Goal: Task Accomplishment & Management: Manage account settings

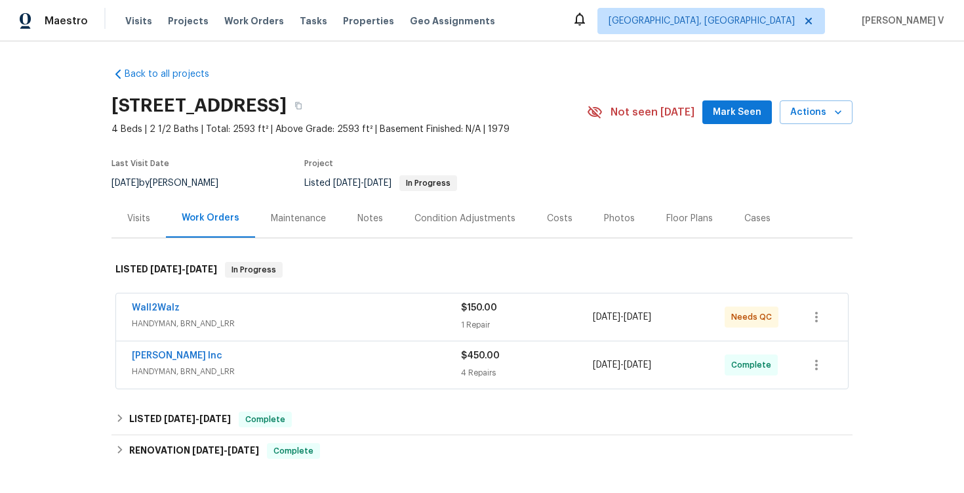
click at [292, 365] on span "HANDYMAN, BRN_AND_LRR" at bounding box center [296, 371] width 329 height 13
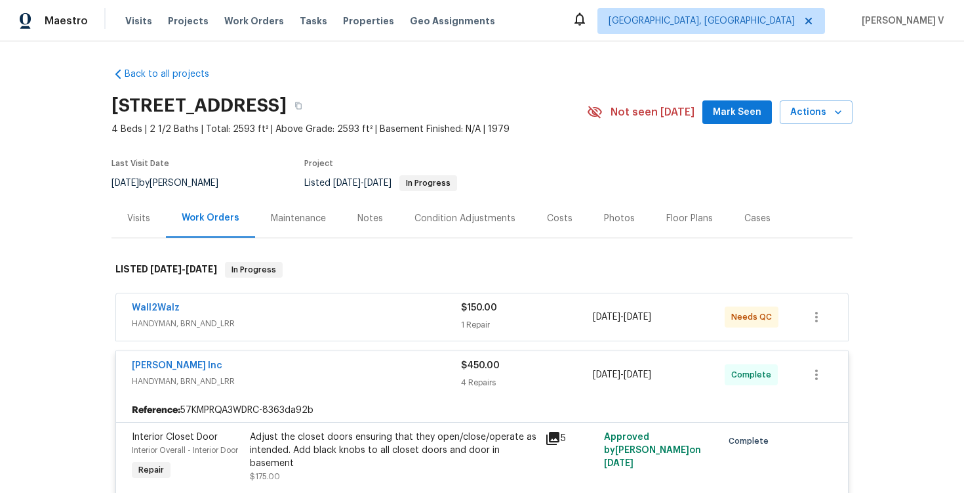
click at [331, 321] on span "HANDYMAN, BRN_AND_LRR" at bounding box center [296, 323] width 329 height 13
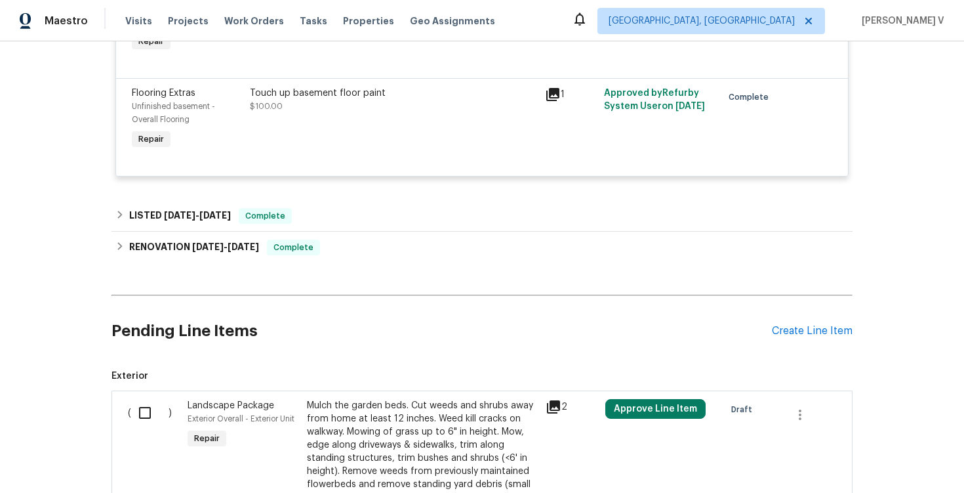
scroll to position [882, 0]
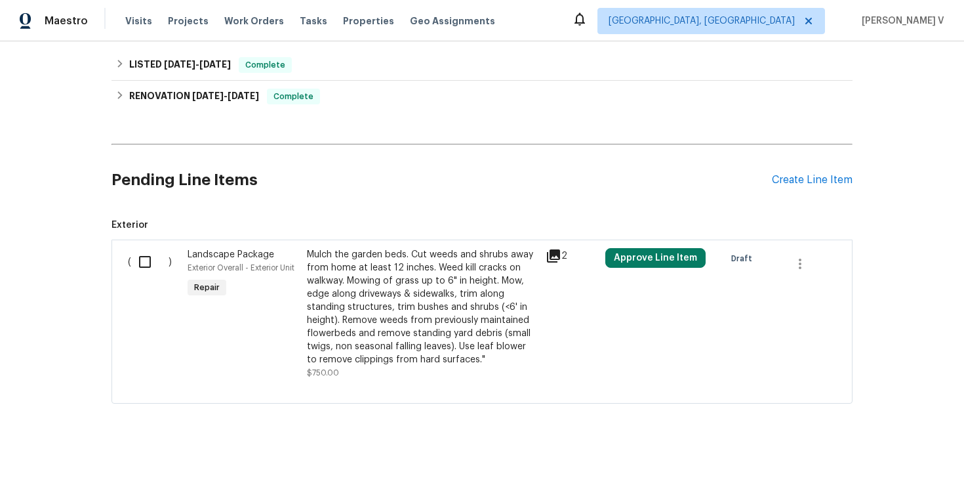
click at [813, 186] on div "Pending Line Items Create Line Item" at bounding box center [481, 180] width 741 height 61
click at [812, 182] on div "Create Line Item" at bounding box center [812, 180] width 81 height 12
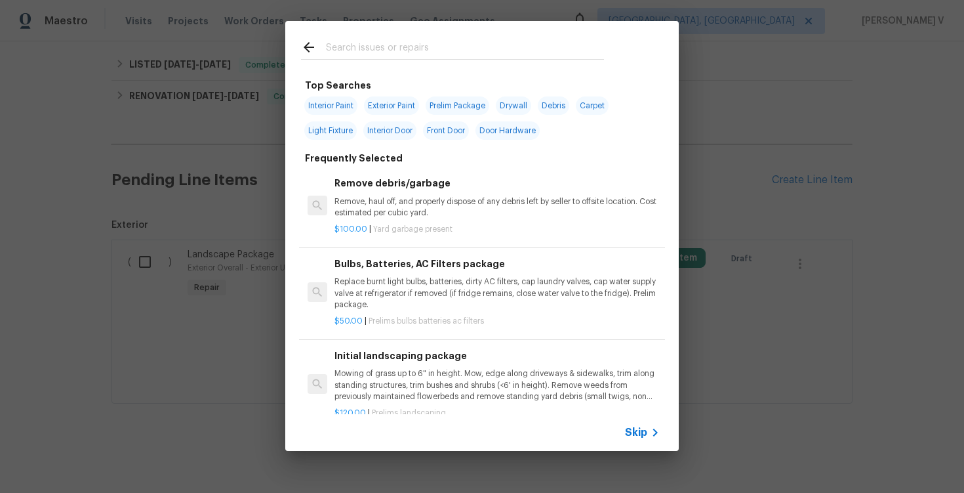
click at [634, 429] on span "Skip" at bounding box center [636, 432] width 22 height 13
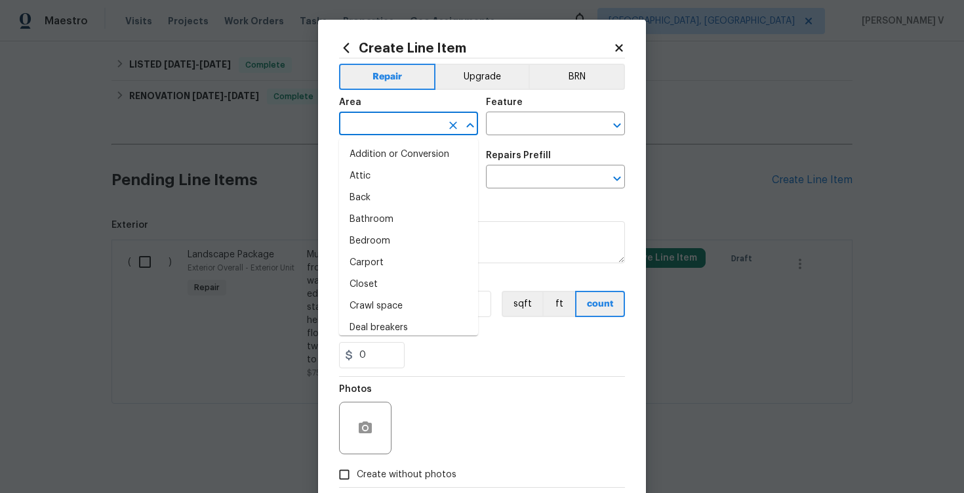
click at [394, 133] on input "text" at bounding box center [390, 125] width 102 height 20
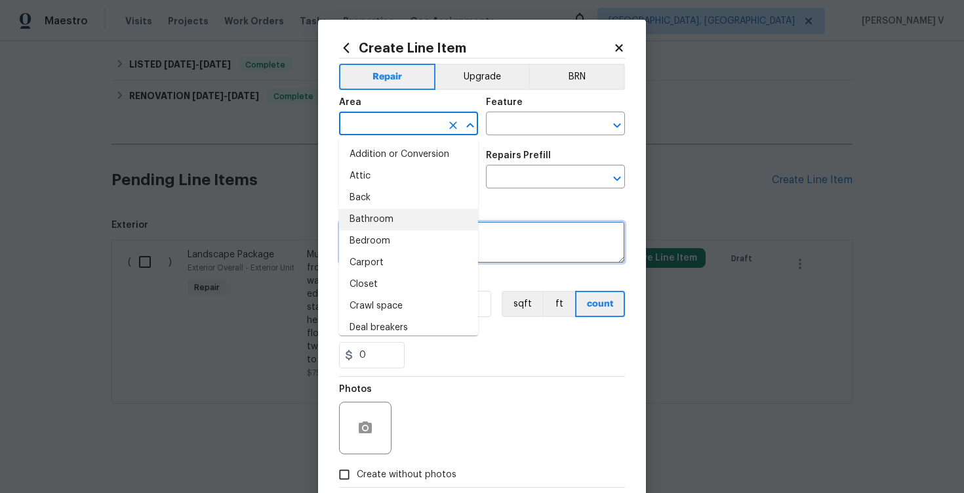
click at [479, 231] on textarea at bounding box center [482, 242] width 286 height 42
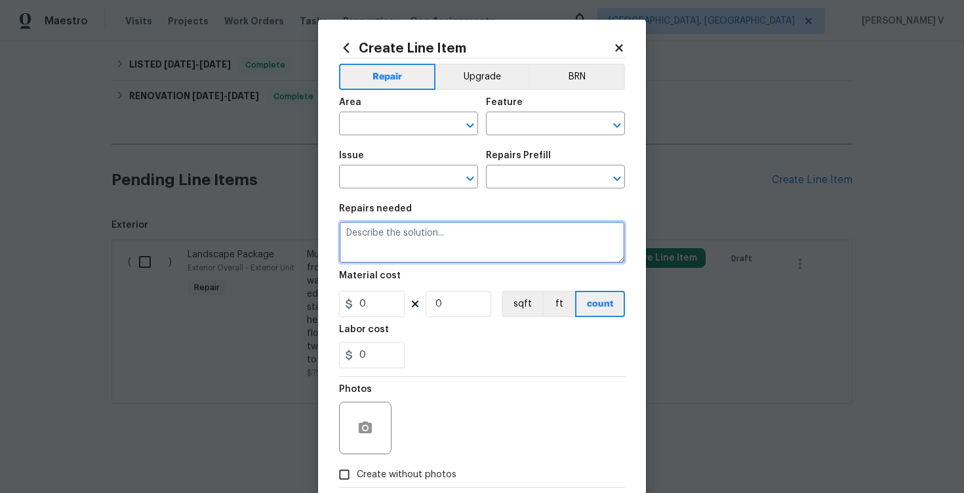
paste textarea "#lwoleak Received feedback theres a gas smell when you walk in. Please prioriti…"
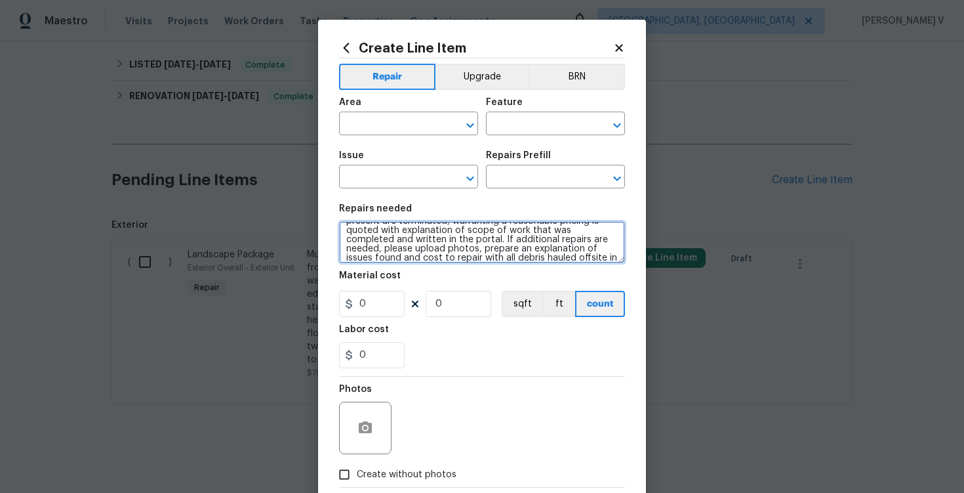
scroll to position [0, 0]
type textarea "#lwoleak Received feedback theres a gas smell when you walk in. Please prioriti…"
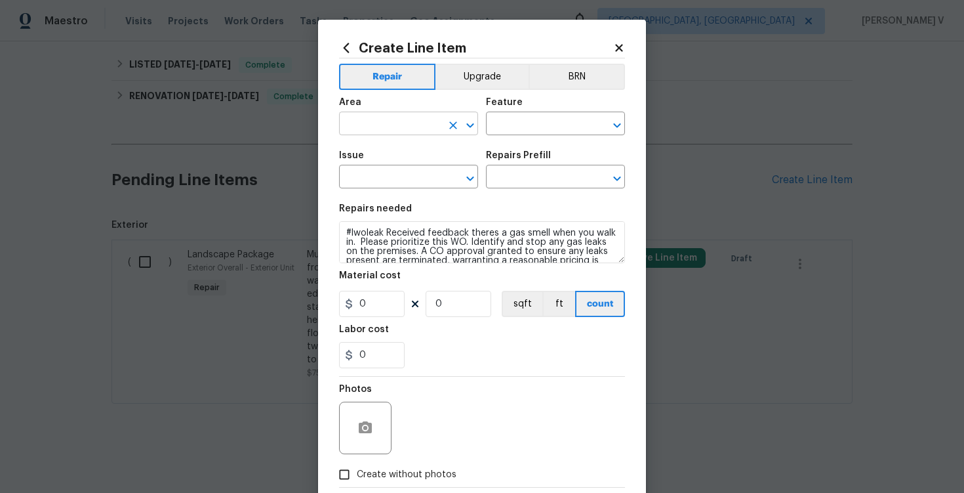
click at [397, 133] on input "text" at bounding box center [390, 125] width 102 height 20
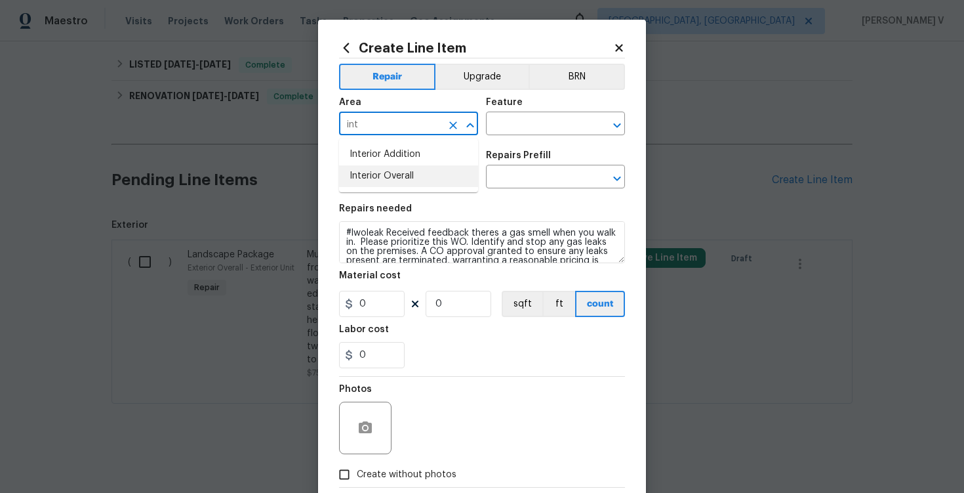
click at [408, 178] on li "Interior Overall" at bounding box center [408, 176] width 139 height 22
type input "Interior Overall"
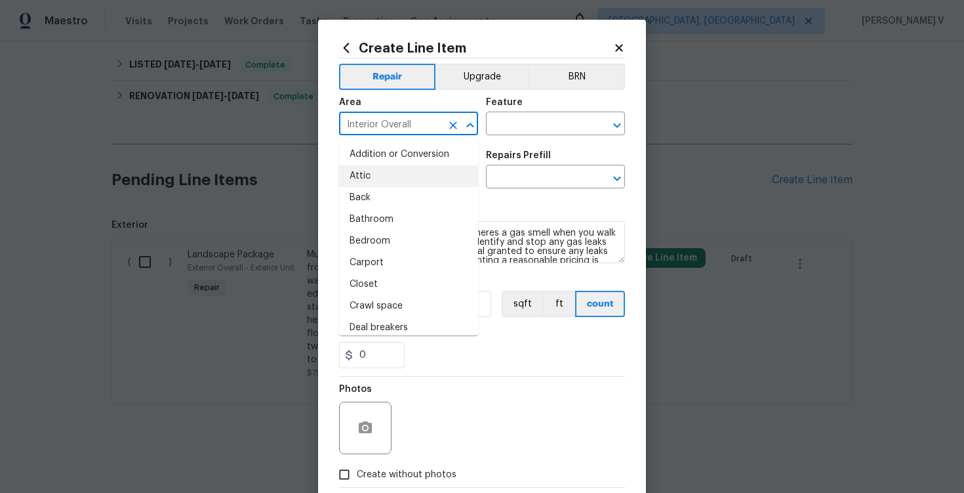
click at [511, 135] on div "Area Interior Overall ​ Feature ​" at bounding box center [482, 116] width 286 height 53
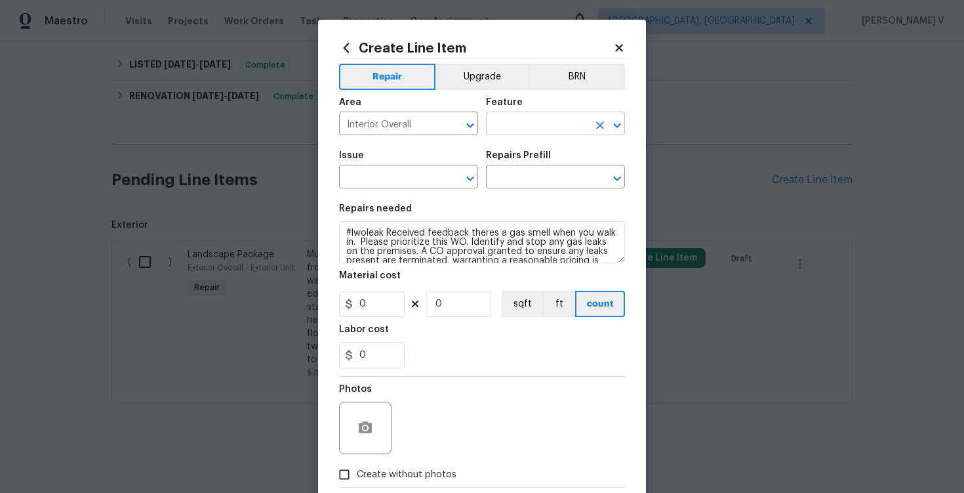
click at [510, 132] on input "text" at bounding box center [537, 125] width 102 height 20
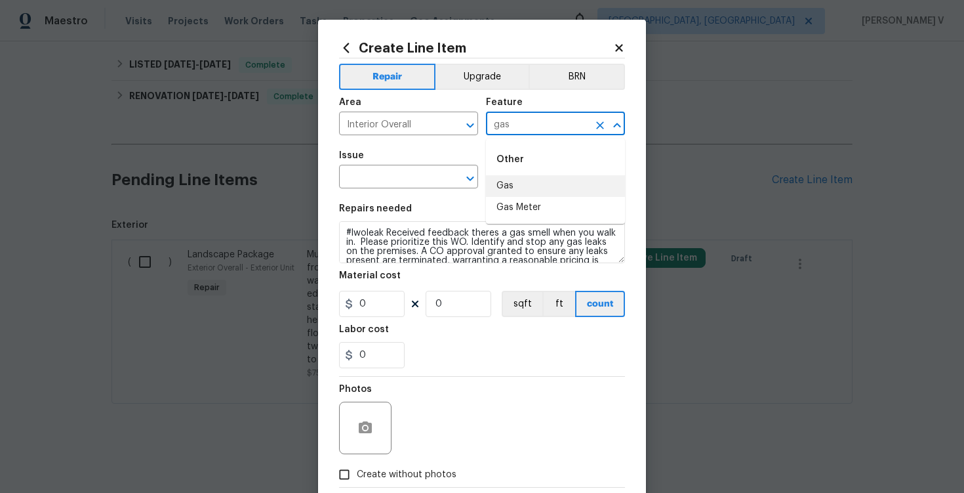
click at [512, 186] on li "Gas" at bounding box center [555, 186] width 139 height 22
type input "Gas"
click at [389, 182] on input "text" at bounding box center [390, 178] width 102 height 20
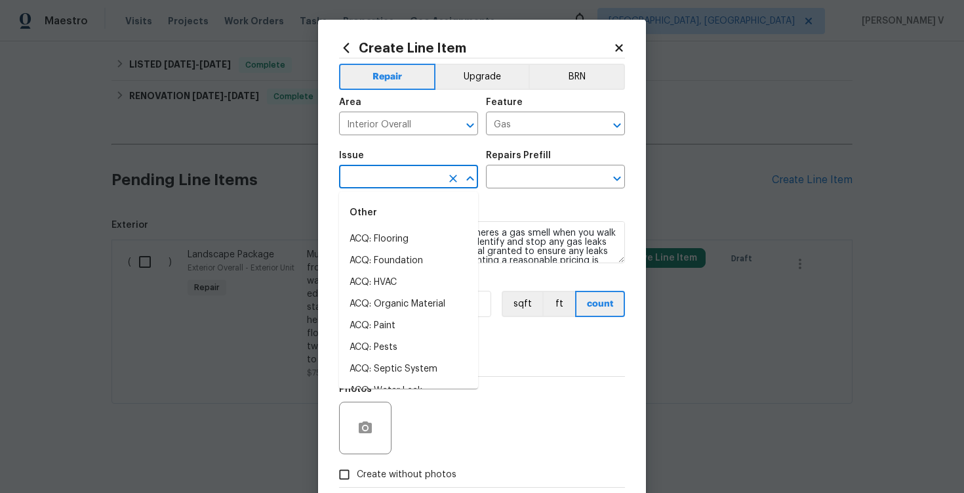
type input "h"
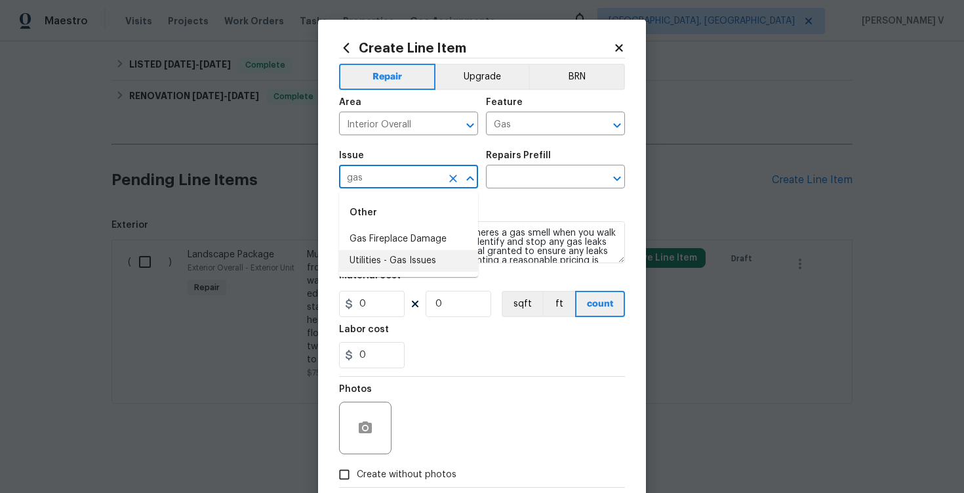
click at [420, 251] on li "Utilities - Gas Issues" at bounding box center [408, 261] width 139 height 22
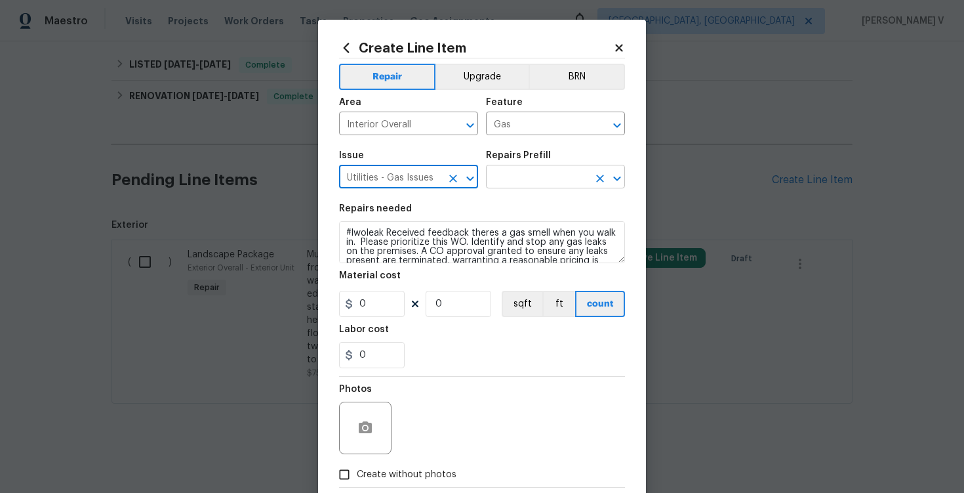
type input "Utilities - Gas Issues"
click at [559, 172] on input "text" at bounding box center [537, 178] width 102 height 20
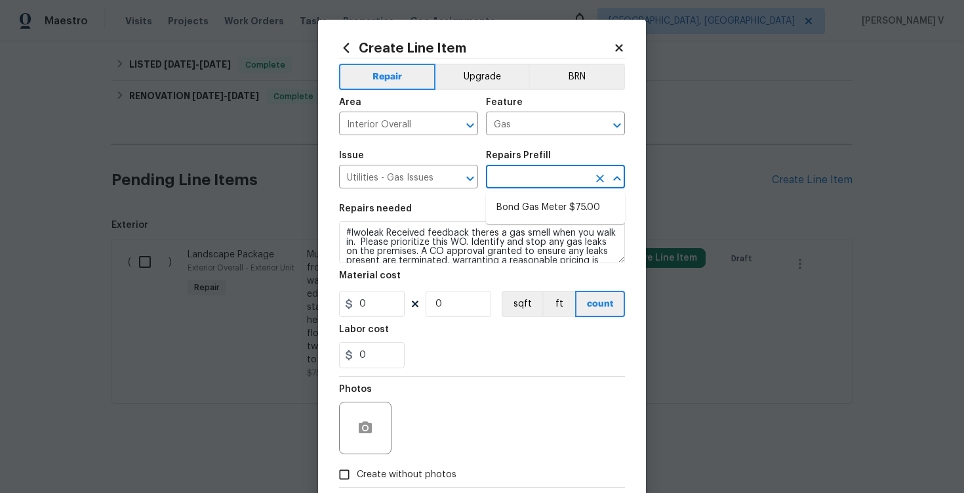
click at [438, 199] on section "Repairs needed #lwoleak Received feedback theres a gas smell when you walk in. …" at bounding box center [482, 286] width 286 height 180
click at [550, 170] on input "text" at bounding box center [537, 178] width 102 height 20
click at [529, 208] on li "Bond Gas Meter $75.00" at bounding box center [555, 208] width 139 height 22
type input "Bond Gas Meter $75.00"
type textarea "Bond Gas Meter: add grounding clamp to gas line near gas meter and wire to grou…"
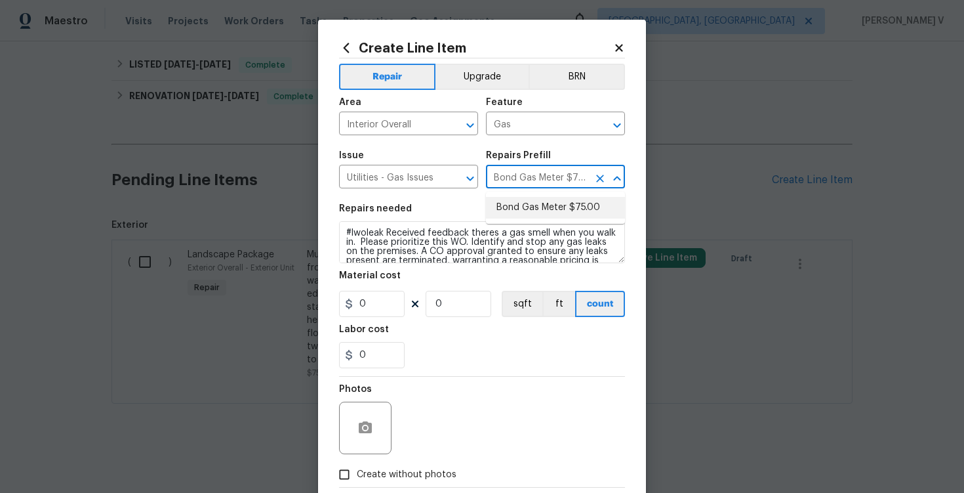
type input "1"
type input "75"
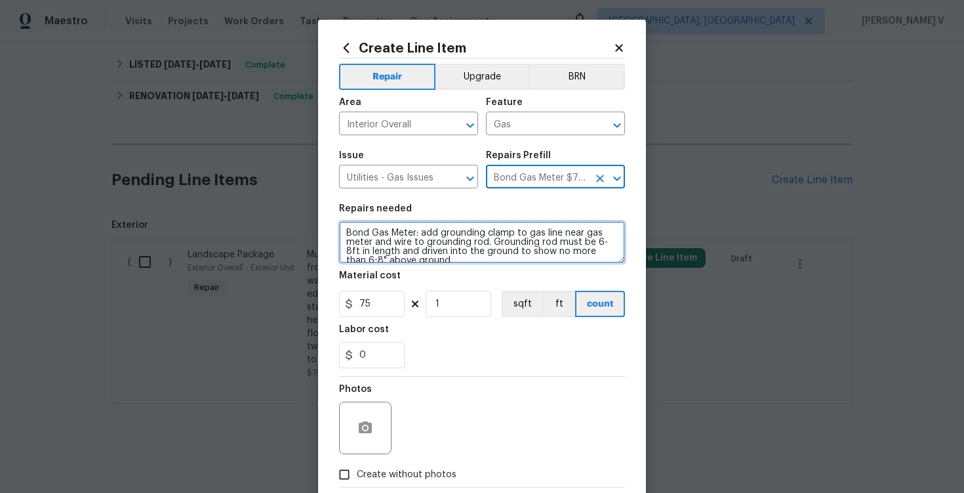
click at [505, 235] on textarea "Bond Gas Meter: add grounding clamp to gas line near gas meter and wire to grou…" at bounding box center [482, 242] width 286 height 42
paste textarea "#lwoleak Received feedback theres a gas smell when you walk in. Please prioriti…"
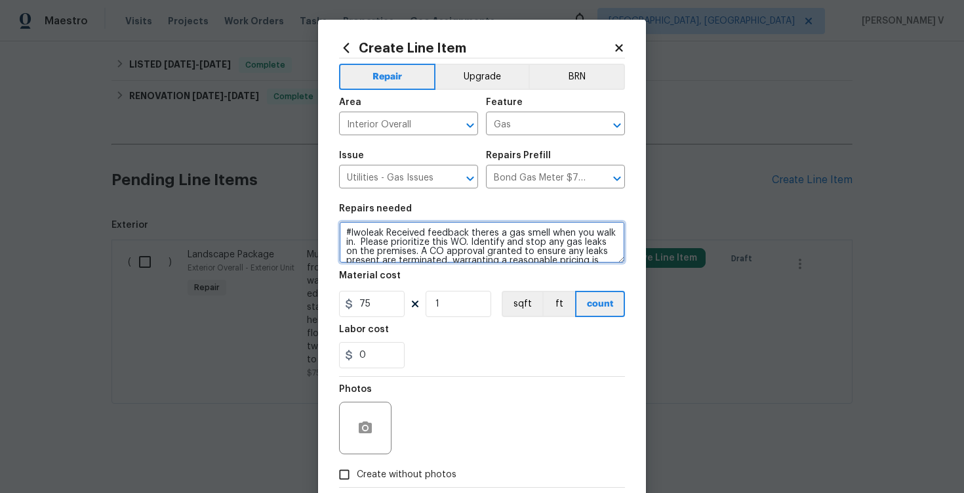
type textarea "#lwoleak Received feedback theres a gas smell when you walk in. Please prioriti…"
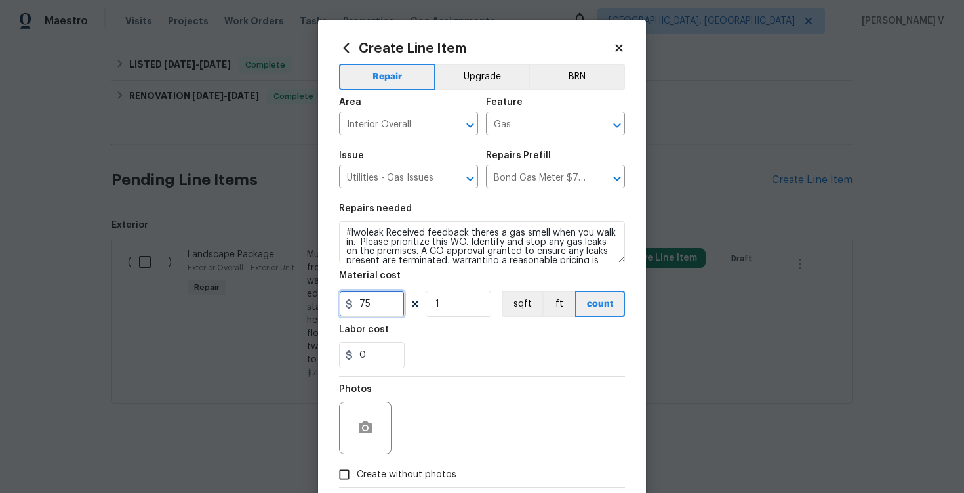
click at [355, 298] on input "75" at bounding box center [372, 304] width 66 height 26
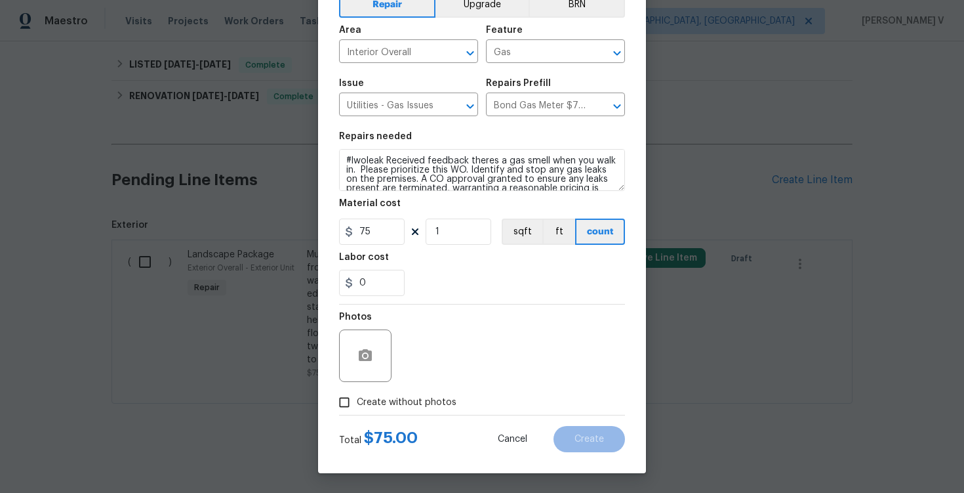
click at [373, 399] on span "Create without photos" at bounding box center [407, 402] width 100 height 14
click at [357, 399] on input "Create without photos" at bounding box center [344, 402] width 25 height 25
checkbox input "true"
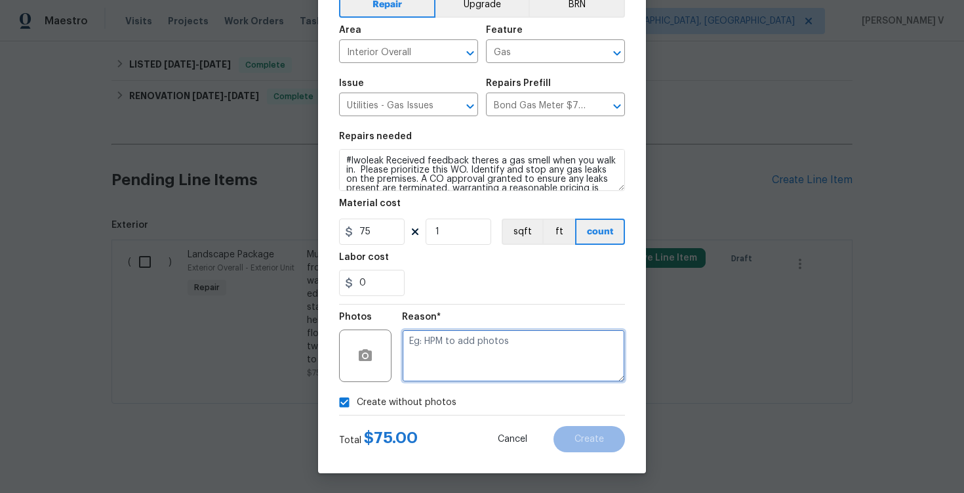
click at [476, 350] on textarea at bounding box center [513, 355] width 223 height 52
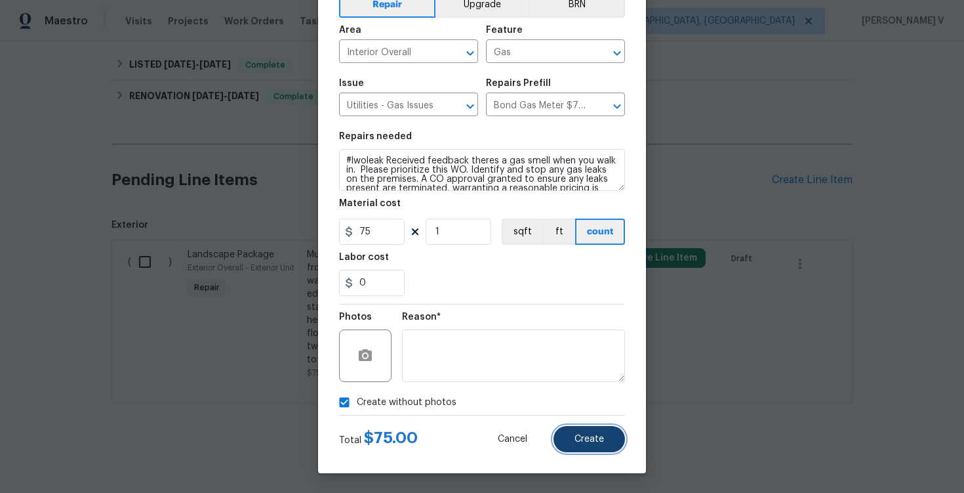
click at [592, 447] on button "Create" at bounding box center [589, 439] width 71 height 26
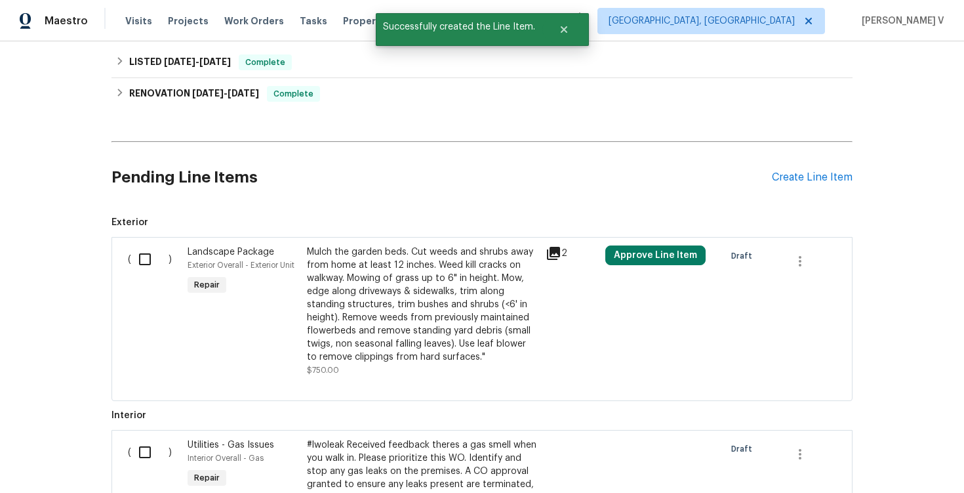
scroll to position [1081, 0]
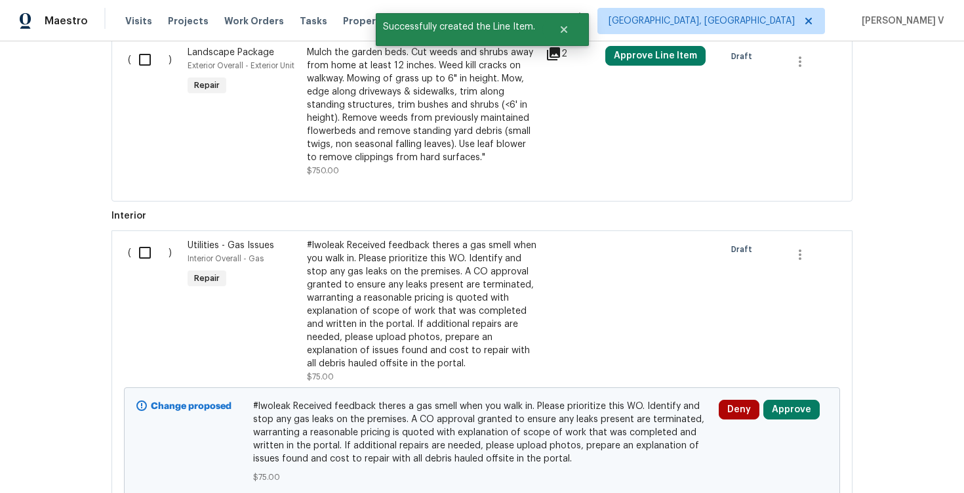
click at [150, 264] on input "checkbox" at bounding box center [149, 253] width 37 height 28
checkbox input "true"
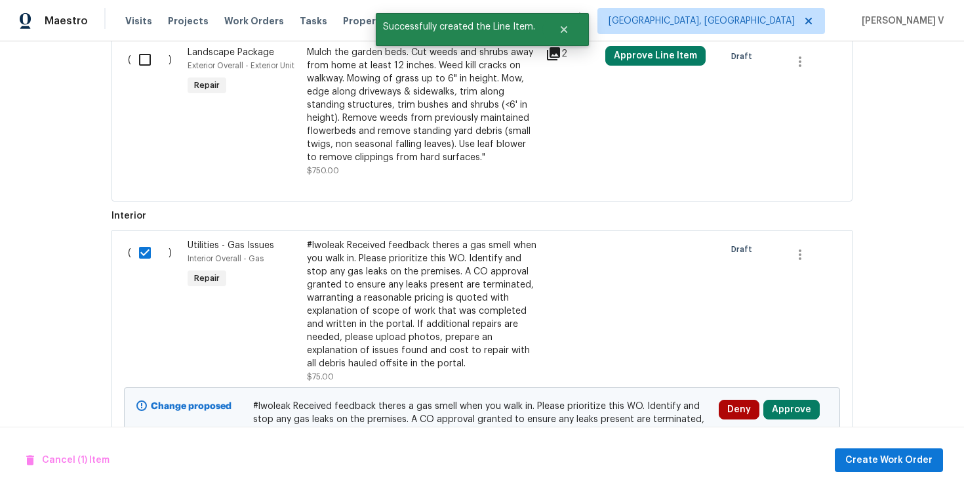
scroll to position [1189, 0]
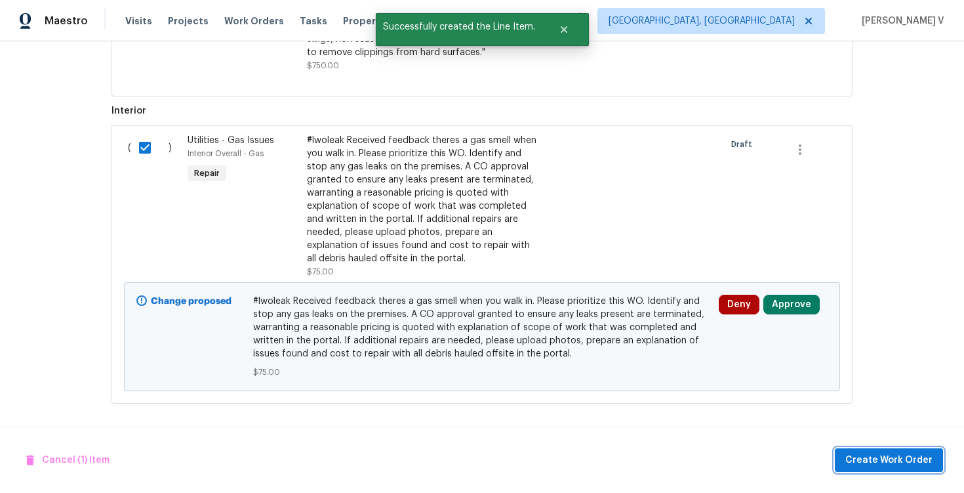
click at [898, 462] on span "Create Work Order" at bounding box center [888, 460] width 87 height 16
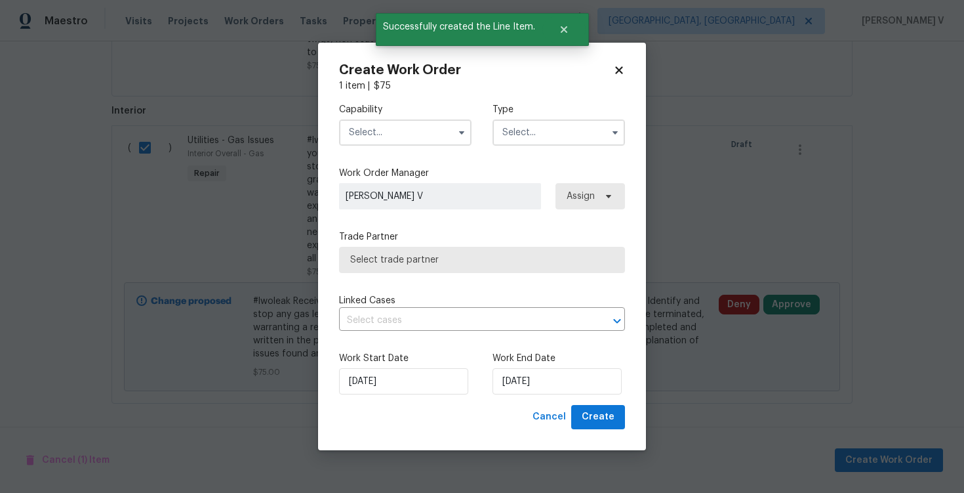
click at [366, 123] on input "text" at bounding box center [405, 132] width 132 height 26
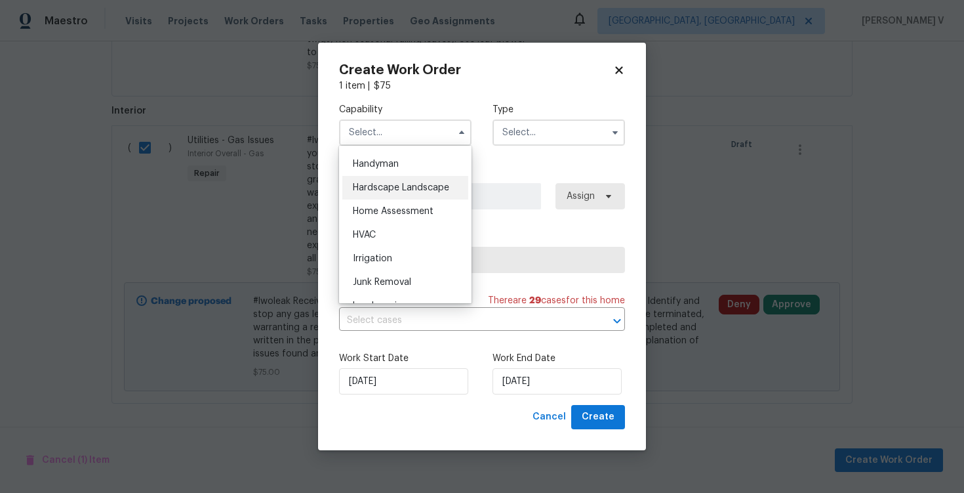
scroll to position [712, 0]
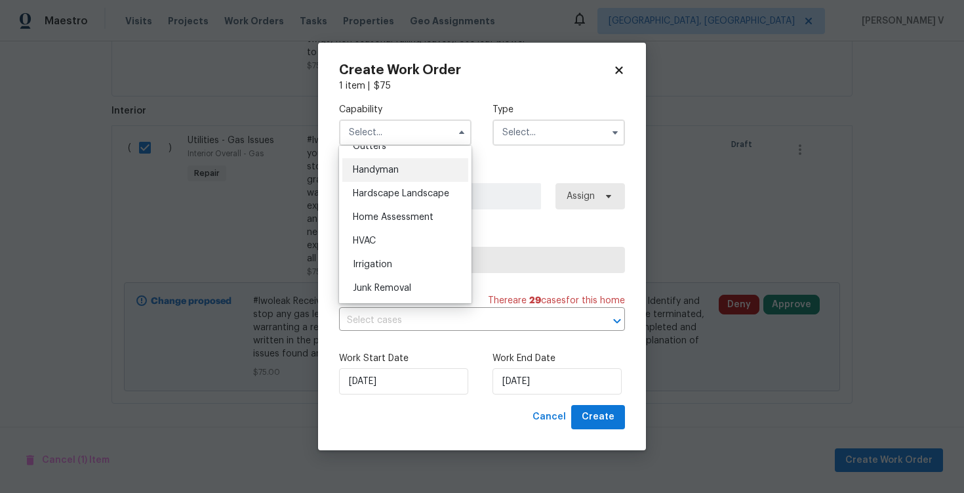
click at [381, 167] on span "Handyman" at bounding box center [376, 169] width 46 height 9
type input "Handyman"
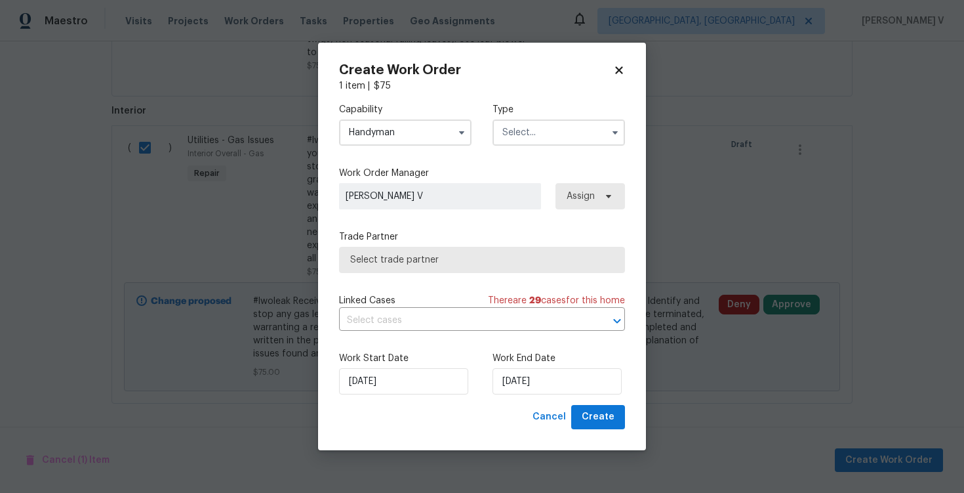
click at [542, 141] on input "text" at bounding box center [559, 132] width 132 height 26
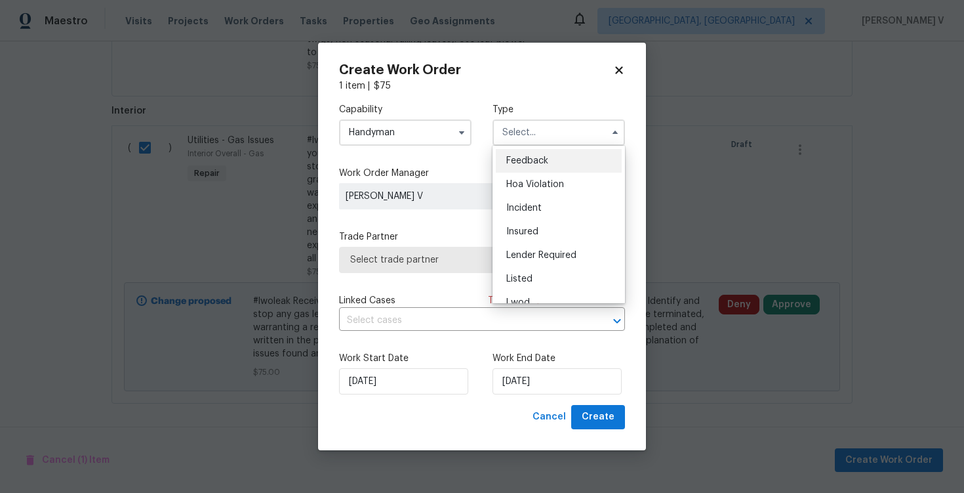
click at [514, 154] on div "Feedback" at bounding box center [559, 161] width 126 height 24
type input "Feedback"
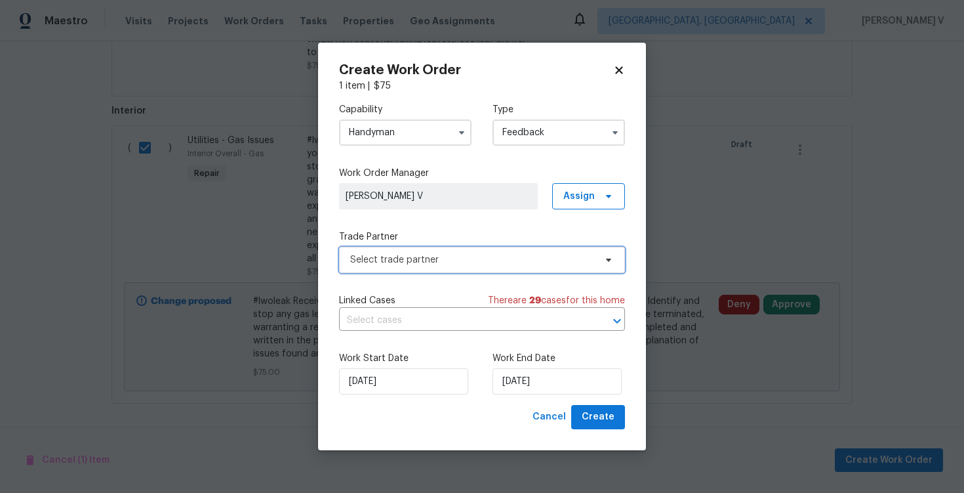
click at [407, 247] on span "Select trade partner" at bounding box center [482, 260] width 286 height 26
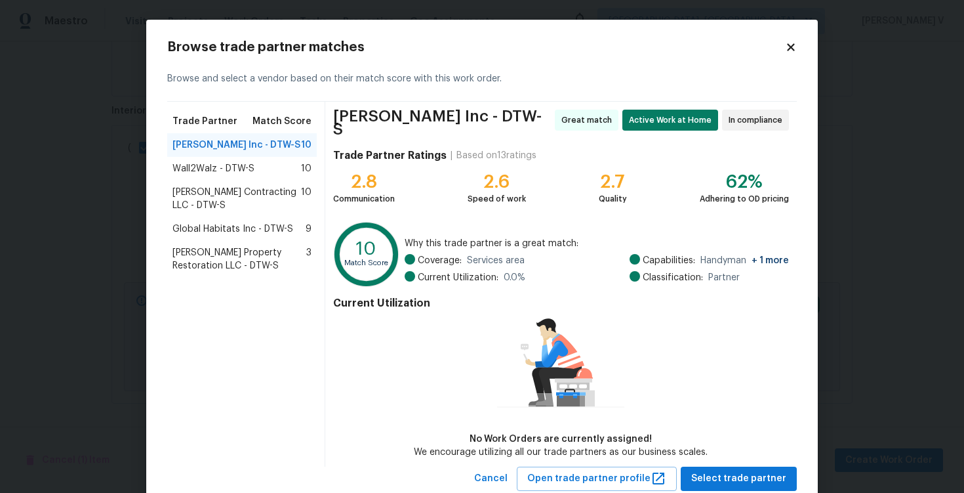
click at [223, 163] on span "Wall2Walz - DTW-S" at bounding box center [213, 168] width 82 height 13
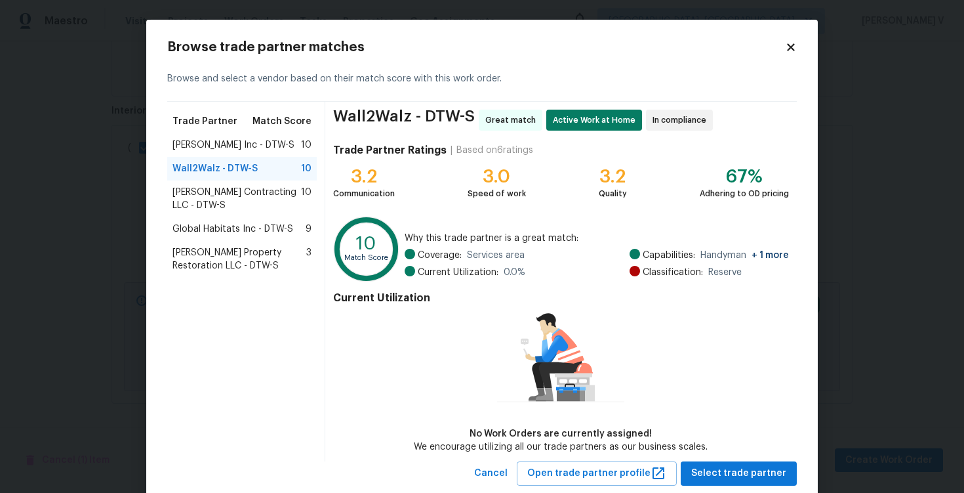
scroll to position [32, 0]
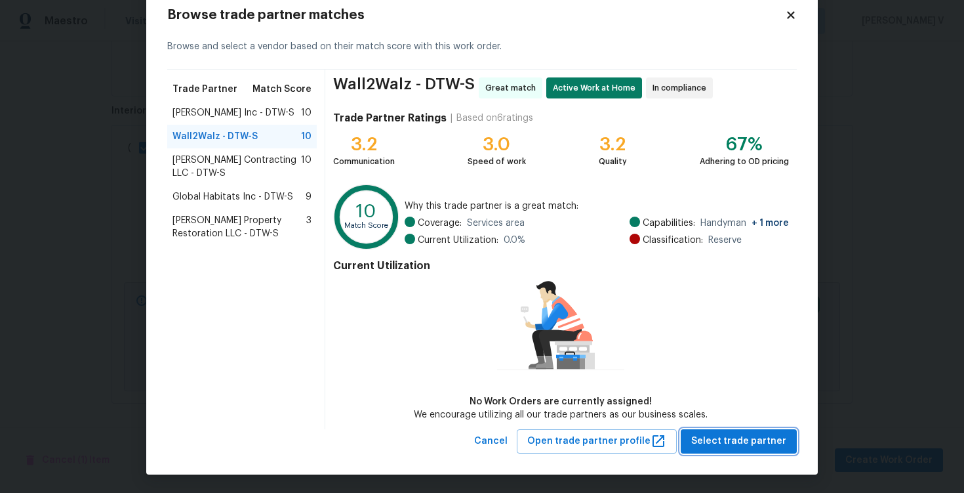
click at [743, 449] on button "Select trade partner" at bounding box center [739, 441] width 116 height 24
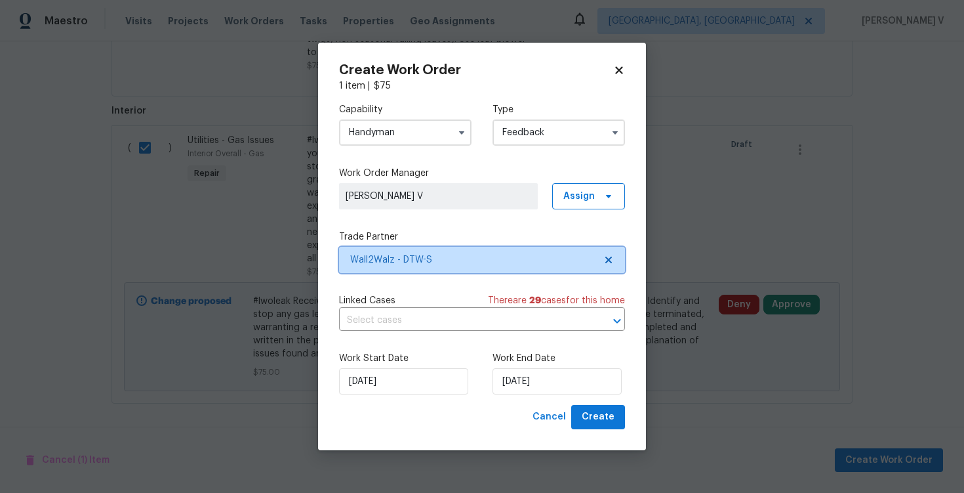
scroll to position [0, 0]
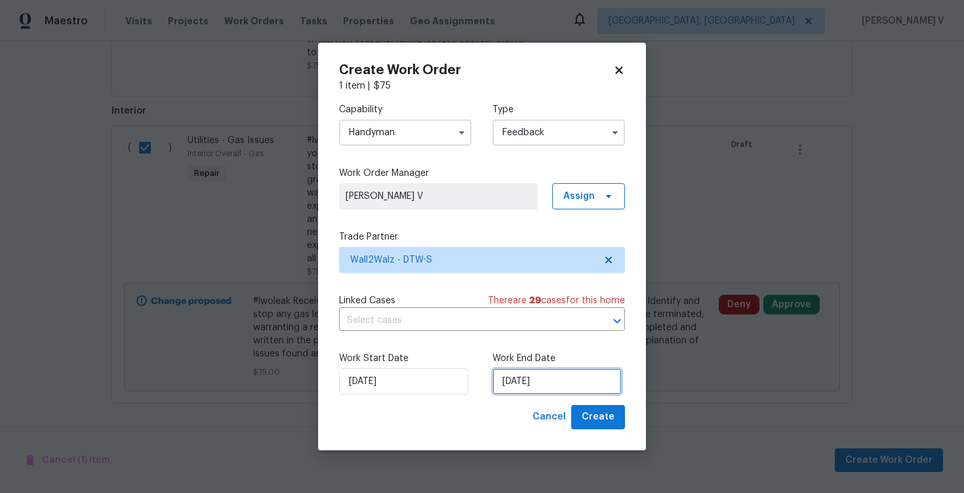
click at [542, 390] on input "16/09/2025" at bounding box center [557, 381] width 129 height 26
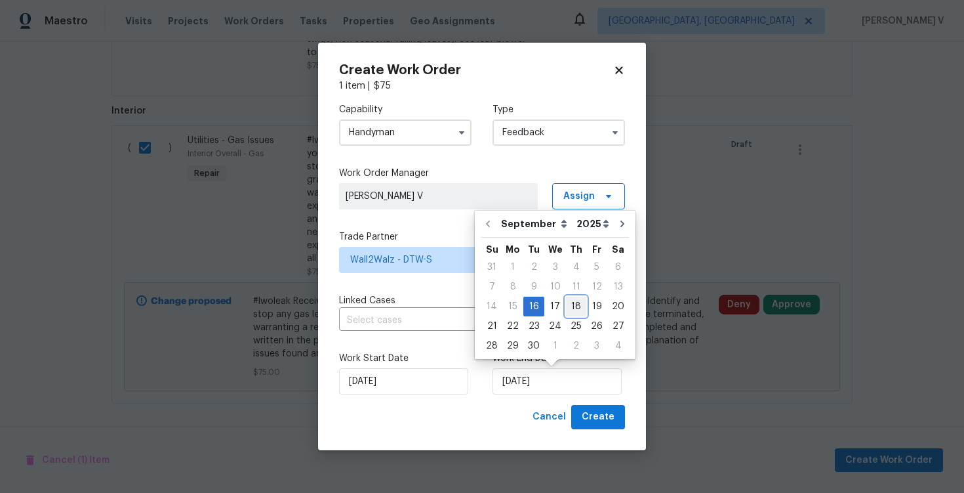
click at [567, 309] on div "18" at bounding box center [576, 306] width 20 height 18
type input "18/09/2025"
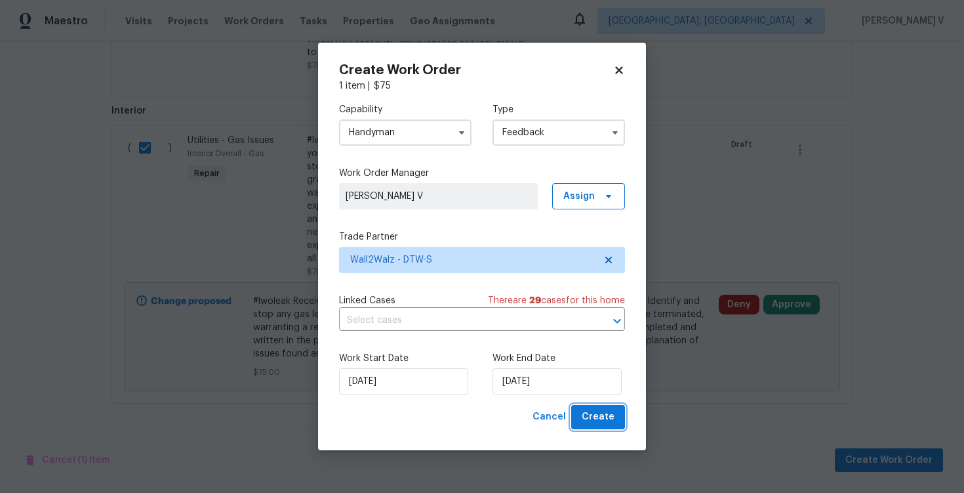
click at [594, 410] on span "Create" at bounding box center [598, 417] width 33 height 16
checkbox input "false"
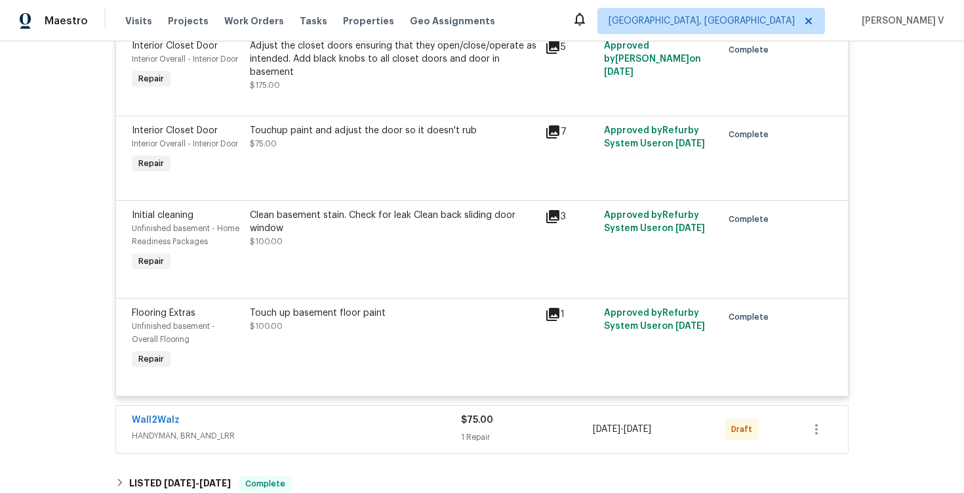
scroll to position [820, 0]
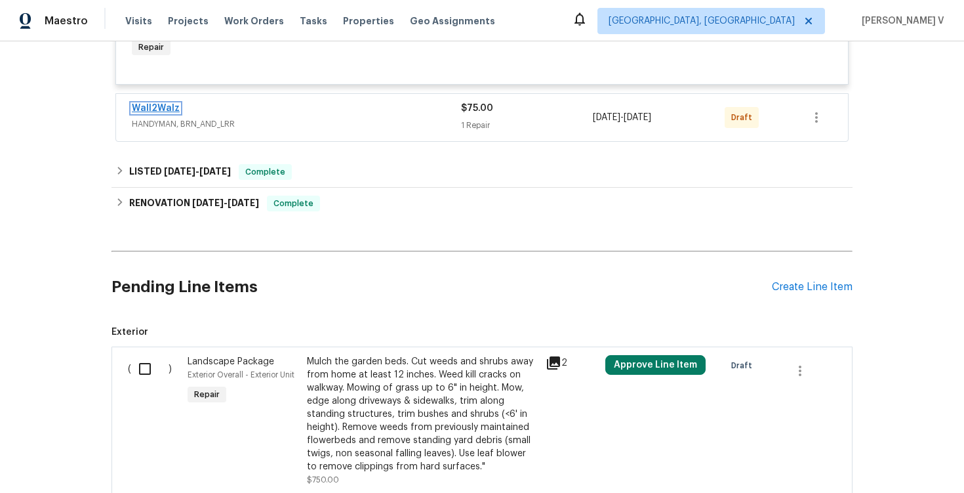
click at [158, 110] on link "Wall2Walz" at bounding box center [156, 108] width 48 height 9
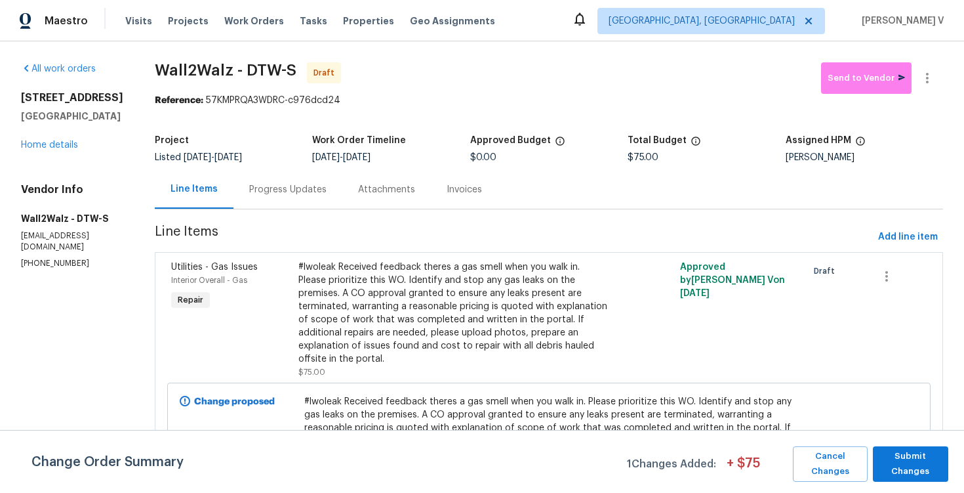
click at [342, 196] on div "Attachments" at bounding box center [386, 189] width 89 height 39
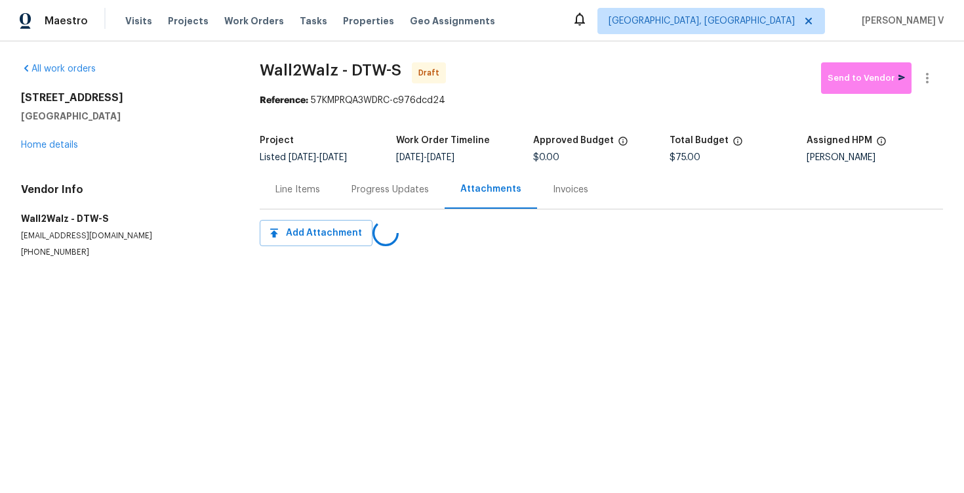
click at [342, 196] on div "Progress Updates" at bounding box center [390, 189] width 109 height 39
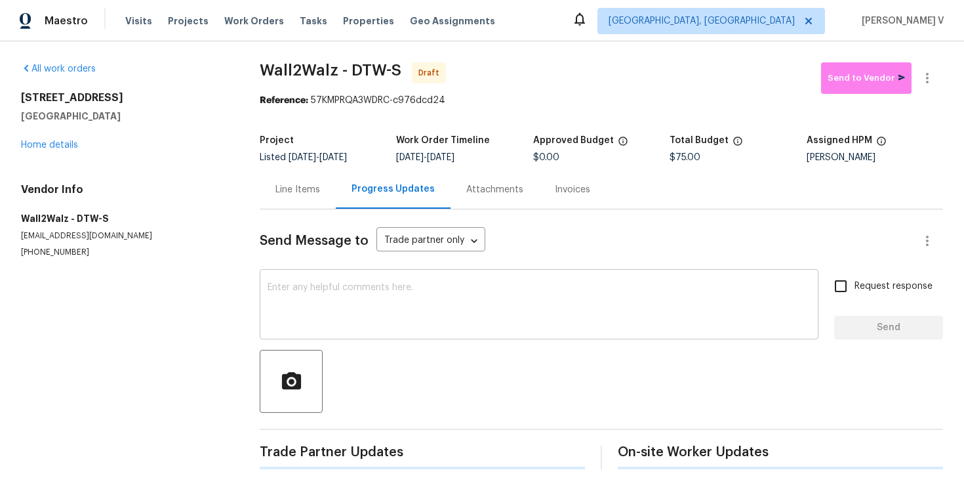
click at [377, 304] on textarea at bounding box center [539, 306] width 543 height 46
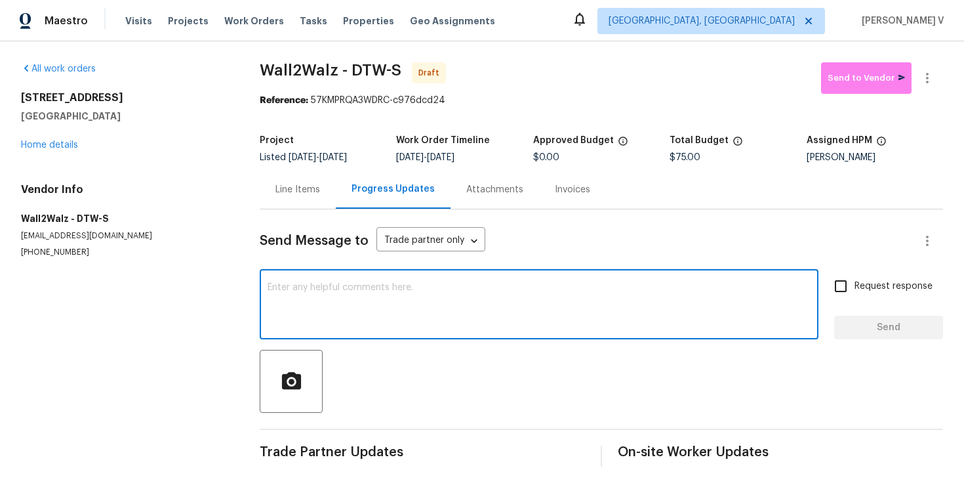
paste textarea "Hi this is Divya with Opendoor. I’m confirming you received the WO for the prop…"
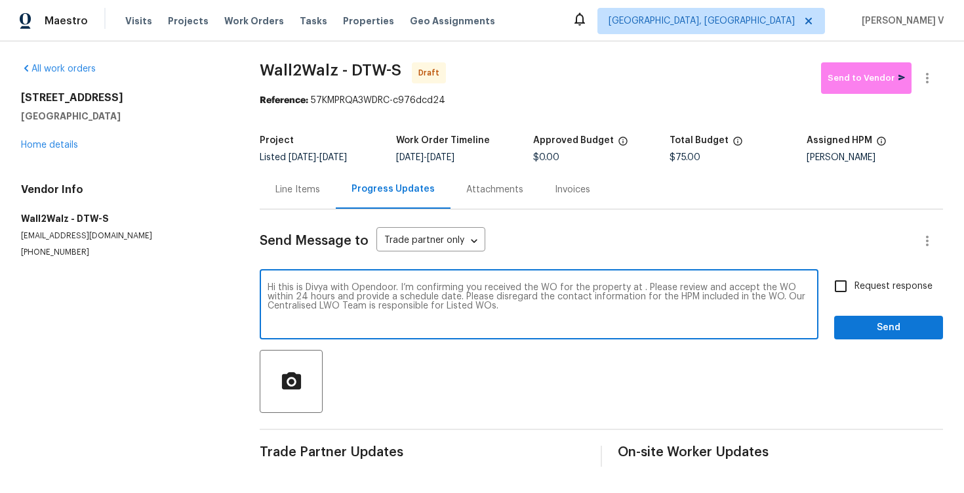
click at [640, 291] on textarea "Hi this is Divya with Opendoor. I’m confirming you received the WO for the prop…" at bounding box center [539, 306] width 543 height 46
paste textarea "830 Dartmouth Dr, Rochester Hills, MI 48307"
type textarea "Hi this is Divya with Opendoor. I’m confirming you received the WO for the prop…"
click at [864, 302] on div "Request response Send" at bounding box center [888, 305] width 109 height 67
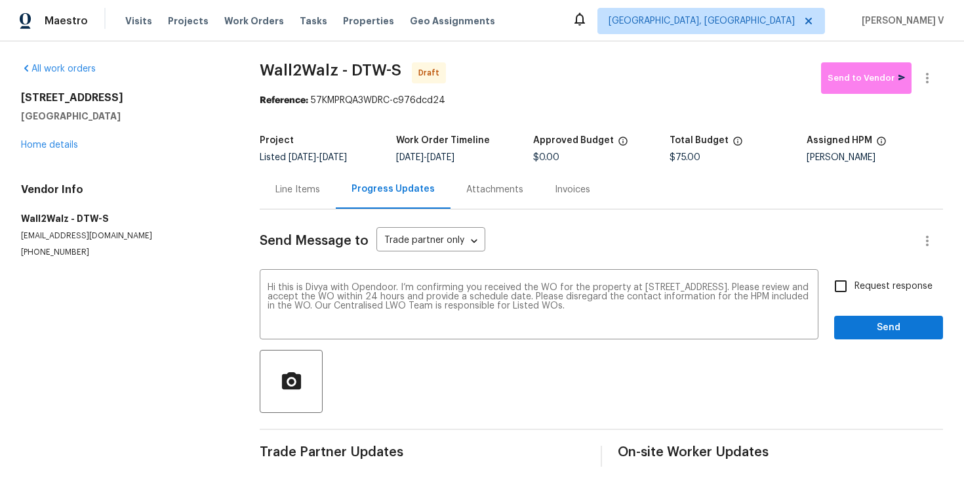
click at [855, 293] on input "Request response" at bounding box center [841, 286] width 28 height 28
checkbox input "true"
click at [869, 327] on span "Send" at bounding box center [889, 327] width 88 height 16
click at [918, 73] on button "button" at bounding box center [927, 77] width 31 height 31
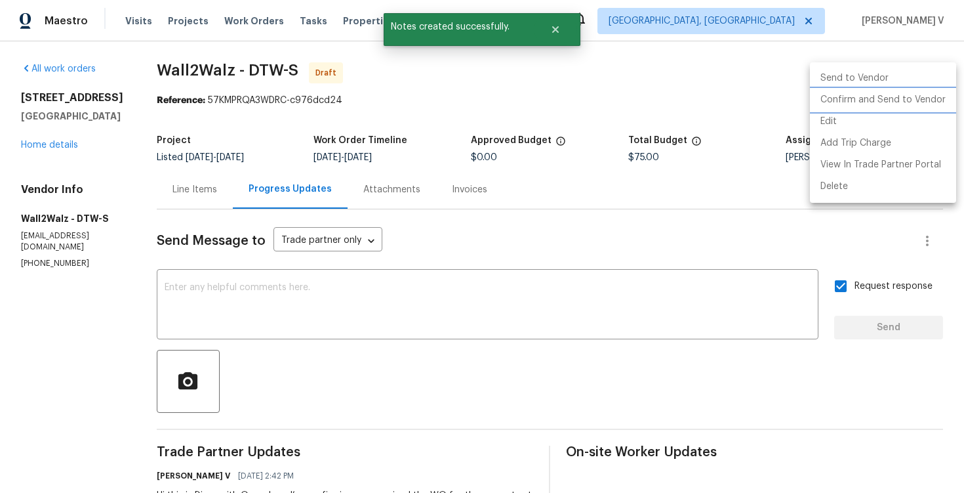
click at [869, 89] on li "Confirm and Send to Vendor" at bounding box center [883, 100] width 146 height 22
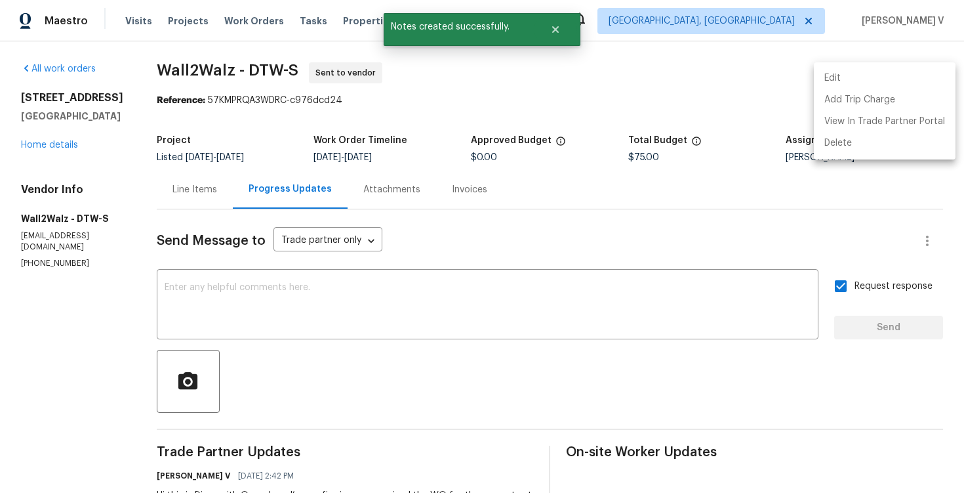
click at [355, 130] on div at bounding box center [482, 246] width 964 height 493
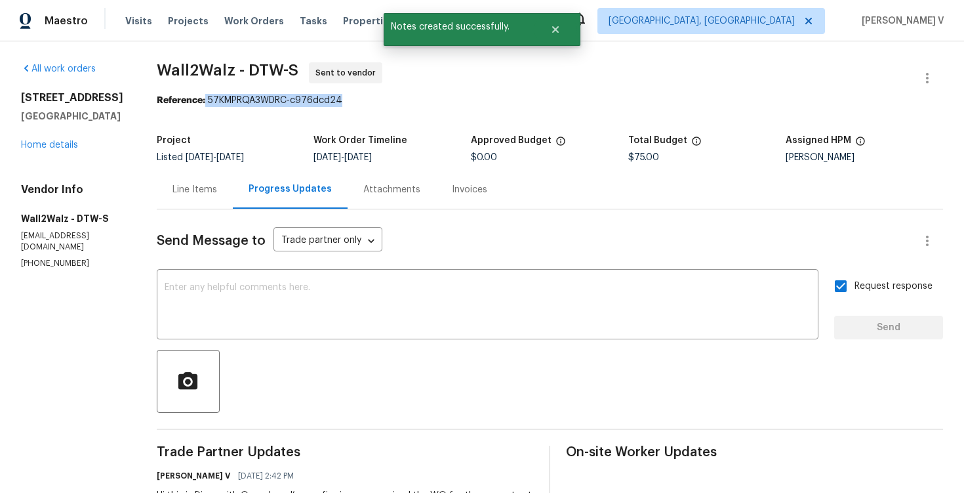
drag, startPoint x: 201, startPoint y: 99, endPoint x: 474, endPoint y: 96, distance: 272.8
click at [474, 96] on div "Reference: 57KMPRQA3WDRC-c976dcd24" at bounding box center [550, 100] width 786 height 13
copy div "57KMPRQA3WDRC-c976dcd24"
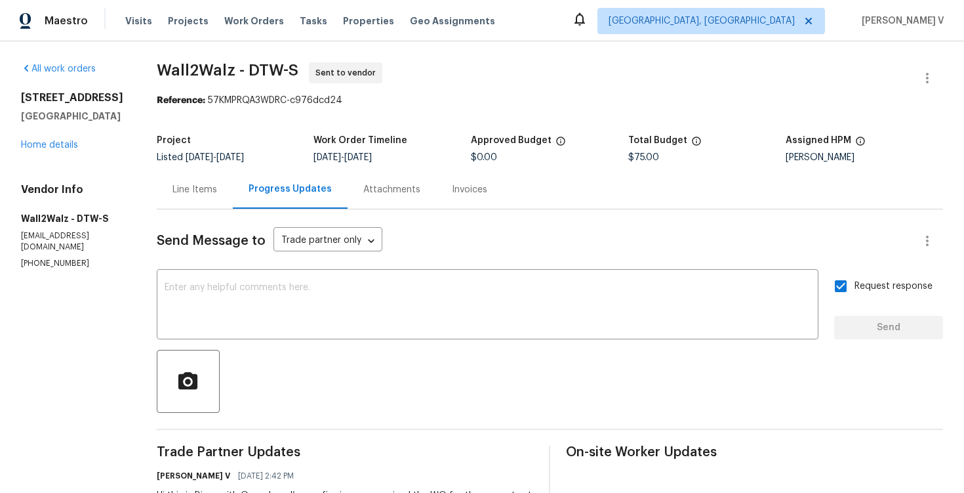
click at [332, 270] on div "Send Message to Trade partner only Trade partner only ​ x ​ Request response Se…" at bounding box center [550, 383] width 786 height 348
click at [337, 289] on textarea at bounding box center [488, 306] width 646 height 46
paste textarea "Attention All Work Orders must include before-photos (both close-up and wide-an…"
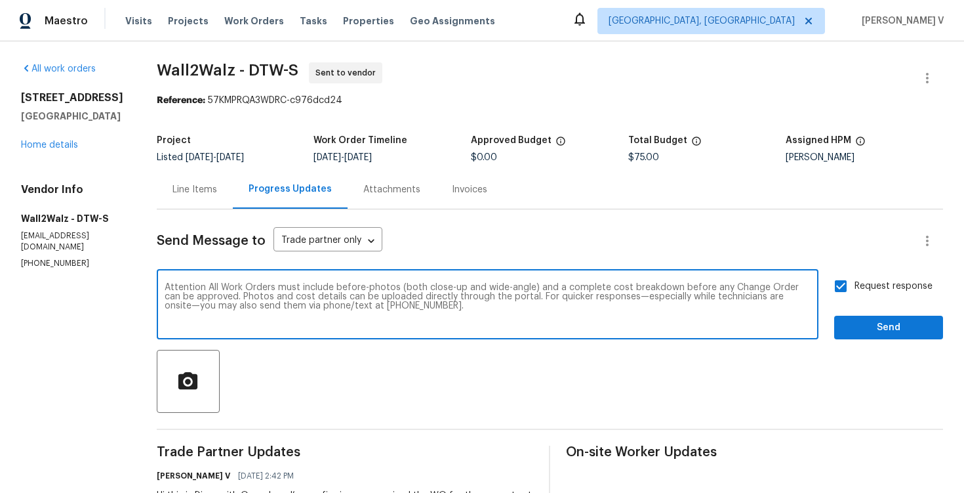
type textarea "Attention All Work Orders must include before-photos (both close-up and wide-an…"
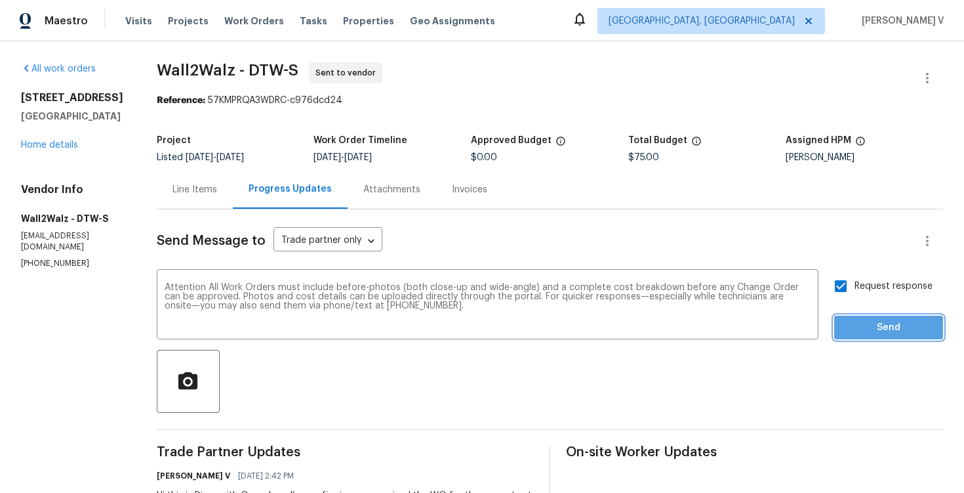
click at [906, 329] on span "Send" at bounding box center [889, 327] width 88 height 16
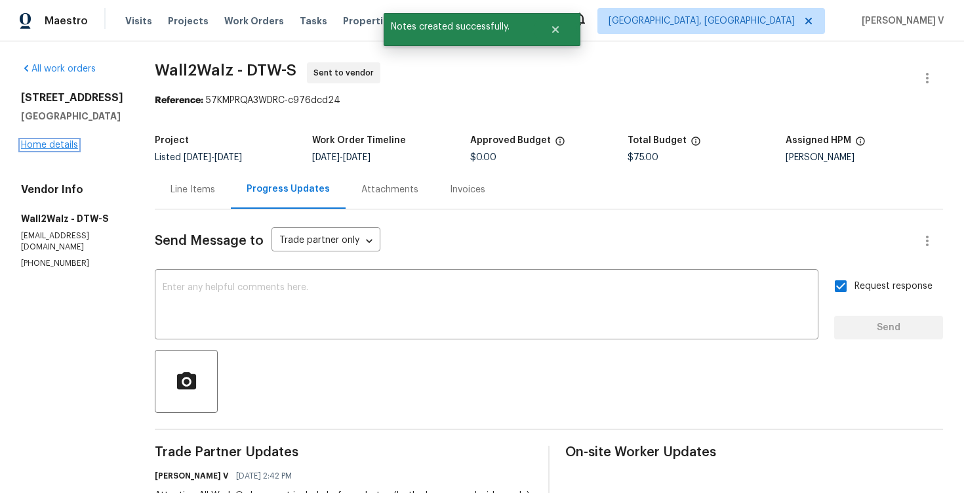
click at [47, 150] on link "Home details" at bounding box center [49, 144] width 57 height 9
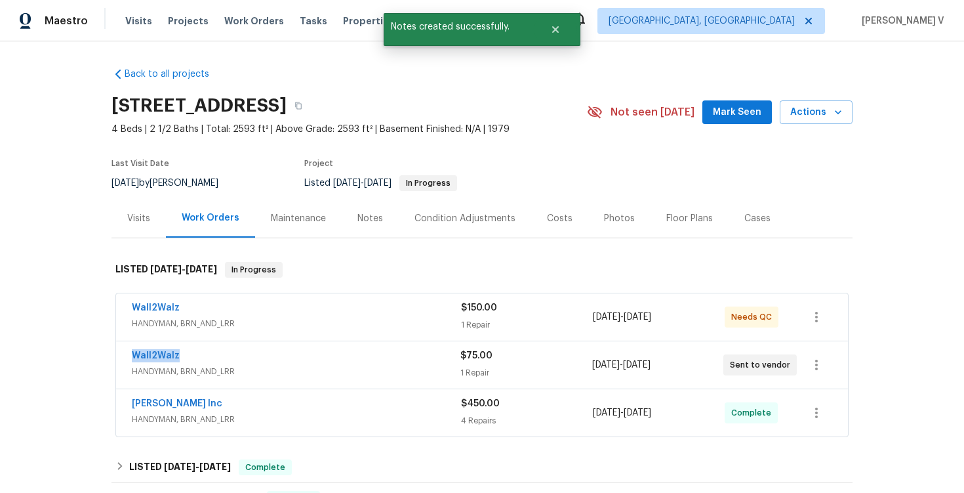
drag, startPoint x: 120, startPoint y: 349, endPoint x: 316, endPoint y: 349, distance: 196.1
click at [316, 349] on div "Wall2Walz HANDYMAN, BRN_AND_LRR $75.00 1 Repair 9/16/2025 - 9/18/2025 Sent to v…" at bounding box center [482, 364] width 732 height 47
copy link "Wall2Walz"
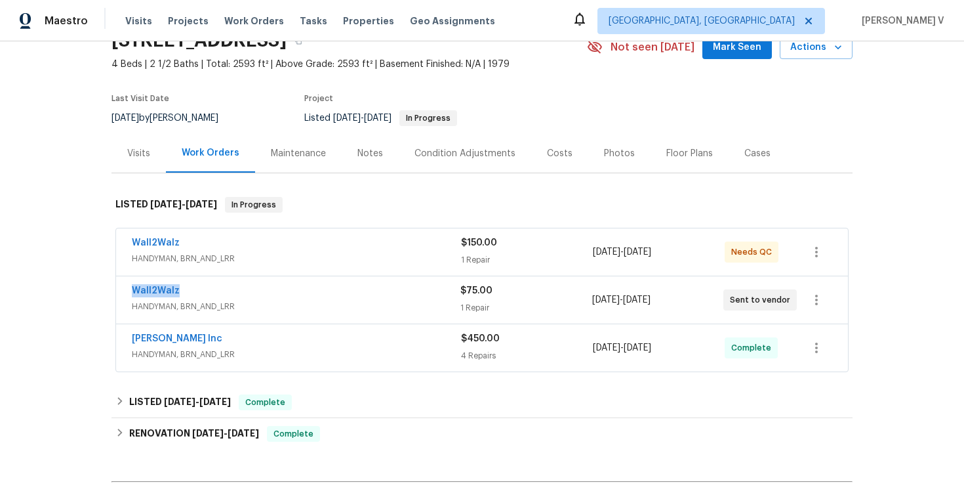
scroll to position [26, 0]
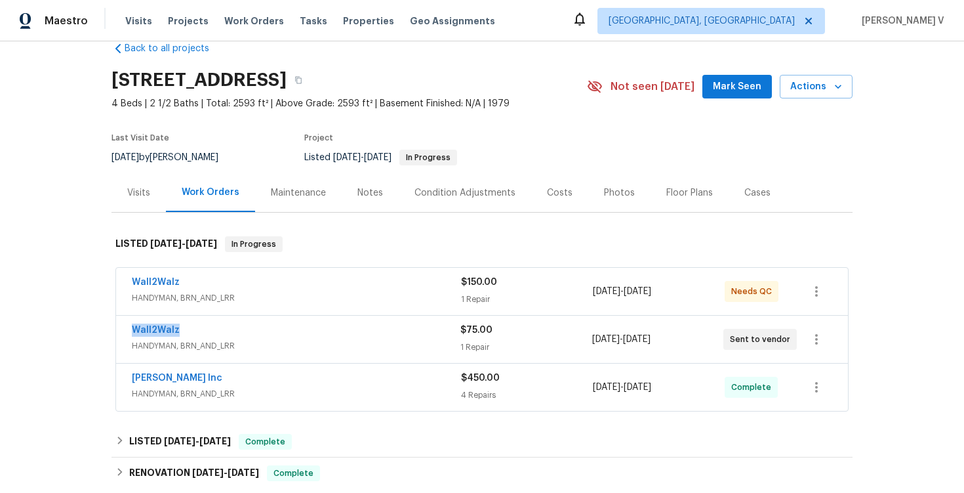
copy link "Wall2Walz"
click at [148, 333] on link "Wall2Walz" at bounding box center [156, 329] width 48 height 9
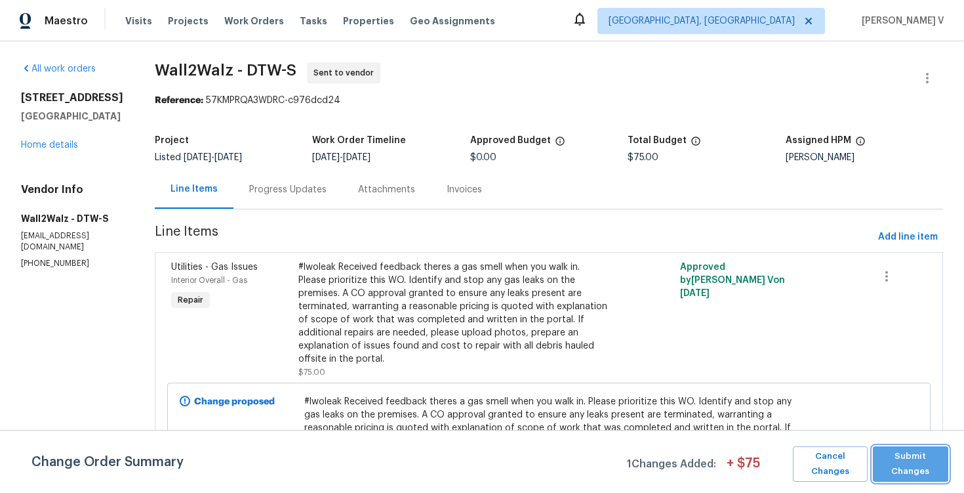
click at [907, 452] on span "Submit Changes" at bounding box center [910, 464] width 62 height 30
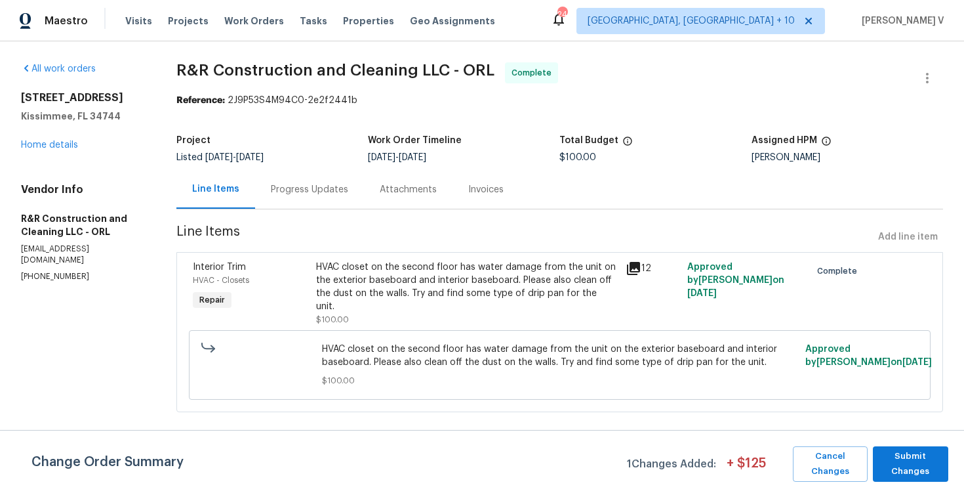
click at [320, 196] on div "Progress Updates" at bounding box center [309, 189] width 109 height 39
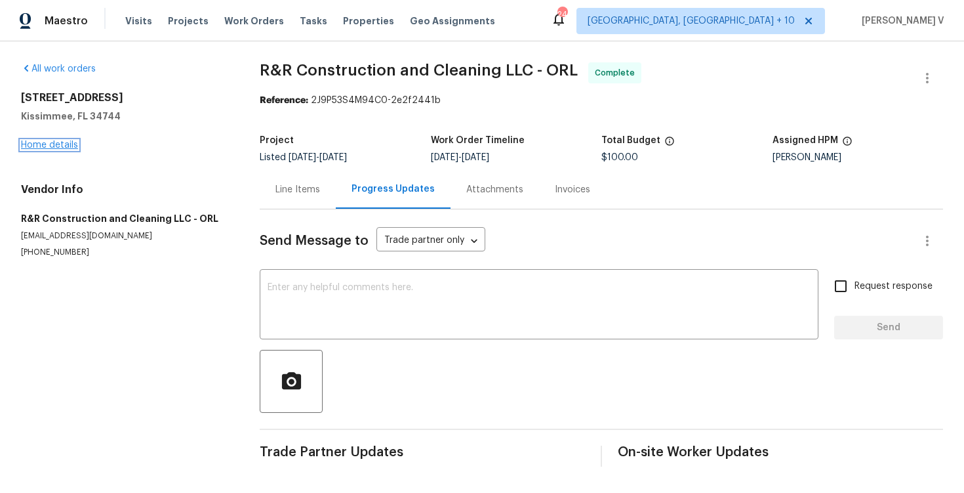
click at [49, 147] on link "Home details" at bounding box center [49, 144] width 57 height 9
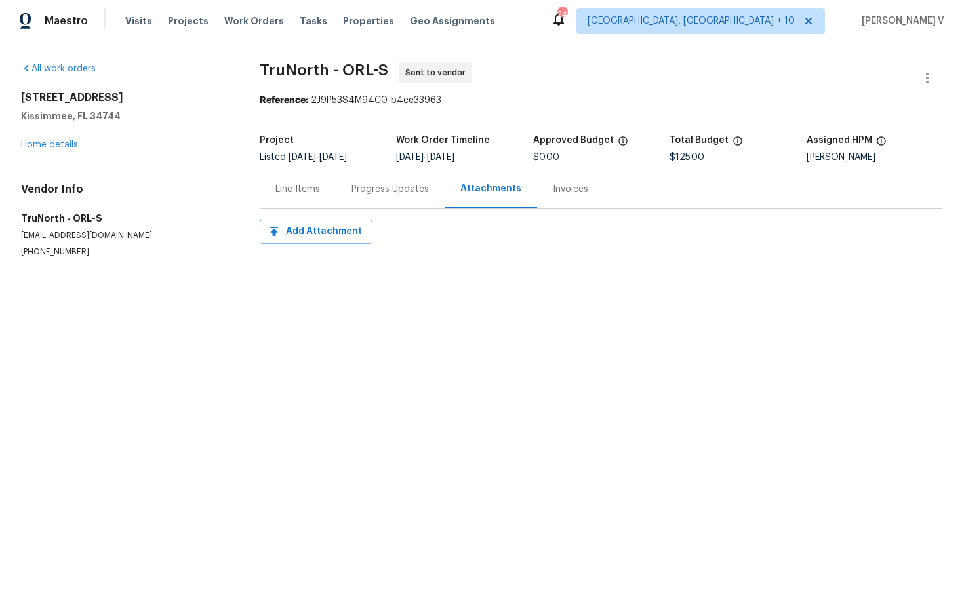
click at [346, 174] on div "Progress Updates" at bounding box center [390, 189] width 109 height 39
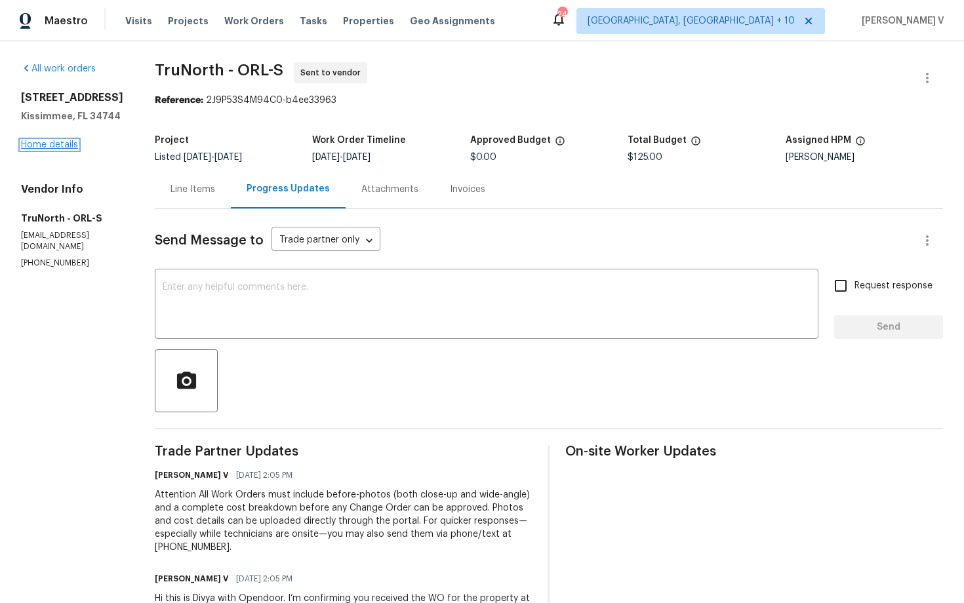
click at [49, 145] on link "Home details" at bounding box center [49, 144] width 57 height 9
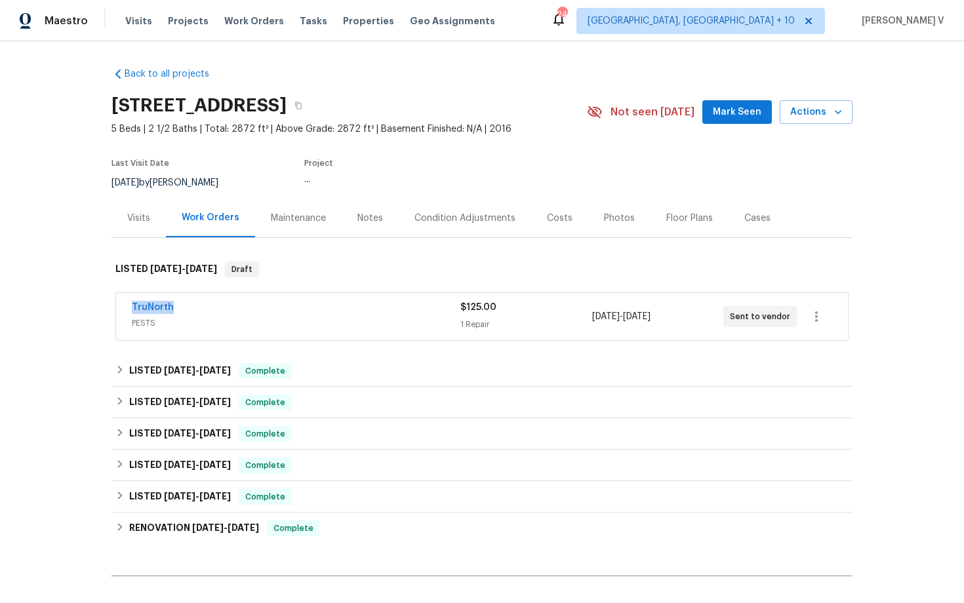
drag, startPoint x: 117, startPoint y: 302, endPoint x: 284, endPoint y: 302, distance: 167.2
click at [284, 302] on div "TruNorth PESTS $125.00 1 Repair 9/16/2025 - 9/18/2025 Sent to vendor" at bounding box center [482, 316] width 732 height 47
copy link "TruNorth"
click at [214, 317] on span "PESTS" at bounding box center [296, 323] width 329 height 13
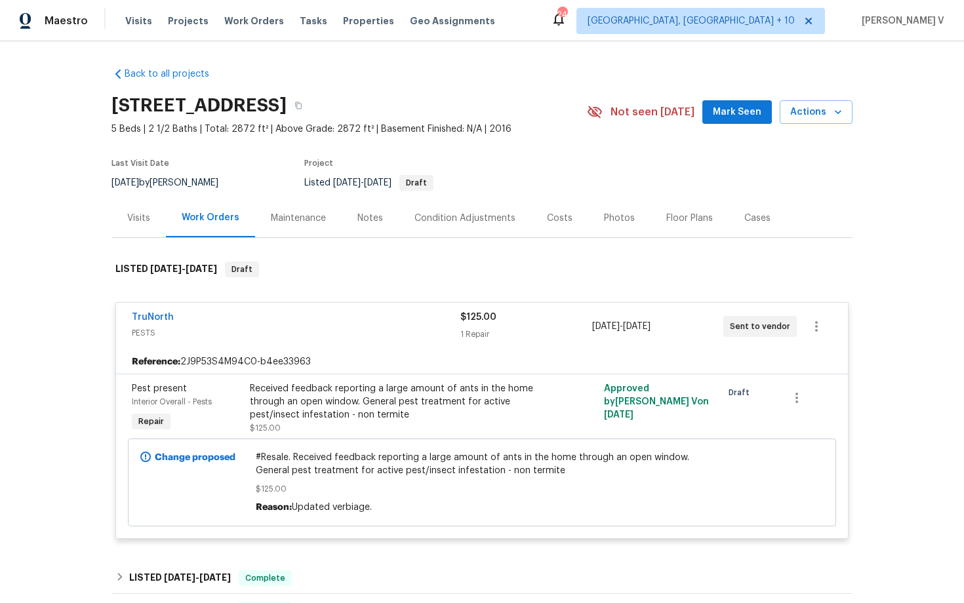
click at [296, 391] on div "Received feedback reporting a large amount of ants in the home through an open …" at bounding box center [393, 401] width 287 height 39
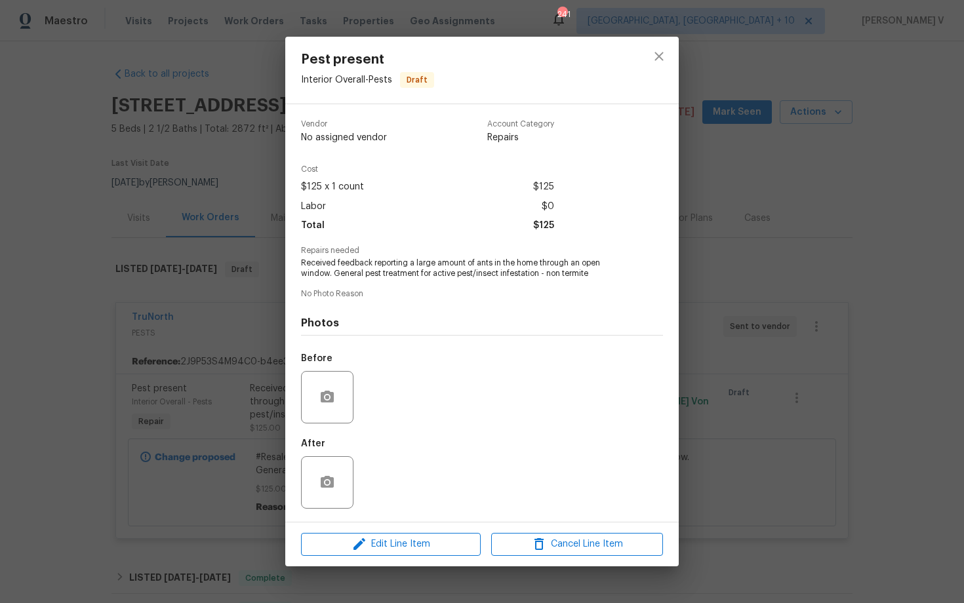
click at [214, 429] on div "Pest present Interior Overall - Pests Draft Vendor No assigned vendor Account C…" at bounding box center [482, 301] width 964 height 603
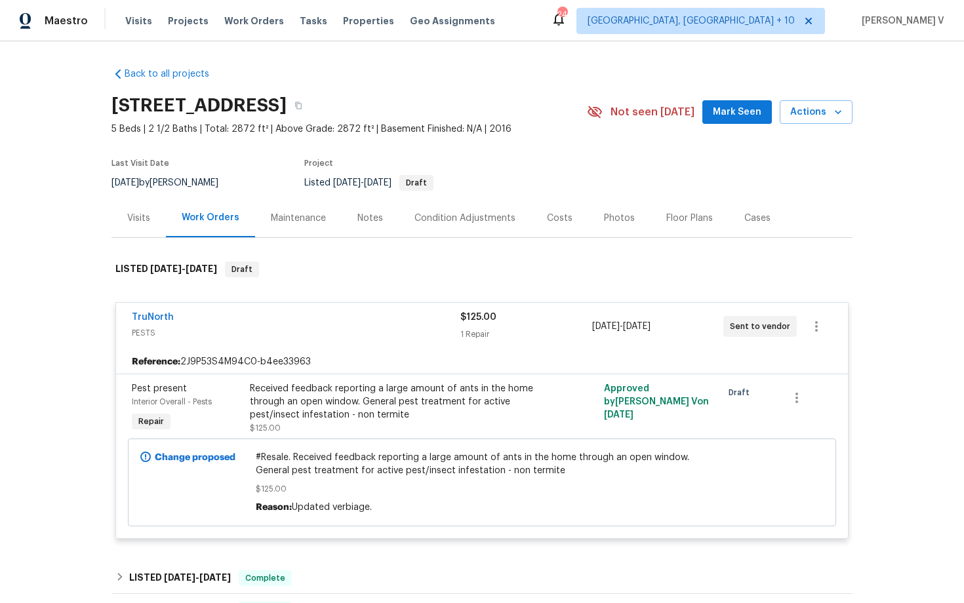
click at [298, 473] on span "#Resale. Received feedback reporting a large amount of ants in the home through…" at bounding box center [482, 464] width 453 height 26
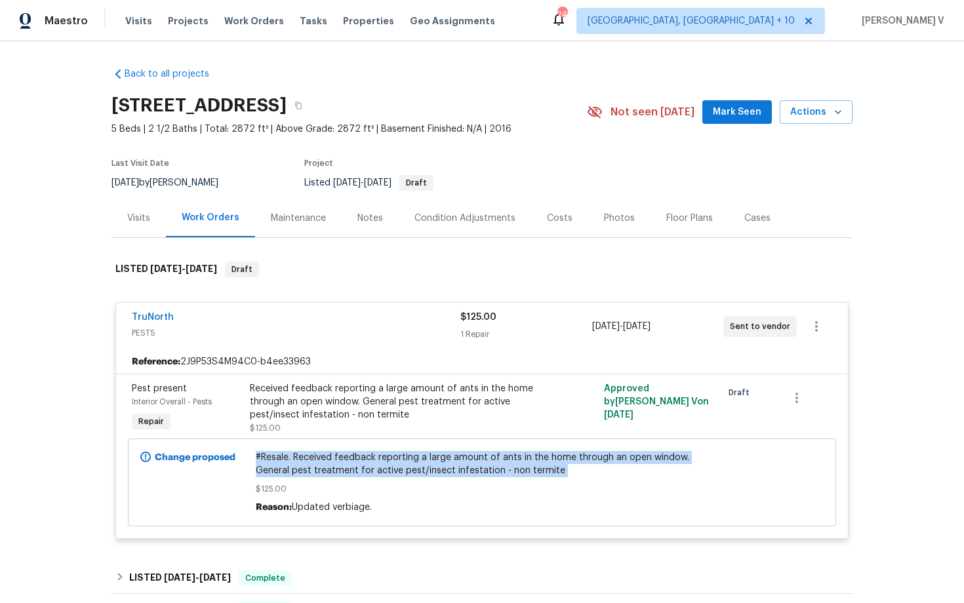
copy span "#Resale. Received feedback reporting a large amount of ants in the home through…"
click at [151, 317] on link "TruNorth" at bounding box center [153, 317] width 42 height 9
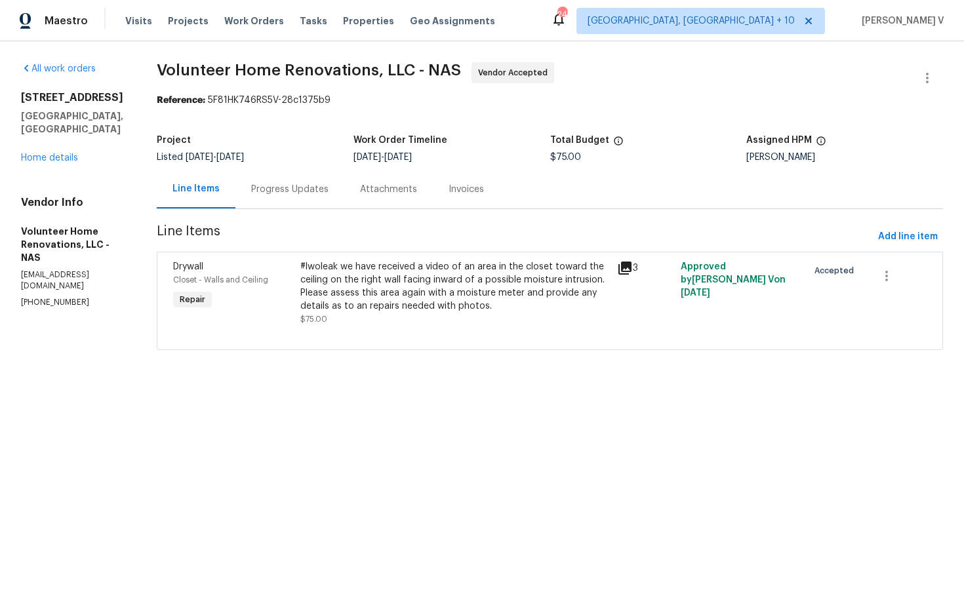
click at [382, 210] on section "Volunteer Home Renovations, LLC - NAS Vendor Accepted Reference: 5F81HK746RS5V-…" at bounding box center [550, 214] width 786 height 304
click at [344, 206] on div "Progress Updates" at bounding box center [289, 189] width 109 height 39
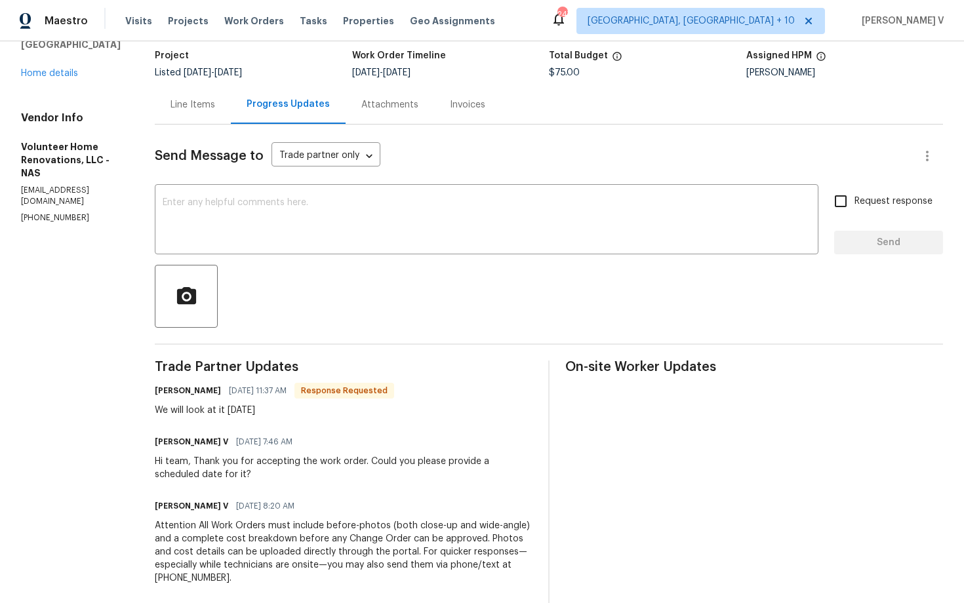
scroll to position [59, 0]
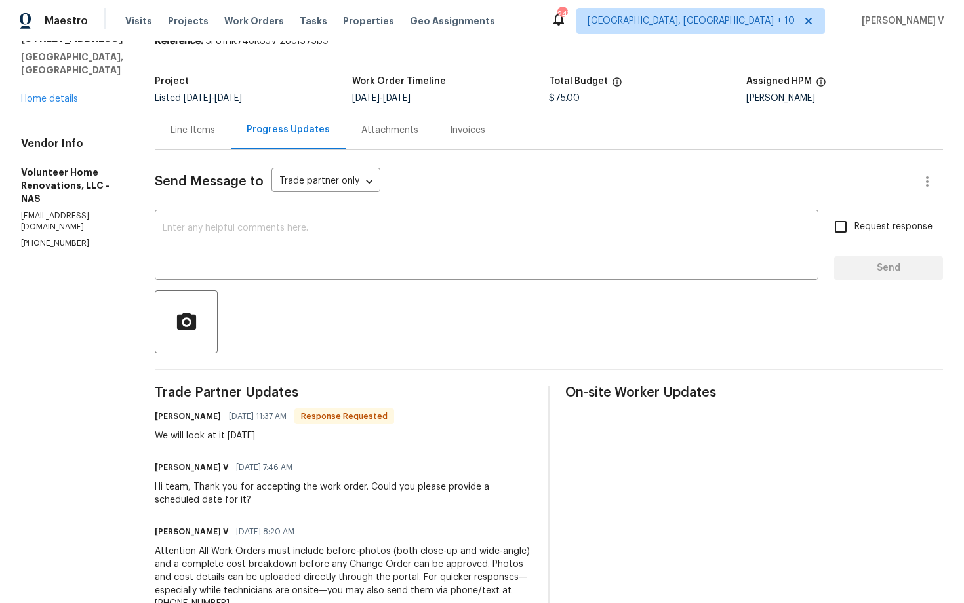
click at [215, 129] on div "Line Items" at bounding box center [193, 130] width 45 height 13
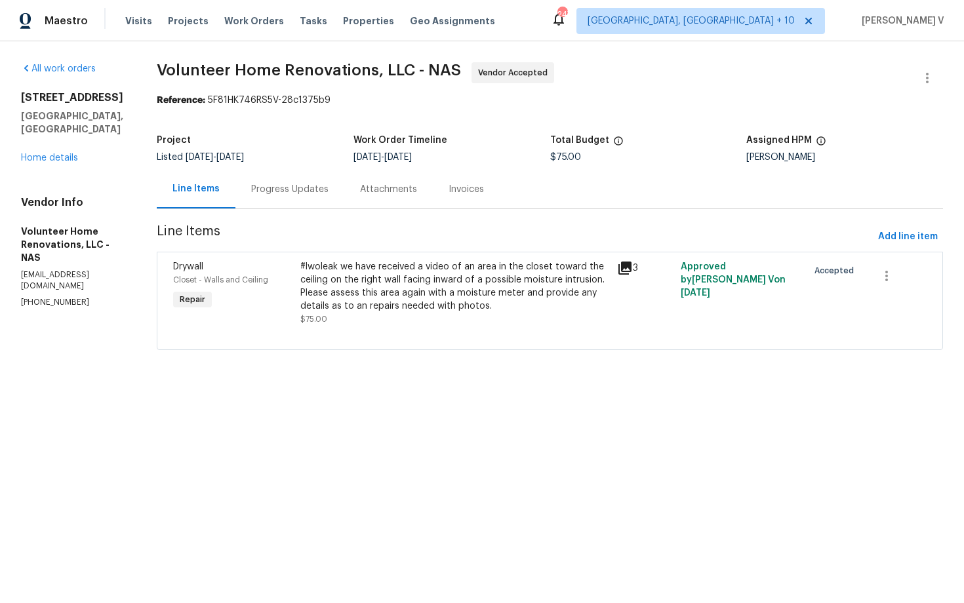
click at [325, 186] on div "Progress Updates" at bounding box center [289, 189] width 77 height 13
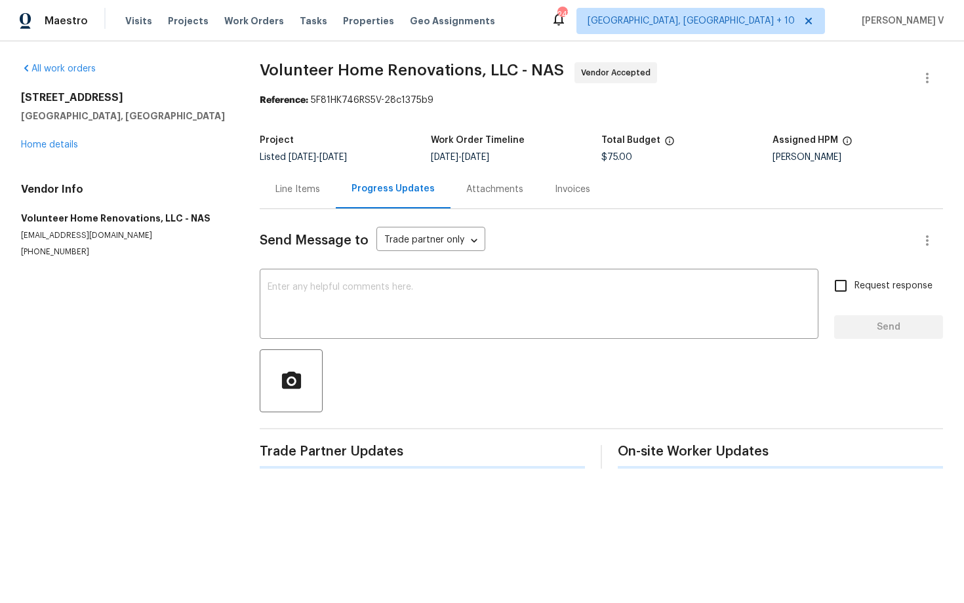
click at [361, 269] on div "Send Message to Trade partner only Trade partner only ​ x ​ Request response Se…" at bounding box center [601, 339] width 683 height 260
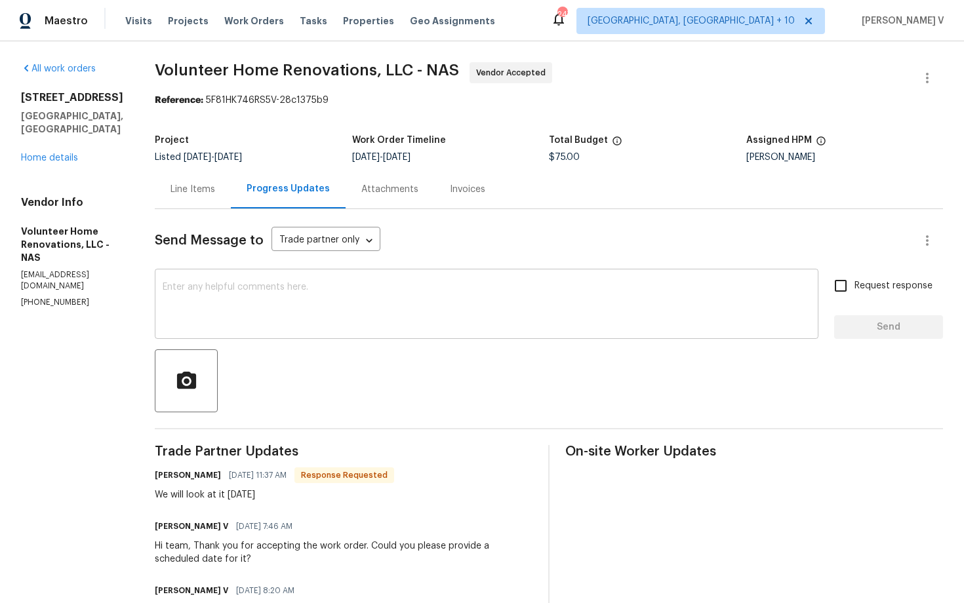
click at [323, 289] on textarea at bounding box center [487, 306] width 648 height 46
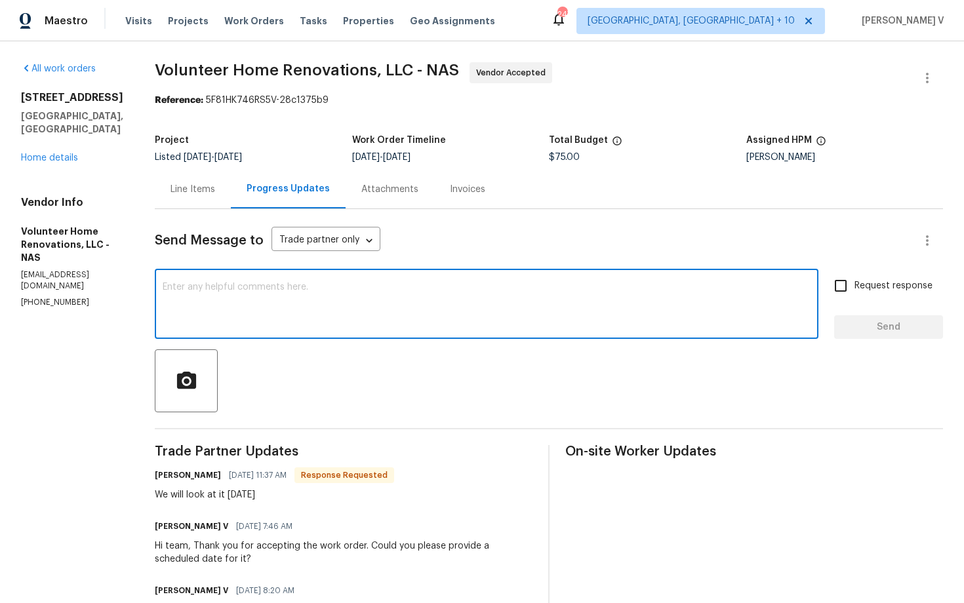
type textarea "R"
type textarea "#Resale"
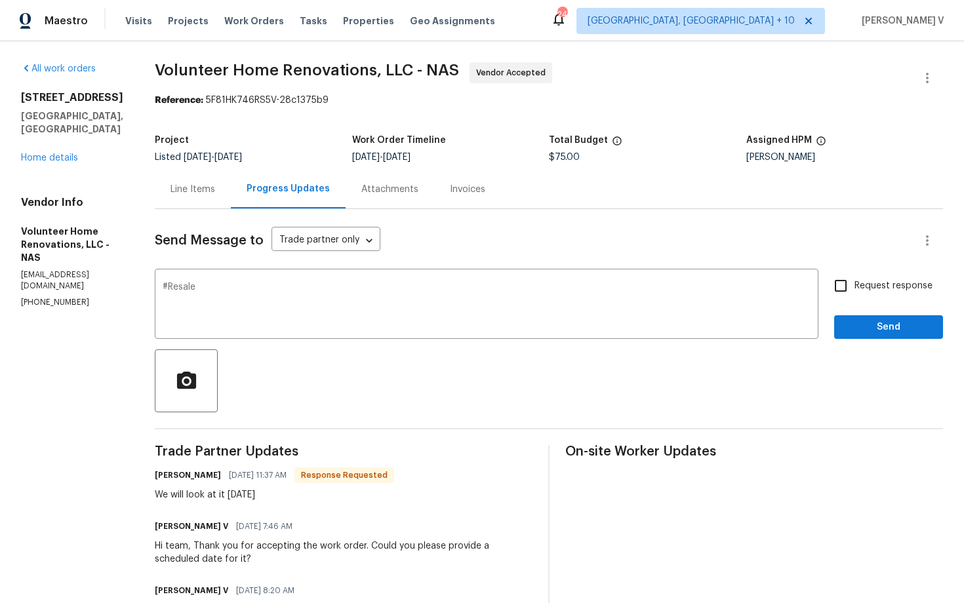
click at [223, 178] on div "Line Items" at bounding box center [193, 189] width 76 height 39
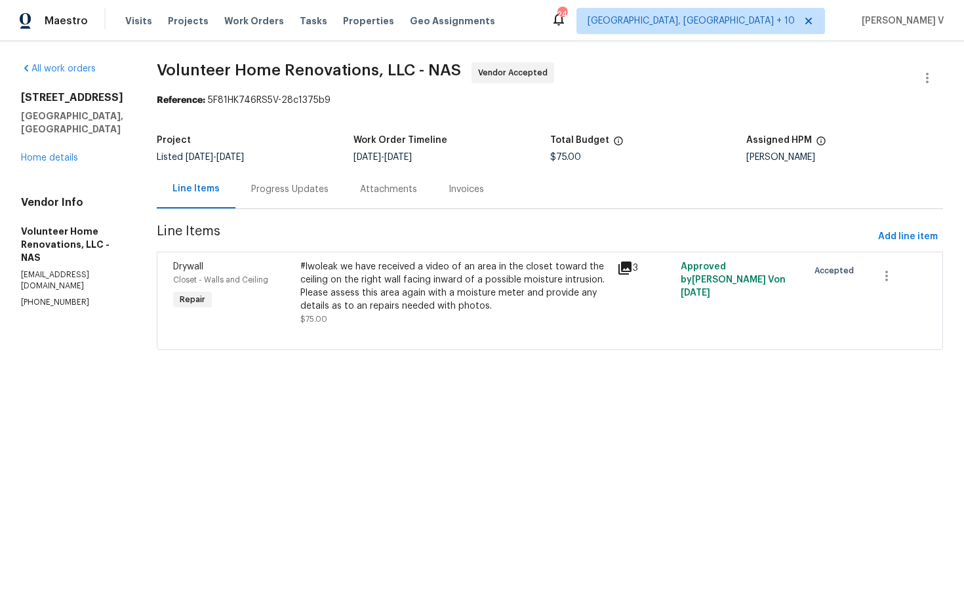
click at [414, 309] on div "#lwoleak we have received a video of an area in the closet toward the ceiling o…" at bounding box center [455, 286] width 310 height 52
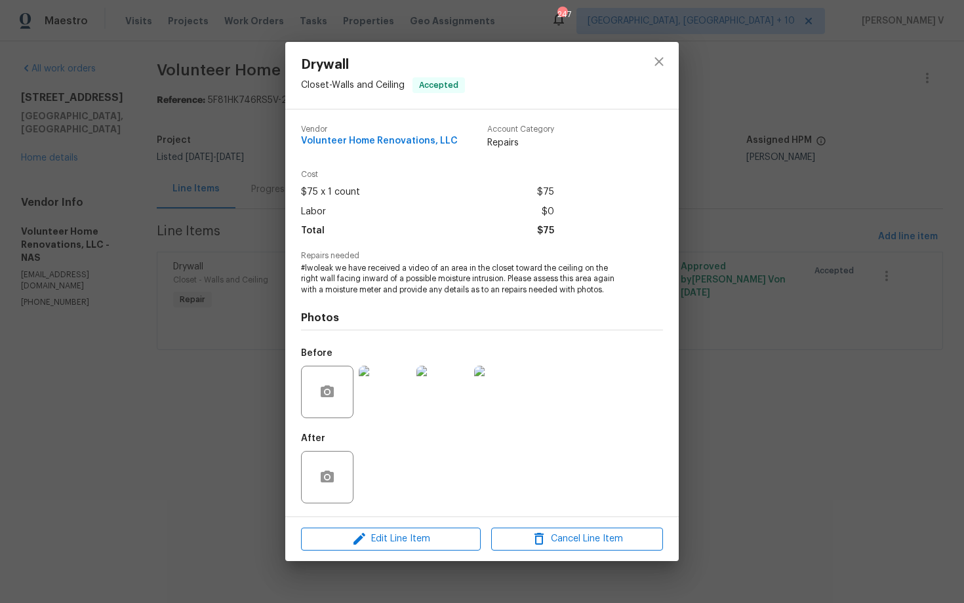
click at [186, 264] on div "Drywall Closet - Walls and Ceiling Accepted Vendor Volunteer Home Renovations, …" at bounding box center [482, 301] width 964 height 603
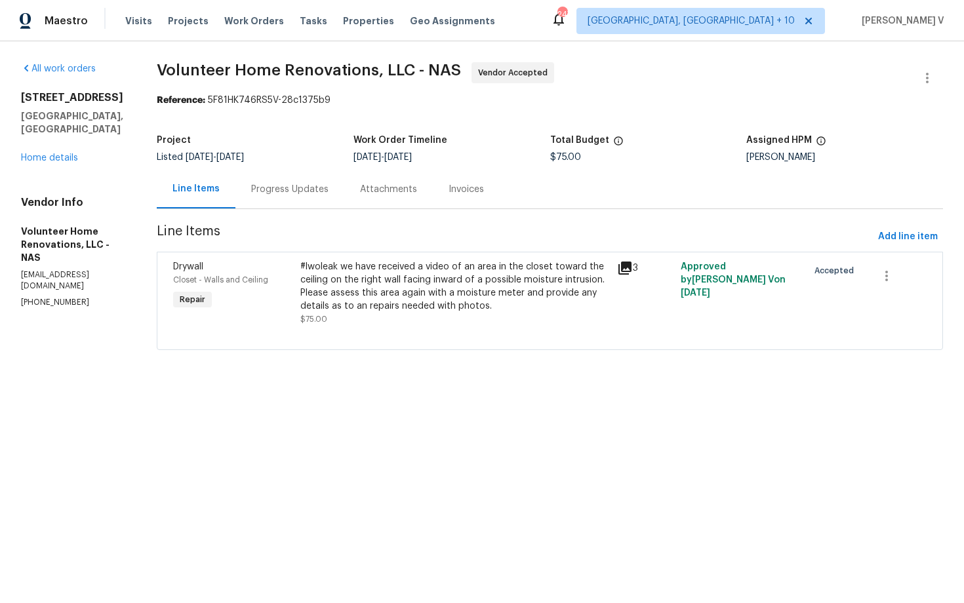
click at [329, 188] on div "Progress Updates" at bounding box center [289, 189] width 77 height 13
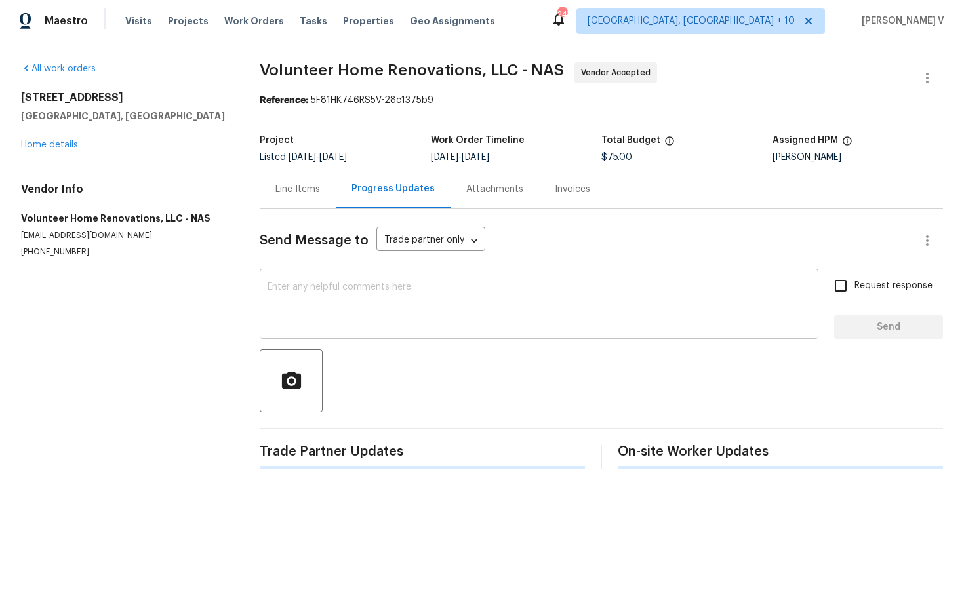
click at [342, 285] on textarea at bounding box center [539, 306] width 543 height 46
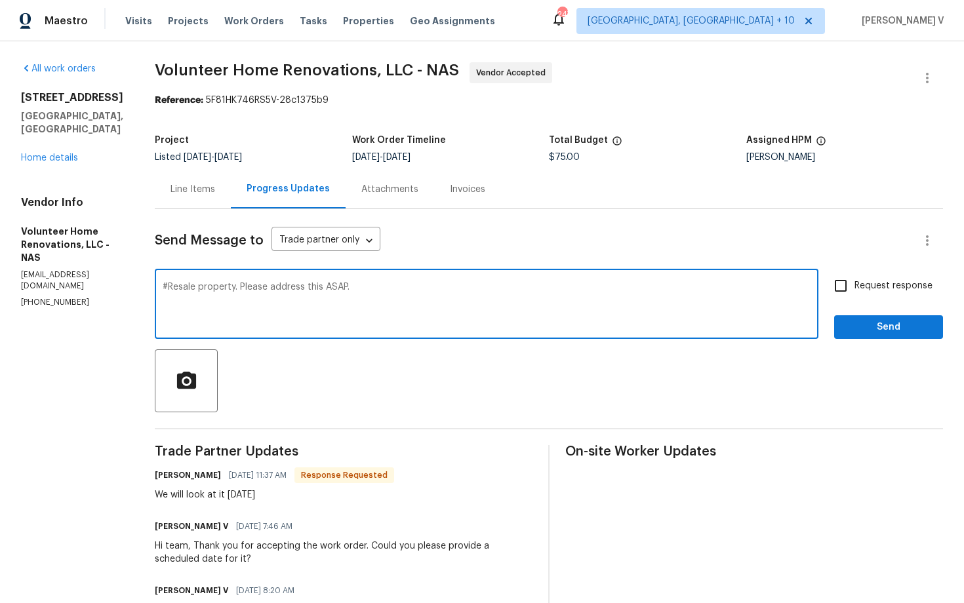
type textarea "#Resale property. Please address this ASAP."
click at [850, 283] on input "Request response" at bounding box center [841, 286] width 28 height 28
checkbox input "true"
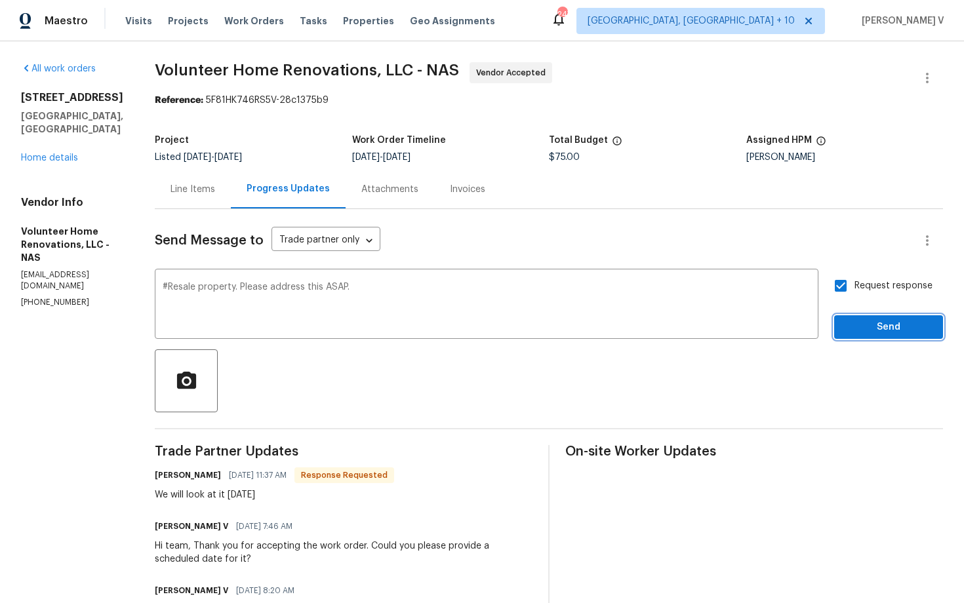
click at [898, 323] on span "Send" at bounding box center [889, 327] width 88 height 16
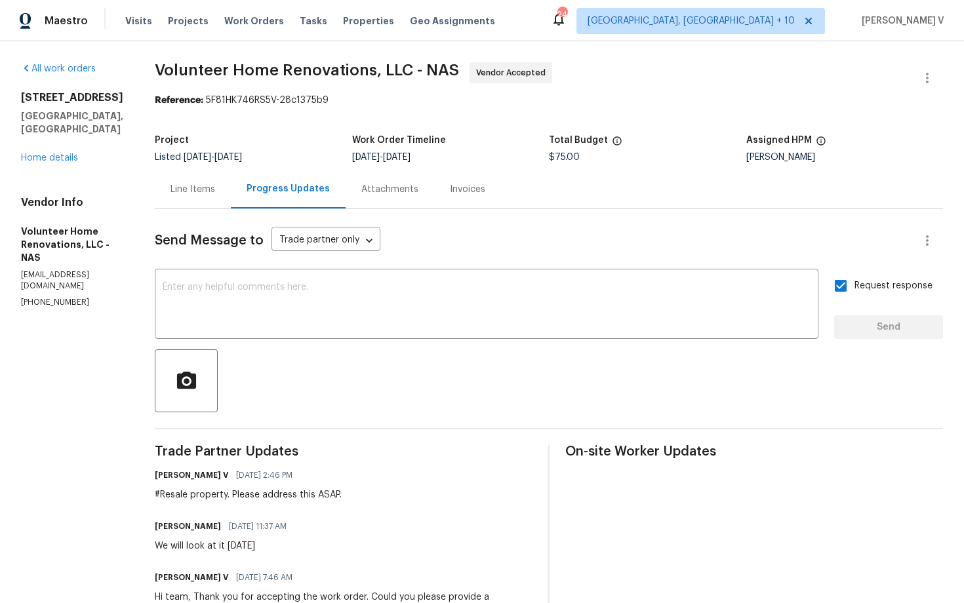
click at [78, 146] on div "600 Villa Pl Lebanon, TN 37090 Home details" at bounding box center [72, 127] width 102 height 73
click at [74, 153] on link "Home details" at bounding box center [49, 157] width 57 height 9
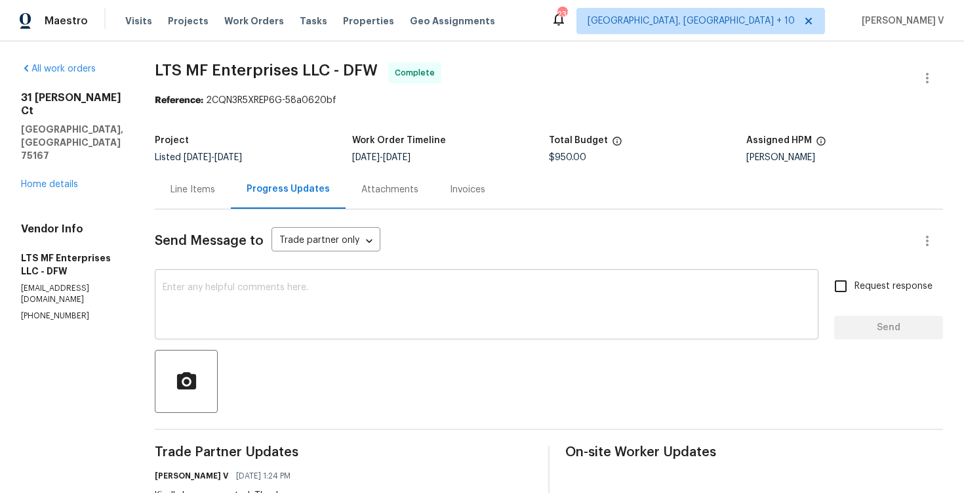
scroll to position [26, 0]
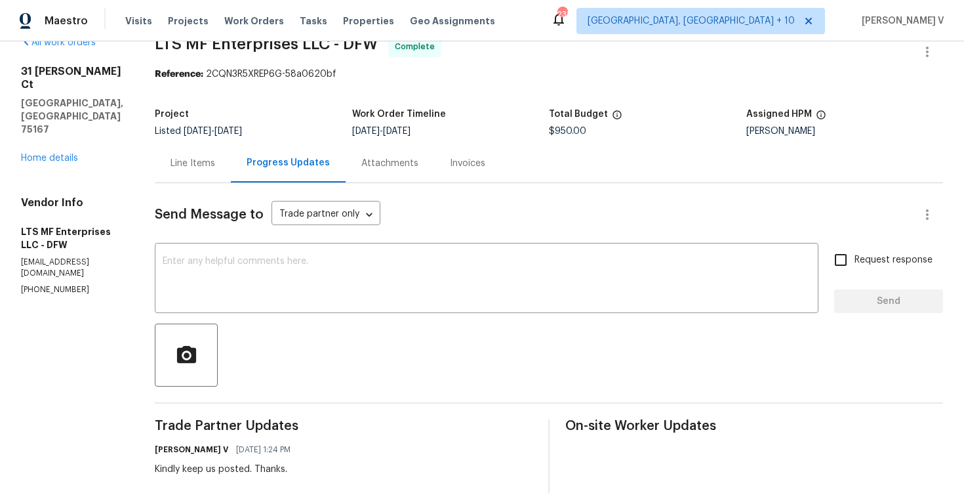
click at [171, 159] on div "Line Items" at bounding box center [193, 163] width 45 height 13
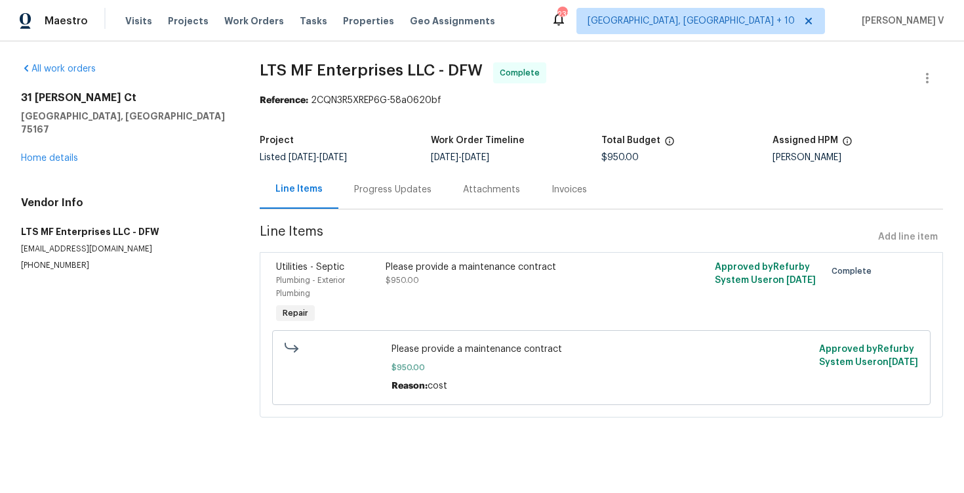
click at [348, 203] on div "Progress Updates" at bounding box center [392, 189] width 109 height 39
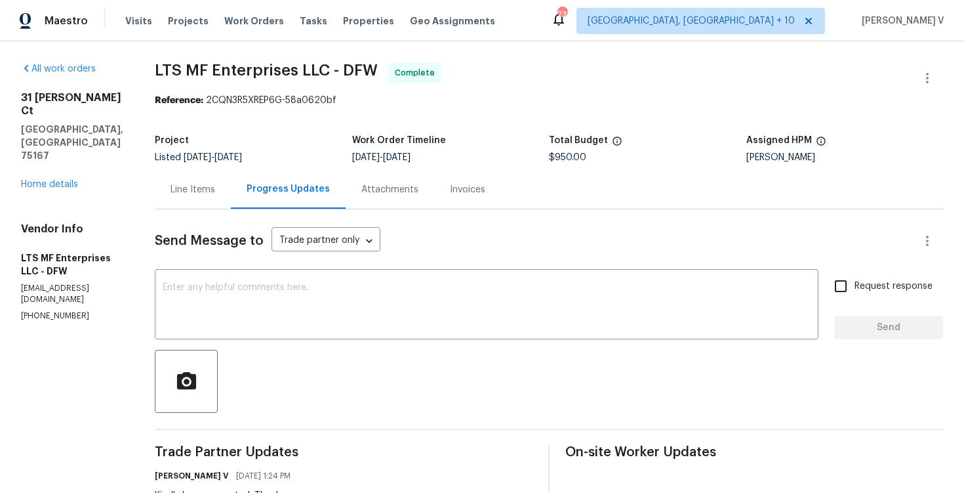
click at [46, 152] on div "[STREET_ADDRESS][PERSON_NAME] Home details" at bounding box center [72, 141] width 102 height 100
click at [46, 180] on link "Home details" at bounding box center [49, 184] width 57 height 9
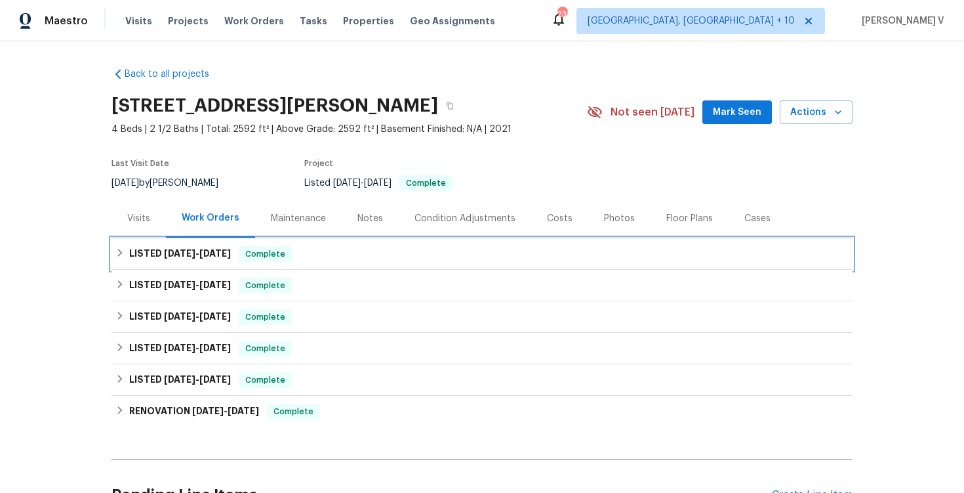
click at [178, 256] on span "[DATE]" at bounding box center [179, 253] width 31 height 9
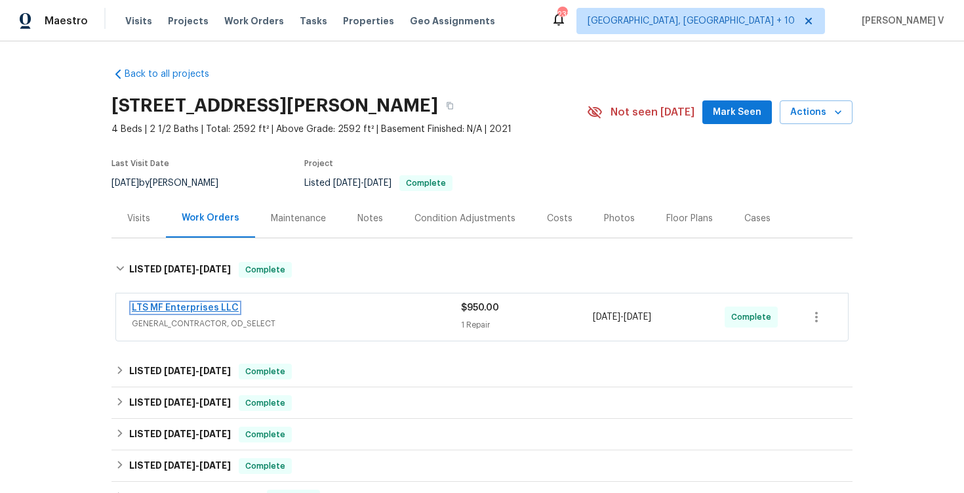
click at [173, 305] on link "LTS MF Enterprises LLC" at bounding box center [185, 307] width 107 height 9
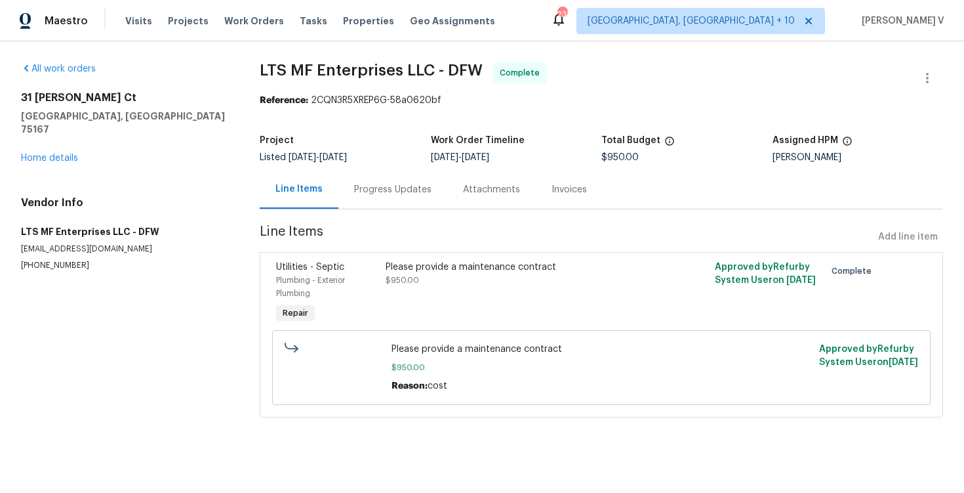
click at [354, 192] on div "Progress Updates" at bounding box center [392, 189] width 77 height 13
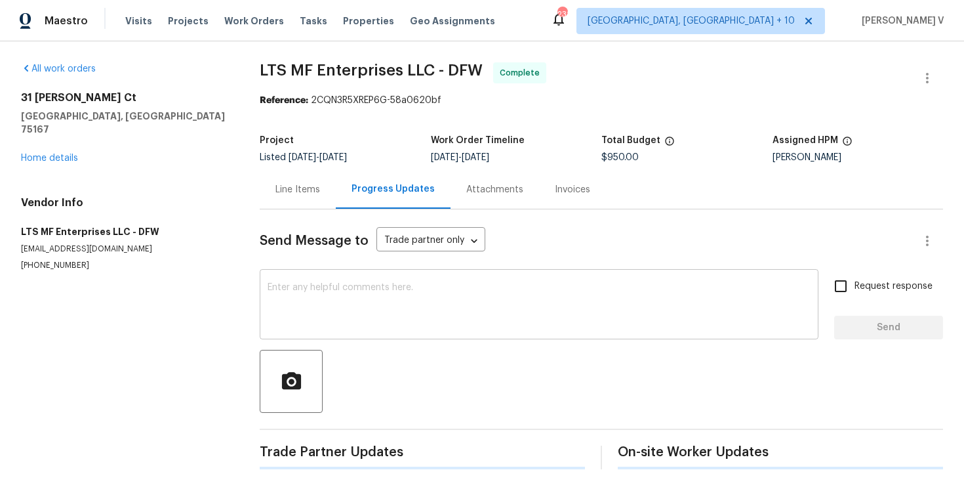
click at [358, 287] on textarea at bounding box center [539, 306] width 543 height 46
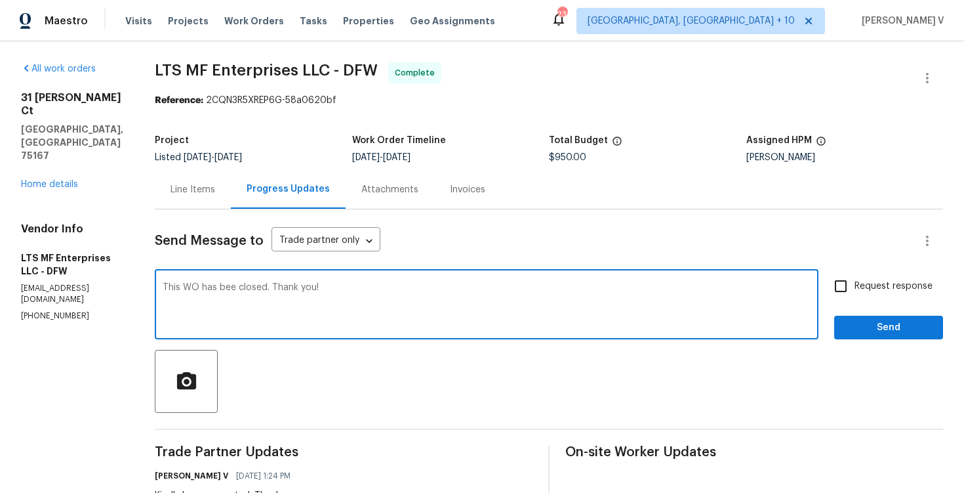
type textarea "This WO has bee closed. Thank you!"
click at [861, 330] on span "Send" at bounding box center [889, 327] width 88 height 16
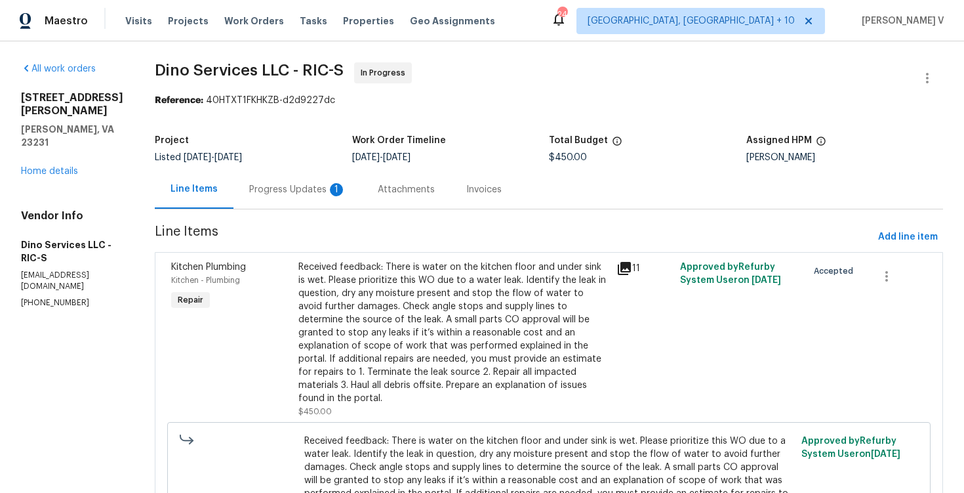
click at [302, 201] on div "Progress Updates 1" at bounding box center [297, 189] width 129 height 39
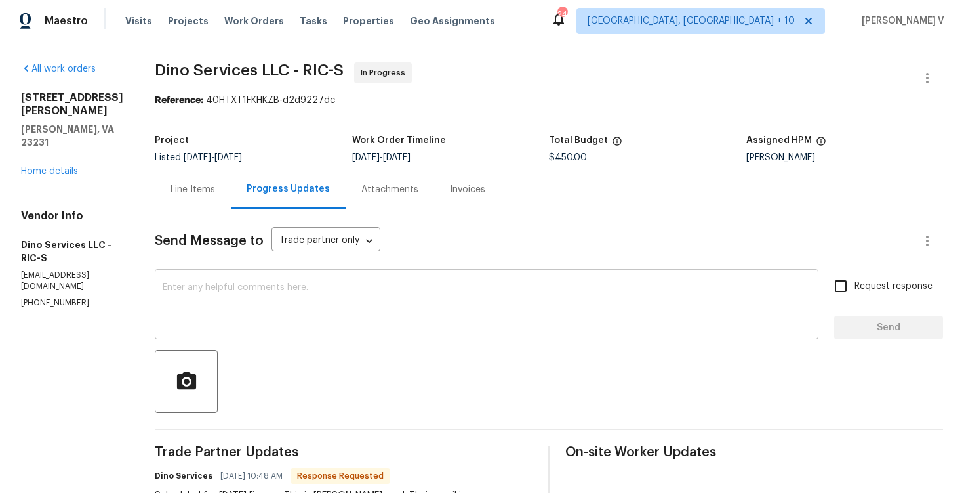
click at [218, 296] on textarea at bounding box center [487, 306] width 648 height 46
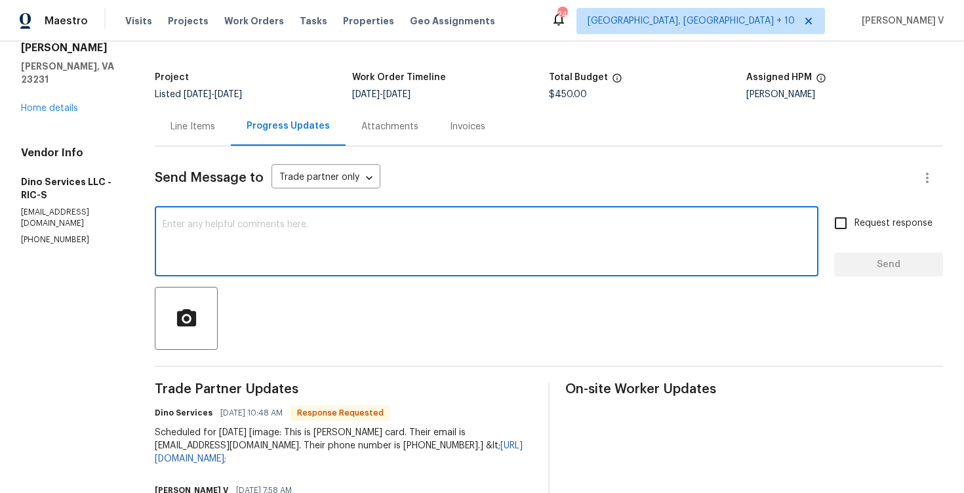
scroll to position [84, 0]
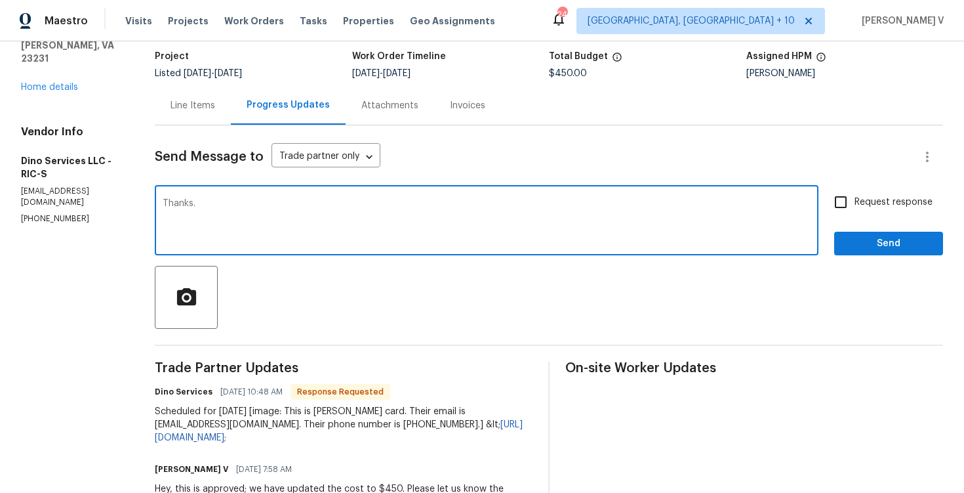
type textarea "Thanks."
click at [887, 254] on button "Send" at bounding box center [888, 244] width 109 height 24
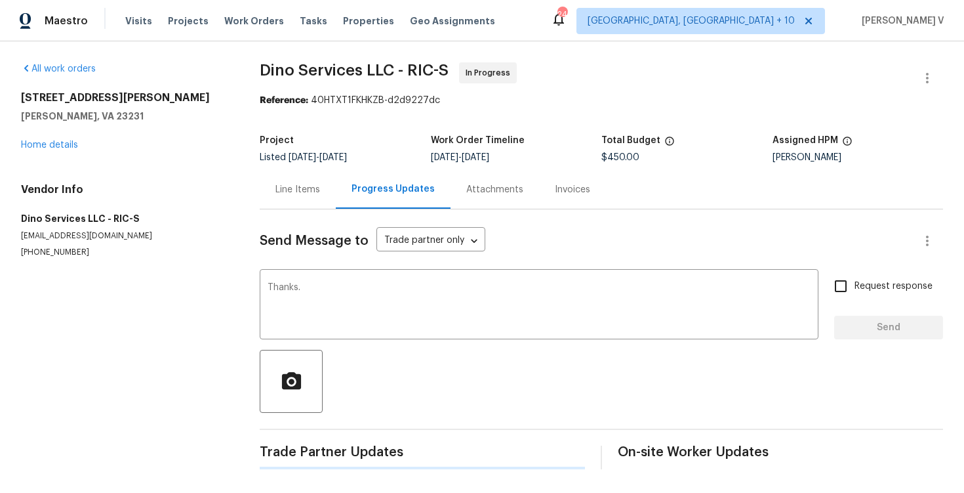
scroll to position [0, 0]
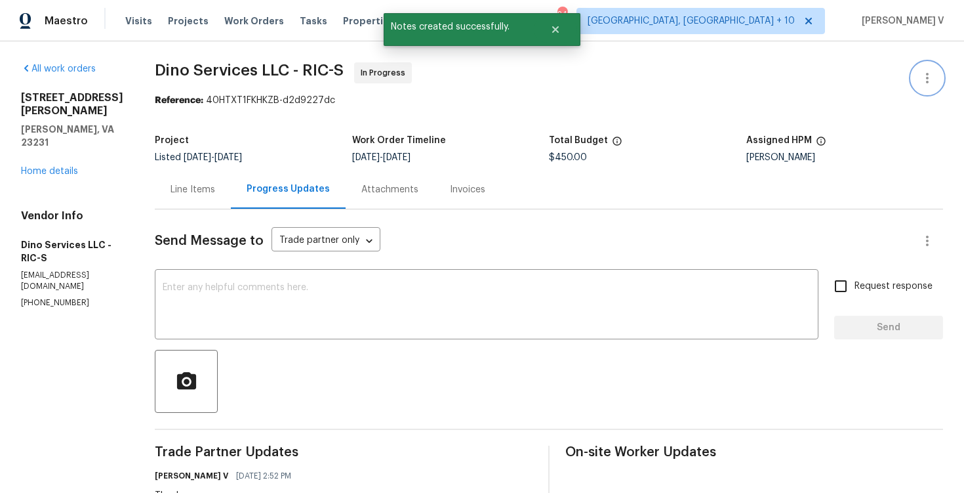
click at [933, 71] on icon "button" at bounding box center [927, 78] width 16 height 16
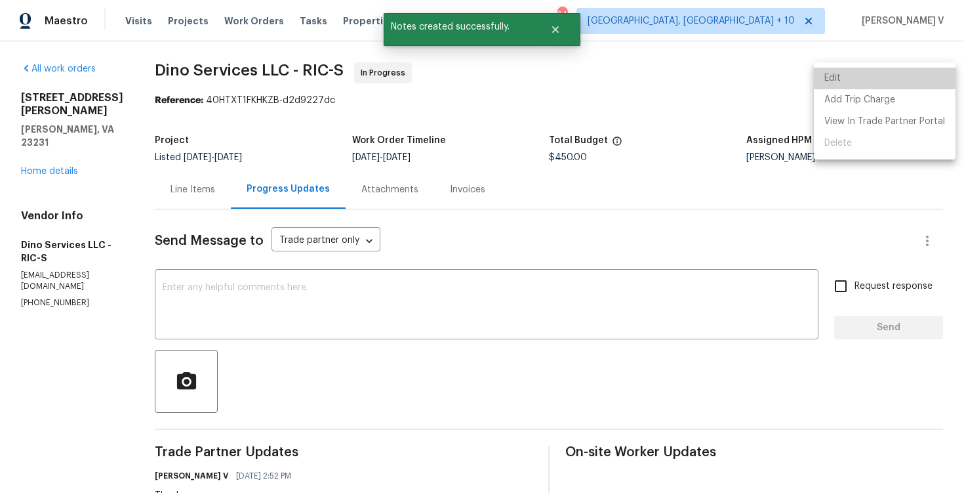
click at [933, 71] on li "Edit" at bounding box center [885, 79] width 142 height 22
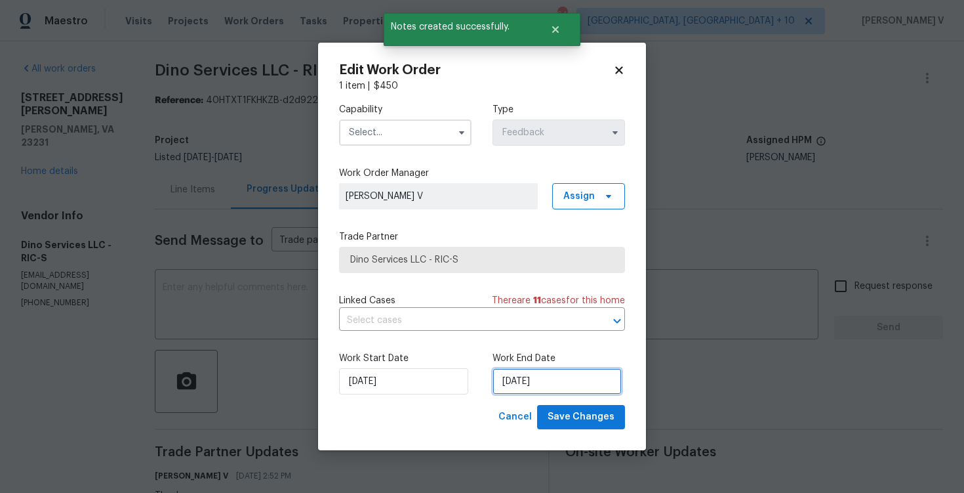
click at [509, 369] on input "[DATE]" at bounding box center [557, 381] width 129 height 26
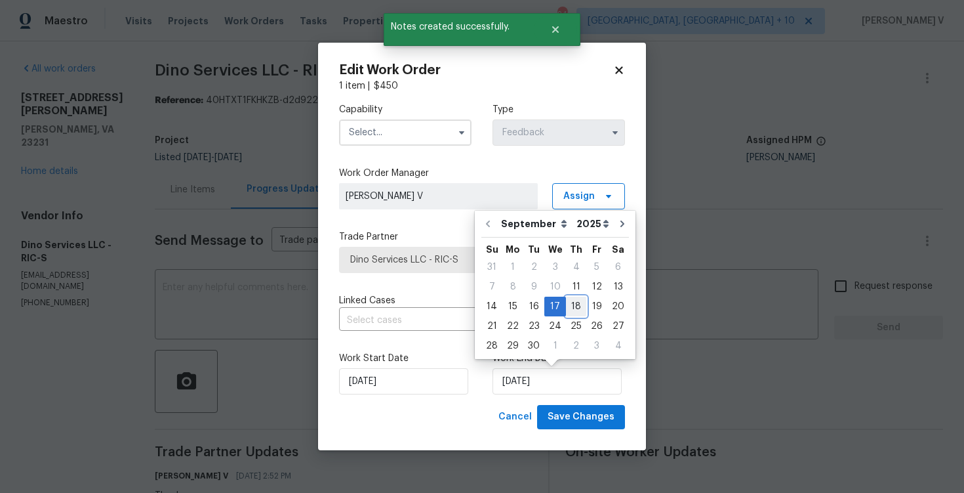
click at [573, 303] on div "18" at bounding box center [576, 306] width 20 height 18
type input "[DATE]"
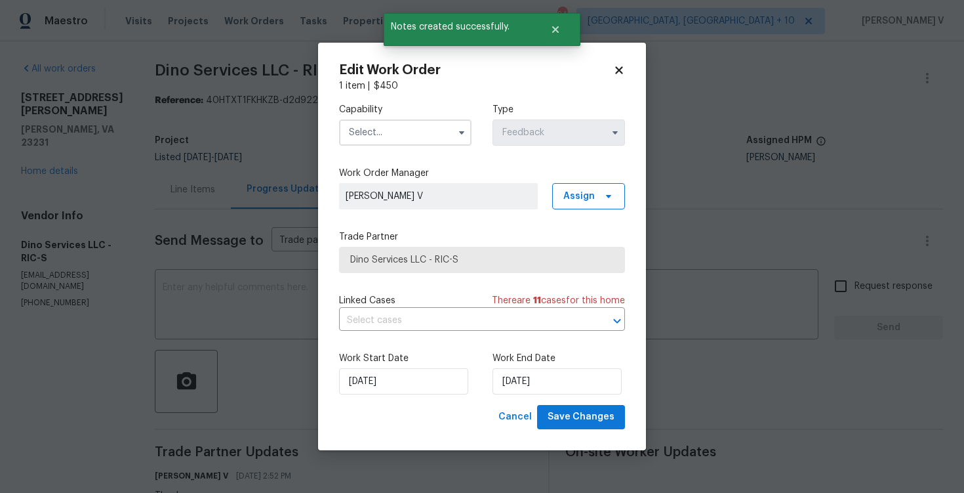
click at [438, 128] on input "text" at bounding box center [405, 132] width 132 height 26
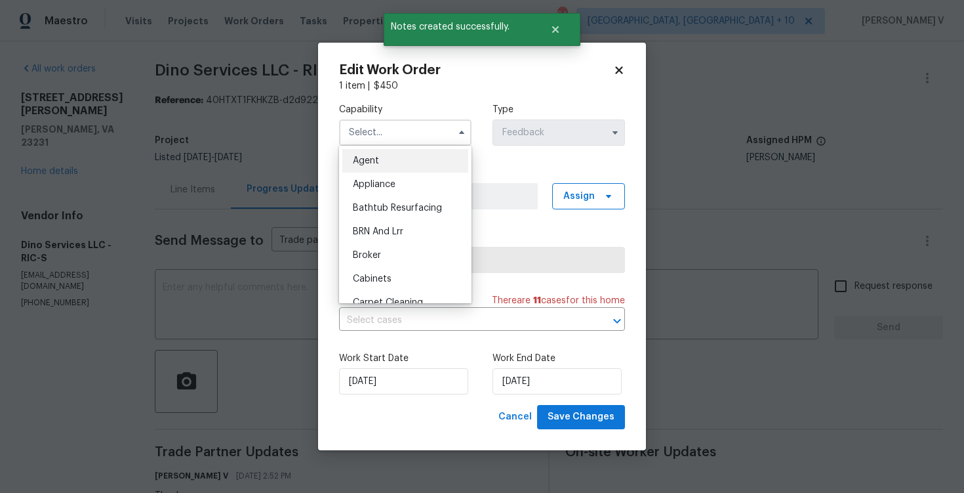
click at [395, 154] on div "Agent" at bounding box center [405, 161] width 126 height 24
type input "Agent"
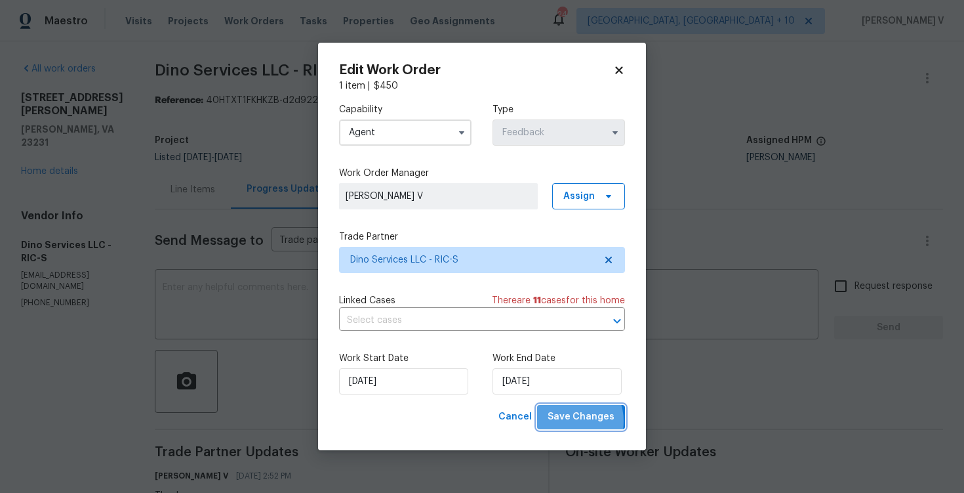
click at [570, 421] on span "Save Changes" at bounding box center [581, 417] width 67 height 16
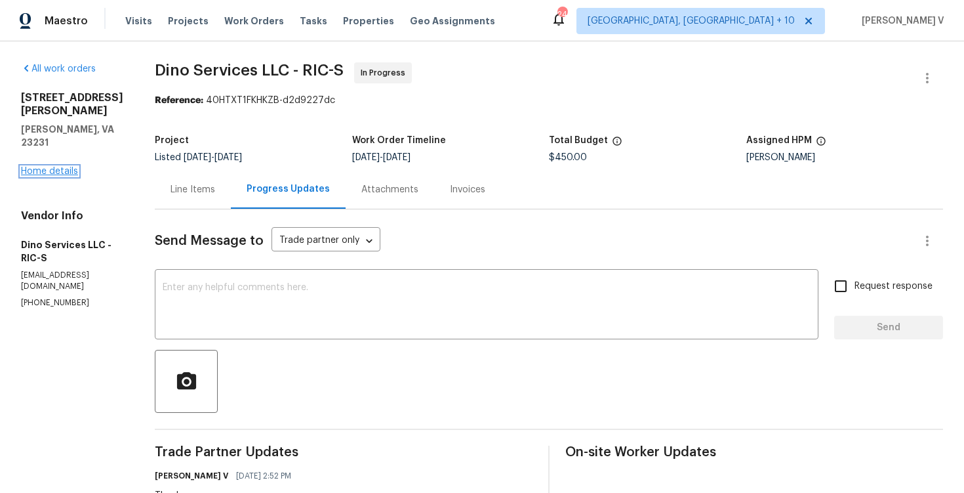
click at [53, 167] on link "Home details" at bounding box center [49, 171] width 57 height 9
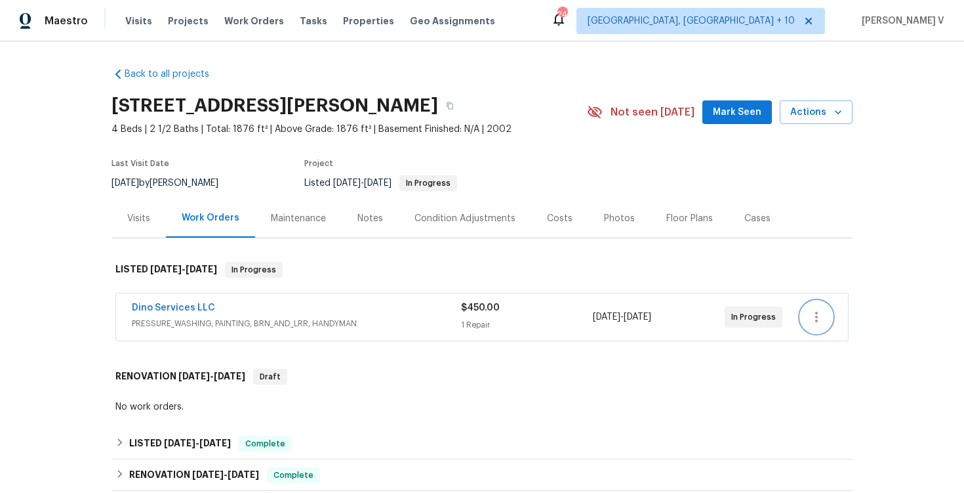
click at [824, 318] on button "button" at bounding box center [816, 316] width 31 height 31
click at [824, 318] on li "Edit" at bounding box center [872, 317] width 142 height 22
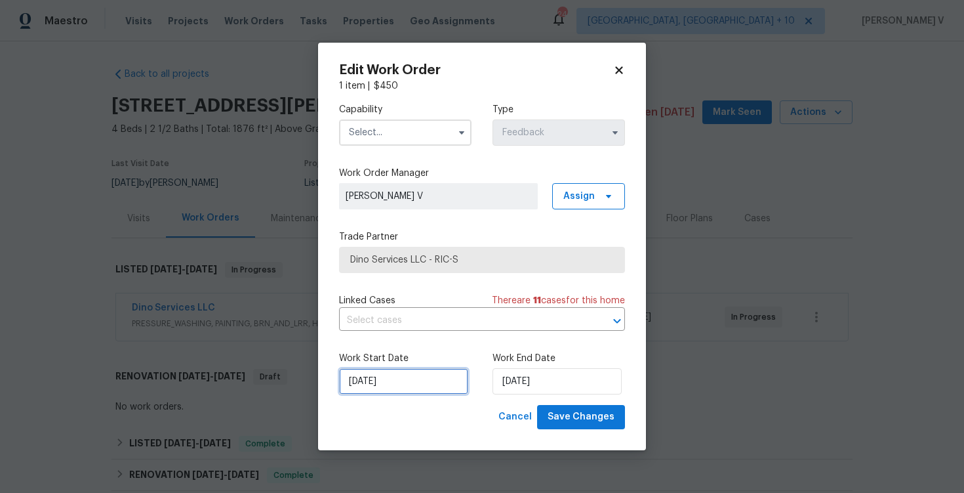
click at [401, 384] on input "11/09/2025" at bounding box center [403, 381] width 129 height 26
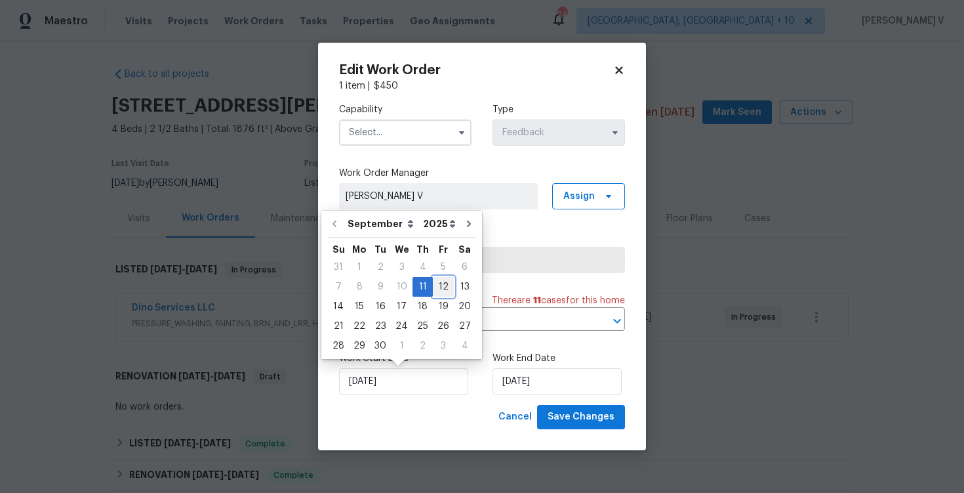
click at [434, 286] on div "12" at bounding box center [443, 286] width 21 height 18
type input "12/09/2025"
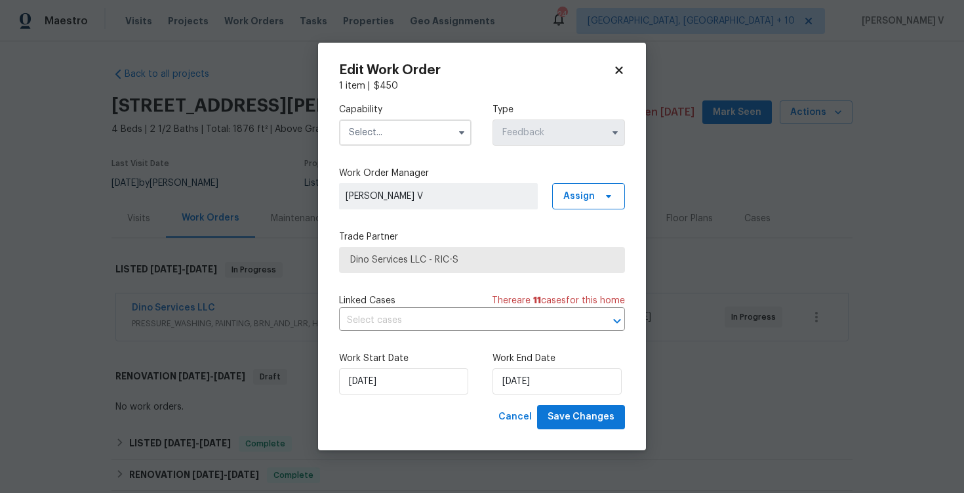
click at [408, 136] on input "text" at bounding box center [405, 132] width 132 height 26
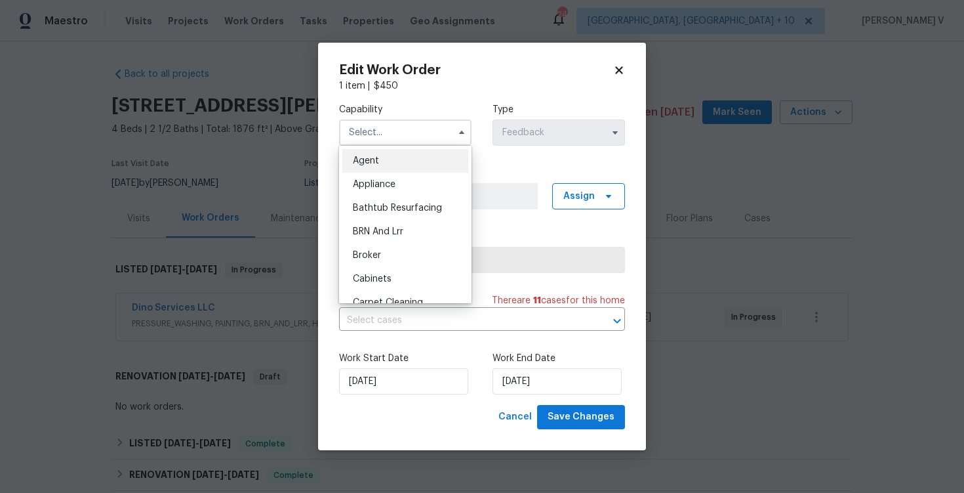
click at [379, 155] on div "Agent" at bounding box center [405, 161] width 126 height 24
type input "Agent"
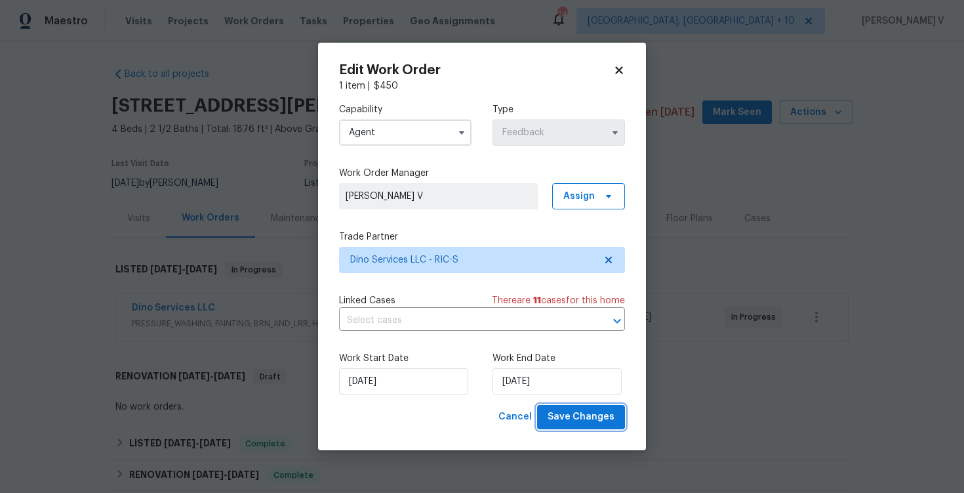
click at [563, 414] on span "Save Changes" at bounding box center [581, 417] width 67 height 16
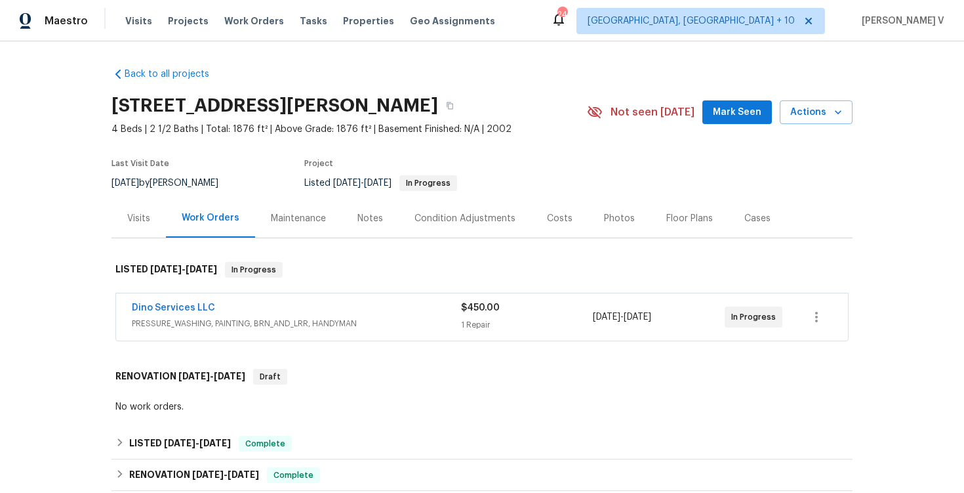
click at [165, 315] on div "Dino Services LLC" at bounding box center [296, 309] width 329 height 16
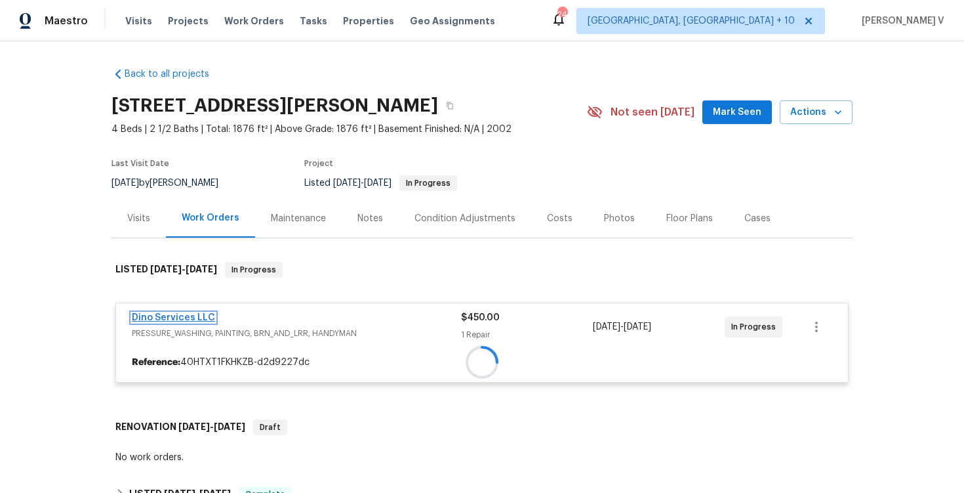
click at [174, 313] on link "Dino Services LLC" at bounding box center [173, 317] width 83 height 9
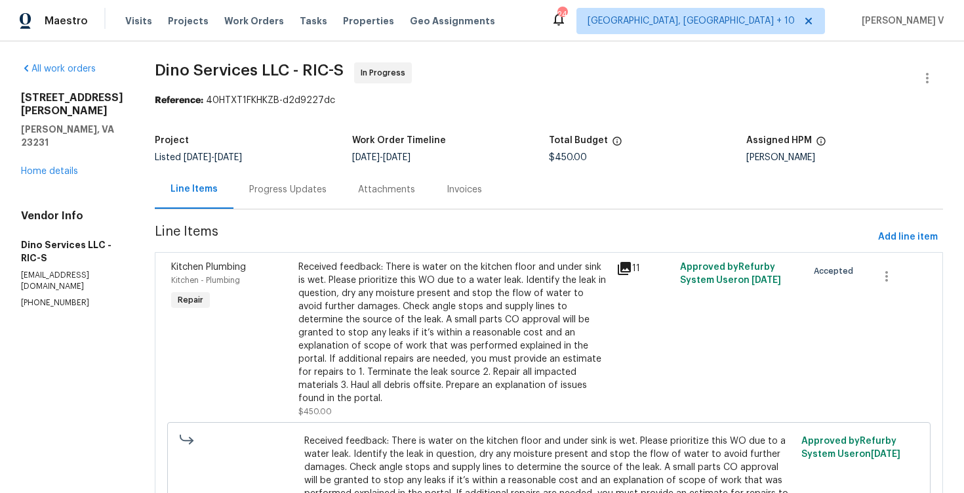
click at [254, 180] on div "Progress Updates" at bounding box center [287, 189] width 109 height 39
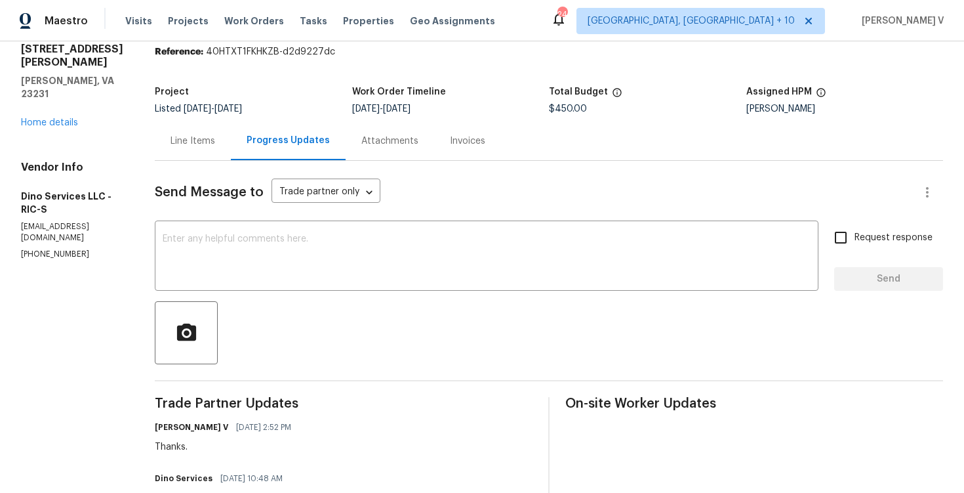
scroll to position [171, 0]
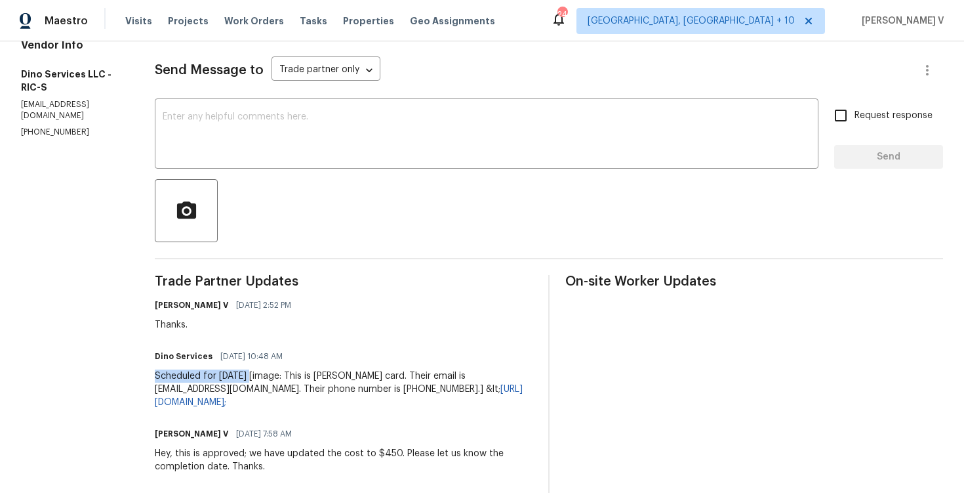
drag, startPoint x: 148, startPoint y: 375, endPoint x: 251, endPoint y: 374, distance: 103.0
click at [251, 374] on div "All work orders 6409 Rudd Pl Henrico, VA 23231 Home details Vendor Info Dino Se…" at bounding box center [482, 396] width 964 height 1051
copy div "Scheduled for Thursday"
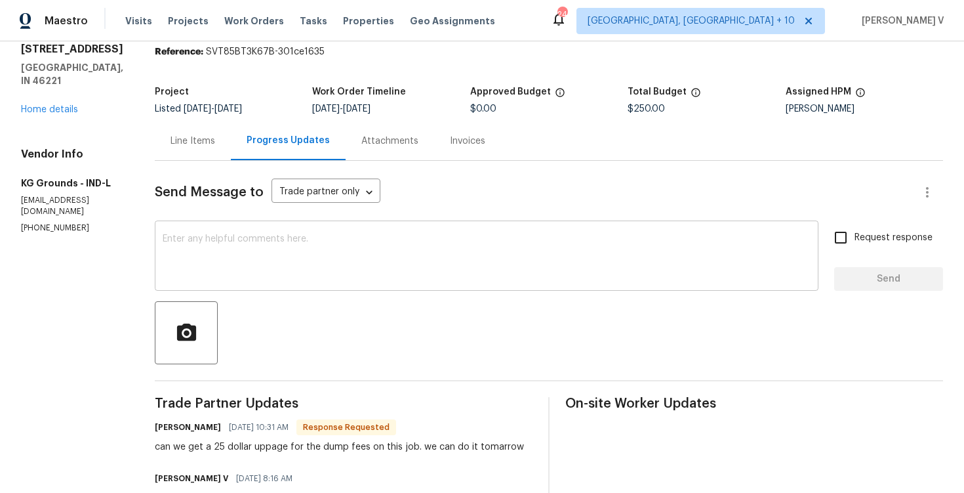
scroll to position [52, 0]
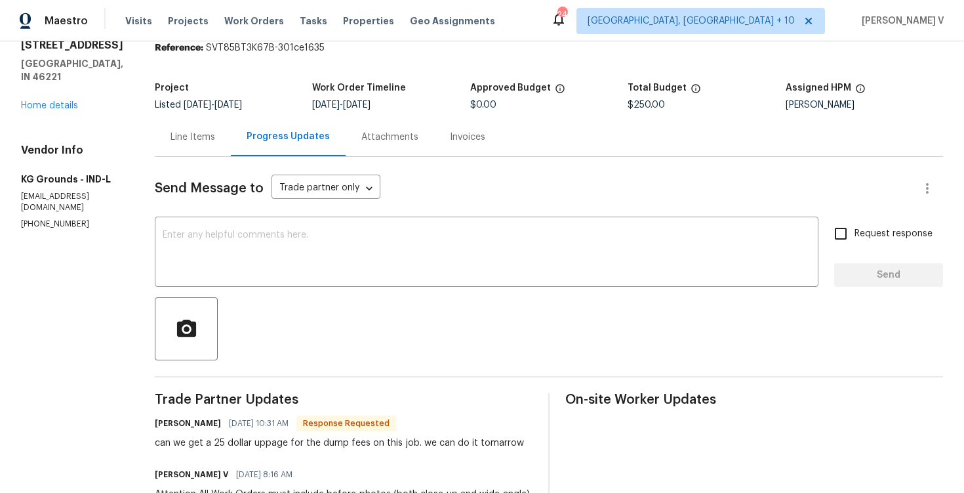
click at [195, 142] on div "Line Items" at bounding box center [193, 137] width 45 height 13
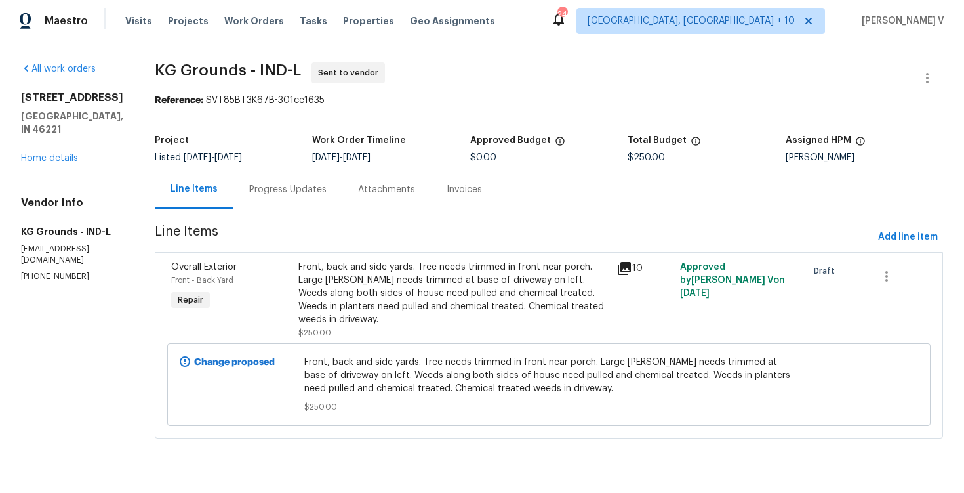
click at [399, 270] on div "Front, back and side yards. Tree needs trimmed in front near porch. Large [PERS…" at bounding box center [453, 293] width 310 height 66
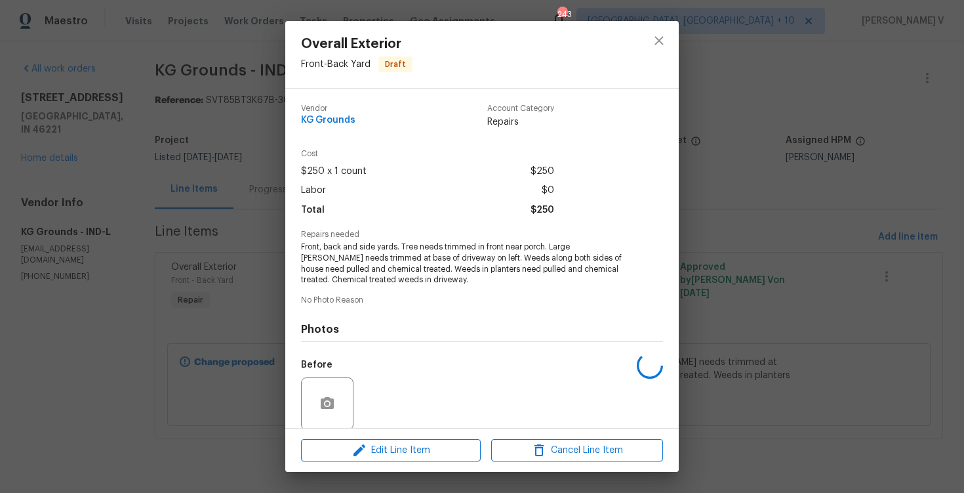
scroll to position [100, 0]
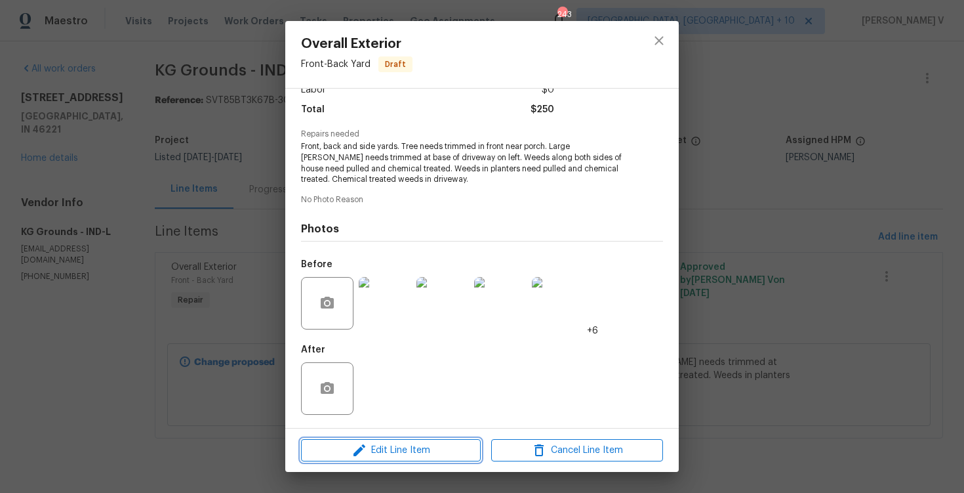
click at [374, 442] on span "Edit Line Item" at bounding box center [391, 450] width 172 height 16
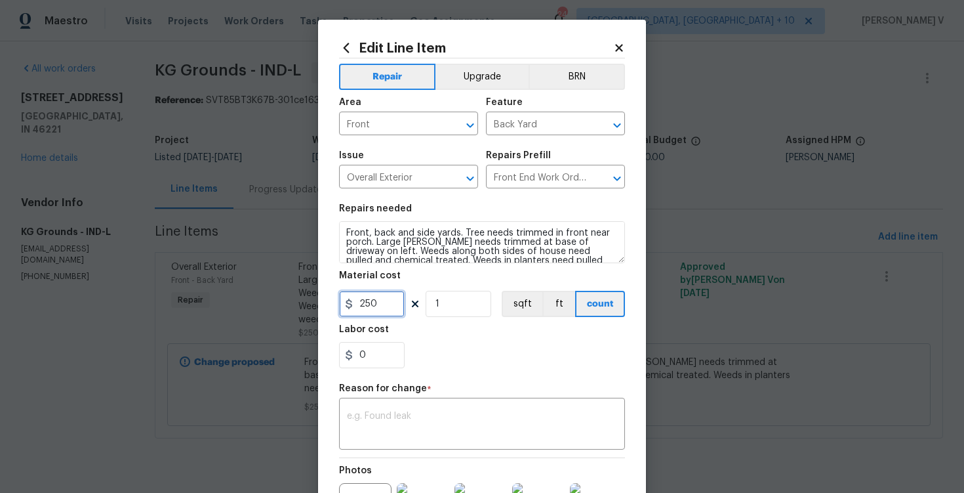
click at [383, 309] on input "250" at bounding box center [372, 304] width 66 height 26
type input "275"
click at [384, 420] on textarea at bounding box center [482, 425] width 270 height 28
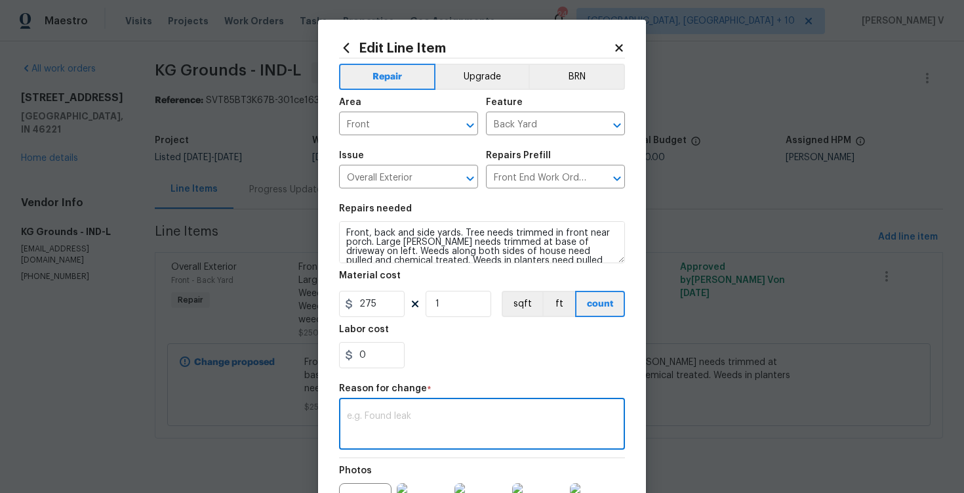
paste textarea "(DV) Updated cost per BR team approval."
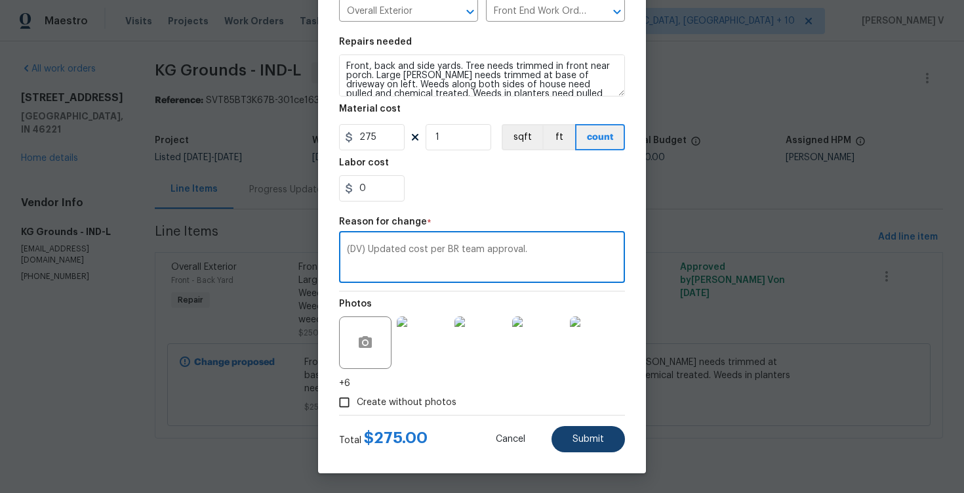
type textarea "(DV) Updated cost per BR team approval."
click at [580, 428] on button "Submit" at bounding box center [588, 439] width 73 height 26
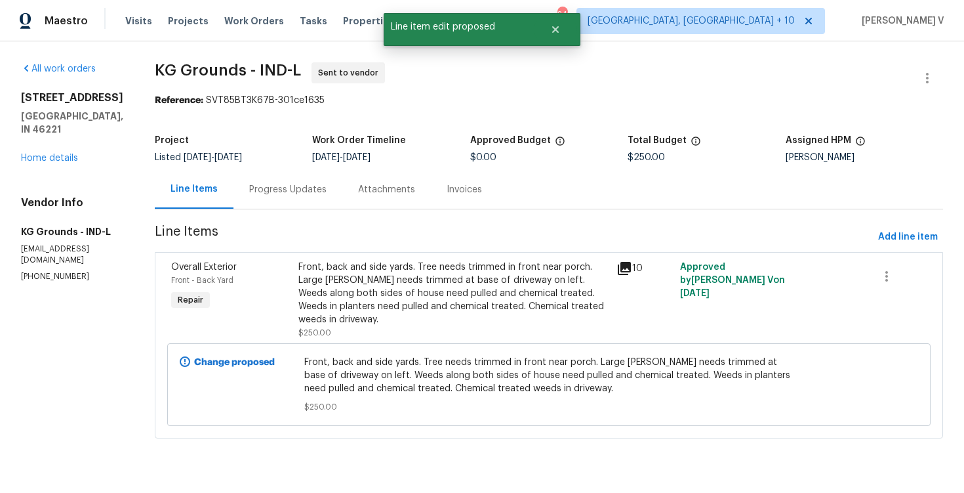
scroll to position [0, 0]
click at [466, 321] on div "Front, back and side yards. Tree needs trimmed in front near porch. Large [PERS…" at bounding box center [453, 293] width 310 height 66
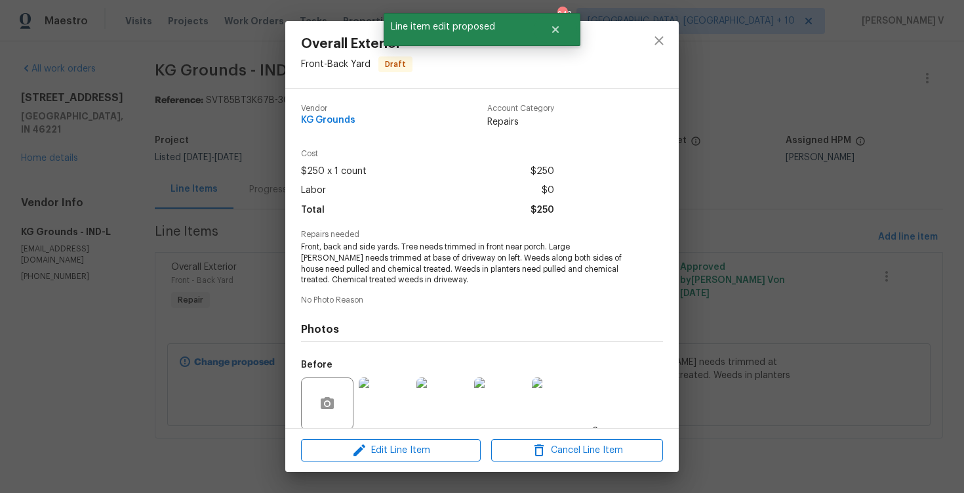
scroll to position [100, 0]
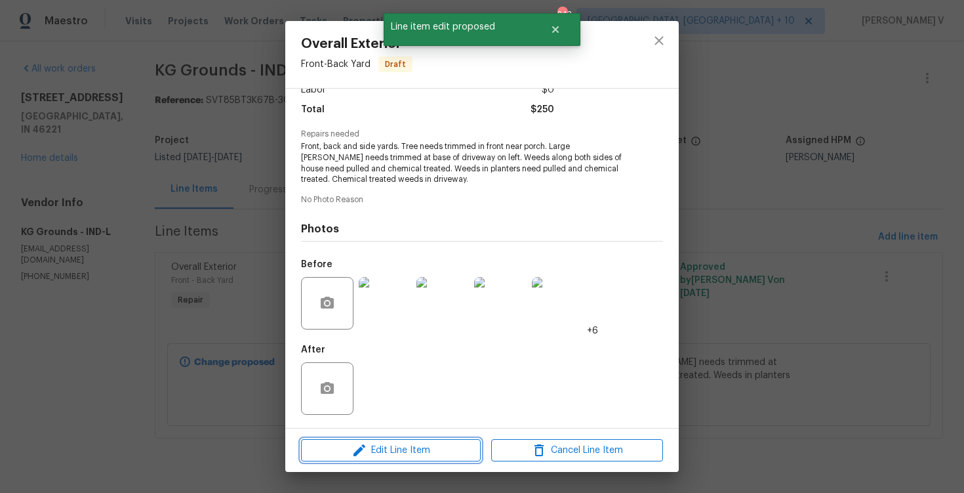
click at [390, 453] on span "Edit Line Item" at bounding box center [391, 450] width 172 height 16
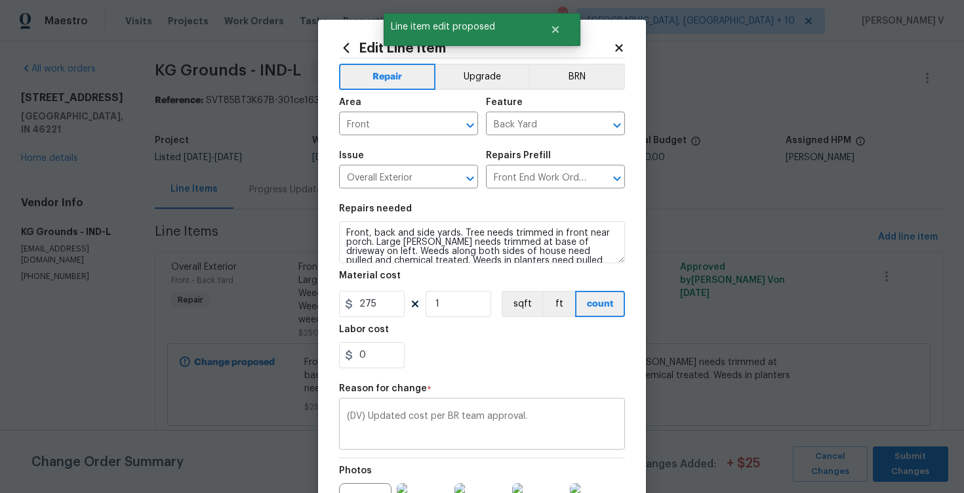
click at [454, 418] on textarea "(DV) Updated cost per BR team approval." at bounding box center [482, 425] width 270 height 28
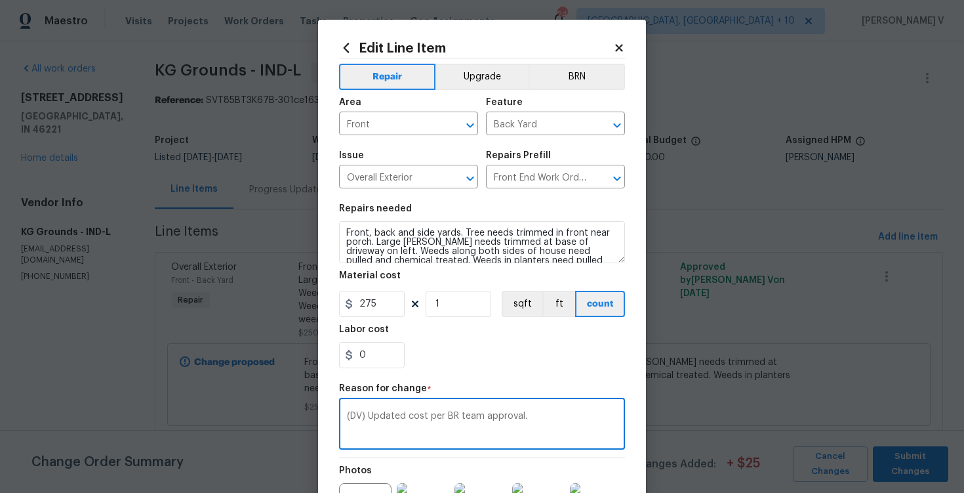
click at [375, 407] on div "(DV) Updated cost per BR team approval. x ​" at bounding box center [482, 425] width 286 height 49
click at [0, 0] on div "Don't show again" at bounding box center [0, 0] width 0 height 0
click at [375, 407] on div "(DV) Updated cost per BR team approval. x ​" at bounding box center [482, 425] width 286 height 49
click at [375, 414] on textarea "(DV) Updated cost per BR team approval." at bounding box center [482, 425] width 270 height 28
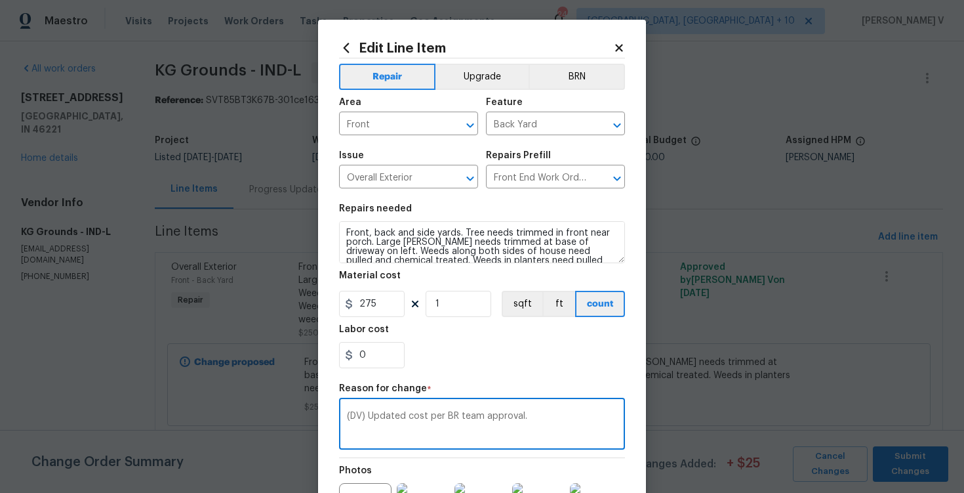
click at [375, 414] on textarea "(DV) Updated cost per BR team approval." at bounding box center [482, 425] width 270 height 28
paste textarea "per vendor’s final cost"
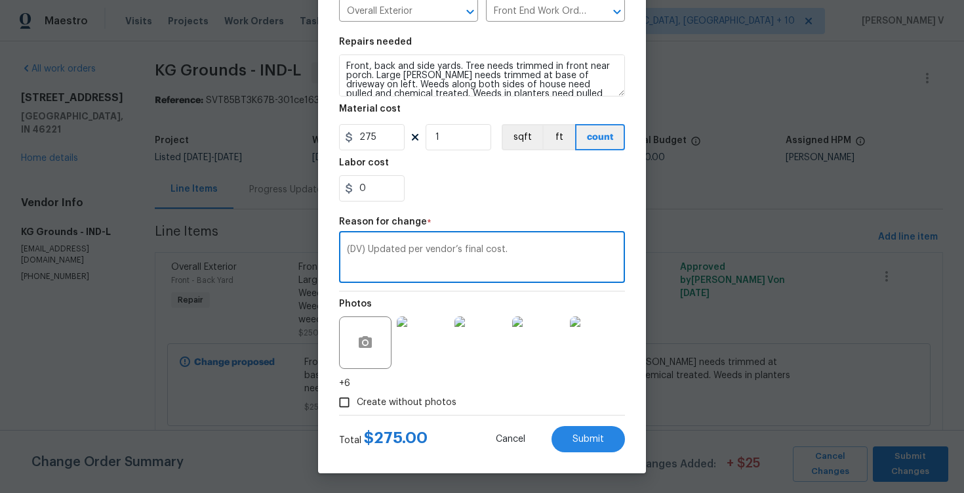
type textarea "(DV) Updated per vendor’s final cost."
click at [586, 414] on div at bounding box center [482, 414] width 286 height 1
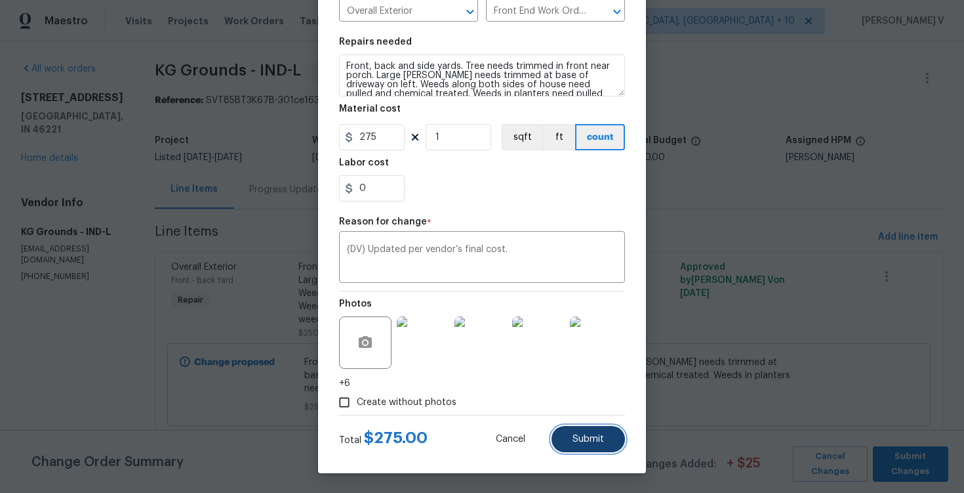
click at [586, 432] on button "Submit" at bounding box center [588, 439] width 73 height 26
type input "250"
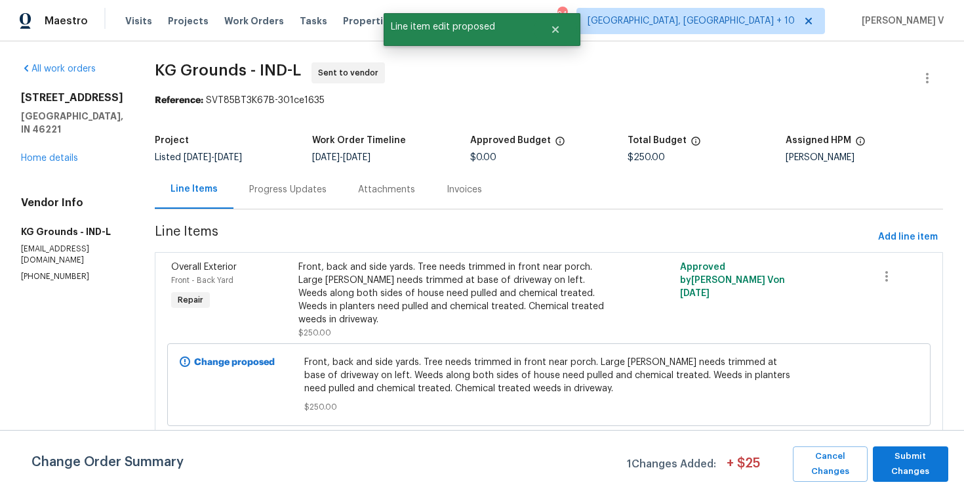
scroll to position [0, 0]
click at [924, 468] on span "Submit Changes" at bounding box center [910, 464] width 62 height 30
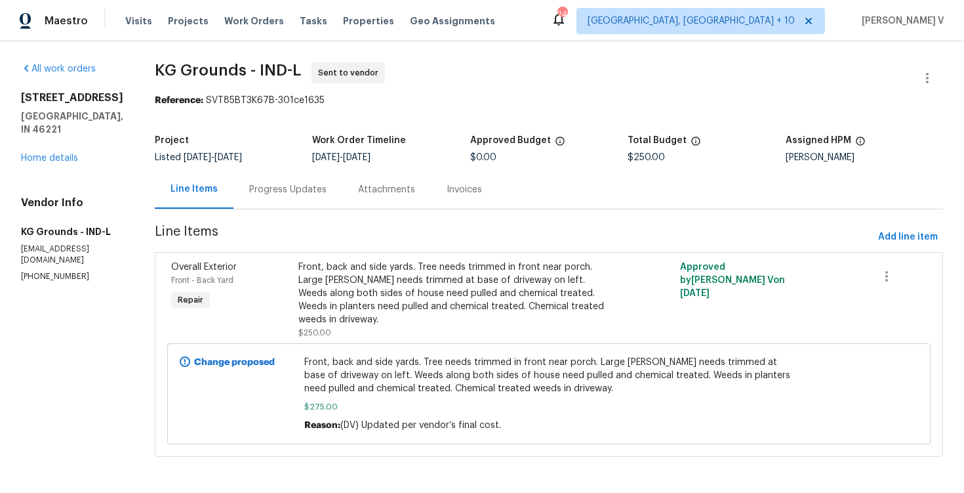
click at [296, 186] on div "Progress Updates" at bounding box center [287, 189] width 77 height 13
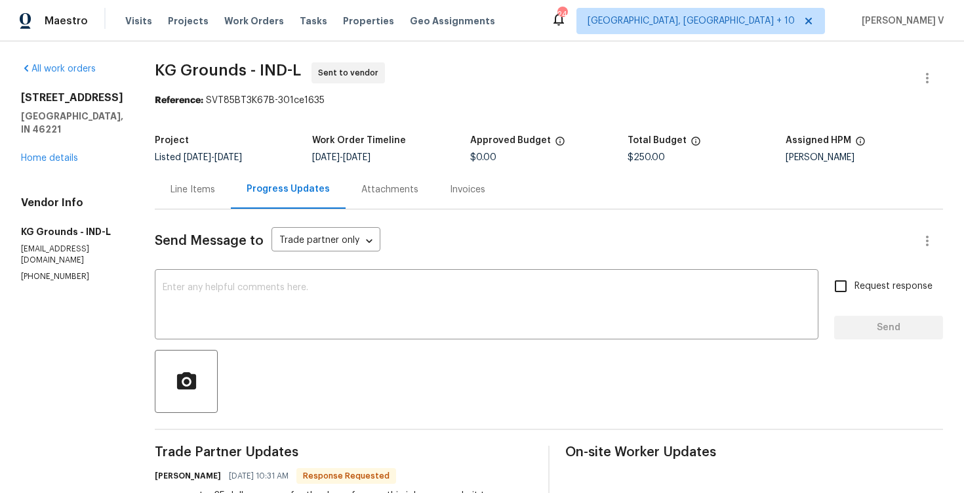
click at [189, 198] on div "Line Items" at bounding box center [193, 189] width 76 height 39
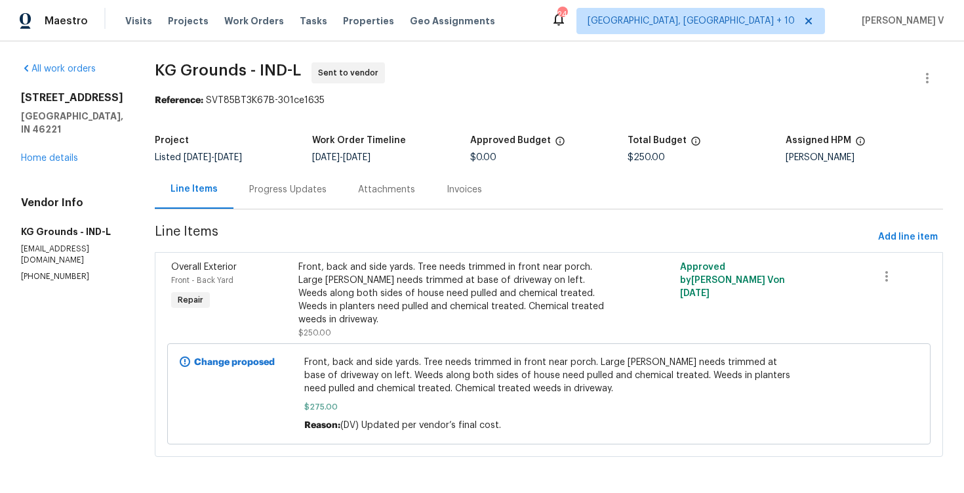
click at [291, 200] on div "Progress Updates" at bounding box center [287, 189] width 109 height 39
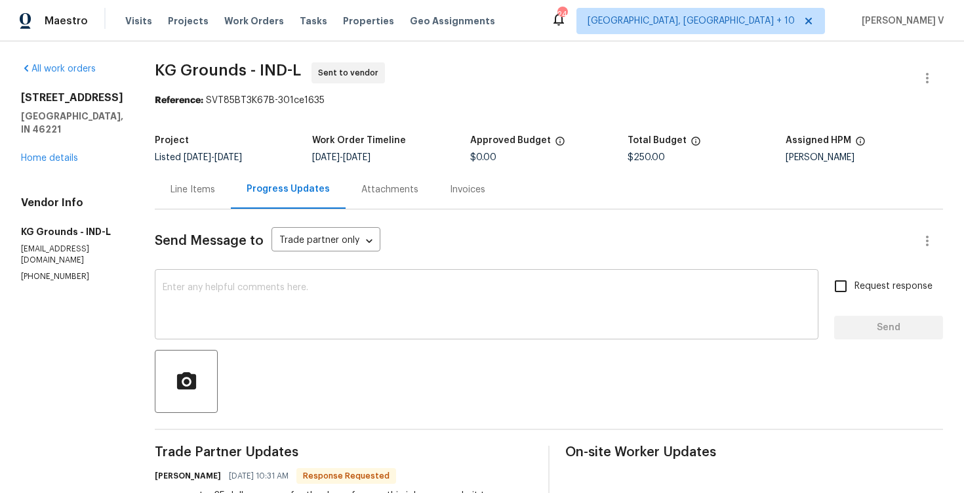
click at [290, 335] on div "x ​" at bounding box center [487, 305] width 664 height 67
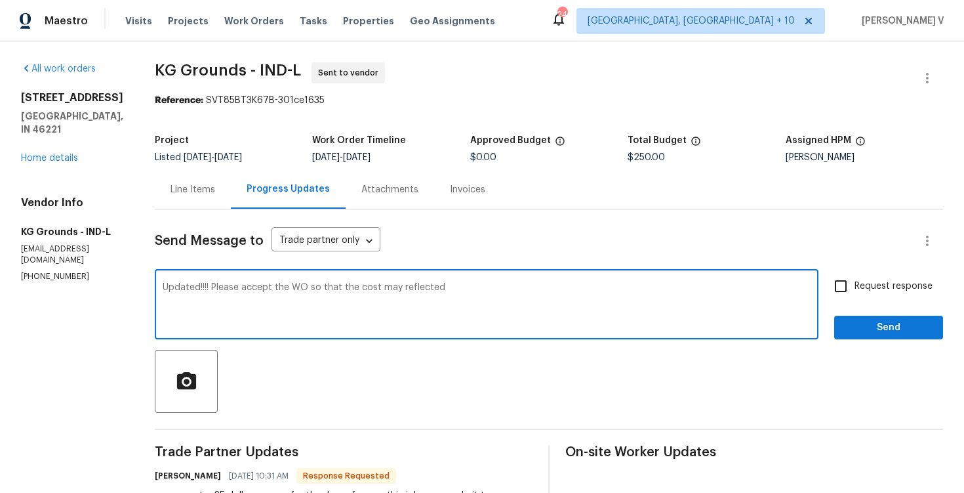
click at [388, 289] on textarea "Updated!!!! Please accept the WO so that the cost may reflected" at bounding box center [487, 306] width 648 height 46
click at [507, 293] on textarea "Updated!!!! Please accept the WO so that the cost would be reflected" at bounding box center [487, 306] width 648 height 46
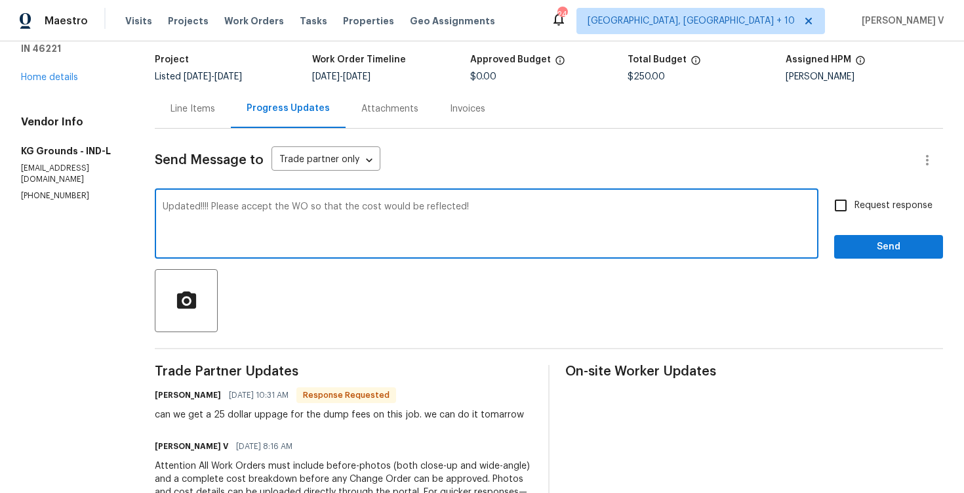
scroll to position [91, 0]
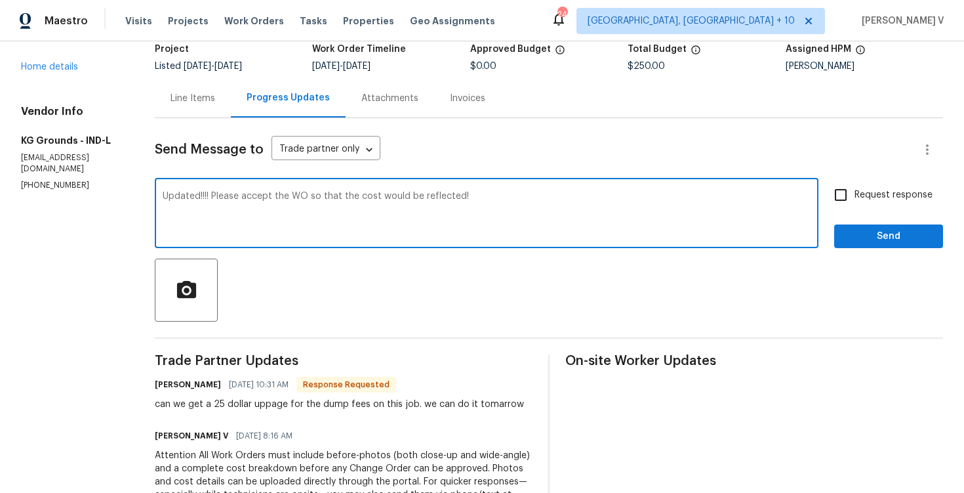
type textarea "Updated!!!! Please accept the WO so that the cost would be reflected!"
click at [860, 194] on span "Request response" at bounding box center [894, 195] width 78 height 14
click at [855, 194] on input "Request response" at bounding box center [841, 195] width 28 height 28
checkbox input "true"
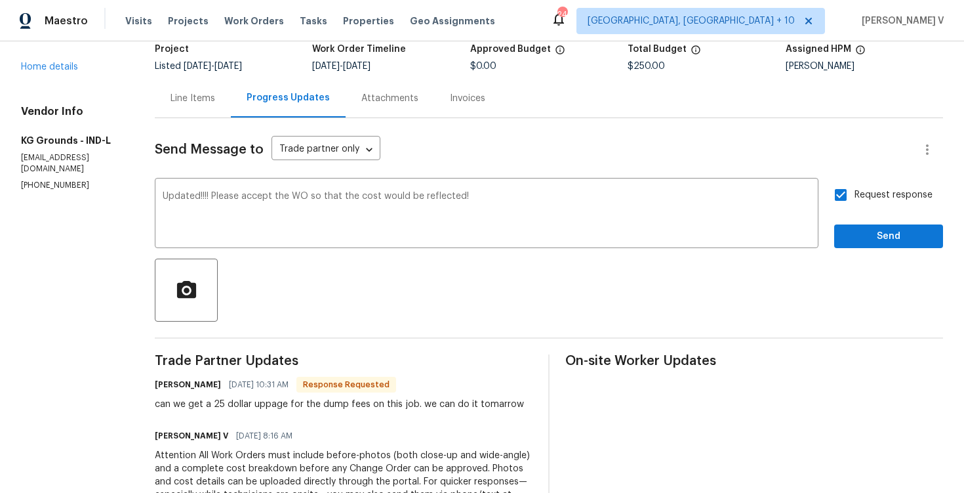
click at [0, 0] on span "will" at bounding box center [0, 0] width 0 height 0
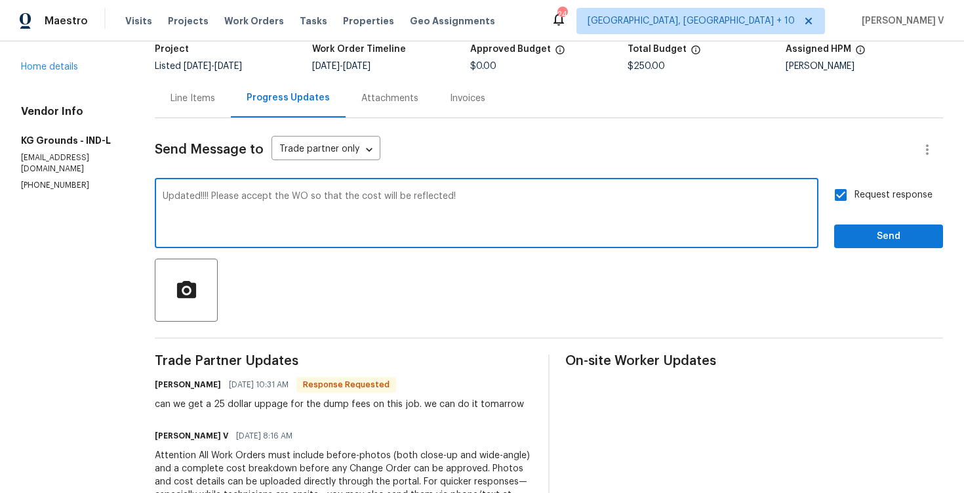
type textarea "Updated!!!! Please accept the WO so that the cost will be reflected!"
click at [852, 237] on span "Send" at bounding box center [889, 236] width 88 height 16
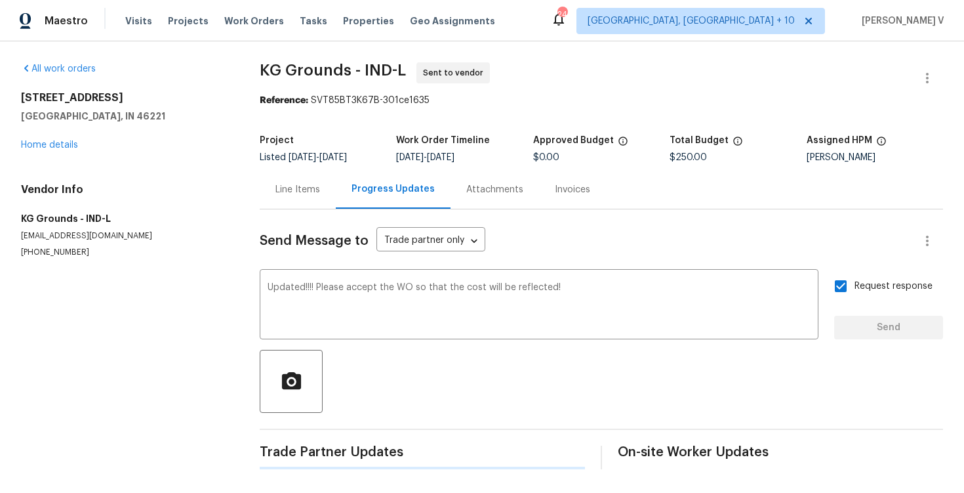
scroll to position [0, 0]
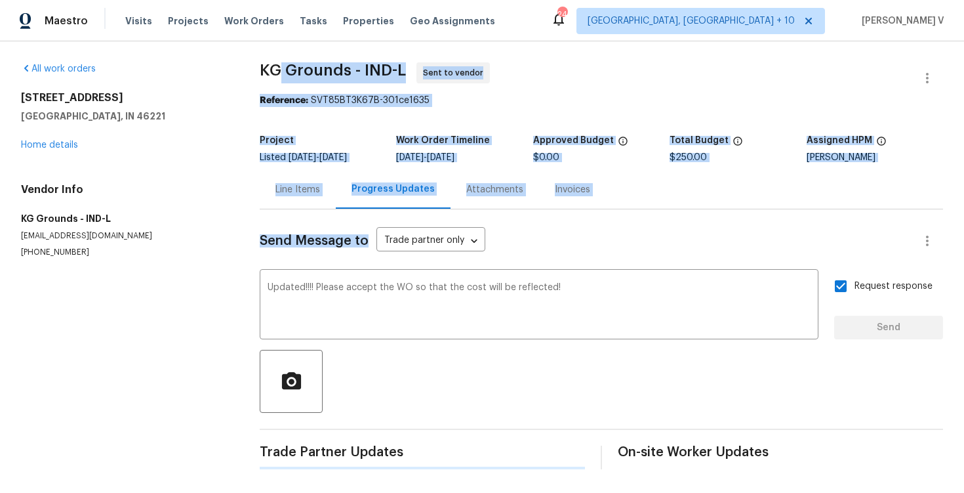
drag, startPoint x: 852, startPoint y: 237, endPoint x: 248, endPoint y: 50, distance: 632.3
click at [249, 52] on div "All work orders 5632 Fair Ridge Pl Indianapolis, IN 46221 Home details Vendor I…" at bounding box center [482, 265] width 964 height 449
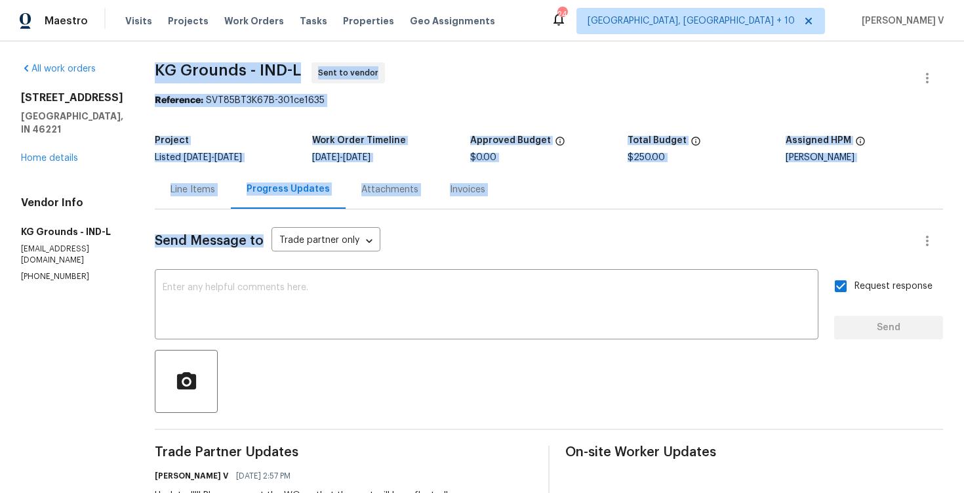
click at [227, 111] on section "KG Grounds - IND-L Sent to vendor Reference: SVT85BT3K67B-301ce1635 Project Lis…" at bounding box center [549, 412] width 788 height 700
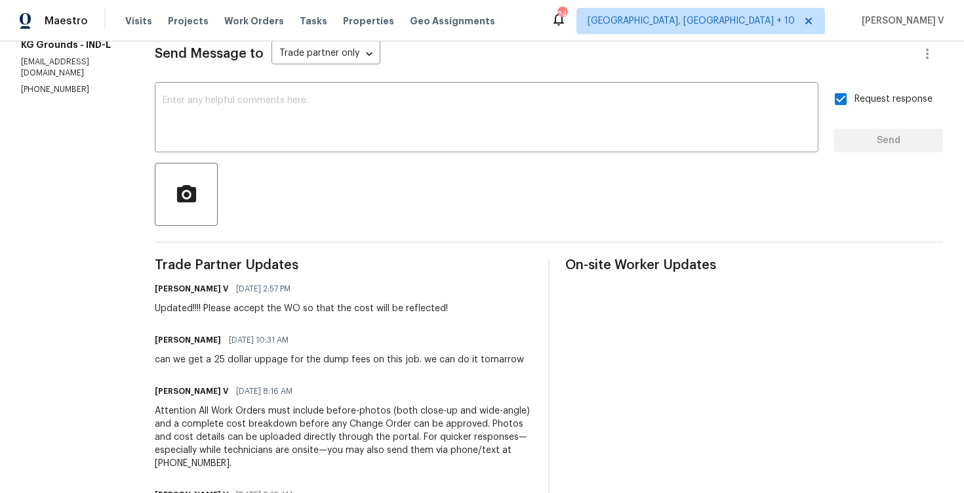
scroll to position [189, 0]
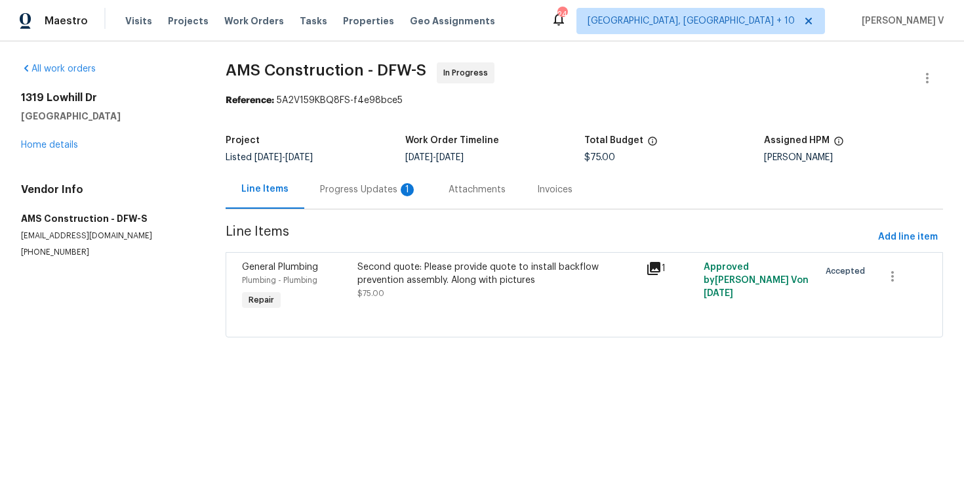
click at [341, 203] on div "Progress Updates 1" at bounding box center [368, 189] width 129 height 39
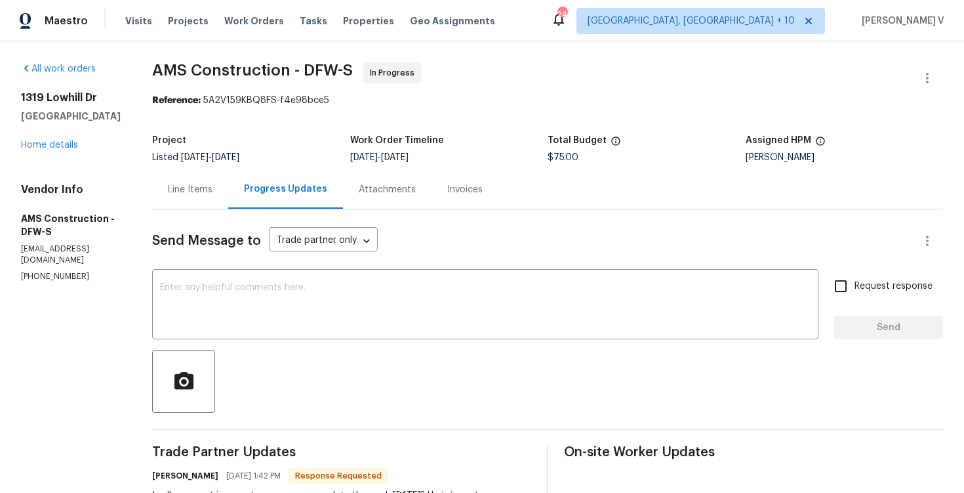
click at [173, 171] on div "Line Items" at bounding box center [190, 189] width 76 height 39
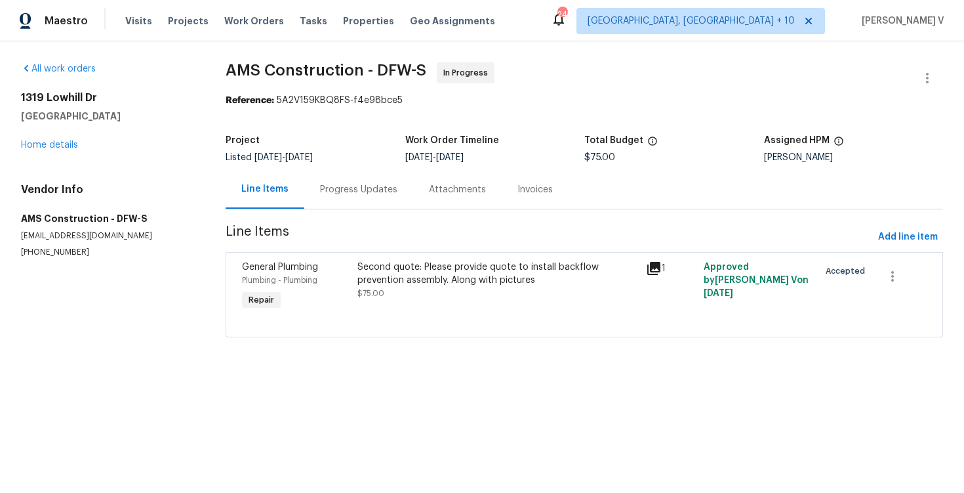
click at [369, 210] on section "AMS Construction - DFW-S In Progress Reference: 5A2V159KBQ8FS-f4e98bce5 Project…" at bounding box center [584, 207] width 717 height 291
click at [363, 199] on div "Progress Updates" at bounding box center [358, 189] width 109 height 39
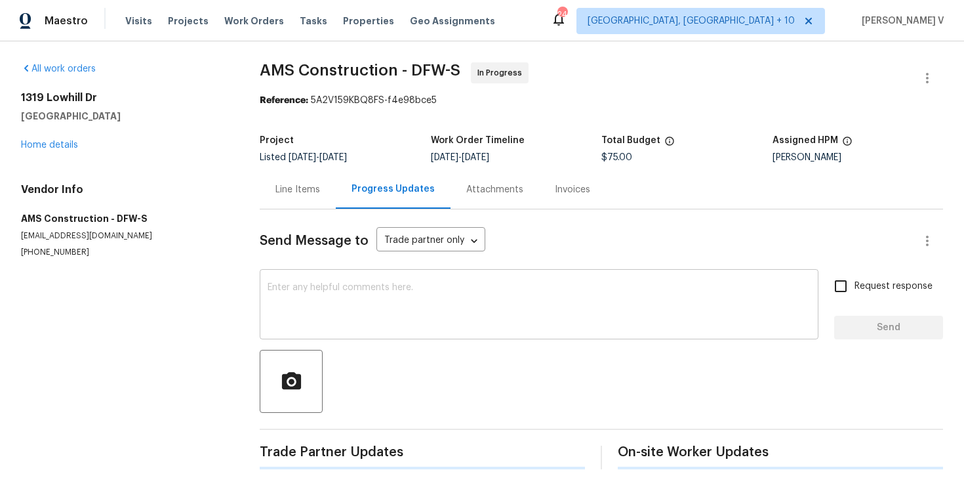
click at [334, 317] on textarea at bounding box center [539, 306] width 543 height 46
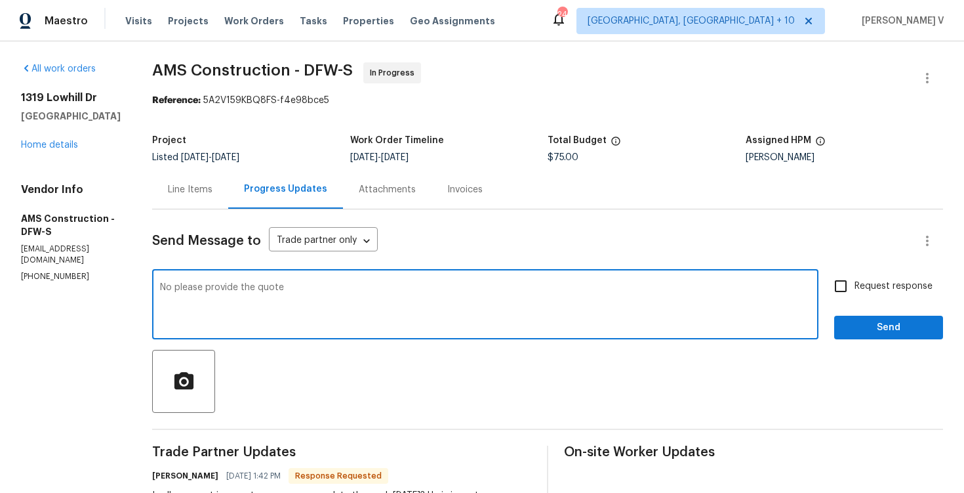
click at [167, 289] on textarea "No please provide the quote" at bounding box center [485, 306] width 651 height 46
click at [294, 284] on textarea "No. please provide the quote" at bounding box center [485, 306] width 651 height 46
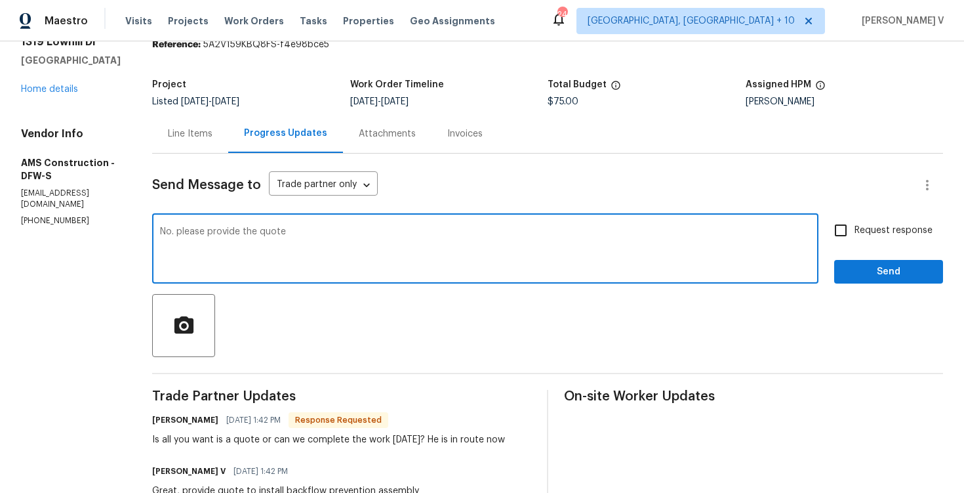
scroll to position [88, 0]
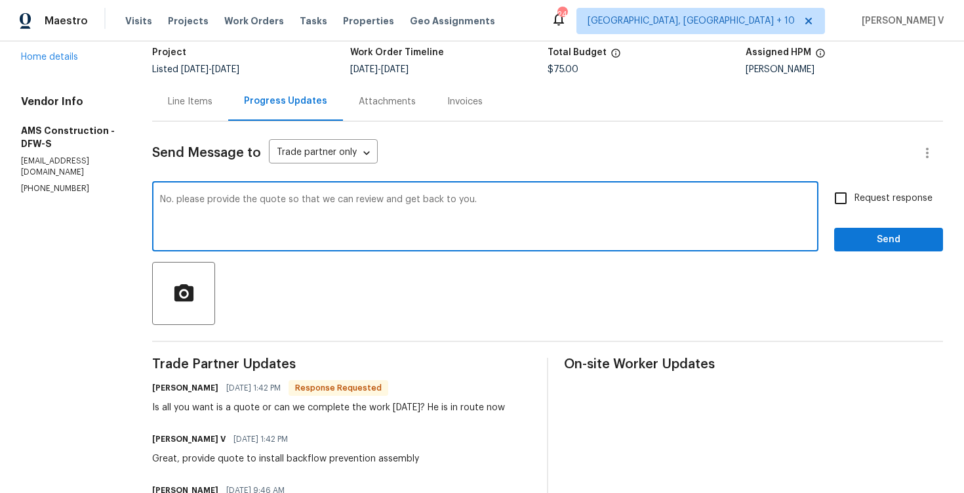
click at [0, 0] on span "Please" at bounding box center [0, 0] width 0 height 0
type textarea "No. Please provide the quote so that we can review and get back to you."
click at [843, 210] on input "Request response" at bounding box center [841, 198] width 28 height 28
checkbox input "true"
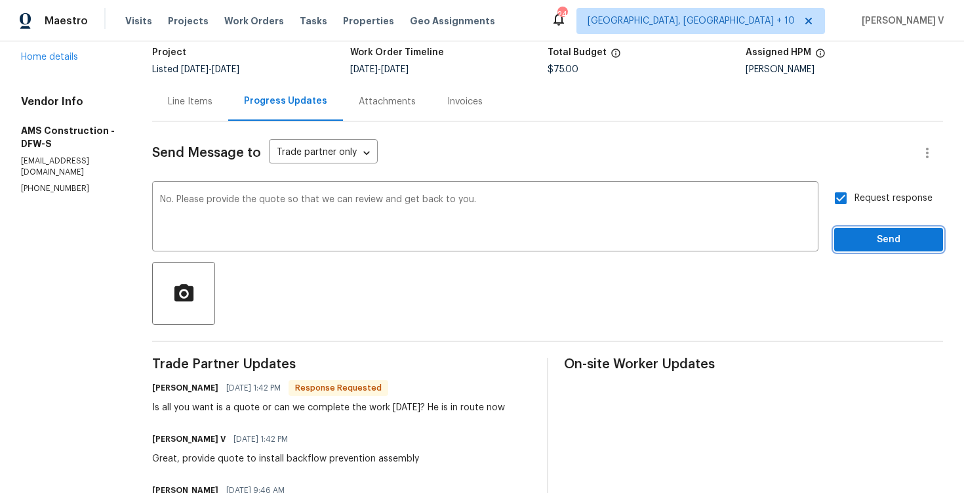
click at [927, 245] on span "Send" at bounding box center [889, 240] width 88 height 16
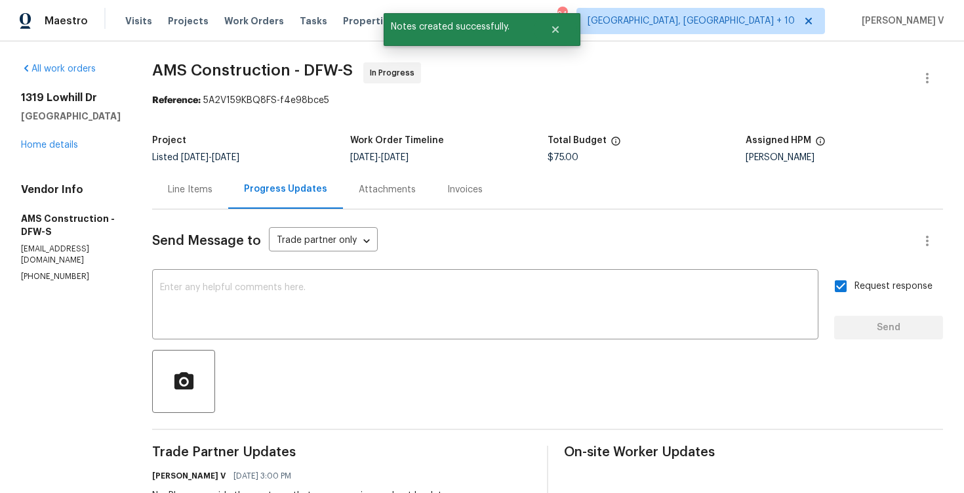
click at [51, 271] on p "(469) 363-1173" at bounding box center [71, 276] width 100 height 11
copy p "(469) 363-1173"
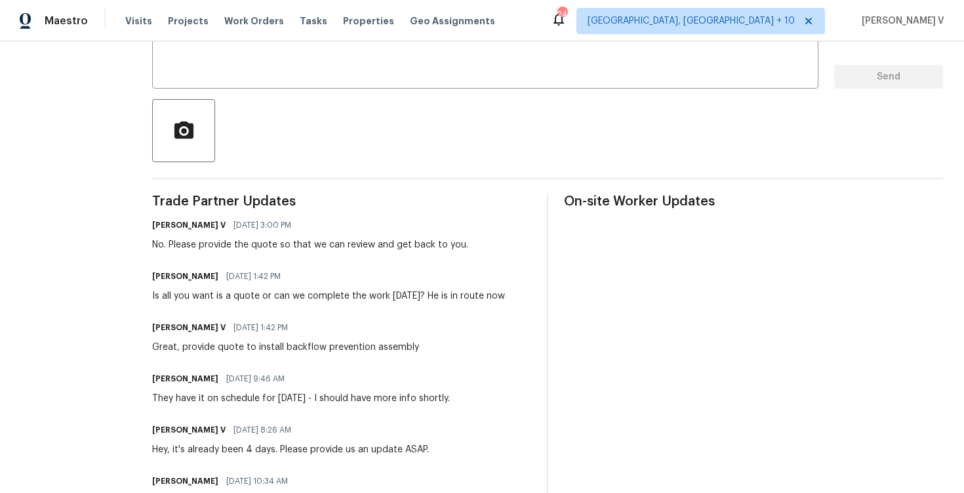
scroll to position [188, 0]
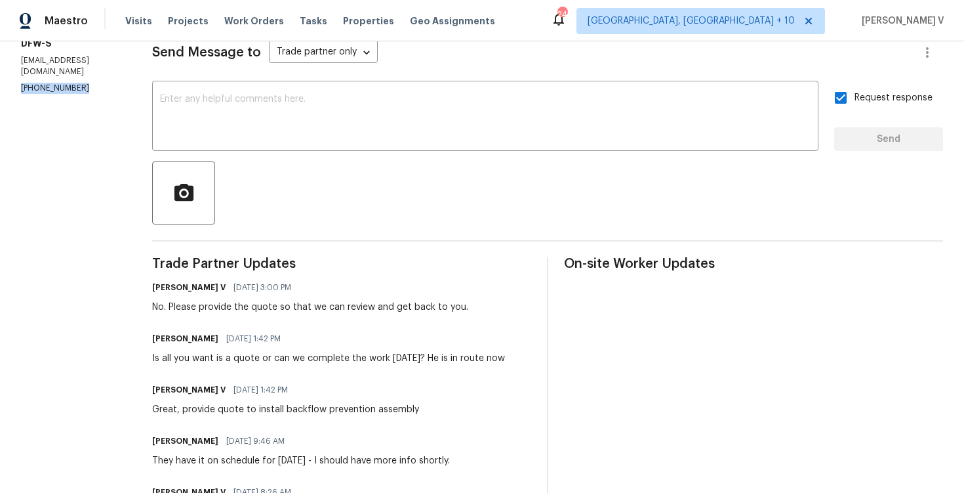
click at [160, 306] on div "No. Please provide the quote so that we can review and get back to you." at bounding box center [310, 306] width 316 height 13
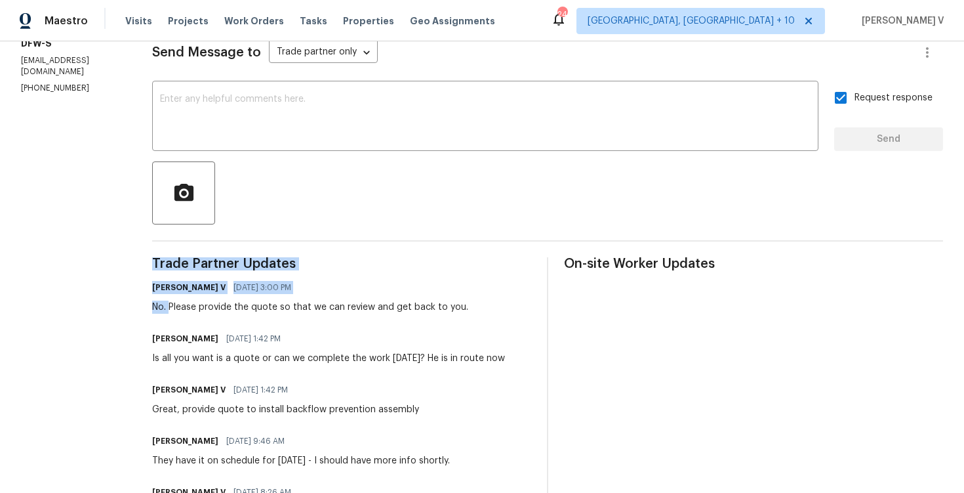
drag, startPoint x: 167, startPoint y: 307, endPoint x: 549, endPoint y: 304, distance: 381.7
copy div "Trade Partner Updates Divya Dharshini V 09/16/2025 3:00 PM No."
drag, startPoint x: 166, startPoint y: 306, endPoint x: 552, endPoint y: 302, distance: 385.7
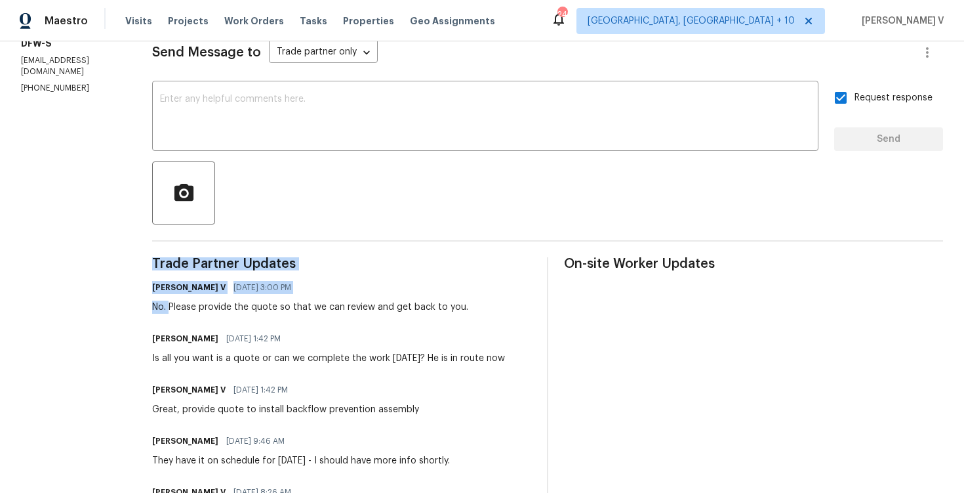
copy div "Trade Partner Updates Divya Dharshini V 09/16/2025 3:00 PM No."
click at [434, 269] on span "Trade Partner Updates" at bounding box center [341, 263] width 379 height 13
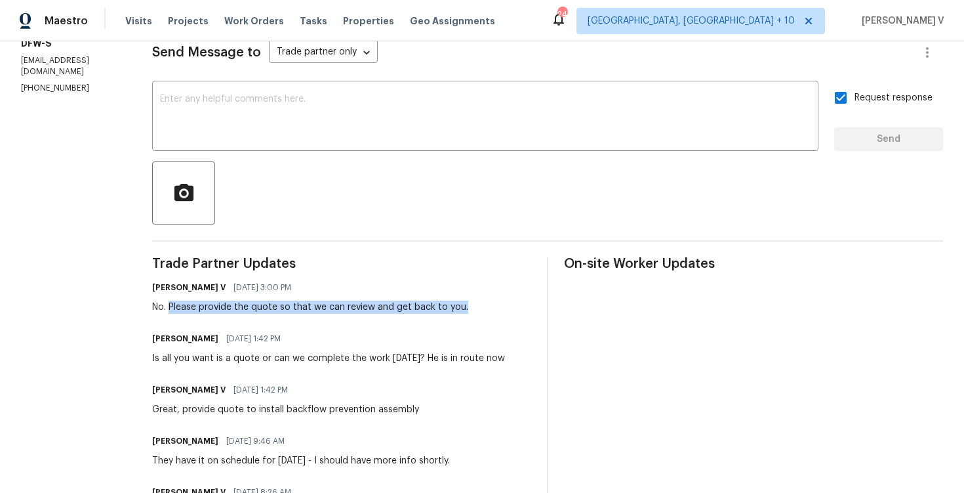
drag, startPoint x: 166, startPoint y: 308, endPoint x: 471, endPoint y: 304, distance: 305.0
click at [471, 305] on div "Divya Dharshini V 09/16/2025 3:00 PM No. Please provide the quote so that we ca…" at bounding box center [341, 295] width 379 height 35
copy div "Please provide the quote so that we can review and get back to you."
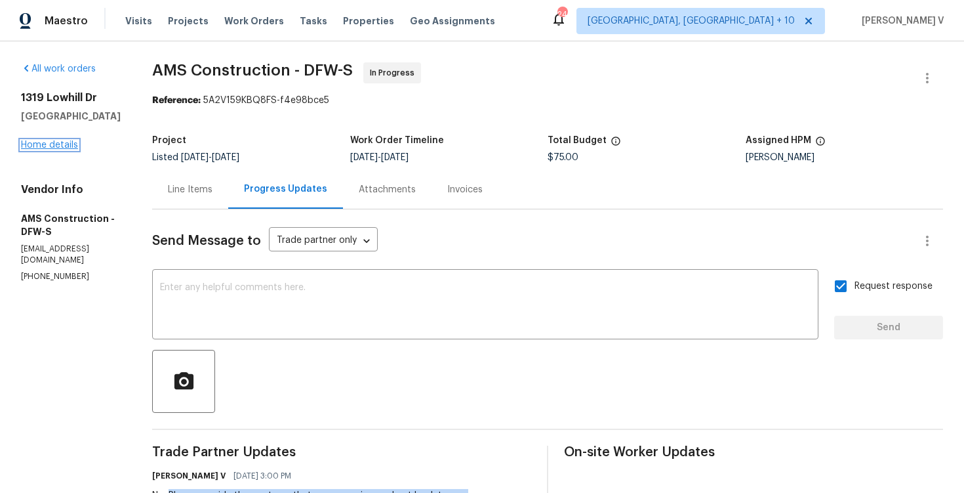
click at [53, 148] on link "Home details" at bounding box center [49, 144] width 57 height 9
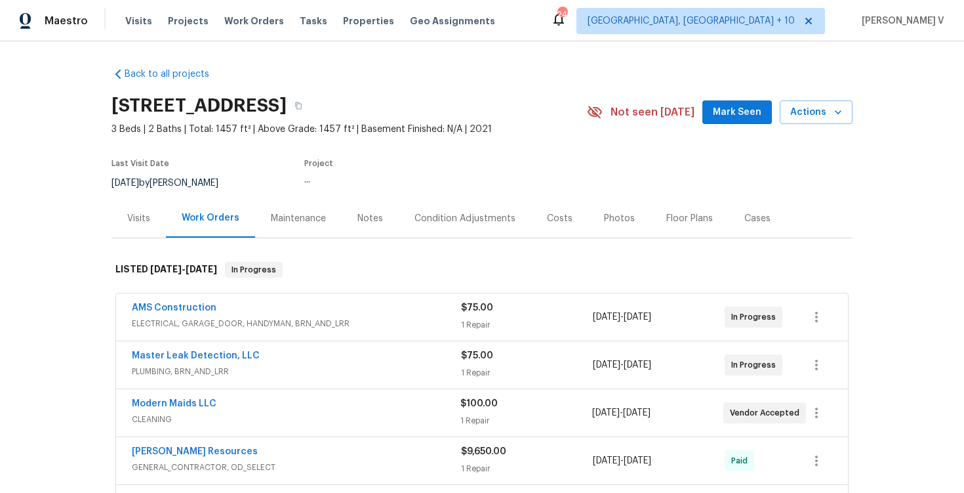
click at [458, 104] on div "1319 Lowhill Dr, Royse City, TX 75189" at bounding box center [348, 106] width 475 height 34
click at [310, 104] on button "button" at bounding box center [299, 106] width 24 height 24
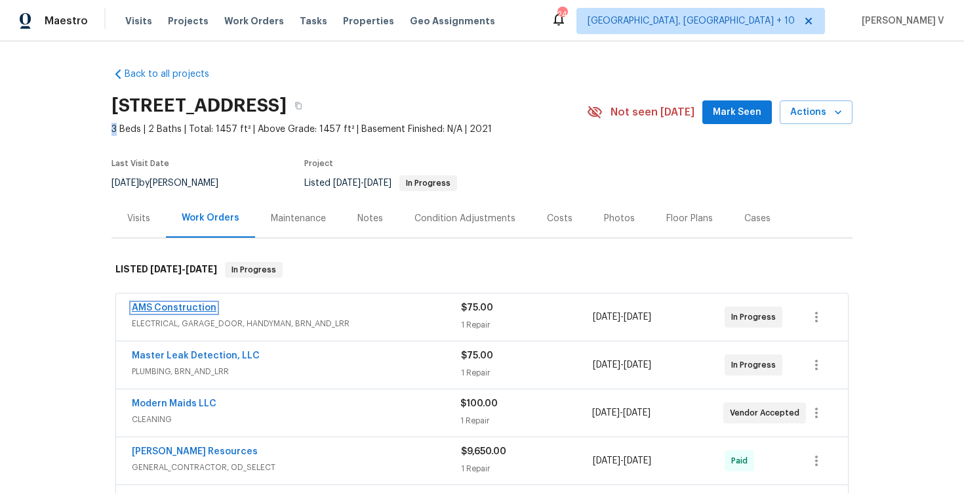
click at [147, 306] on link "AMS Construction" at bounding box center [174, 307] width 85 height 9
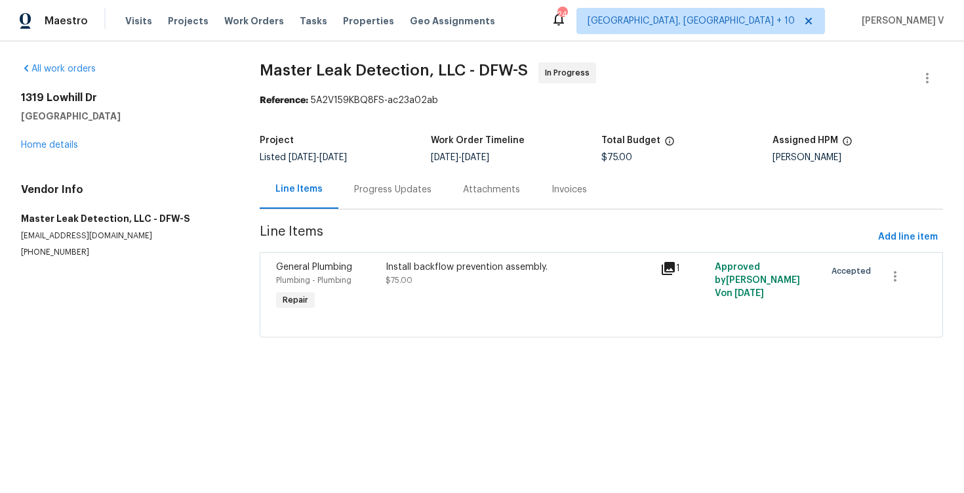
click at [361, 201] on div "Progress Updates" at bounding box center [392, 189] width 109 height 39
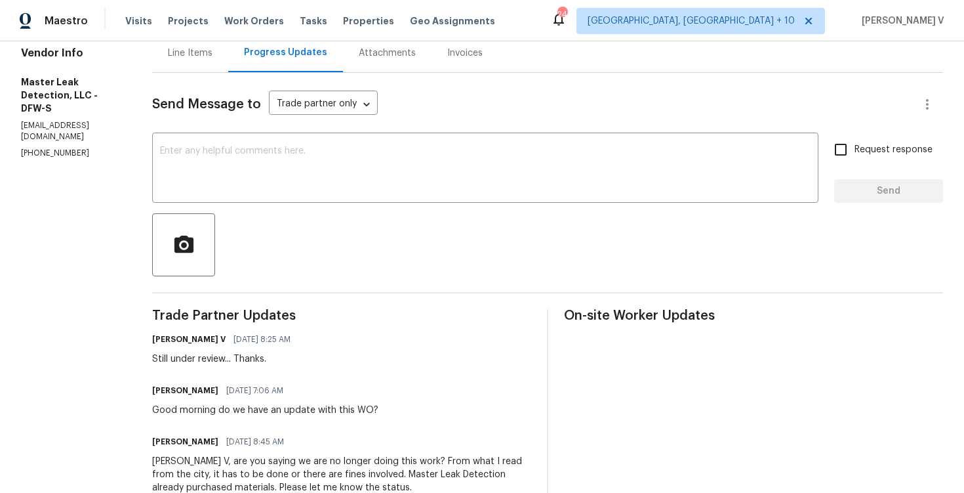
scroll to position [160, 0]
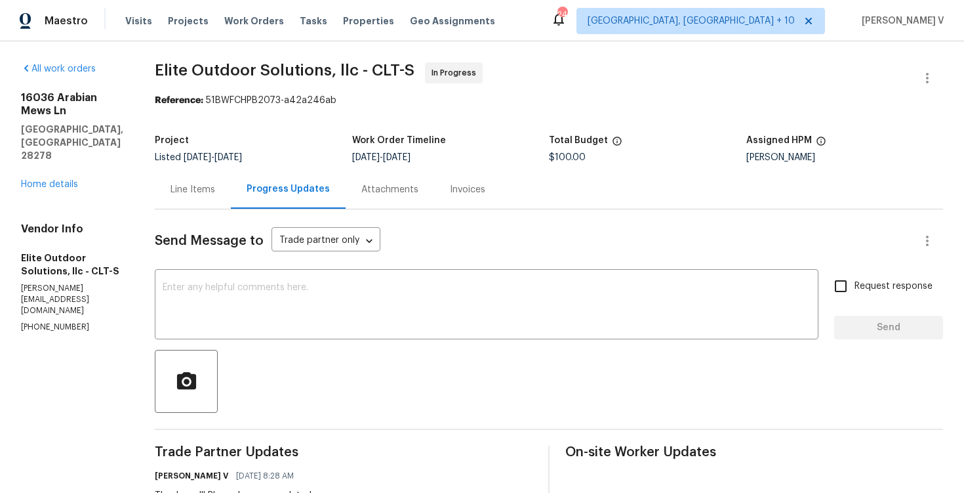
scroll to position [72, 0]
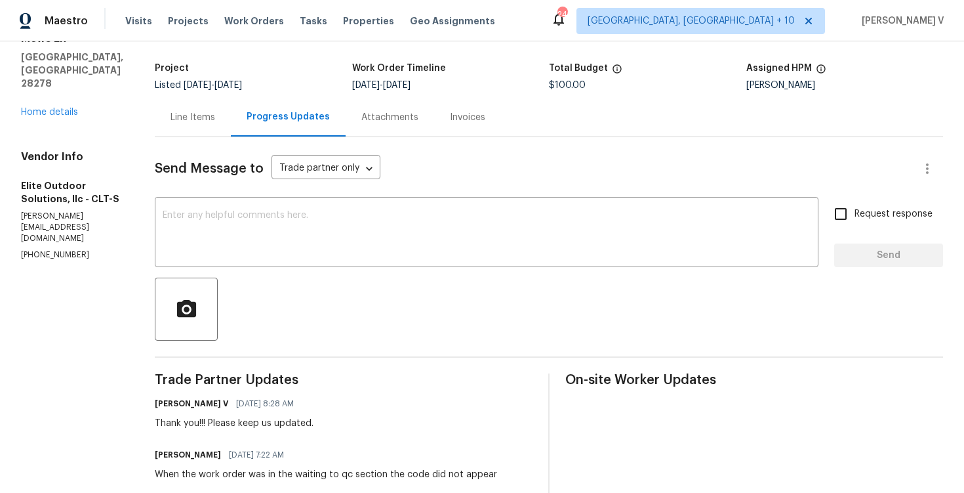
click at [66, 249] on p "[PHONE_NUMBER]" at bounding box center [72, 254] width 102 height 11
copy p "[PHONE_NUMBER]"
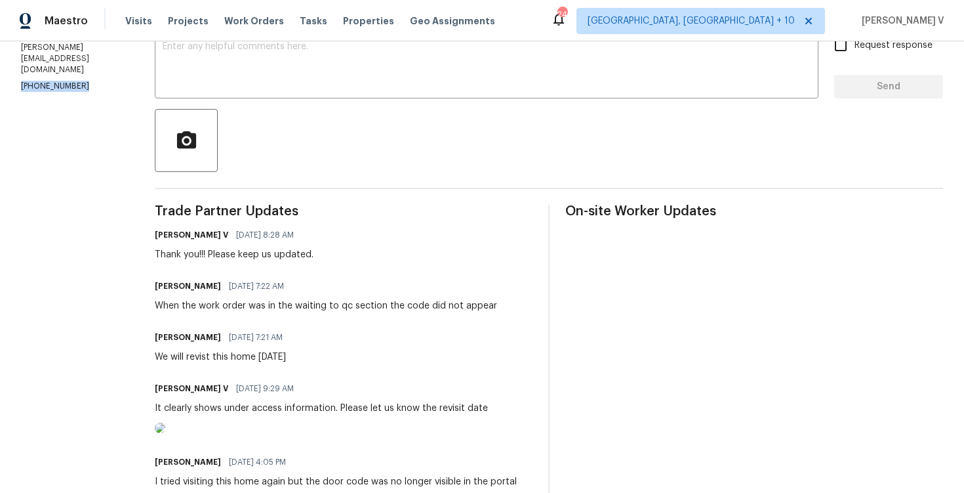
click at [203, 312] on div "When the work order was in the waiting to qc section the code did not appear" at bounding box center [326, 305] width 342 height 13
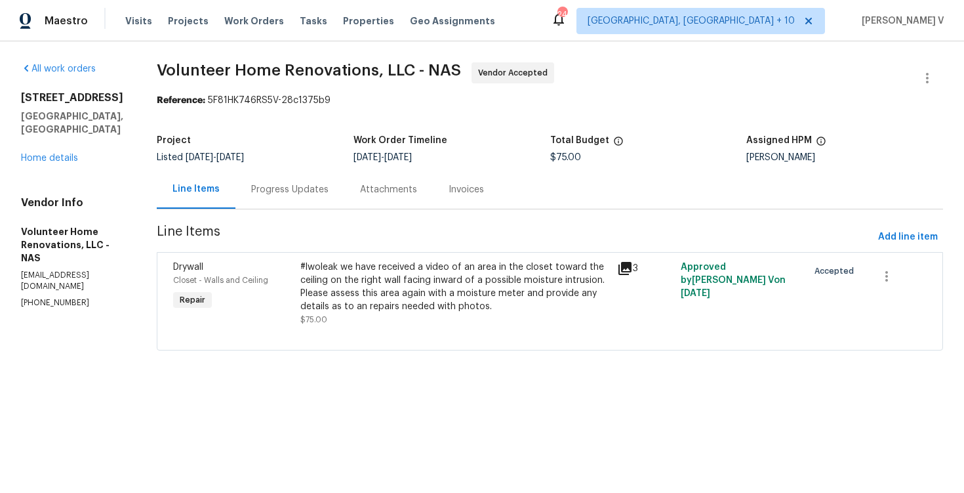
click at [324, 171] on div "Progress Updates" at bounding box center [289, 189] width 109 height 39
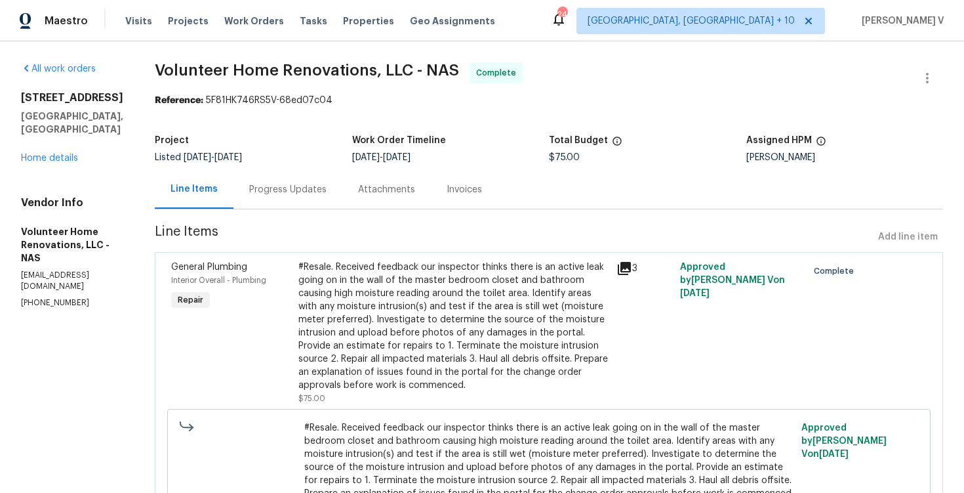
click at [342, 172] on div "Progress Updates" at bounding box center [287, 189] width 109 height 39
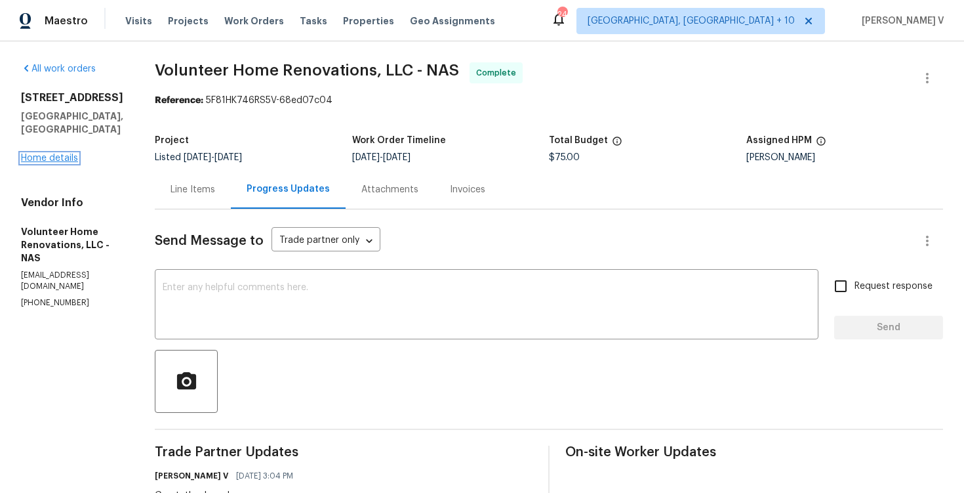
click at [71, 153] on link "Home details" at bounding box center [49, 157] width 57 height 9
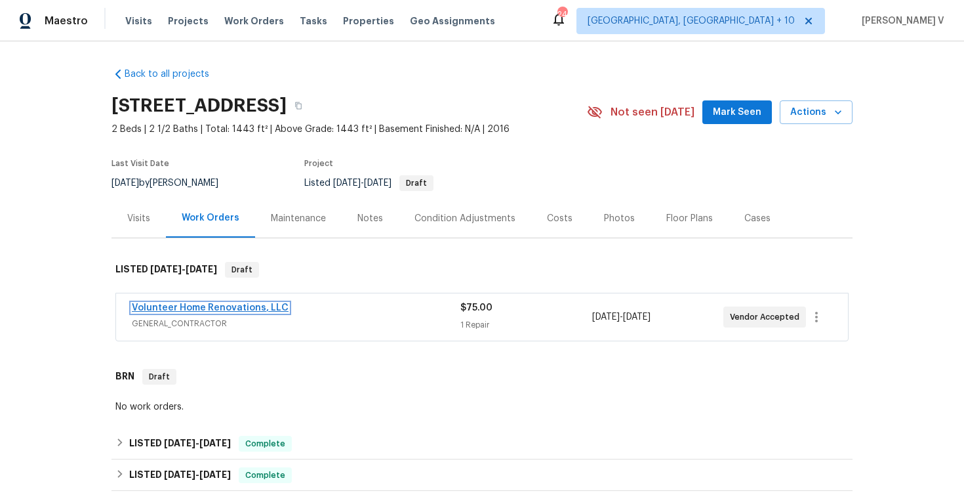
click at [228, 306] on link "Volunteer Home Renovations, LLC" at bounding box center [210, 307] width 157 height 9
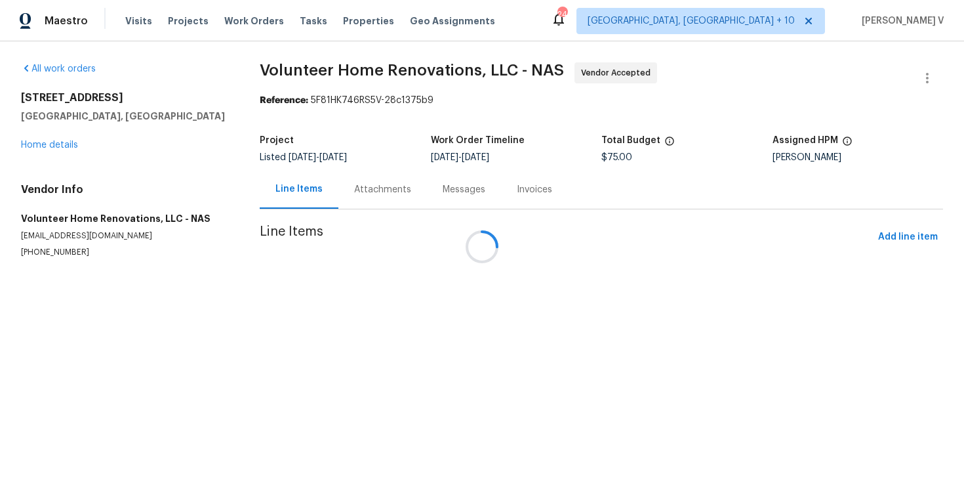
click at [403, 187] on div "Attachments" at bounding box center [382, 189] width 57 height 13
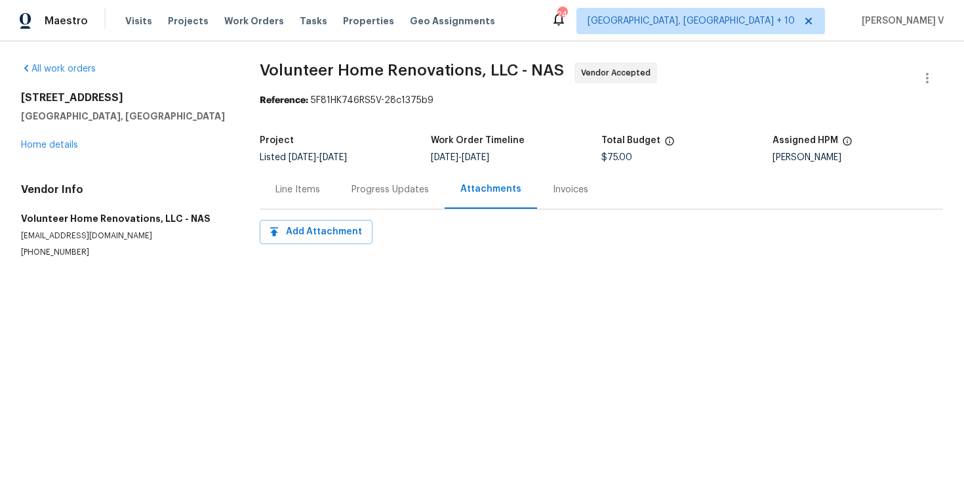
click at [399, 187] on div "Progress Updates" at bounding box center [390, 189] width 77 height 13
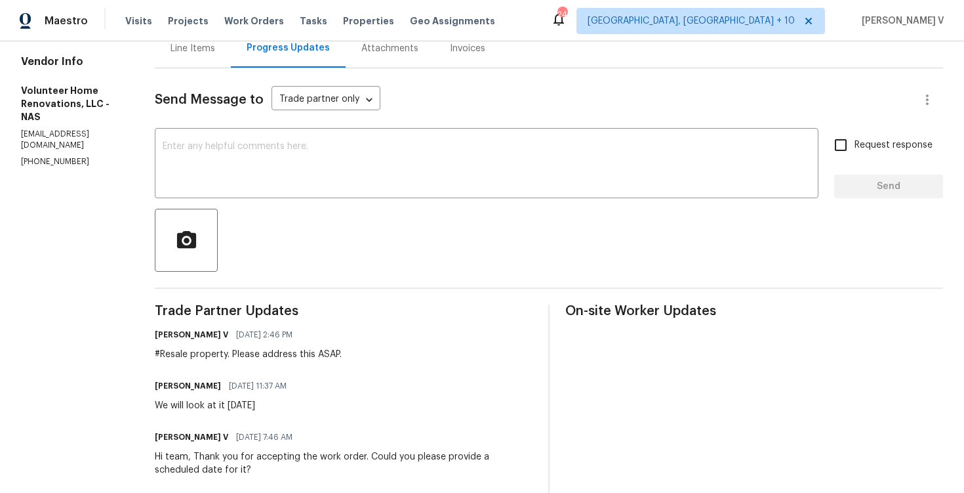
scroll to position [282, 0]
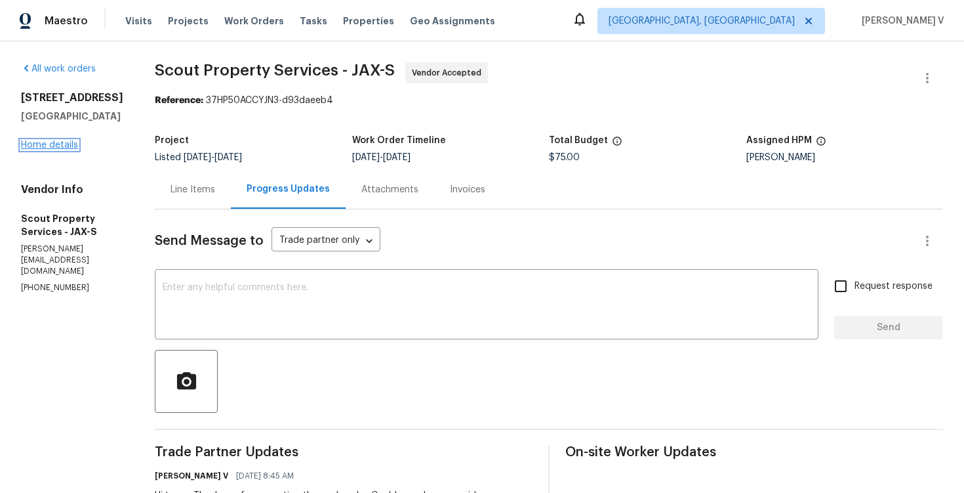
click at [54, 150] on link "Home details" at bounding box center [49, 144] width 57 height 9
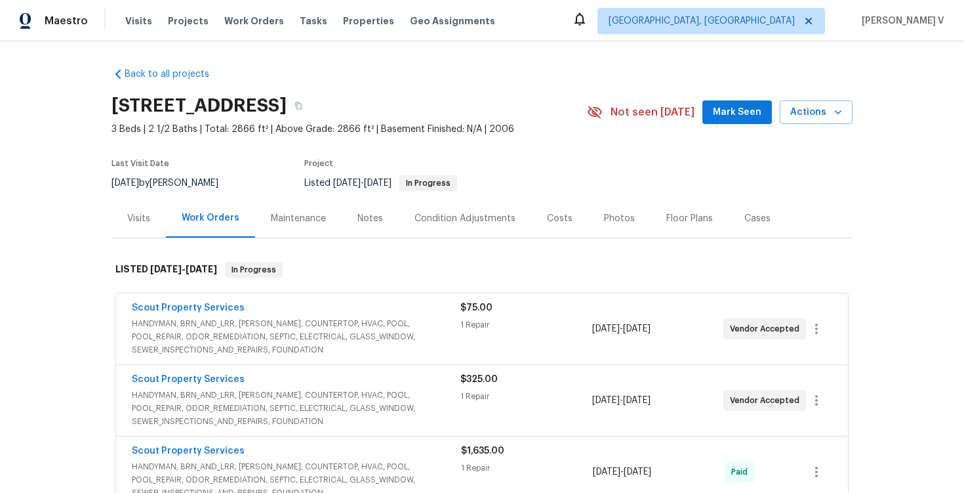
scroll to position [125, 0]
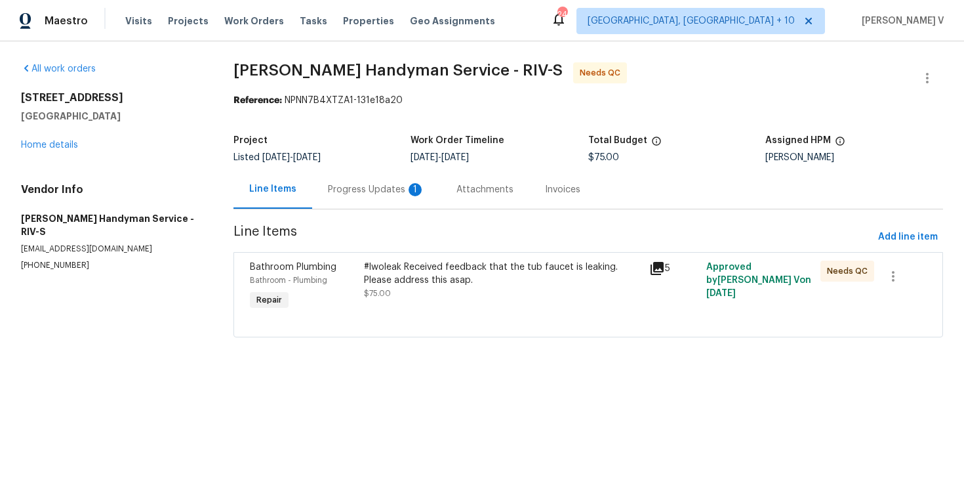
click at [335, 193] on div "Progress Updates 1" at bounding box center [376, 189] width 97 height 13
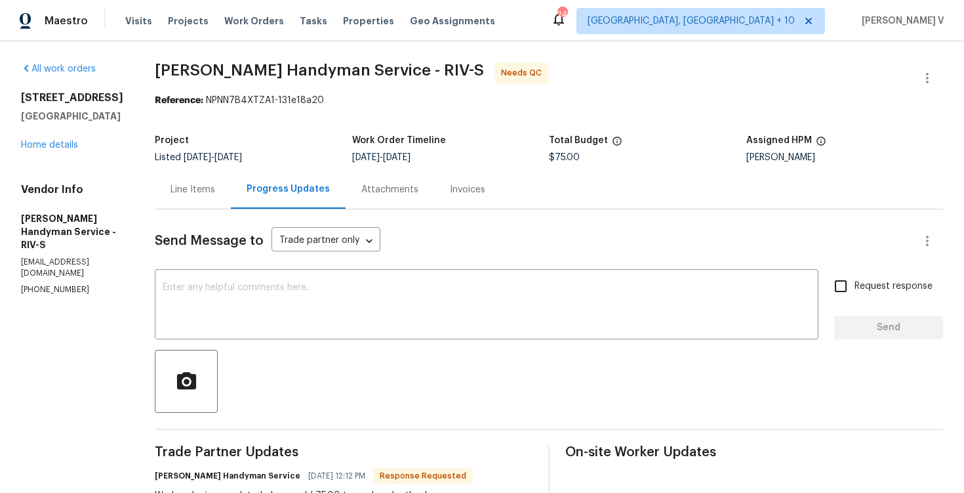
click at [231, 187] on div "Line Items" at bounding box center [193, 189] width 76 height 39
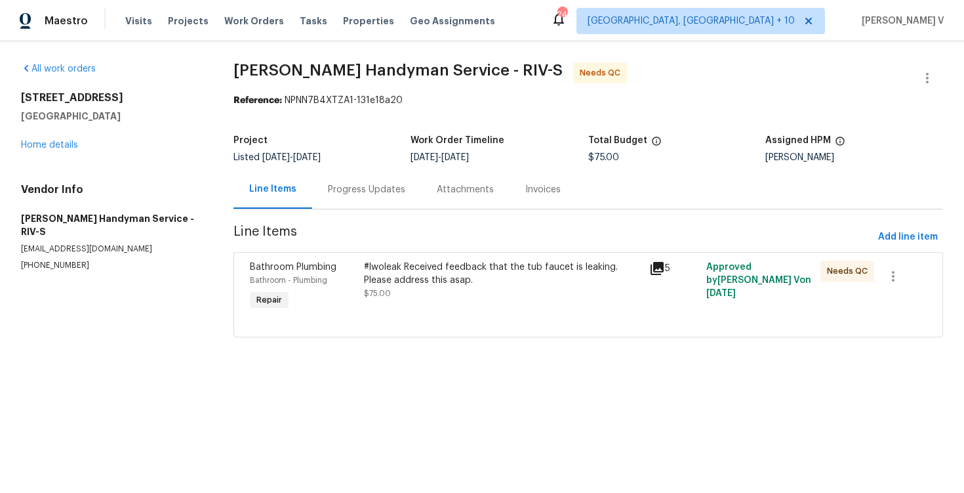
click at [422, 275] on div "#lwoleak Received feedback that the tub faucet is leaking. Please address this …" at bounding box center [502, 273] width 277 height 26
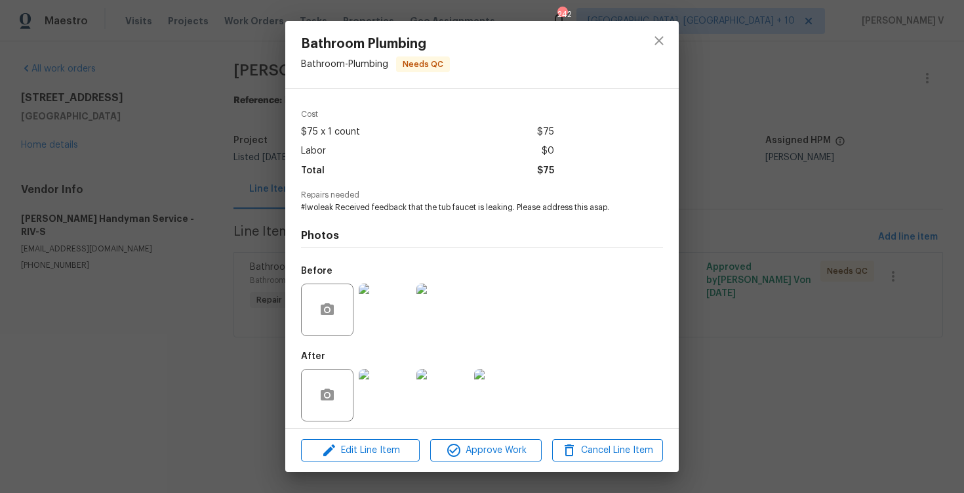
scroll to position [46, 0]
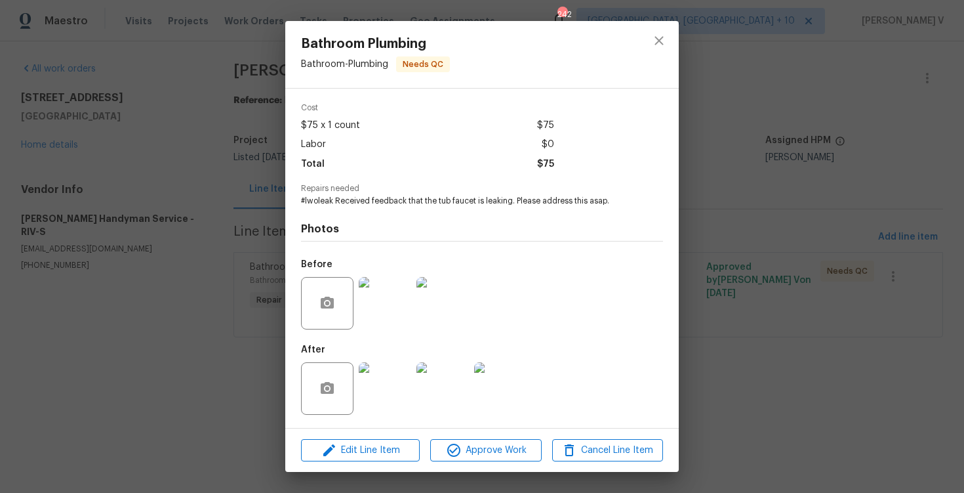
click at [405, 390] on img at bounding box center [385, 388] width 52 height 52
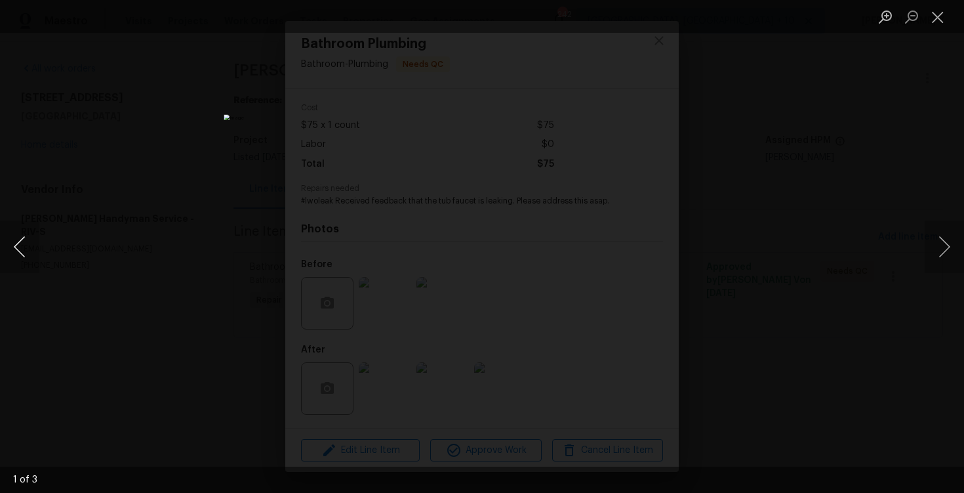
click at [19, 239] on button "Previous image" at bounding box center [19, 246] width 39 height 52
click at [115, 185] on div "Lightbox" at bounding box center [482, 246] width 964 height 493
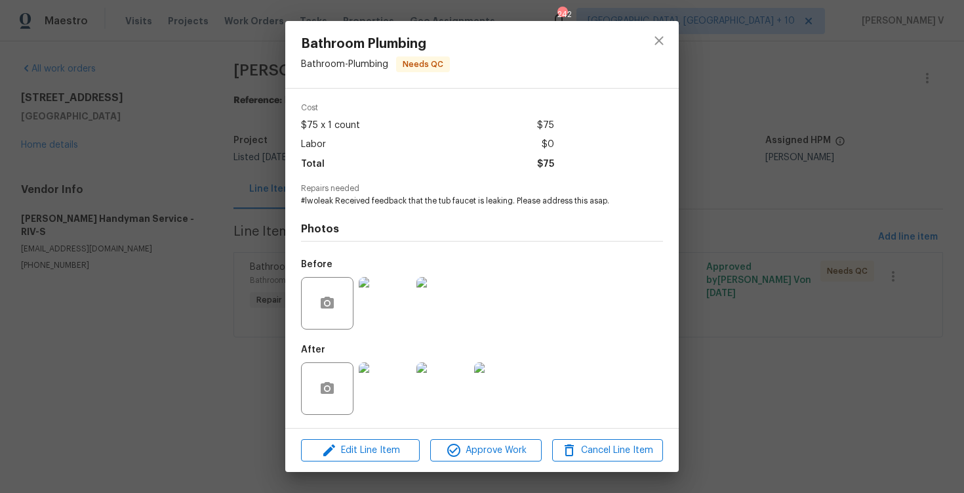
click at [412, 296] on div at bounding box center [385, 303] width 58 height 68
click at [401, 297] on img at bounding box center [385, 303] width 52 height 52
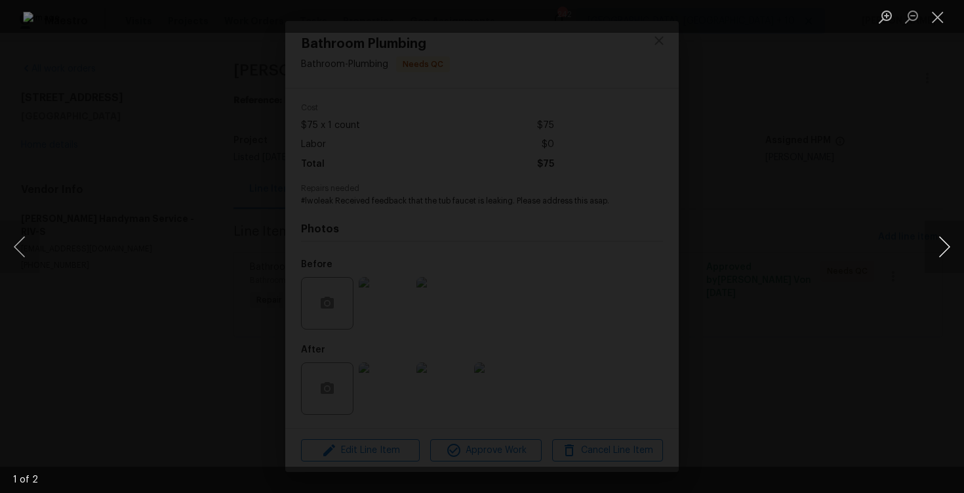
click at [956, 248] on button "Next image" at bounding box center [944, 246] width 39 height 52
click at [931, 193] on div "Lightbox" at bounding box center [482, 246] width 964 height 493
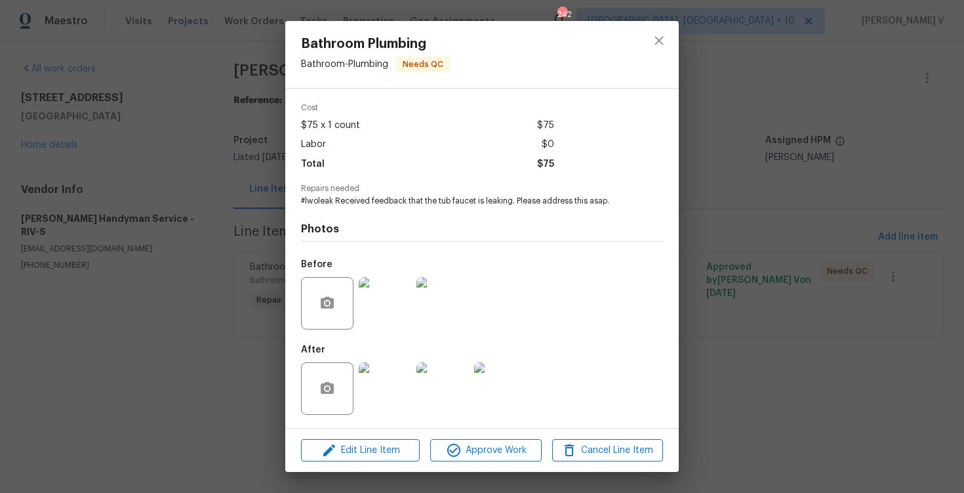
click at [472, 386] on div at bounding box center [501, 388] width 58 height 68
click at [498, 383] on img at bounding box center [500, 388] width 52 height 52
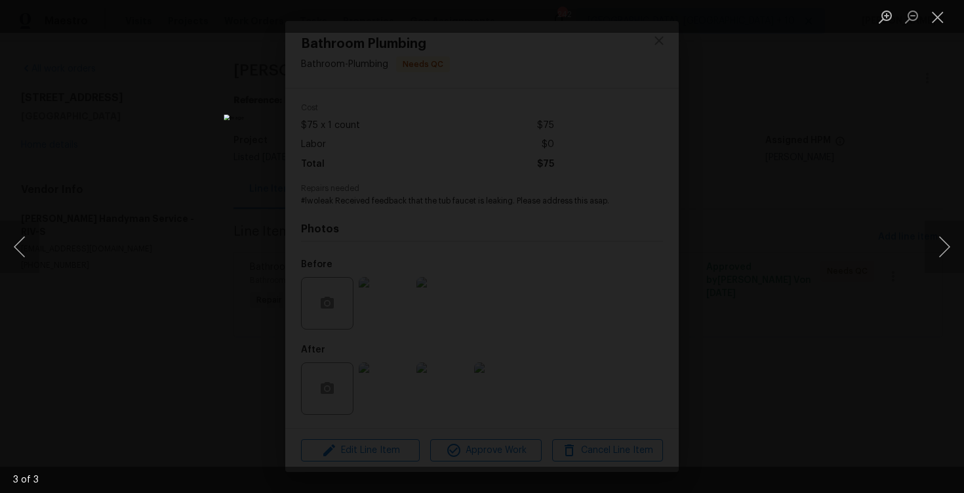
click at [906, 195] on div "Lightbox" at bounding box center [482, 246] width 964 height 493
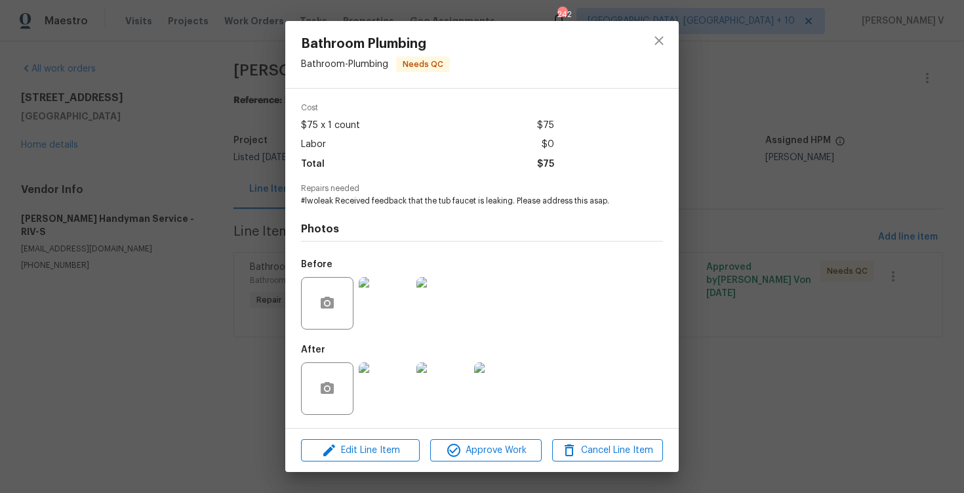
click at [906, 195] on div "Bathroom Plumbing Bathroom - Plumbing Needs QC Vendor Mehle's Handyman Service …" at bounding box center [482, 246] width 964 height 493
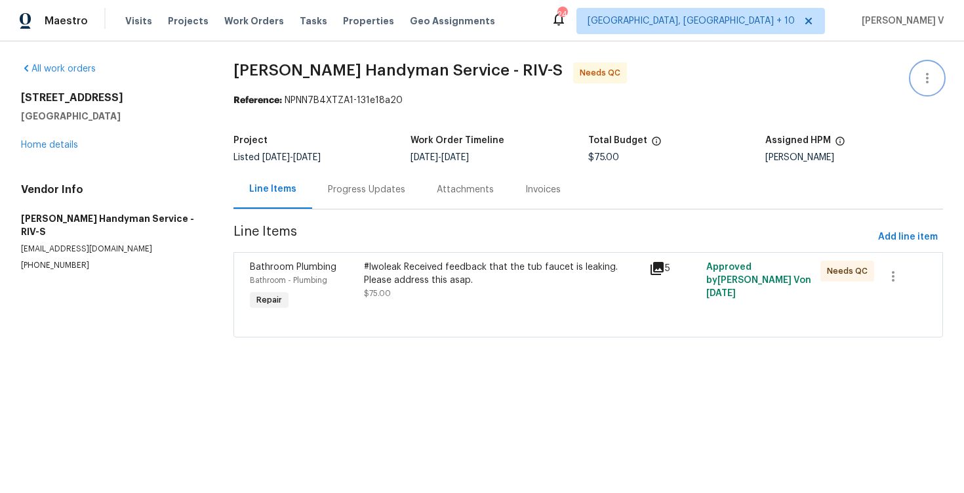
click at [927, 77] on icon "button" at bounding box center [927, 78] width 3 height 10
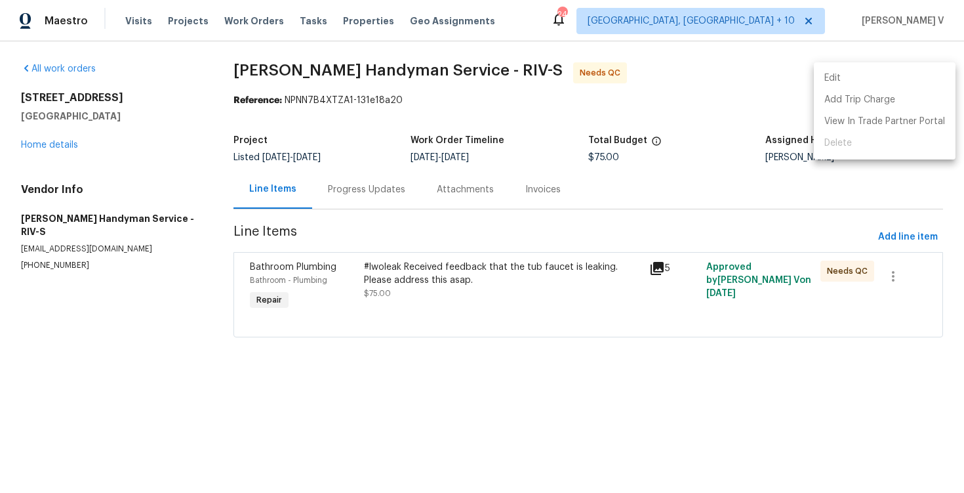
click at [927, 77] on li "Edit" at bounding box center [885, 79] width 142 height 22
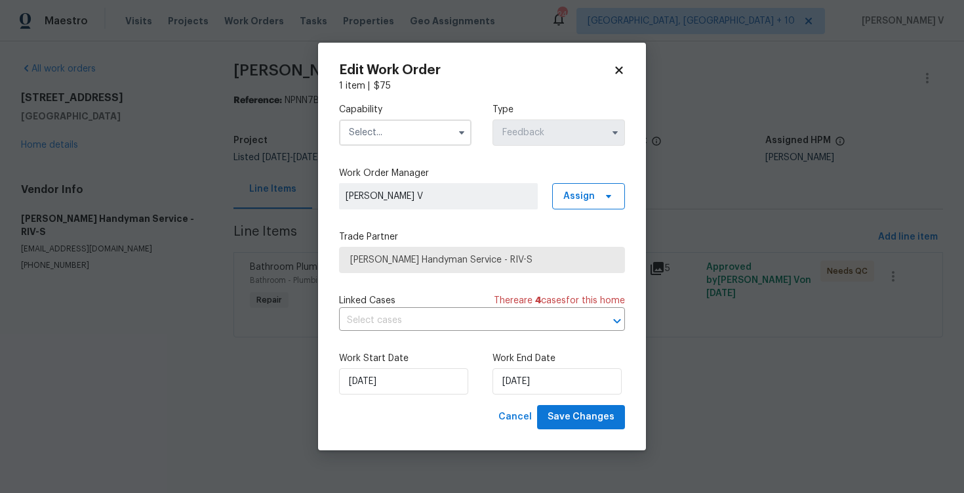
click at [399, 136] on input "text" at bounding box center [405, 132] width 132 height 26
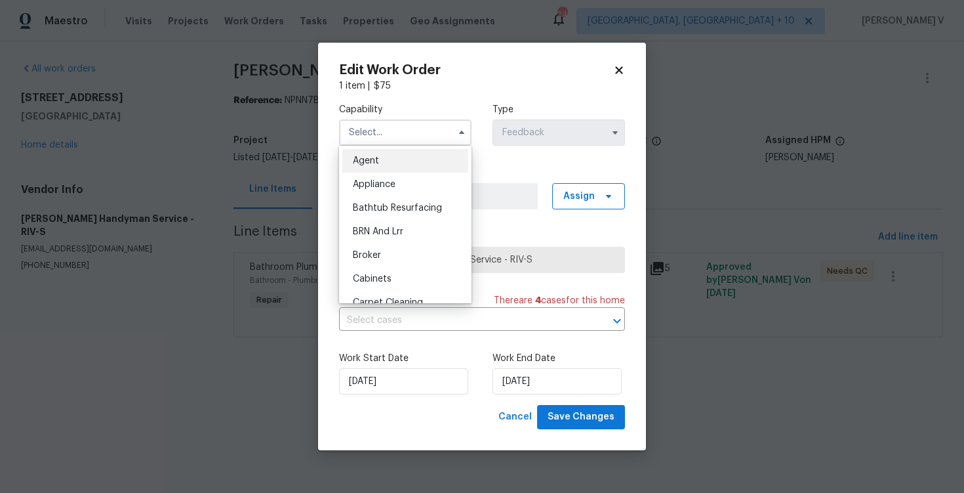
click at [371, 155] on div "Agent" at bounding box center [405, 161] width 126 height 24
type input "Agent"
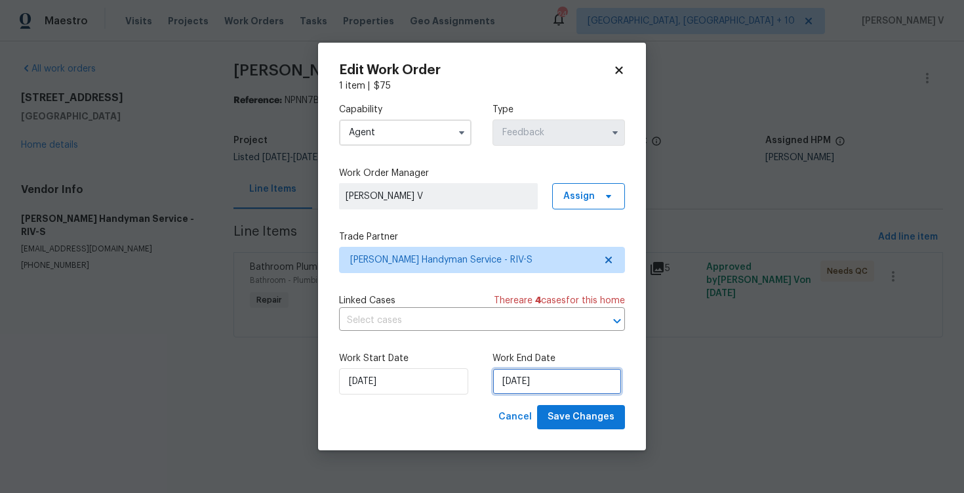
click at [517, 377] on input "17/09/2025" at bounding box center [557, 381] width 129 height 26
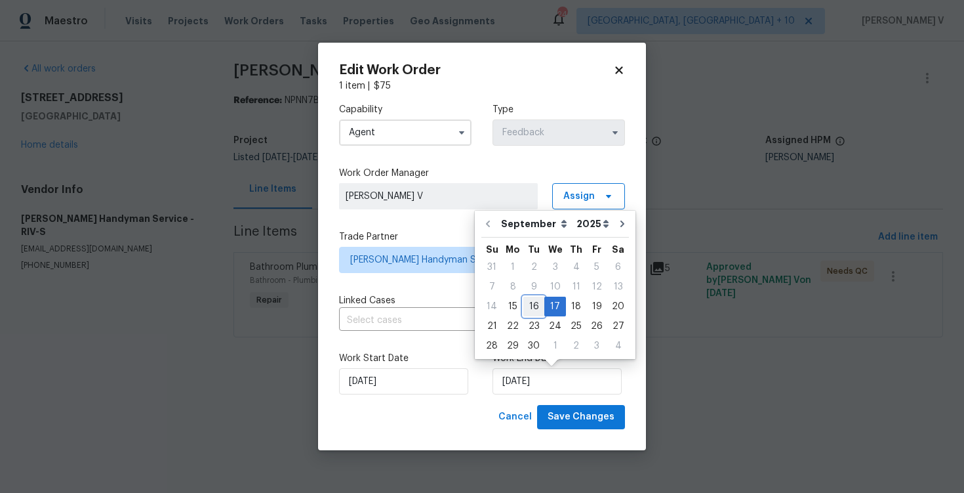
click at [536, 302] on div "16" at bounding box center [533, 306] width 21 height 18
type input "16/09/2025"
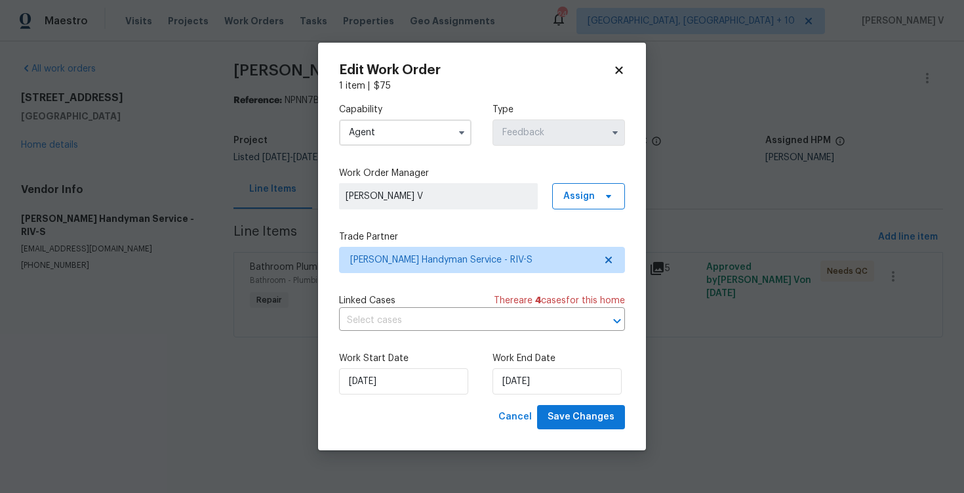
click at [588, 431] on div "Edit Work Order 1 item | $ 75 Capability Agent Type Feedback Work Order Manager…" at bounding box center [482, 246] width 328 height 407
click at [581, 412] on span "Save Changes" at bounding box center [581, 417] width 67 height 16
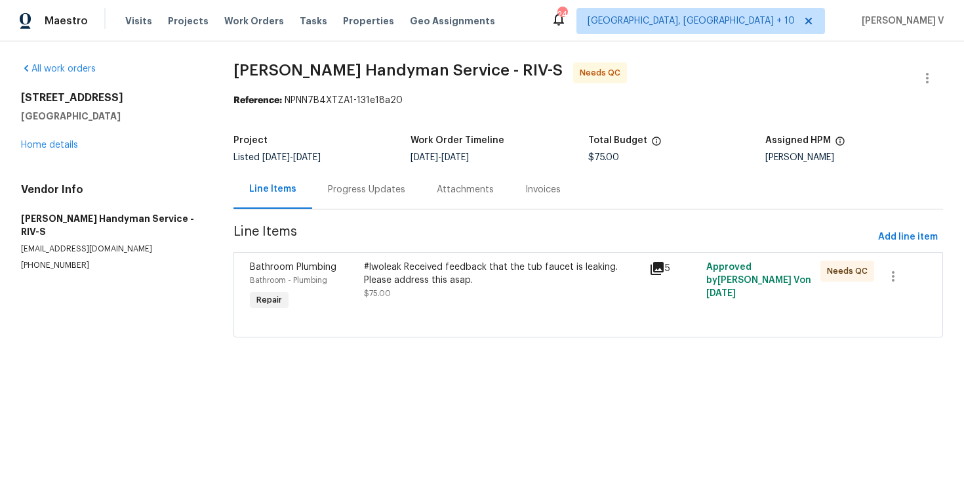
click at [397, 199] on div "Progress Updates" at bounding box center [366, 189] width 109 height 39
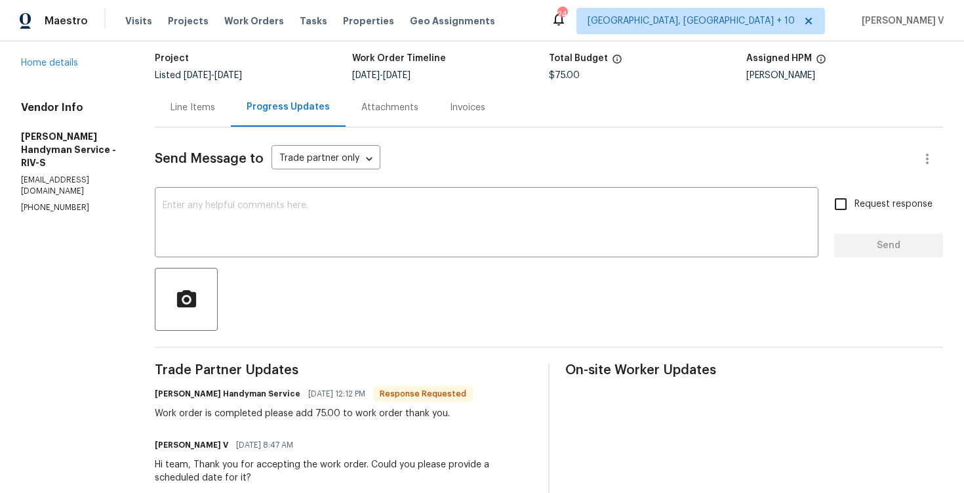
scroll to position [81, 0]
click at [231, 117] on div "Line Items" at bounding box center [193, 108] width 76 height 39
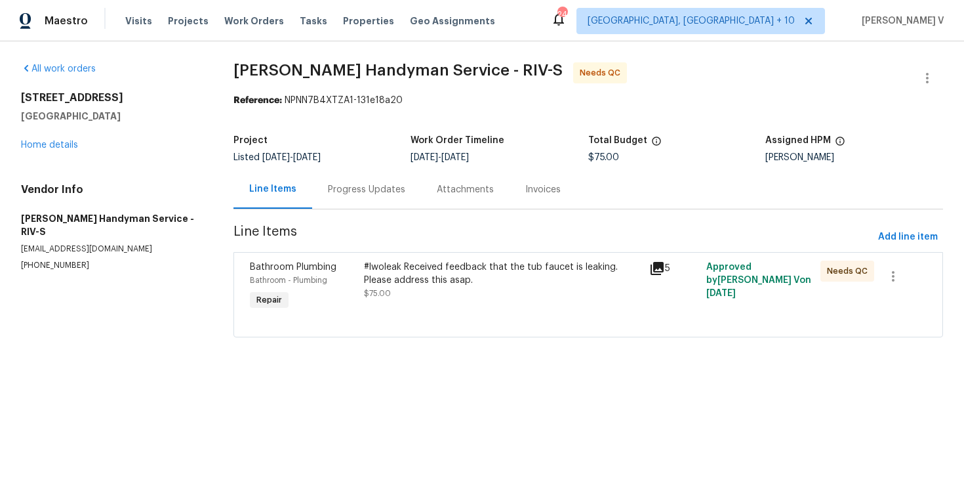
click at [434, 283] on div "#lwoleak Received feedback that the tub faucet is leaking. Please address this …" at bounding box center [502, 273] width 277 height 26
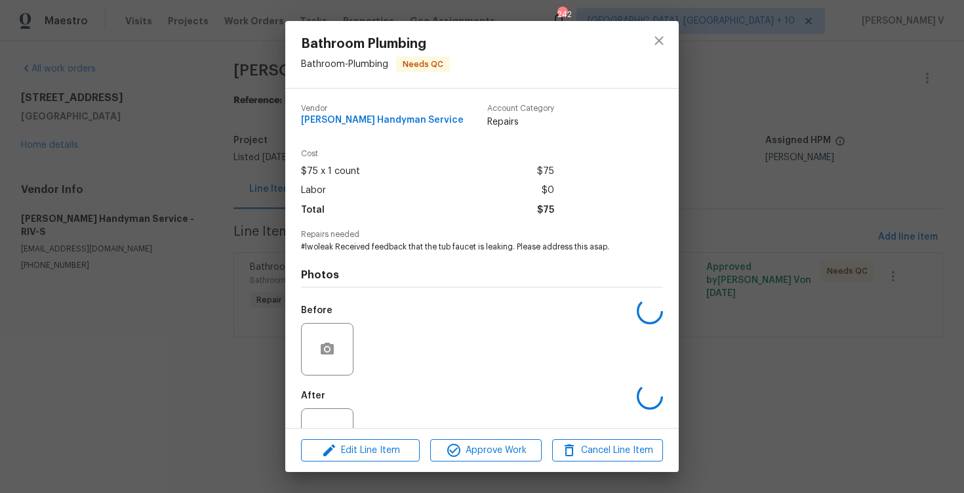
scroll to position [46, 0]
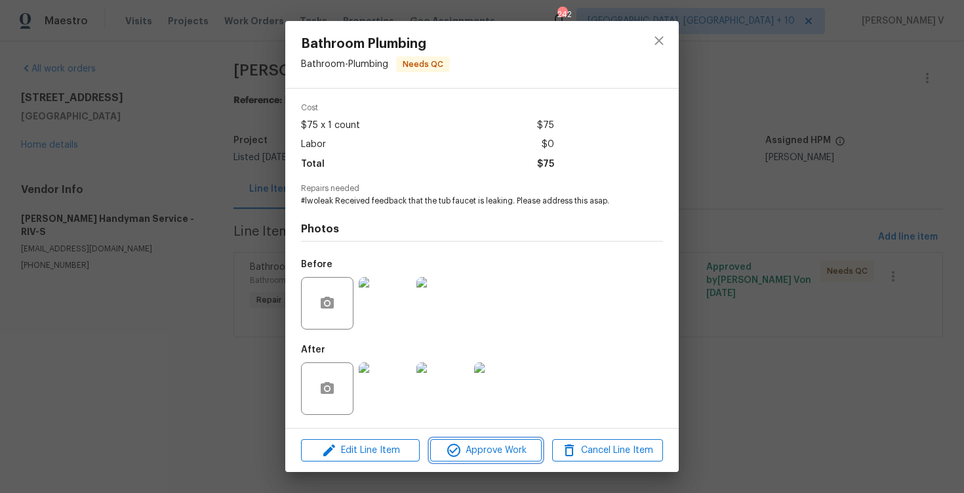
click at [492, 445] on span "Approve Work" at bounding box center [485, 450] width 103 height 16
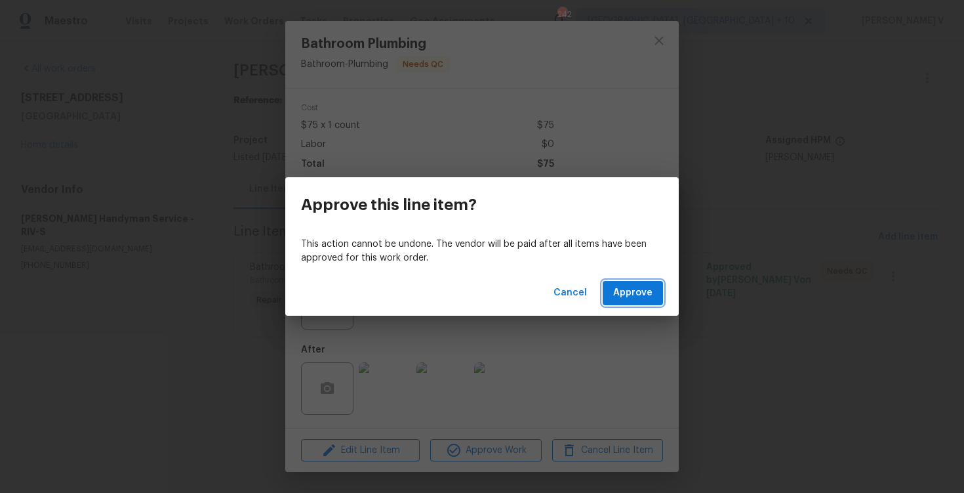
click at [619, 291] on span "Approve" at bounding box center [632, 293] width 39 height 16
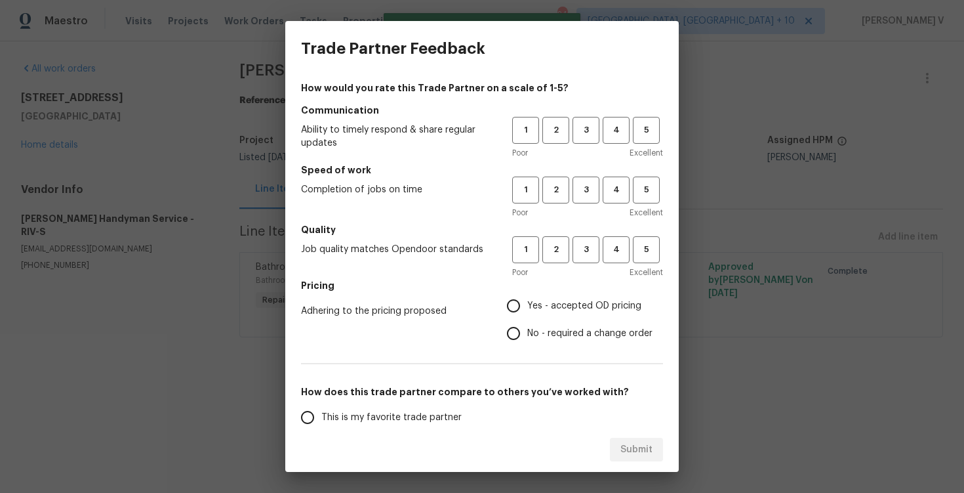
click at [578, 145] on div "1 2 3 4 5 Poor Excellent" at bounding box center [587, 138] width 151 height 43
click at [586, 138] on button "3" at bounding box center [586, 130] width 27 height 27
click at [586, 189] on span "3" at bounding box center [586, 189] width 24 height 15
click at [584, 249] on span "3" at bounding box center [586, 249] width 24 height 15
click at [508, 342] on input "No - required a change order" at bounding box center [514, 333] width 28 height 28
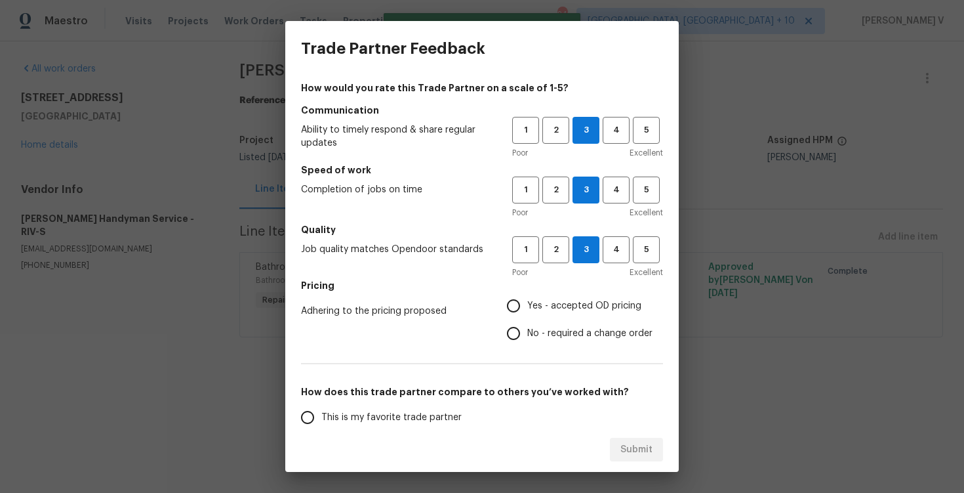
radio input "true"
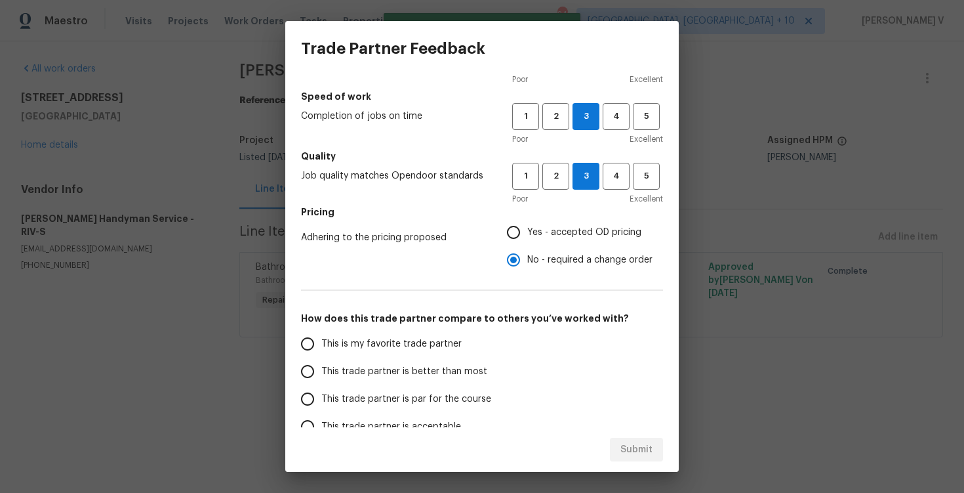
click at [432, 368] on span "This trade partner is better than most" at bounding box center [404, 372] width 166 height 14
click at [321, 368] on input "This trade partner is better than most" at bounding box center [308, 371] width 28 height 28
click at [639, 448] on span "Submit" at bounding box center [636, 449] width 32 height 16
radio input "true"
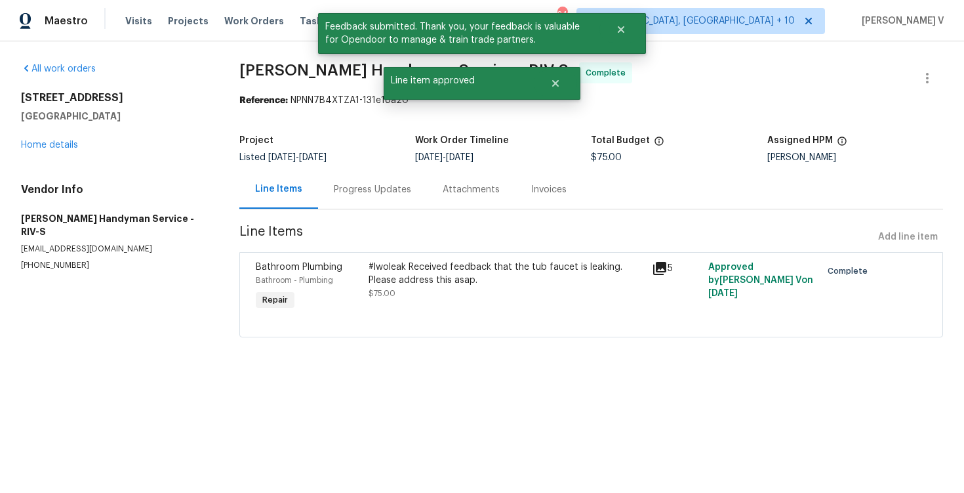
click at [360, 212] on section "Mehle's Handyman Service - RIV-S Complete Reference: NPNN7B4XTZA1-131e18a20 Pro…" at bounding box center [591, 207] width 704 height 291
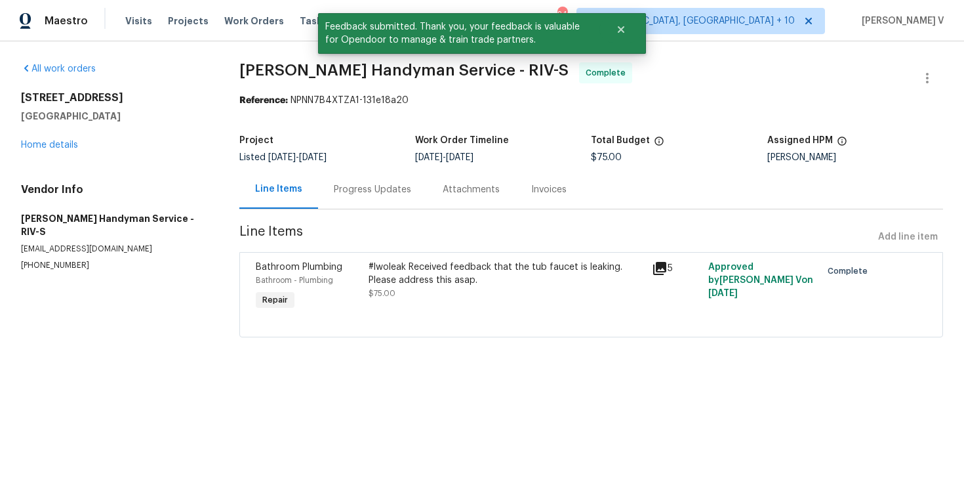
click at [361, 199] on div "Progress Updates" at bounding box center [372, 189] width 109 height 39
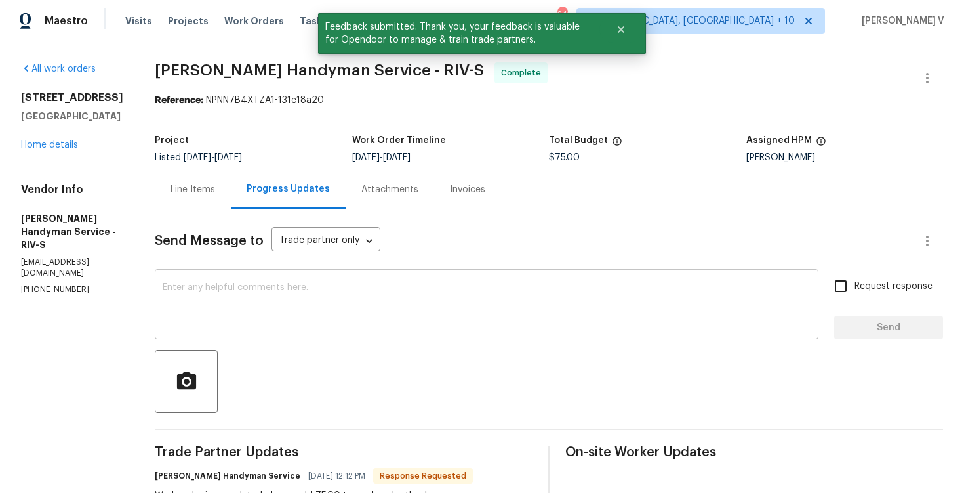
scroll to position [26, 0]
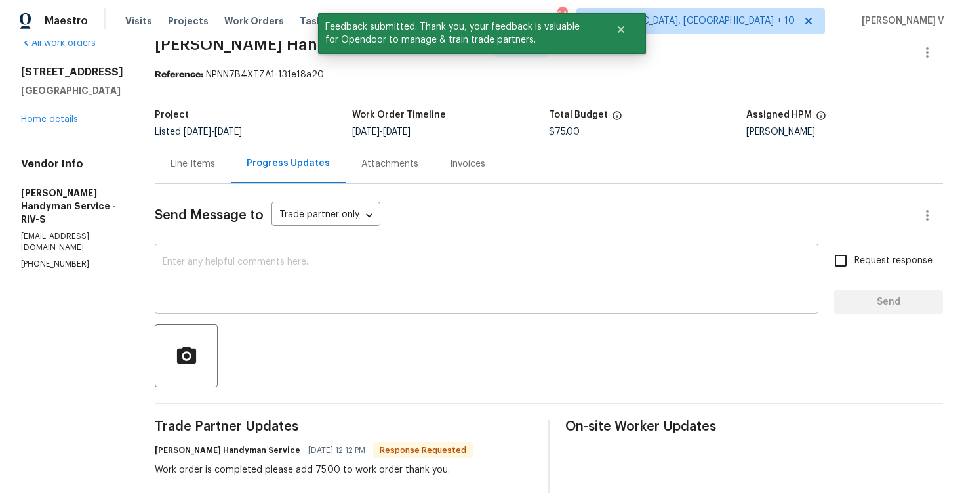
click at [353, 268] on textarea at bounding box center [487, 280] width 648 height 46
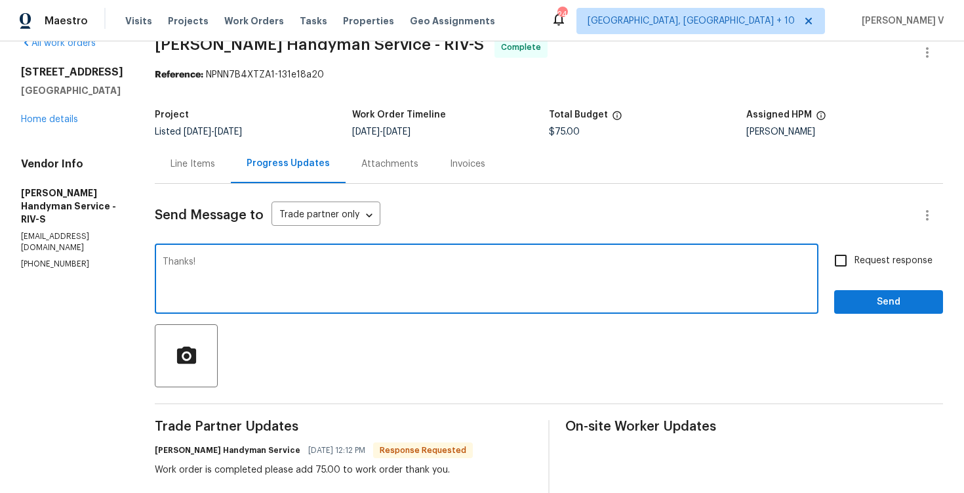
type textarea "Thanks!"
click at [868, 311] on button "Send" at bounding box center [888, 302] width 109 height 24
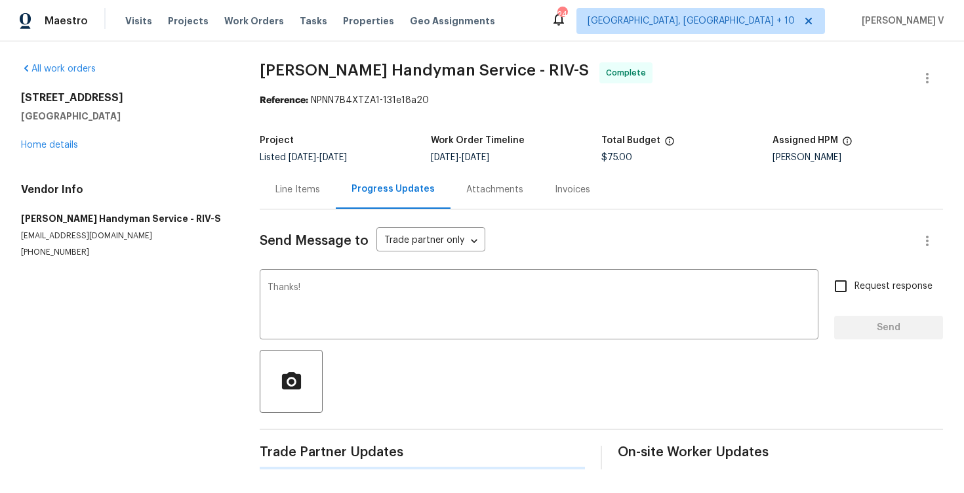
scroll to position [0, 0]
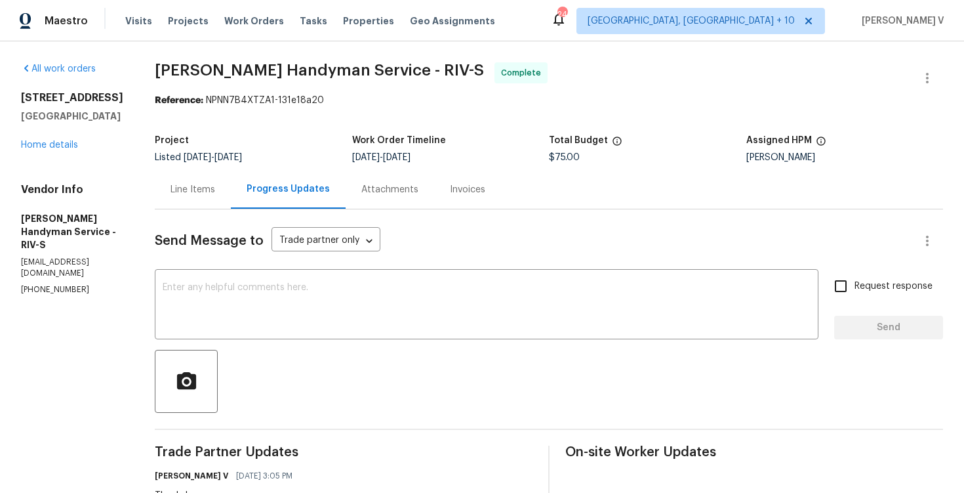
click at [206, 196] on div "Line Items" at bounding box center [193, 189] width 76 height 39
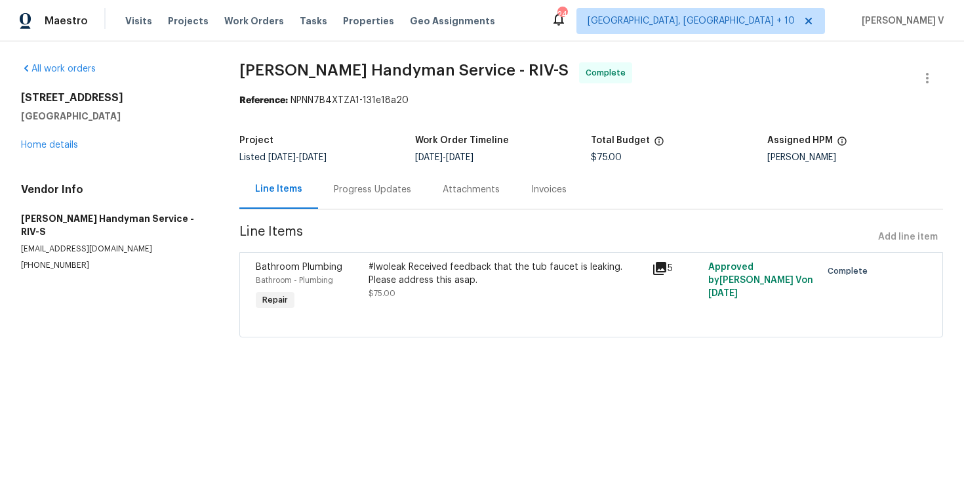
click at [380, 302] on div "#lwoleak Received feedback that the tub faucet is leaking. Please address this …" at bounding box center [506, 286] width 283 height 60
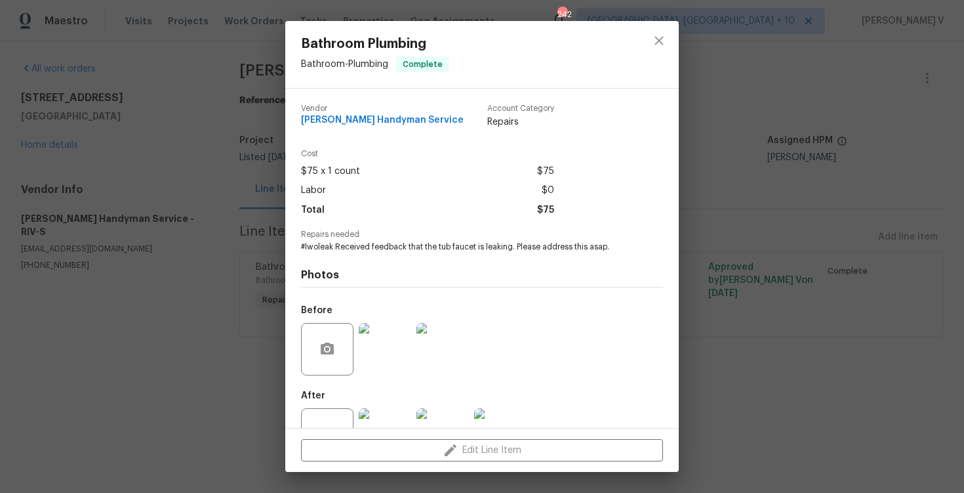
scroll to position [46, 0]
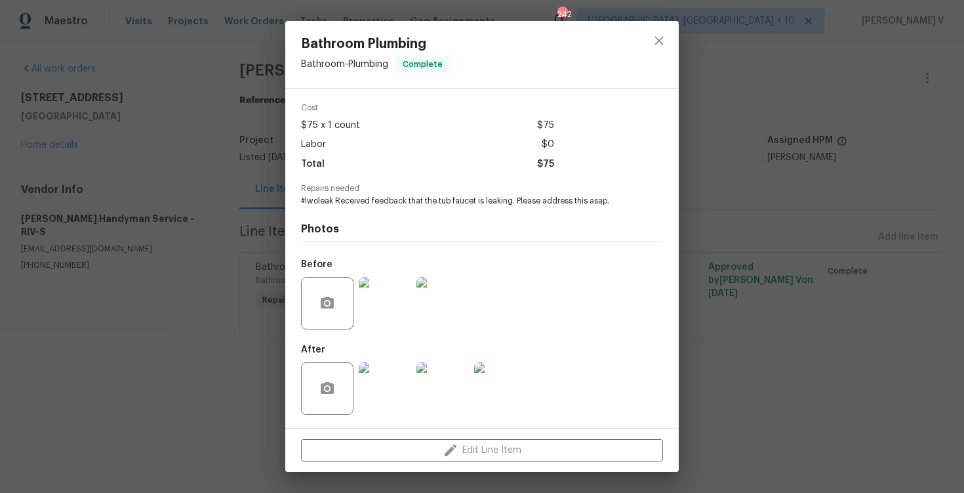
click at [209, 232] on div "Bathroom Plumbing Bathroom - Plumbing Complete Vendor Mehle's Handyman Service …" at bounding box center [482, 246] width 964 height 493
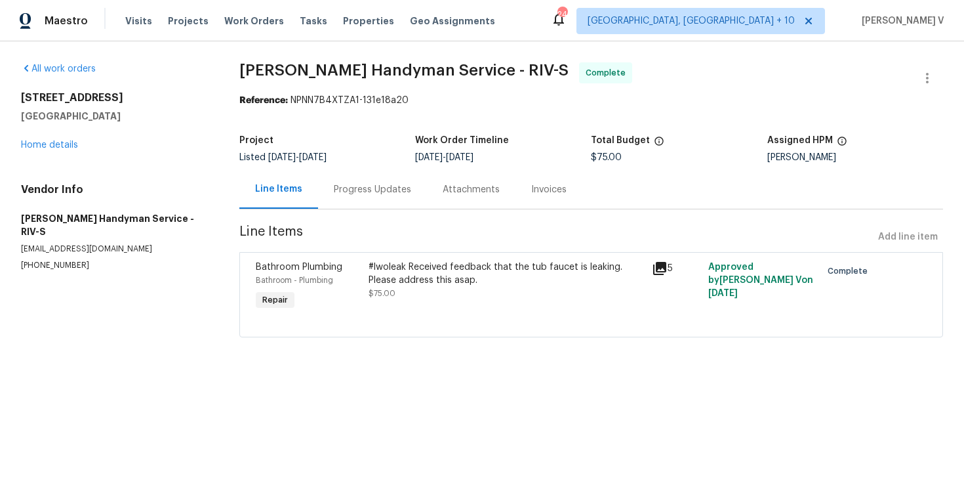
click at [353, 177] on div "Progress Updates" at bounding box center [372, 189] width 109 height 39
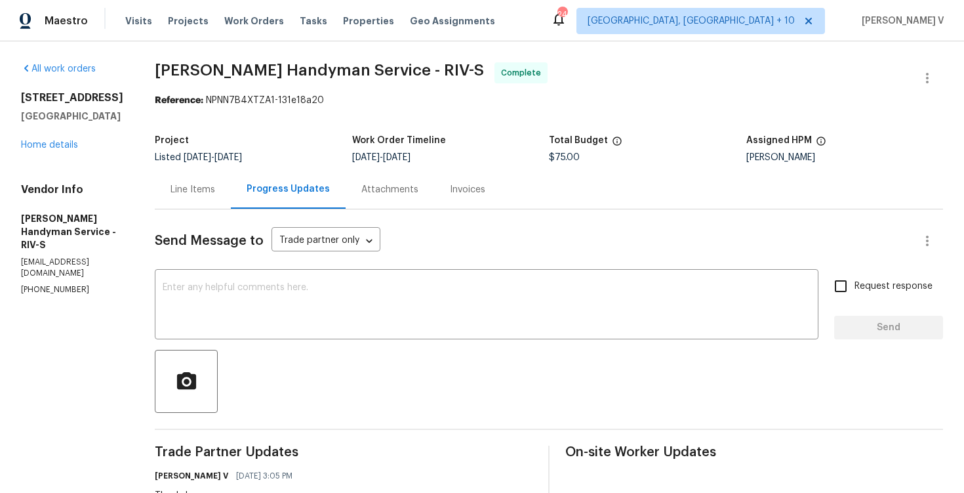
click at [67, 135] on div "3653 Oak Creek Dr Unit E Ontario, CA 91761 Home details" at bounding box center [72, 121] width 102 height 60
click at [66, 142] on link "Home details" at bounding box center [49, 144] width 57 height 9
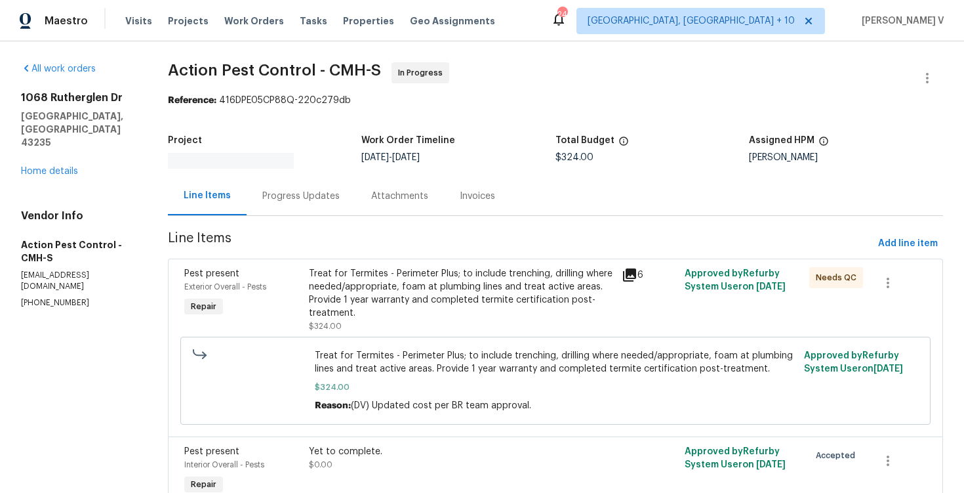
click at [353, 209] on section "Action Pest Control - CMH-S In Progress Reference: 416DPE05CP88Q-220c279db Proj…" at bounding box center [555, 299] width 775 height 475
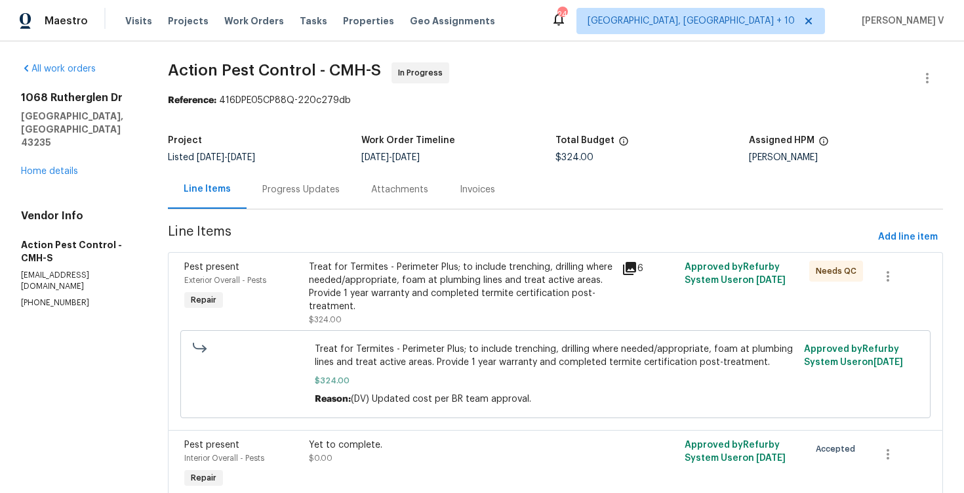
click at [333, 195] on div "Progress Updates" at bounding box center [300, 189] width 77 height 13
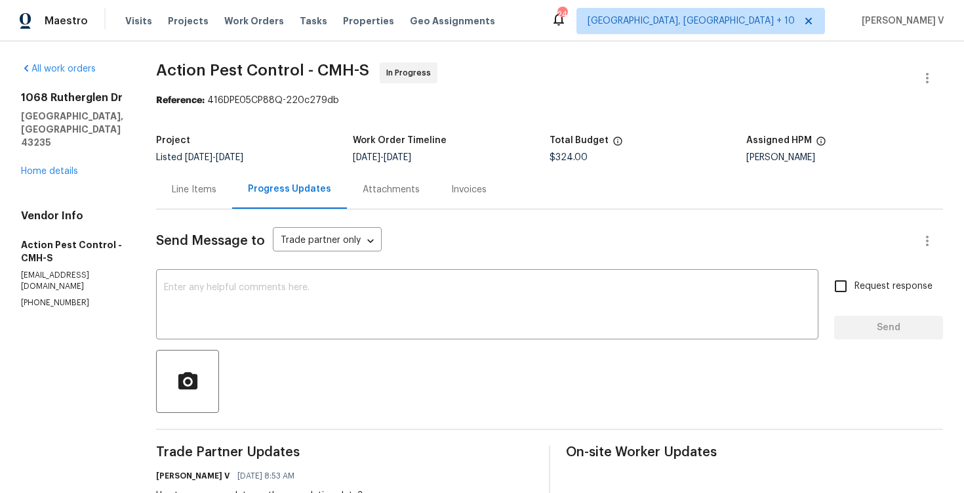
click at [217, 172] on div "Line Items" at bounding box center [194, 189] width 76 height 39
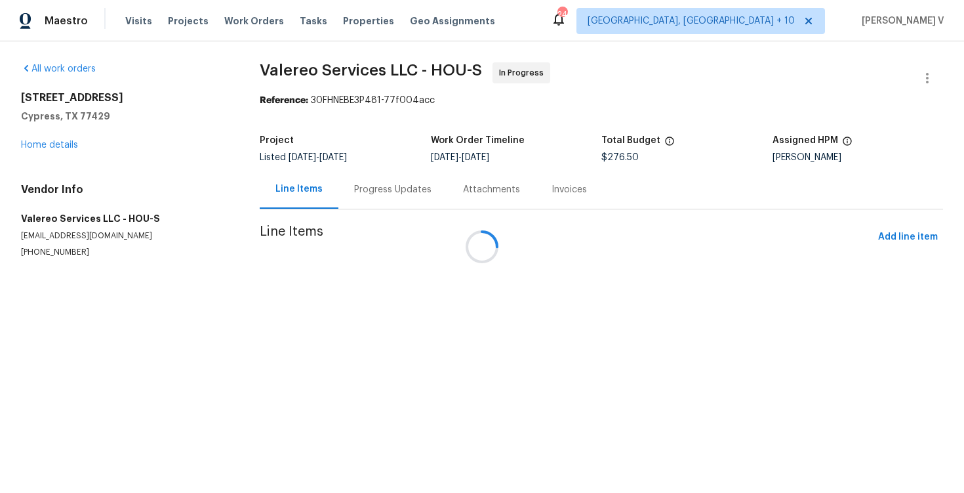
click at [359, 191] on div at bounding box center [482, 246] width 964 height 493
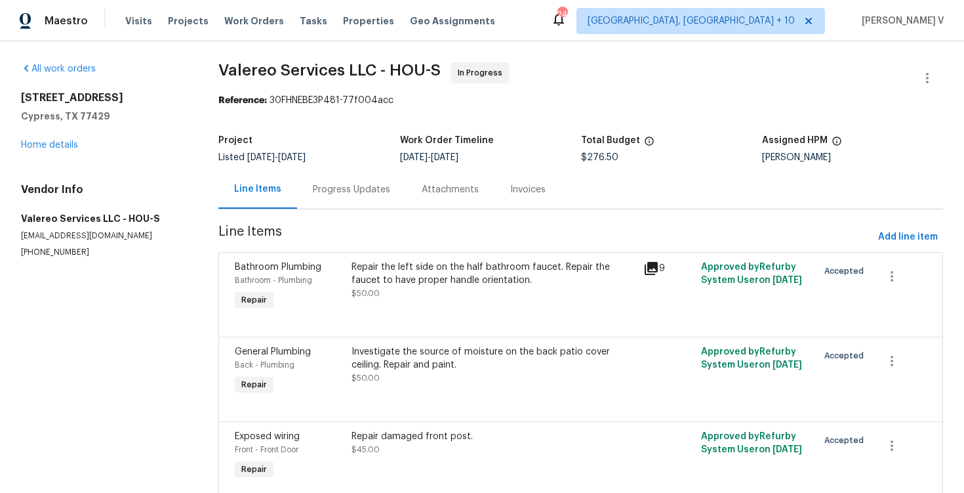
click at [359, 191] on div "Progress Updates" at bounding box center [351, 189] width 77 height 13
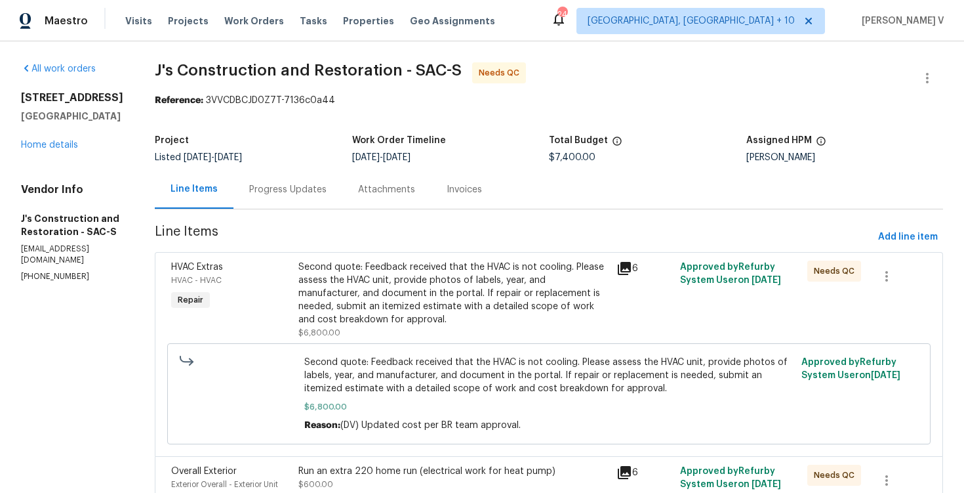
click at [327, 172] on div "Progress Updates" at bounding box center [287, 189] width 109 height 39
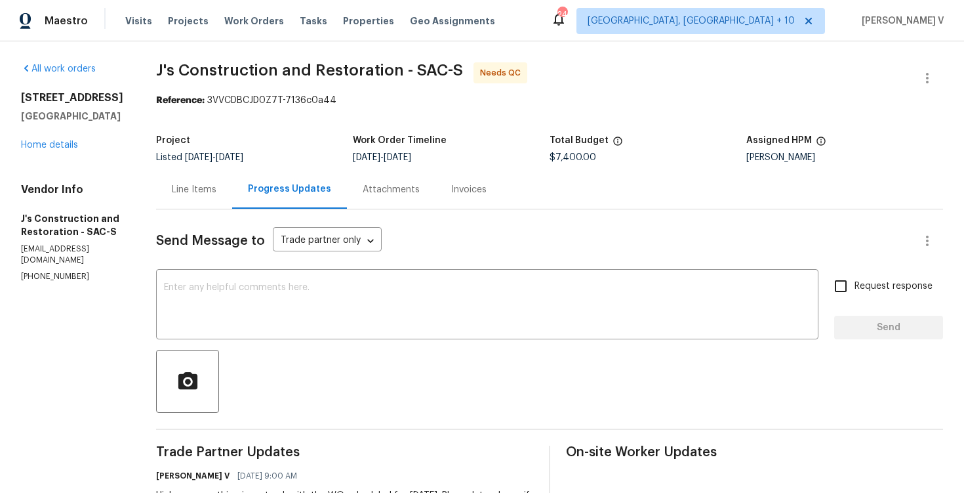
click at [218, 176] on div "Line Items" at bounding box center [194, 189] width 76 height 39
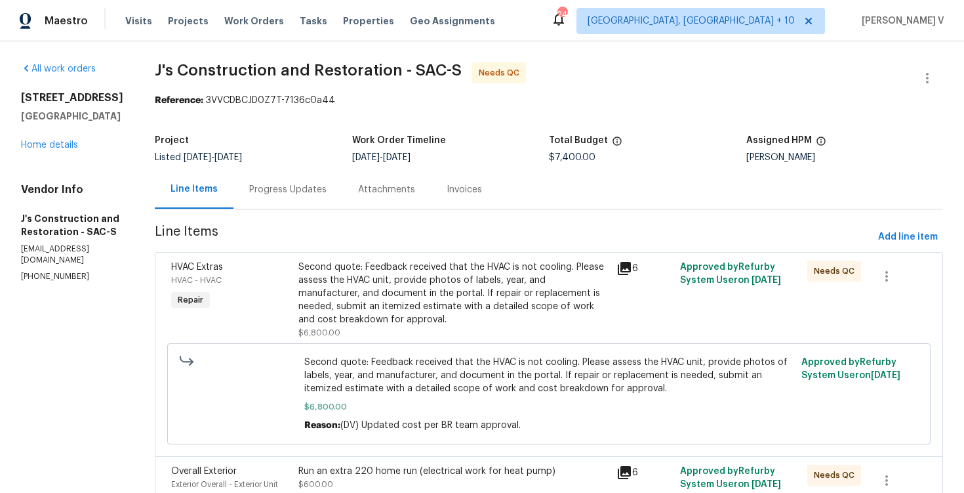
click at [35, 275] on p "[PHONE_NUMBER]" at bounding box center [72, 276] width 102 height 11
copy p "[PHONE_NUMBER]"
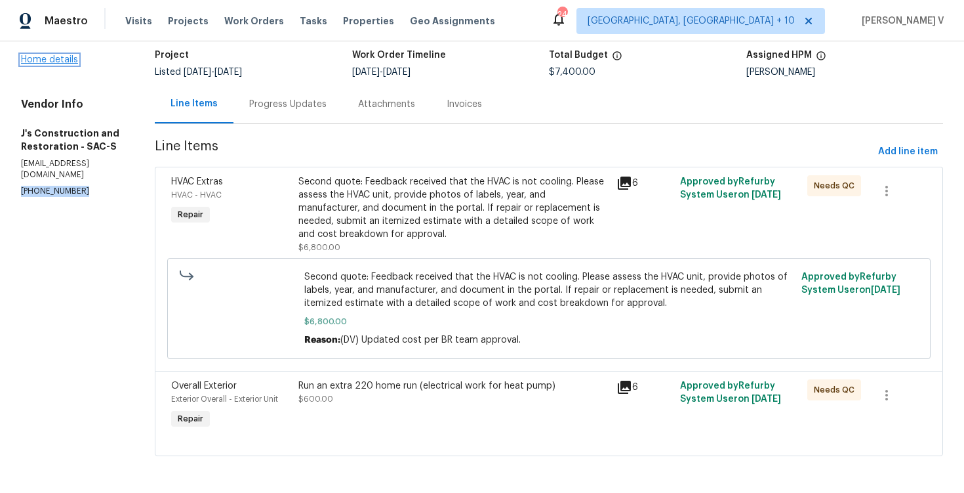
click at [60, 64] on link "Home details" at bounding box center [49, 59] width 57 height 9
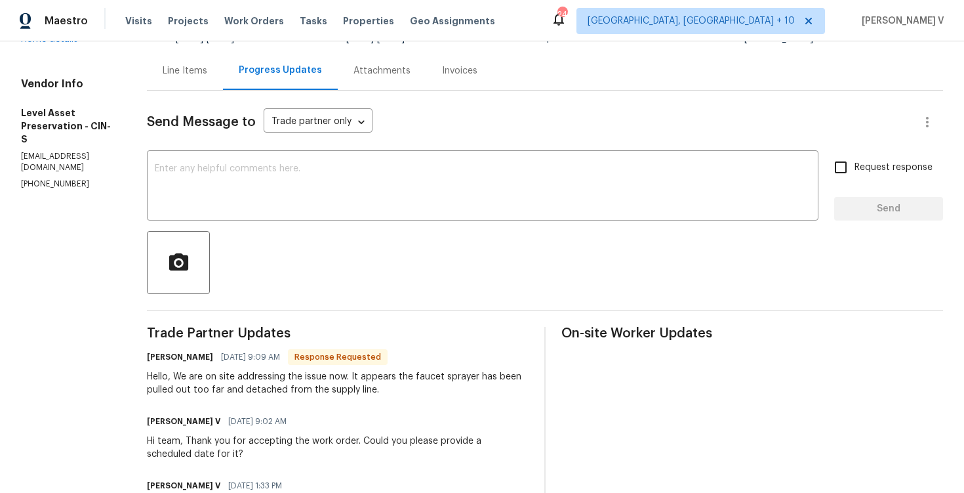
scroll to position [115, 0]
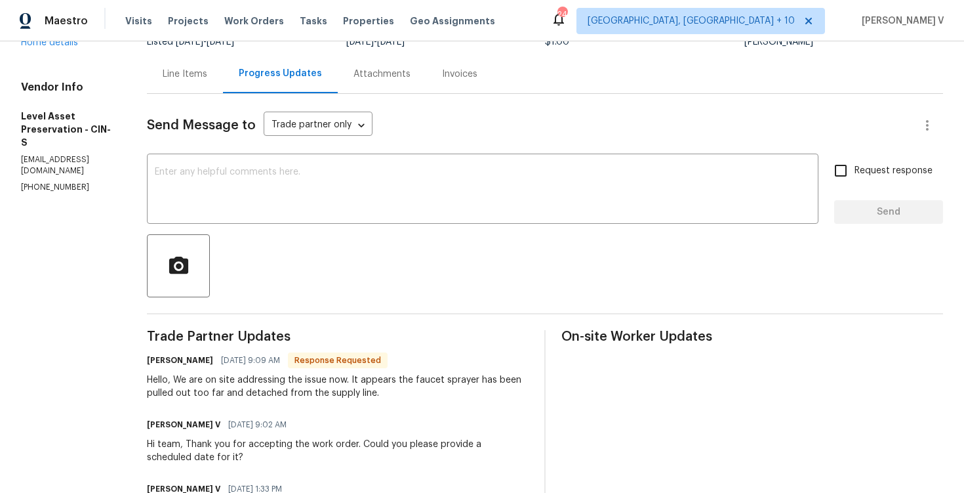
click at [223, 89] on div "Line Items" at bounding box center [185, 73] width 76 height 39
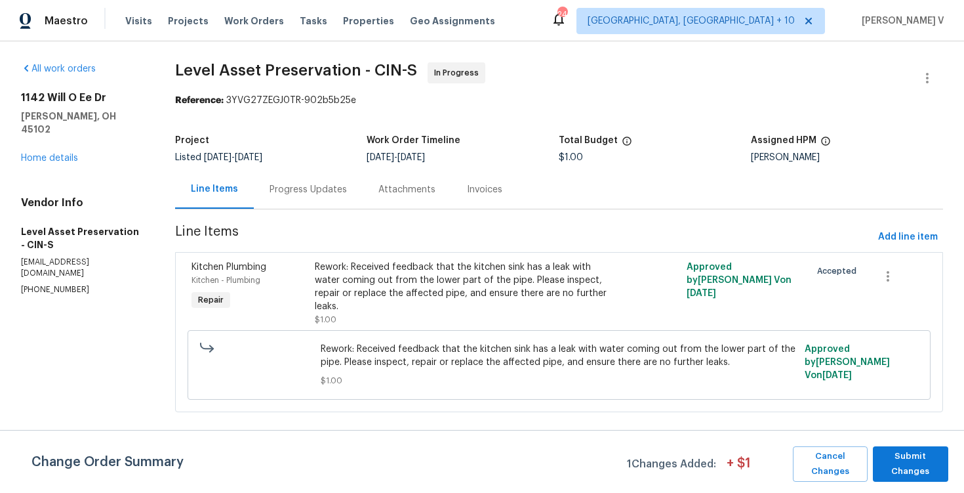
click at [298, 201] on div "Progress Updates" at bounding box center [308, 189] width 109 height 39
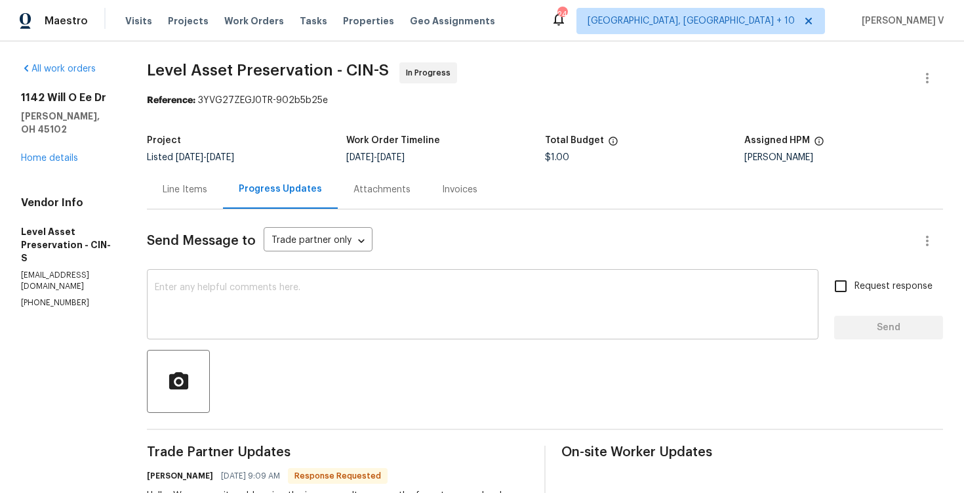
click at [334, 296] on textarea at bounding box center [483, 306] width 656 height 46
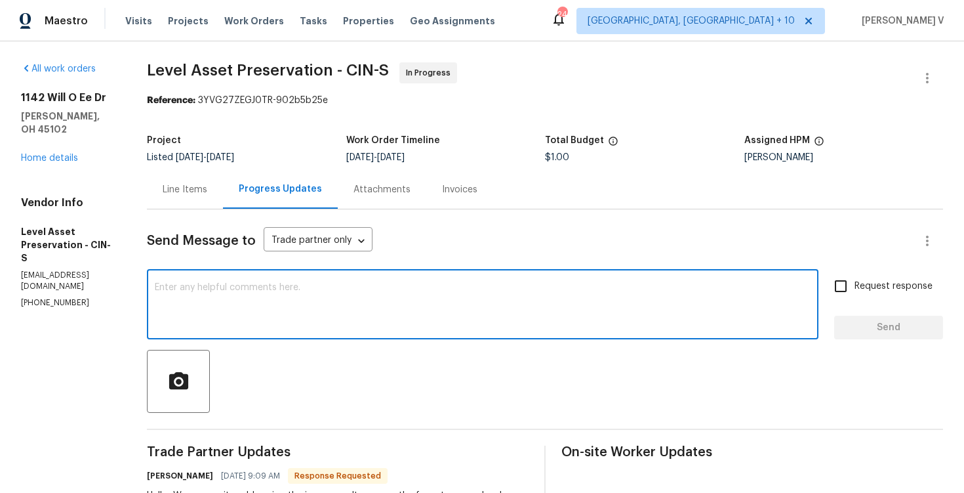
click at [223, 198] on div "Line Items" at bounding box center [185, 189] width 76 height 39
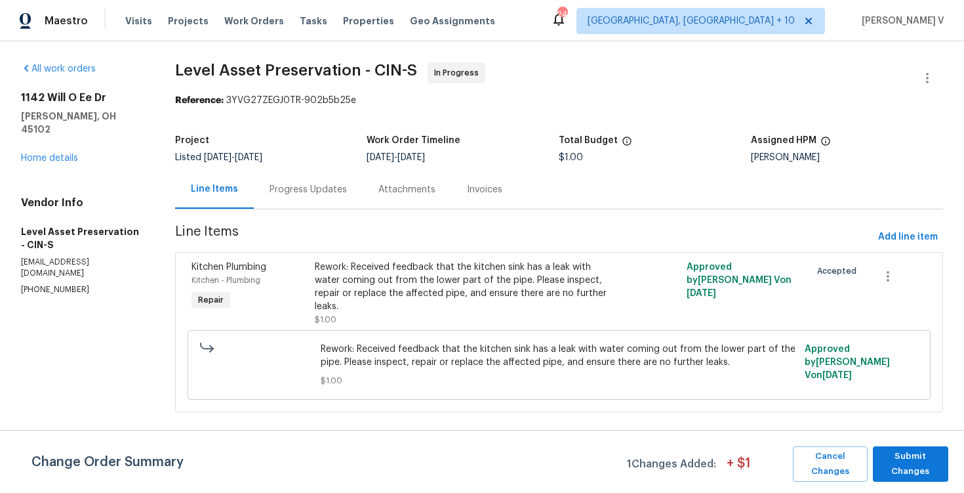
click at [357, 196] on div "Progress Updates" at bounding box center [308, 189] width 109 height 39
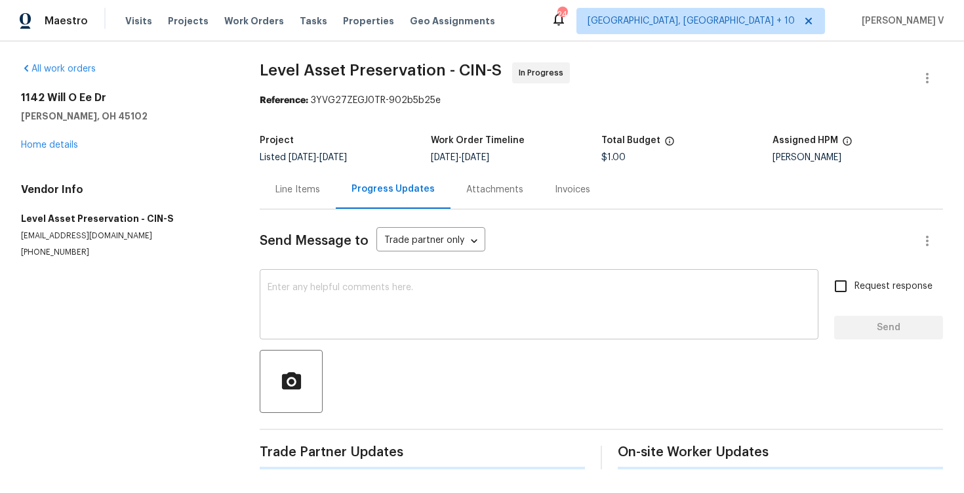
click at [372, 306] on textarea at bounding box center [539, 306] width 543 height 46
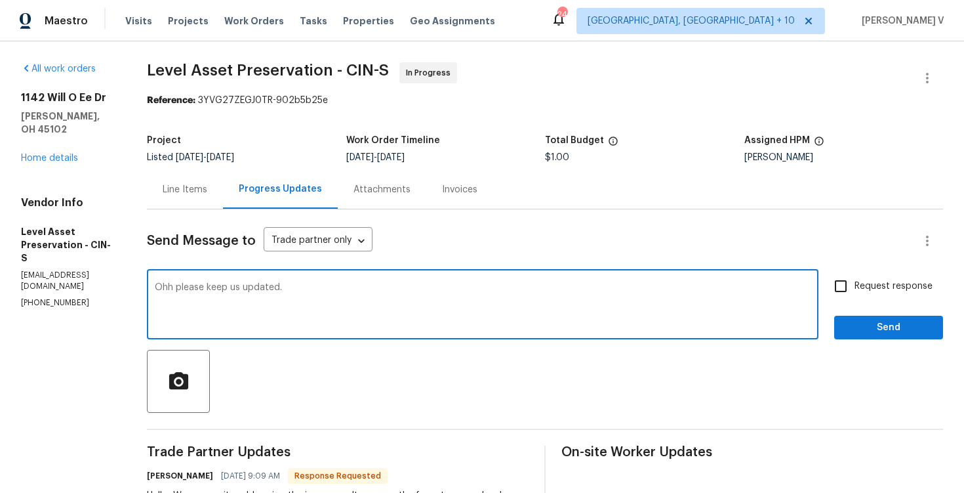
type textarea "Ohh please keep us updated."
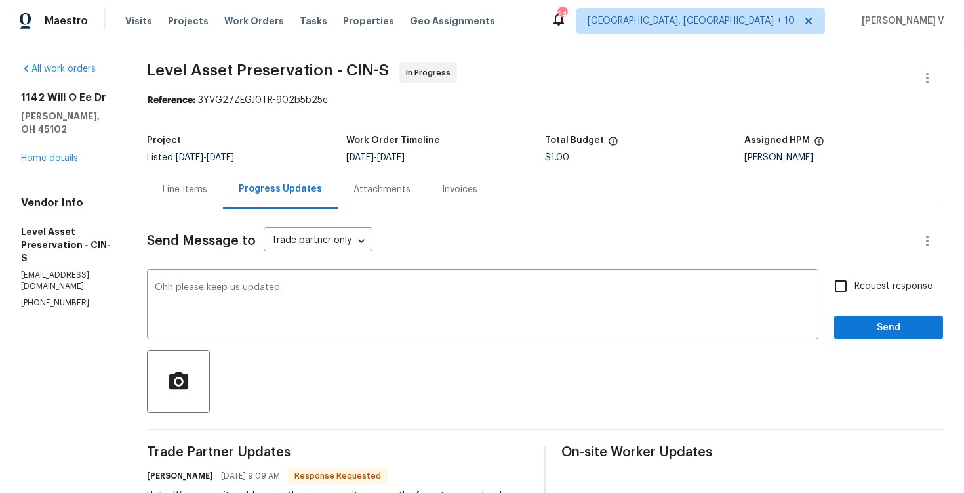
click at [858, 289] on span "Request response" at bounding box center [894, 286] width 78 height 14
click at [855, 289] on input "Request response" at bounding box center [841, 286] width 28 height 28
checkbox input "true"
click at [858, 325] on span "Send" at bounding box center [889, 327] width 88 height 16
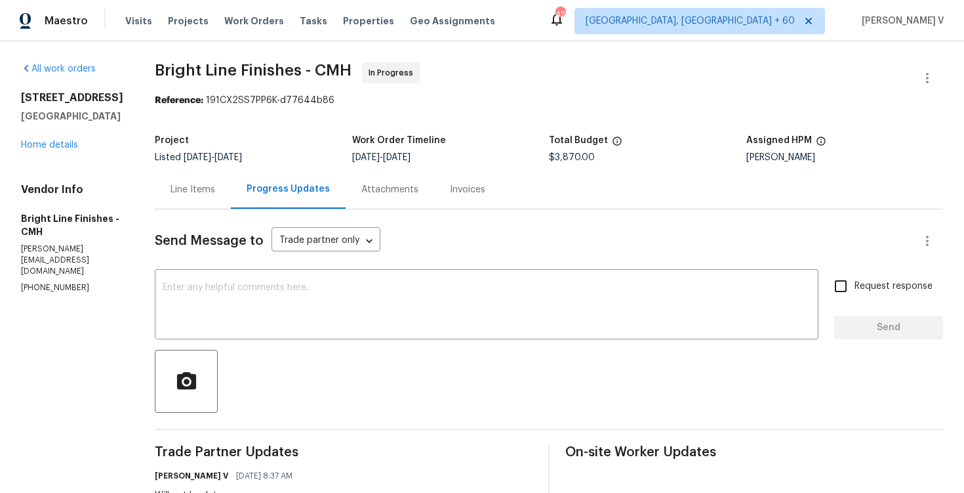
scroll to position [255, 0]
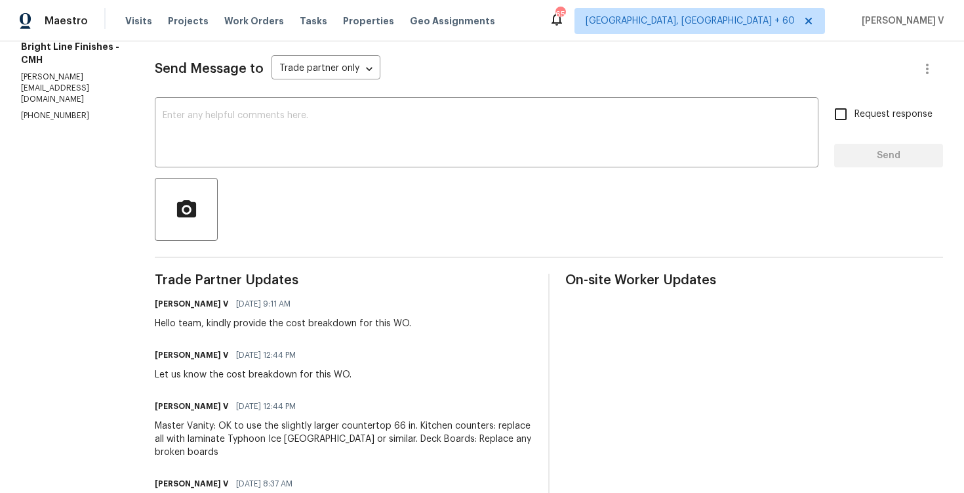
scroll to position [66, 0]
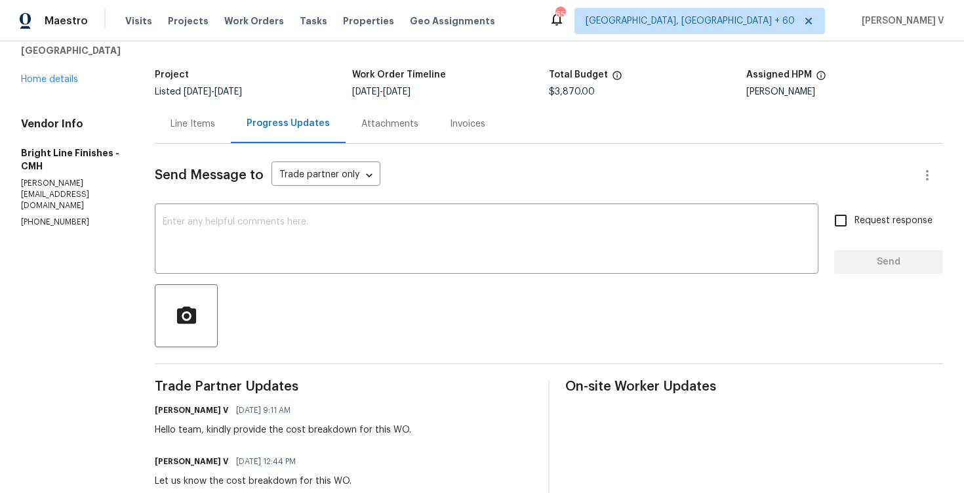
click at [40, 216] on p "[PHONE_NUMBER]" at bounding box center [72, 221] width 102 height 11
copy p "[PHONE_NUMBER]"
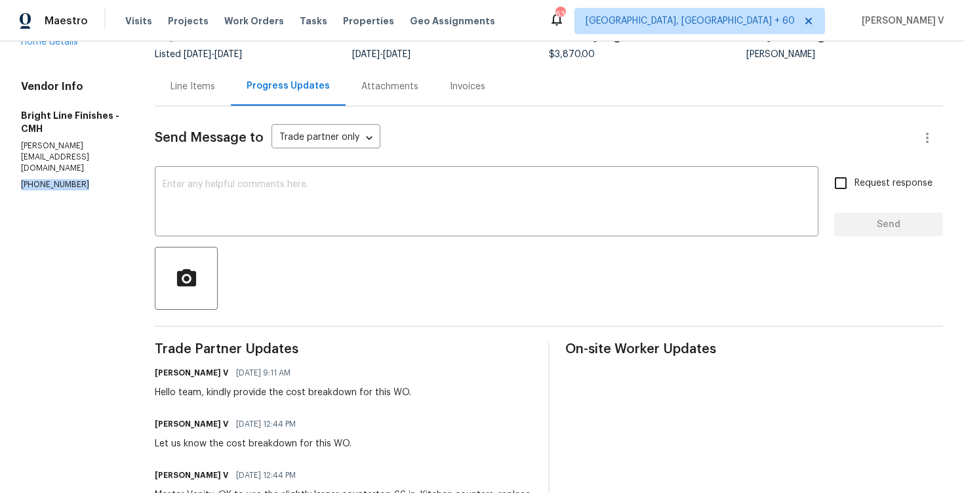
scroll to position [363, 0]
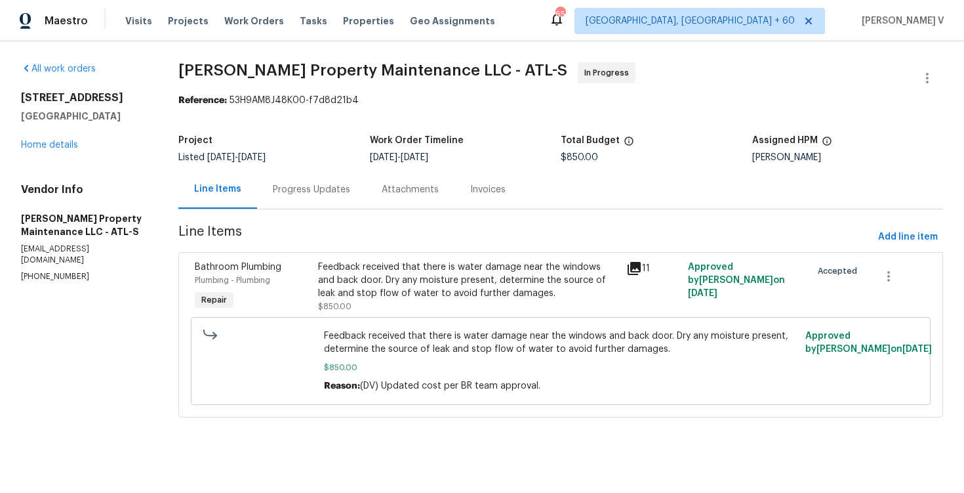
click at [348, 204] on div "Progress Updates" at bounding box center [311, 189] width 109 height 39
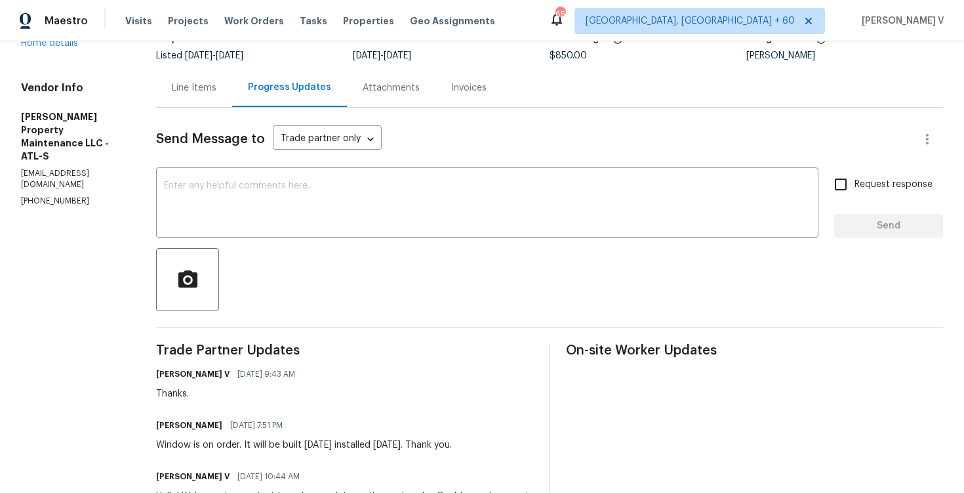
scroll to position [114, 0]
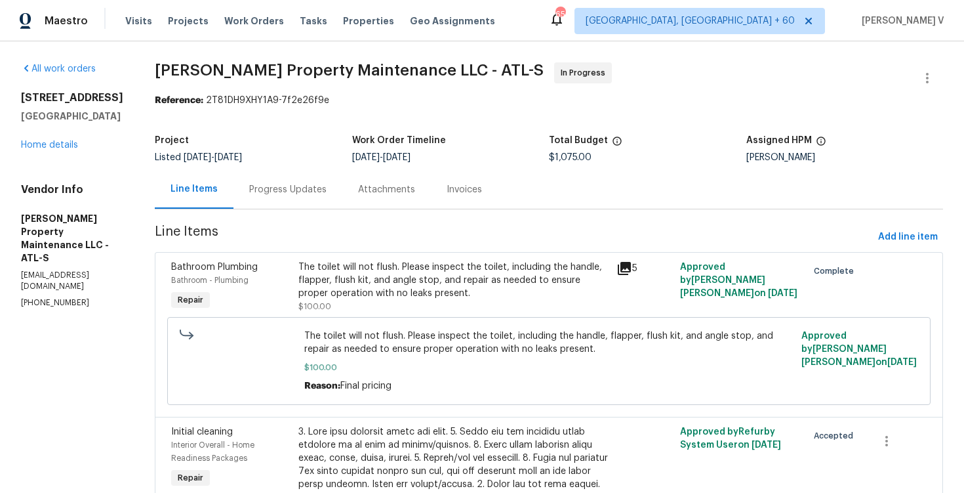
click at [307, 183] on div "Progress Updates" at bounding box center [287, 189] width 77 height 13
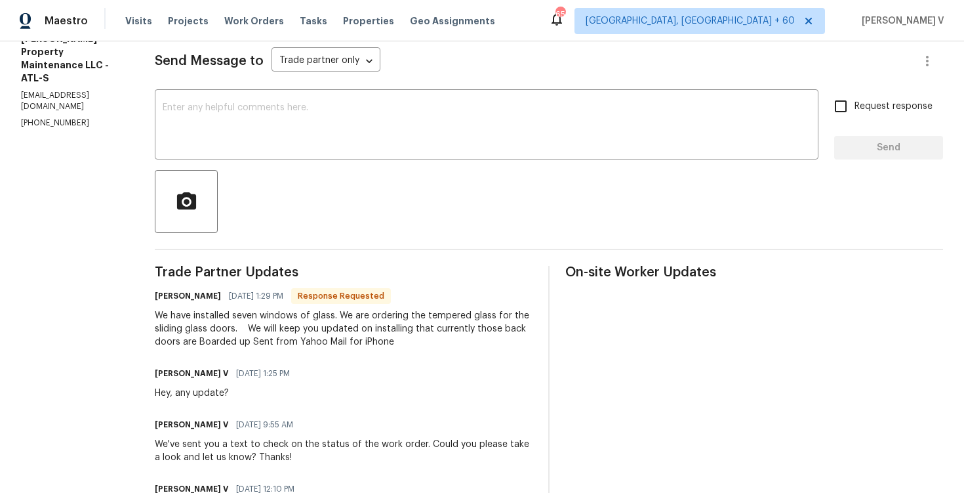
scroll to position [190, 0]
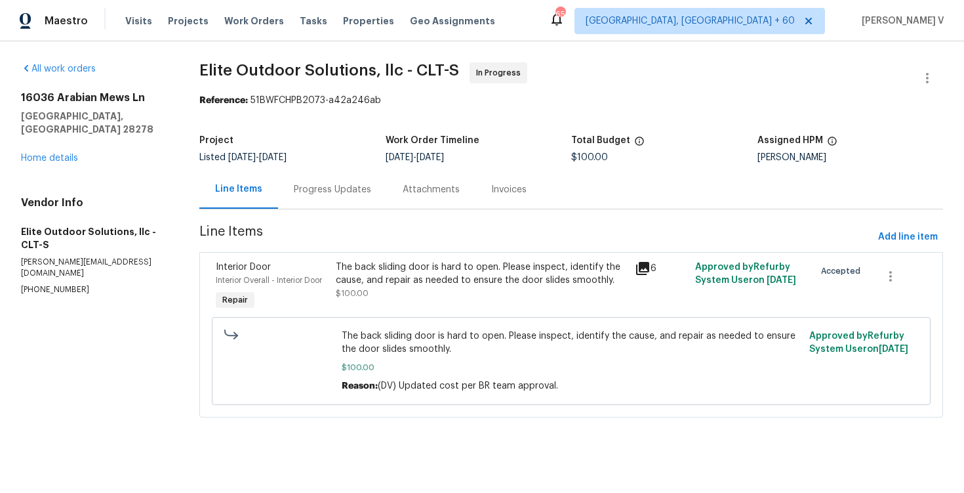
click at [339, 180] on div "Progress Updates" at bounding box center [332, 189] width 109 height 39
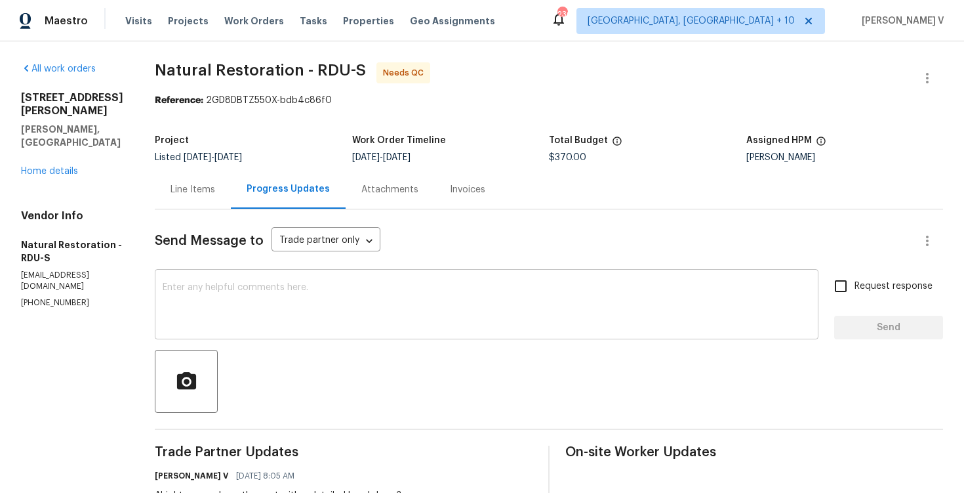
scroll to position [1, 0]
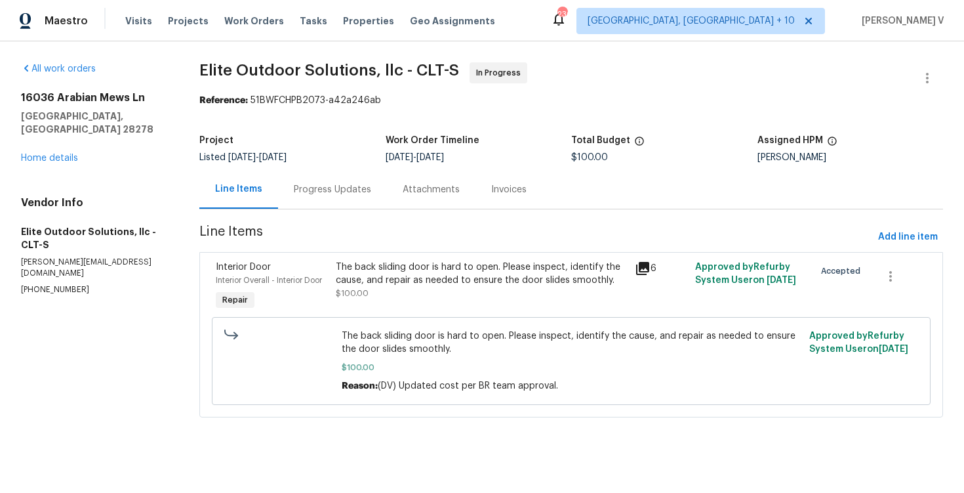
click at [325, 204] on div "Progress Updates" at bounding box center [332, 189] width 109 height 39
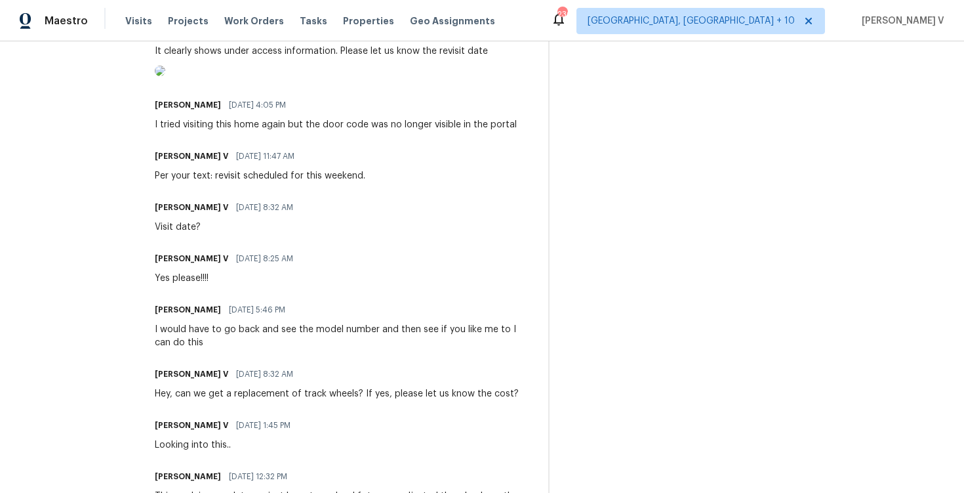
scroll to position [663, 0]
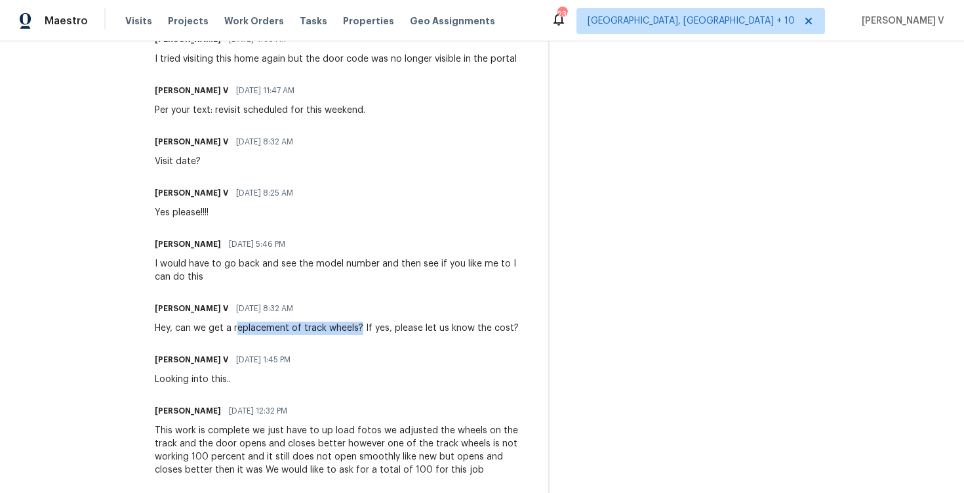
drag, startPoint x: 231, startPoint y: 384, endPoint x: 353, endPoint y: 386, distance: 122.7
click at [353, 334] on div "Hey, can we get a replacement of track wheels? If yes, please let us know the c…" at bounding box center [337, 327] width 364 height 13
copy div "eplacement of track wheels?"
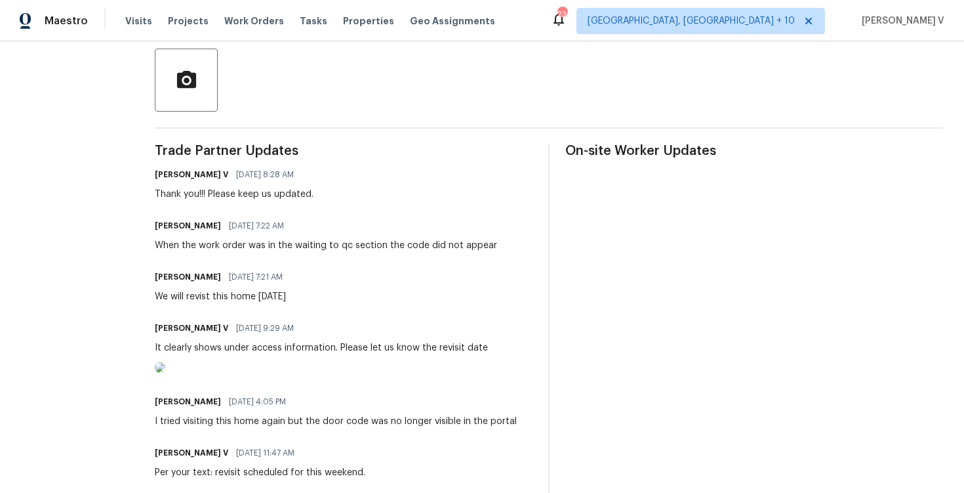
scroll to position [0, 0]
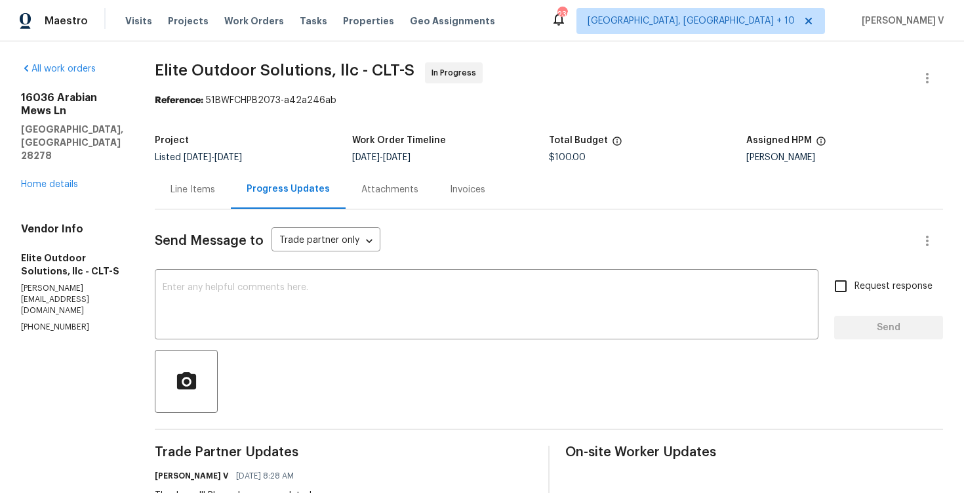
click at [196, 195] on div "Line Items" at bounding box center [193, 189] width 45 height 13
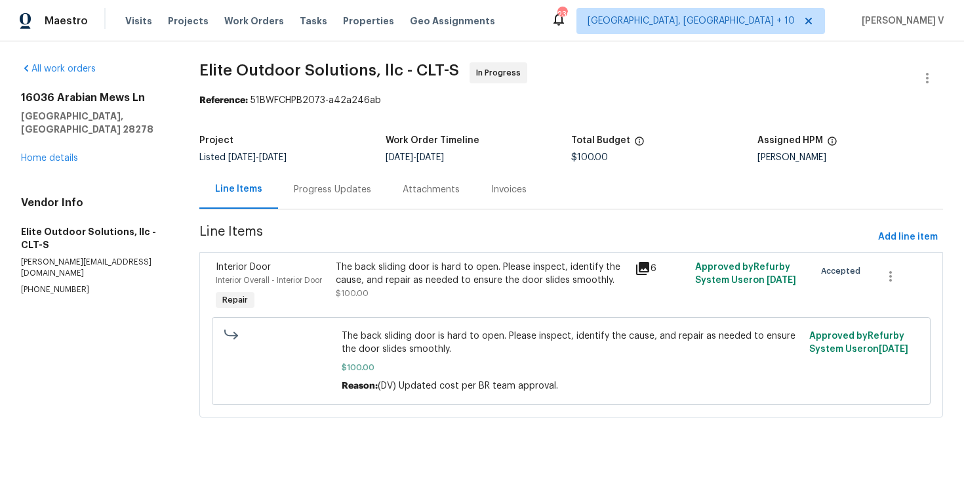
click at [341, 213] on section "Elite Outdoor Solutions, llc - CLT-S In Progress Reference: 51BWFCHPB2073-a42a2…" at bounding box center [571, 247] width 744 height 371
click at [351, 199] on div "Progress Updates" at bounding box center [332, 189] width 109 height 39
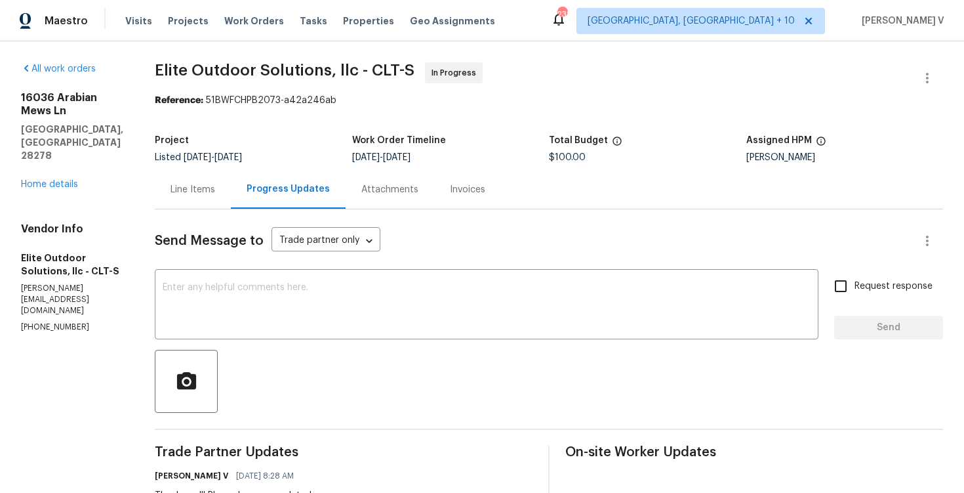
click at [206, 184] on div "Line Items" at bounding box center [193, 189] width 45 height 13
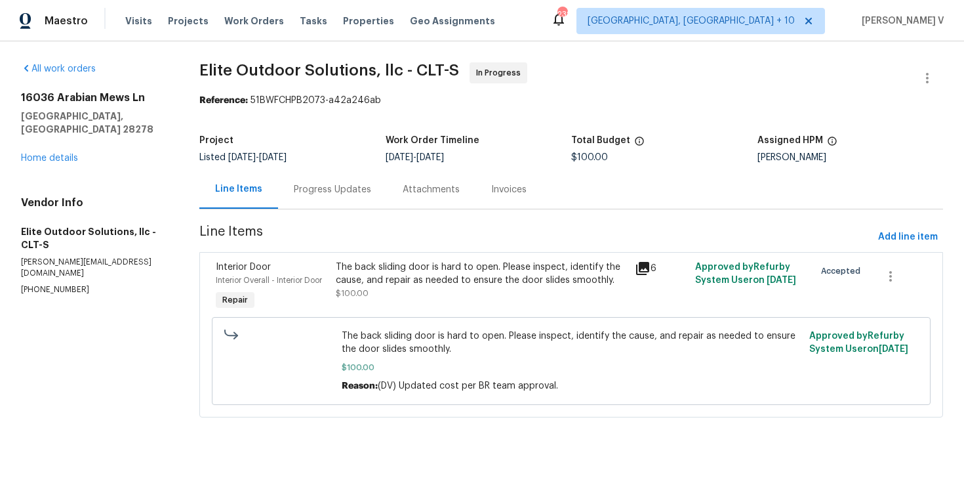
click at [381, 280] on div "The back sliding door is hard to open. Please inspect, identify the cause, and …" at bounding box center [482, 273] width 292 height 26
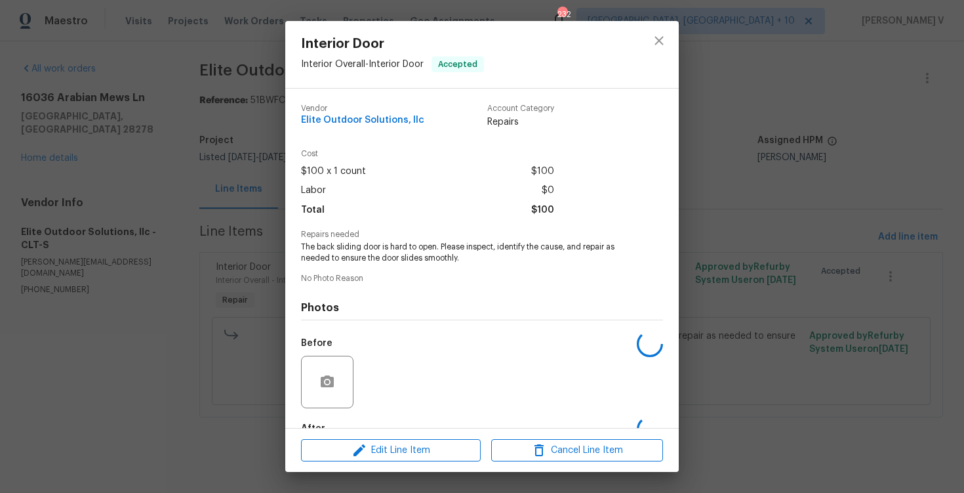
scroll to position [79, 0]
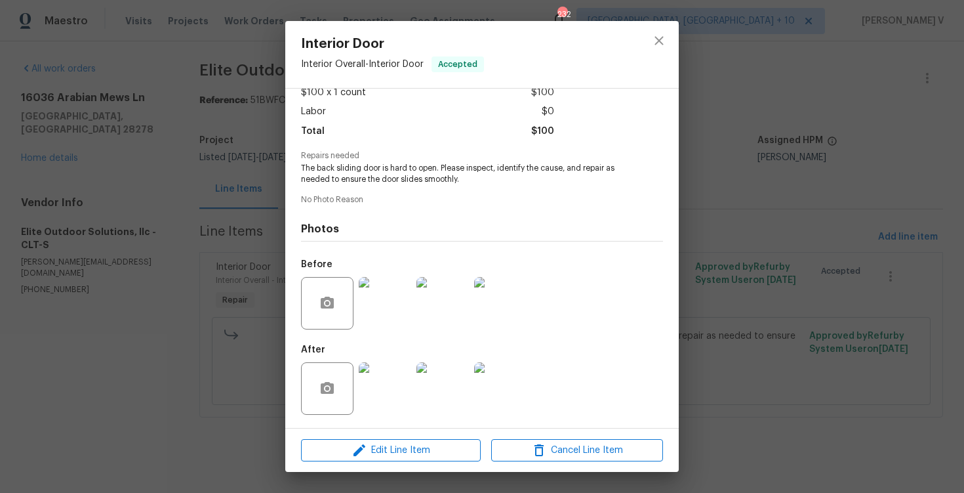
click at [407, 430] on div "Edit Line Item Cancel Line Item" at bounding box center [482, 450] width 394 height 44
click at [404, 451] on span "Edit Line Item" at bounding box center [391, 450] width 172 height 16
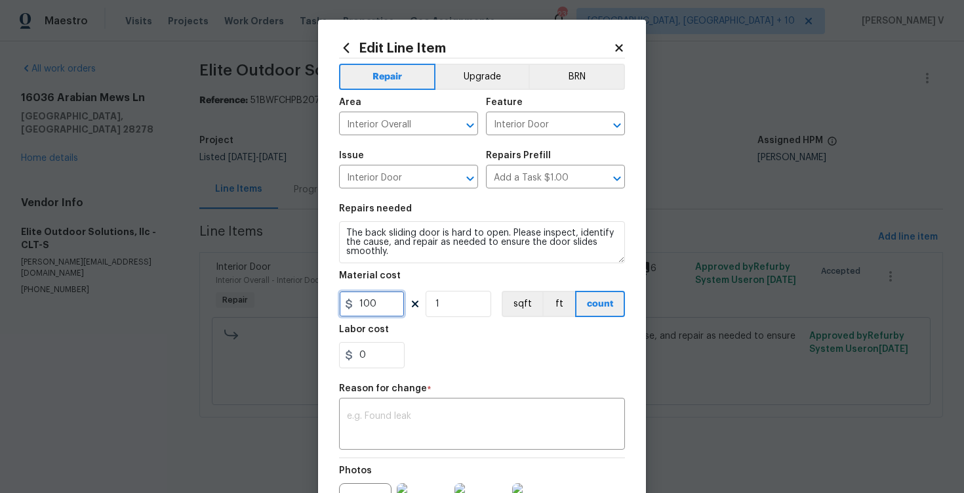
click at [372, 294] on input "100" at bounding box center [372, 304] width 66 height 26
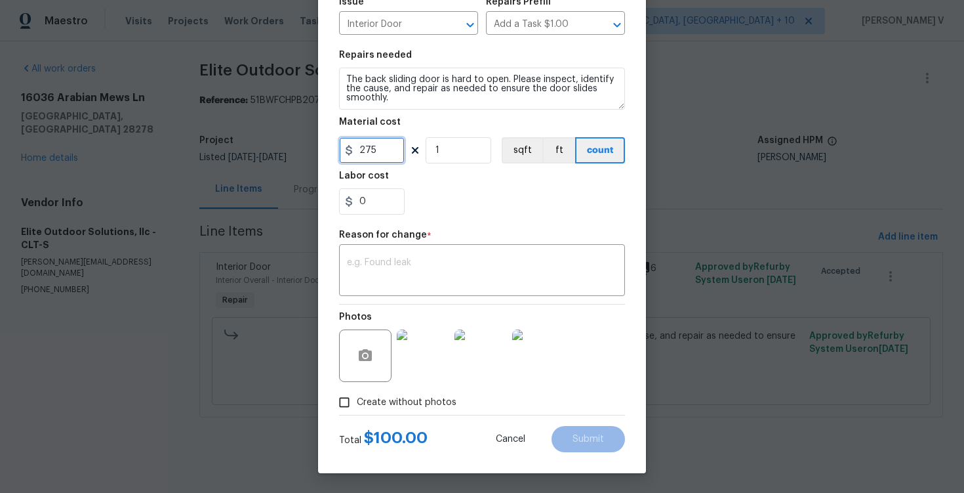
type input "275"
click at [454, 301] on div "Repair Upgrade BRN Area Interior Overall ​ Feature Interior Door ​ Issue Interi…" at bounding box center [482, 160] width 286 height 510
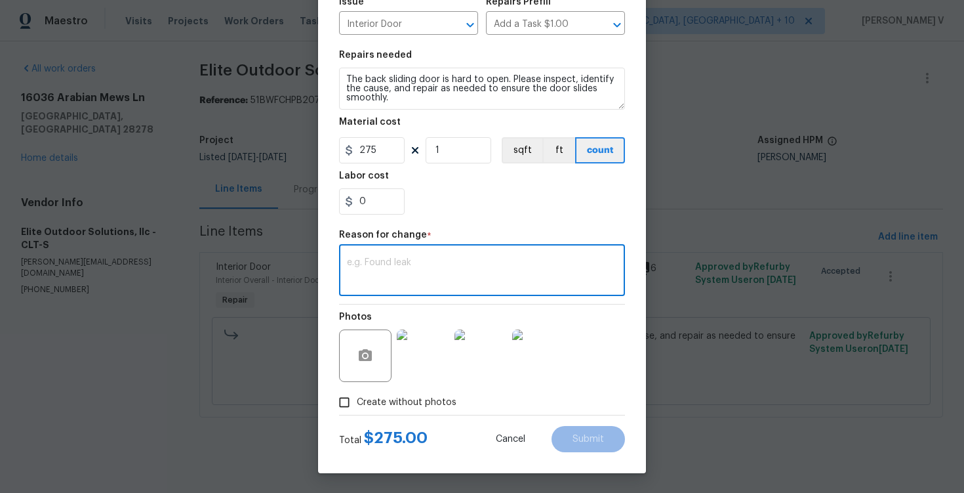
click at [479, 279] on textarea at bounding box center [482, 272] width 270 height 28
paste textarea "(DV) Updated per vendor’s final cost."
type textarea "(DV) Updated per vendor’s final cost."
click at [608, 465] on div "Edit Line Item Repair Upgrade BRN Area Interior Overall ​ Feature Interior Door…" at bounding box center [482, 169] width 328 height 607
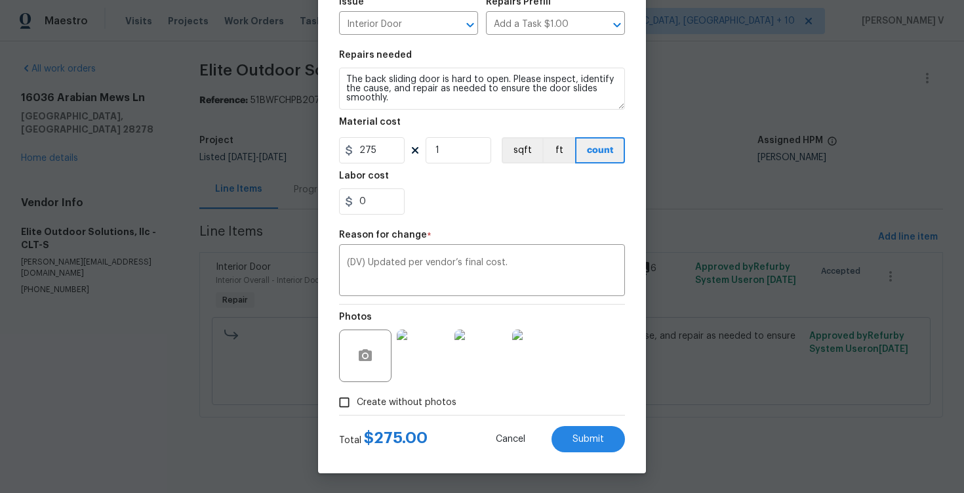
click at [605, 452] on div "Edit Line Item Repair Upgrade BRN Area Interior Overall ​ Feature Interior Door…" at bounding box center [482, 169] width 328 height 607
click at [607, 441] on button "Submit" at bounding box center [588, 439] width 73 height 26
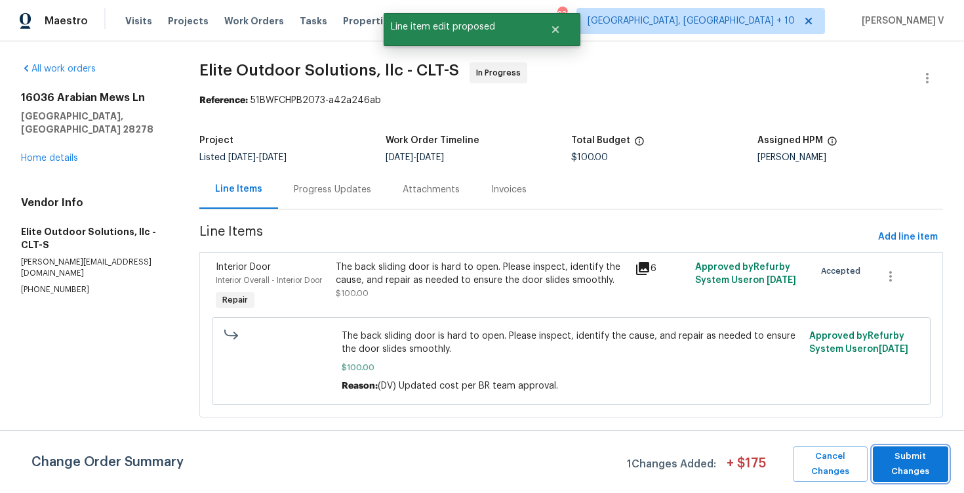
click at [889, 456] on span "Submit Changes" at bounding box center [910, 464] width 62 height 30
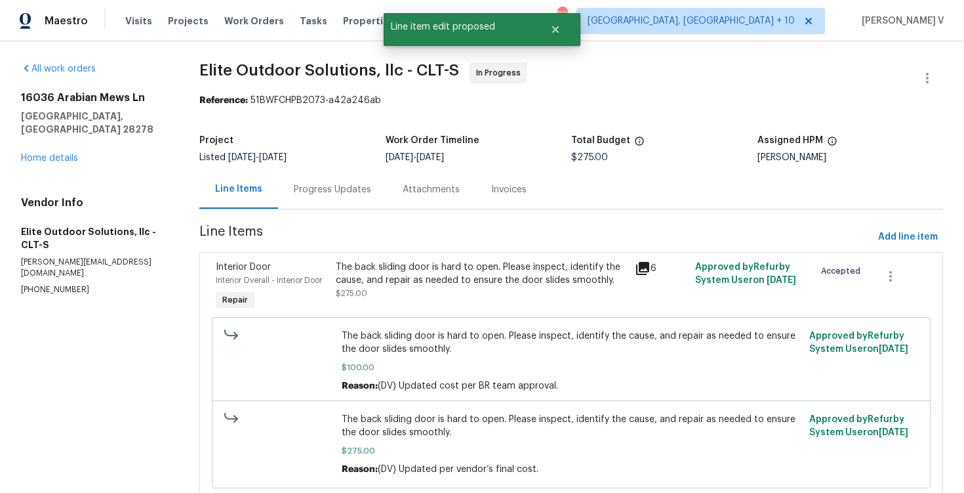
click at [349, 214] on section "Elite Outdoor Solutions, llc - CLT-S In Progress Reference: 51BWFCHPB2073-a42a2…" at bounding box center [571, 289] width 744 height 454
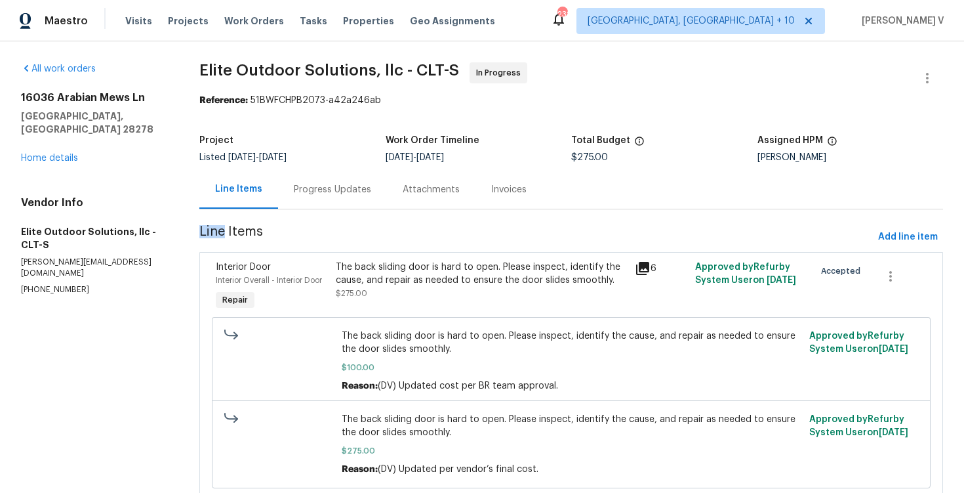
click at [394, 214] on section "Elite Outdoor Solutions, llc - CLT-S In Progress Reference: 51BWFCHPB2073-a42a2…" at bounding box center [571, 289] width 744 height 454
click at [372, 201] on div "Progress Updates" at bounding box center [332, 189] width 109 height 39
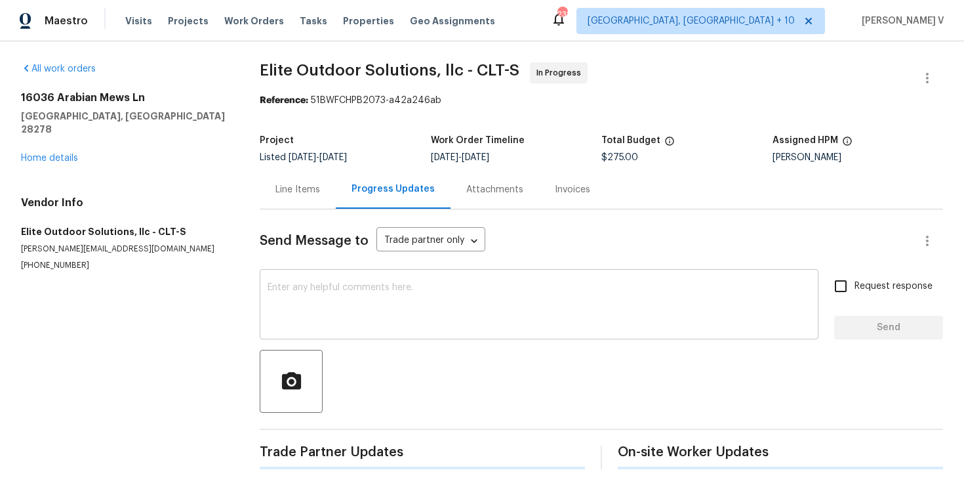
click at [356, 298] on textarea at bounding box center [539, 306] width 543 height 46
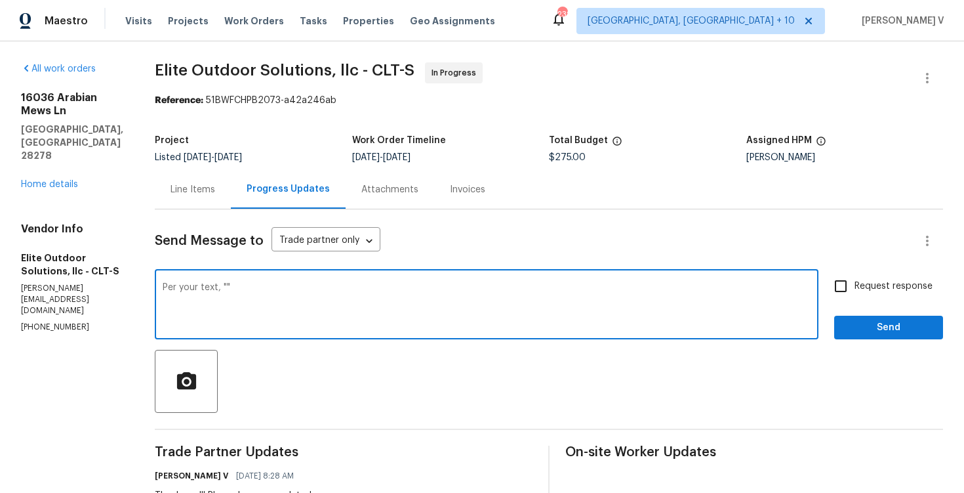
paste textarea "If the part works should be 175 plus the previous trip of 75 if the part does n…"
paste textarea "total would be 275"
paste textarea "That would include the first trip"
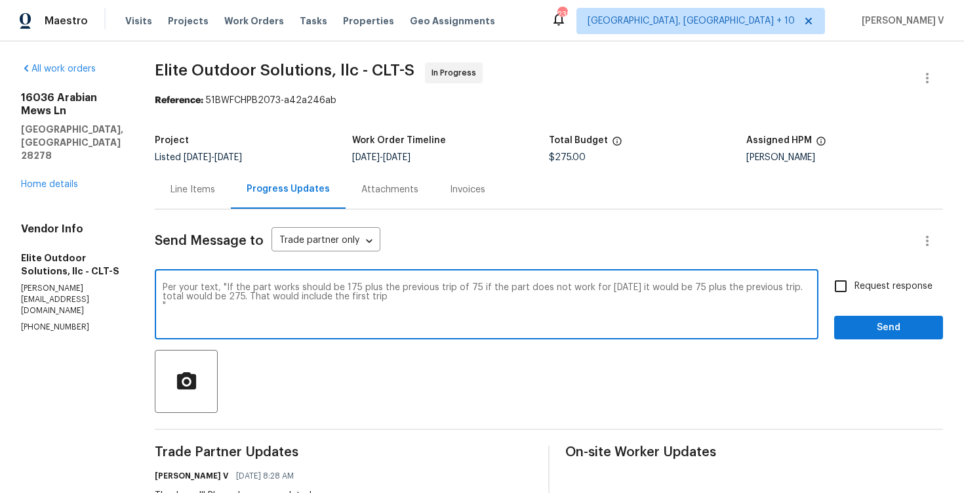
click at [396, 300] on textarea "Per your text, "If the part works should be 175 plus the previous trip of 75 if…" at bounding box center [487, 306] width 648 height 46
paste textarea "If the part does not fit it will be 175 total"
click at [599, 297] on textarea "Per your text, "If the part works should be 175 plus the previous trip of 75 if…" at bounding box center [487, 306] width 648 height 46
click at [0, 0] on span "Hence" at bounding box center [0, 0] width 0 height 0
type textarea "Per your text, "If the part works should be 175 plus the previous trip of 75 if…"
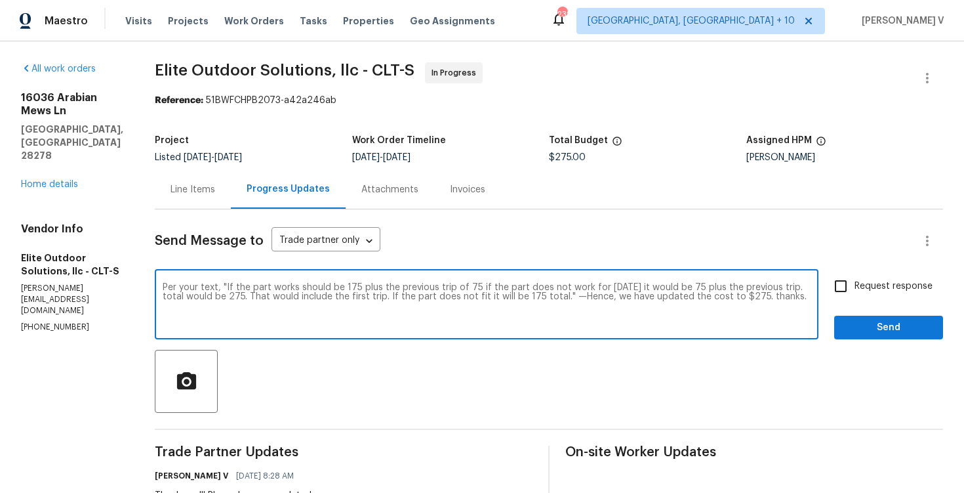
click at [858, 295] on label "Request response" at bounding box center [880, 286] width 106 height 28
click at [855, 295] on input "Request response" at bounding box center [841, 286] width 28 height 28
checkbox input "true"
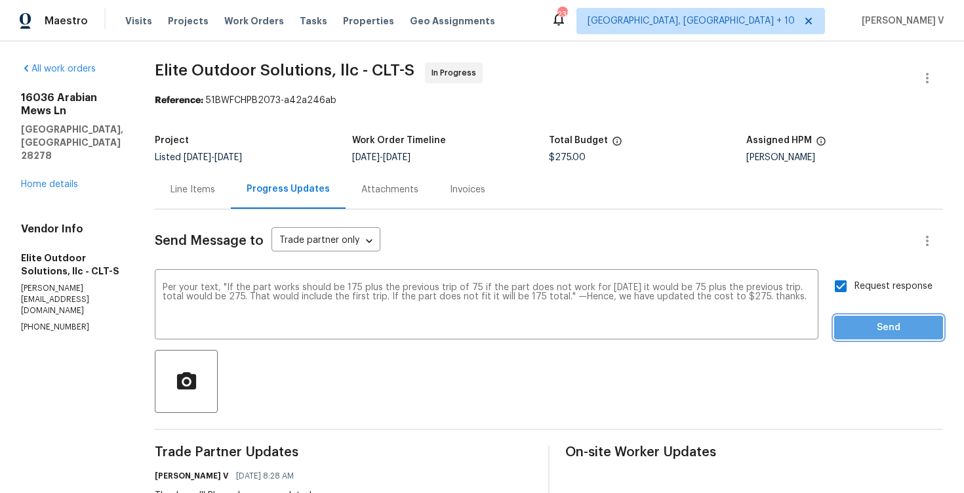
click at [876, 325] on span "Send" at bounding box center [889, 327] width 88 height 16
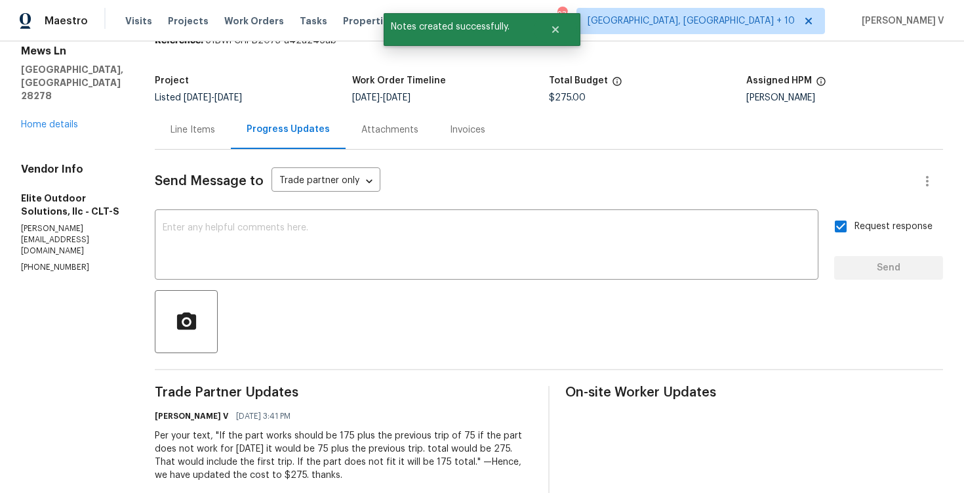
scroll to position [111, 0]
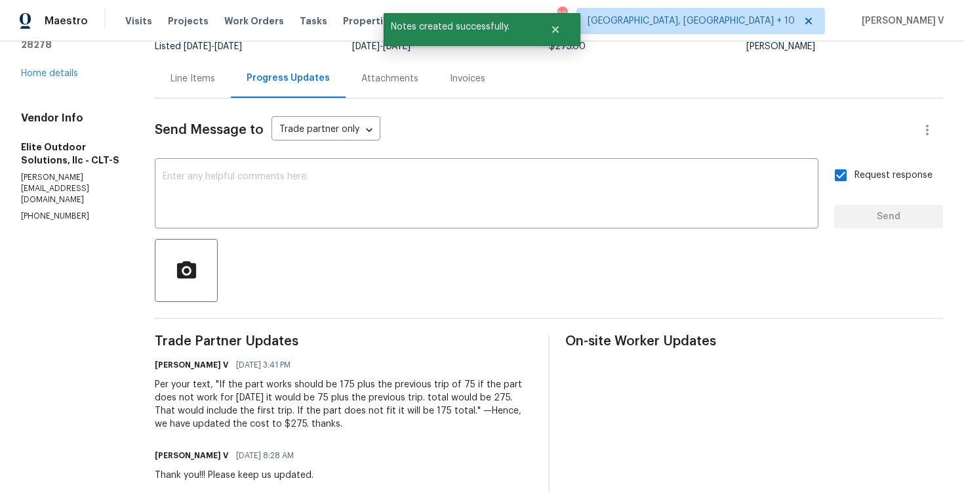
click at [195, 374] on div "Divya Dharshini V 09/16/2025 3:41 PM Per your text, "If the part works should b…" at bounding box center [344, 392] width 378 height 75
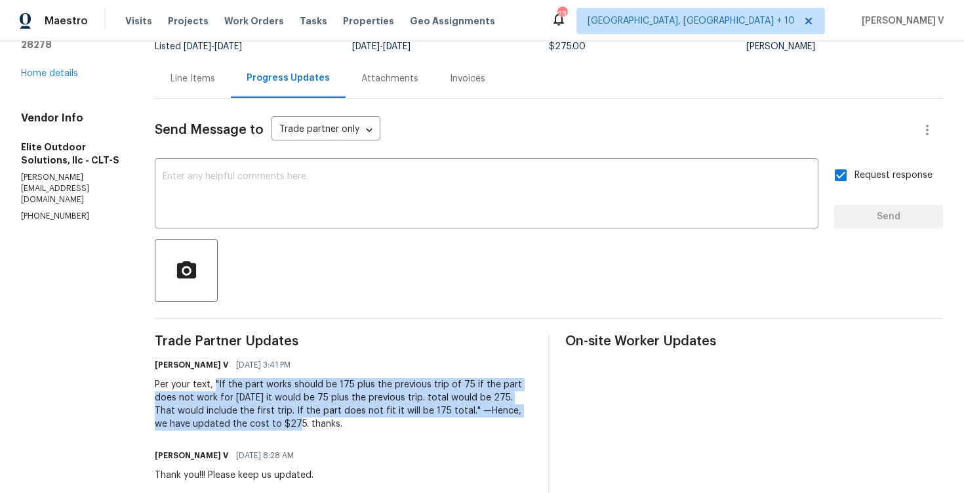
drag, startPoint x: 209, startPoint y: 380, endPoint x: 258, endPoint y: 424, distance: 65.5
click at [258, 424] on div "Per your text, "If the part works should be 175 plus the previous trip of 75 if…" at bounding box center [344, 404] width 378 height 52
copy div ""If the part works should be 175 plus the previous trip of 75 if the part does …"
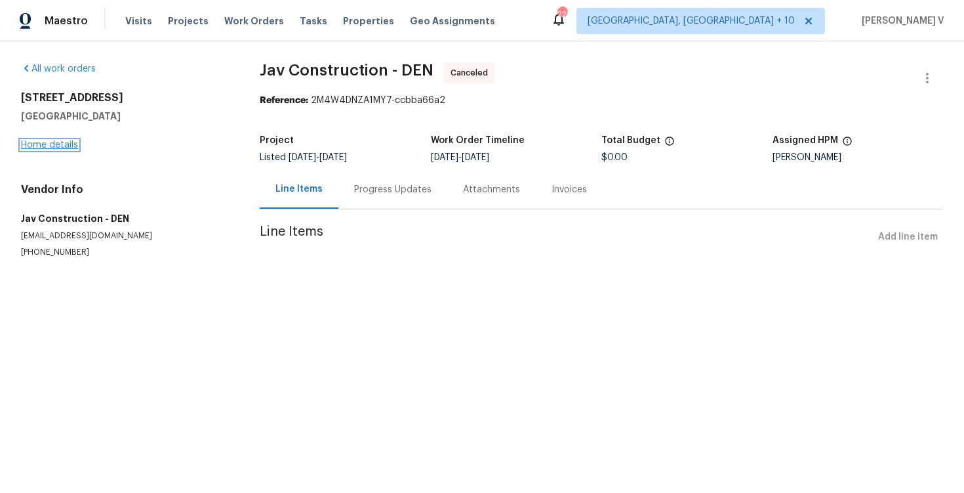
click at [47, 145] on link "Home details" at bounding box center [49, 144] width 57 height 9
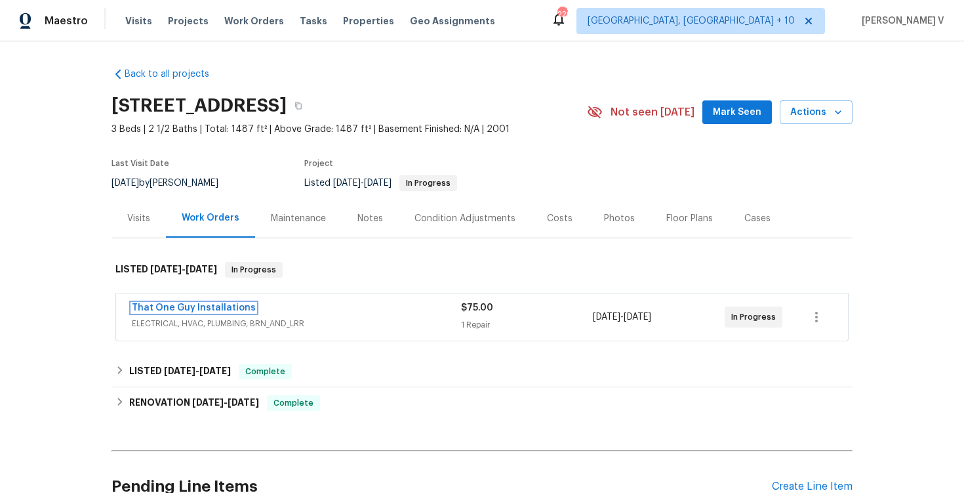
click at [181, 310] on link "That One Guy Installations" at bounding box center [194, 307] width 124 height 9
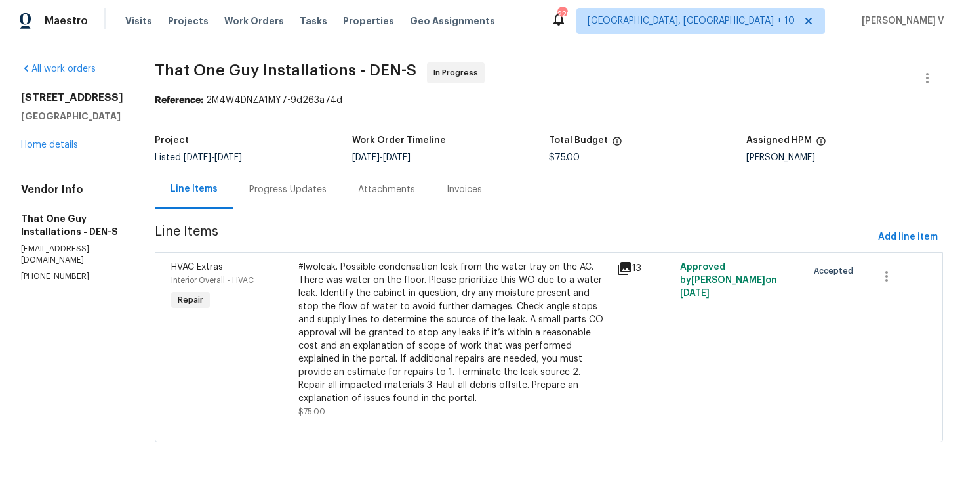
click at [358, 193] on div "Attachments" at bounding box center [386, 189] width 57 height 13
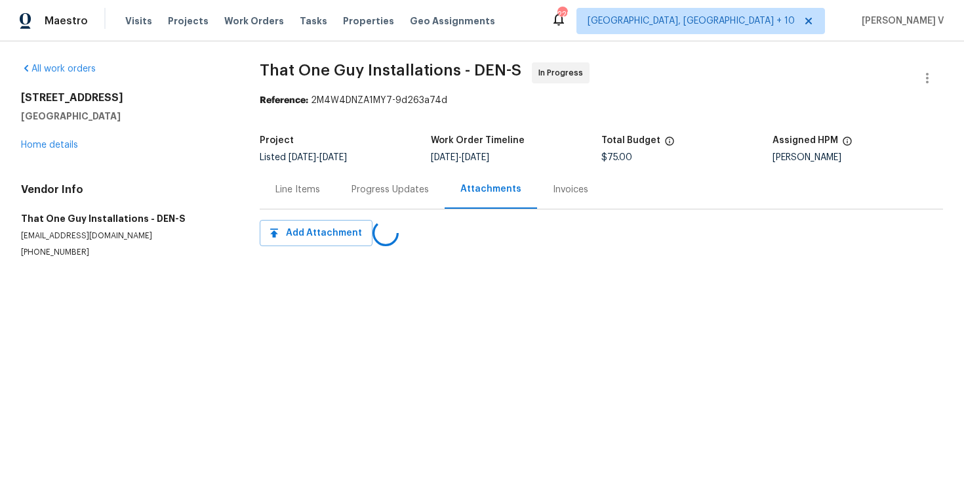
click at [340, 193] on div "Progress Updates" at bounding box center [390, 189] width 109 height 39
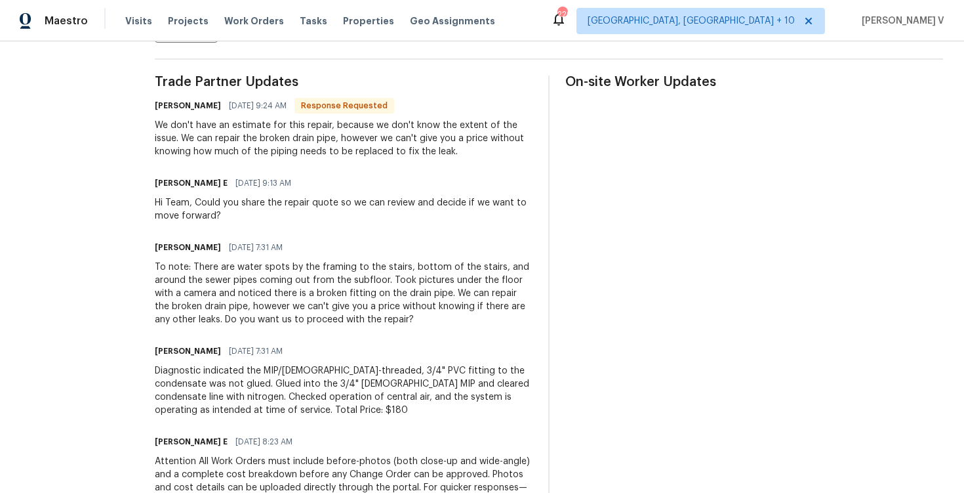
scroll to position [338, 0]
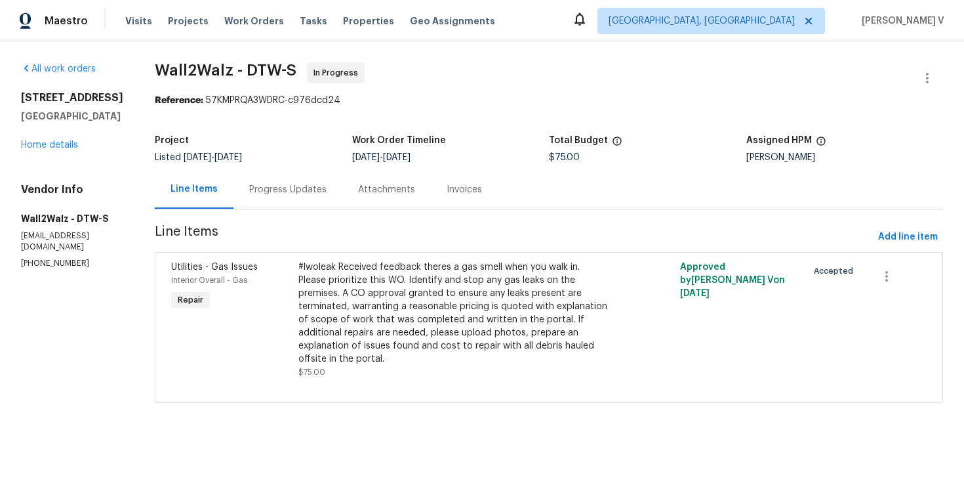
click at [295, 167] on div "Project Listed [DATE] - [DATE] Work Order Timeline [DATE] - [DATE] Total Budget…" at bounding box center [549, 149] width 788 height 42
click at [283, 184] on div "Progress Updates" at bounding box center [287, 189] width 77 height 13
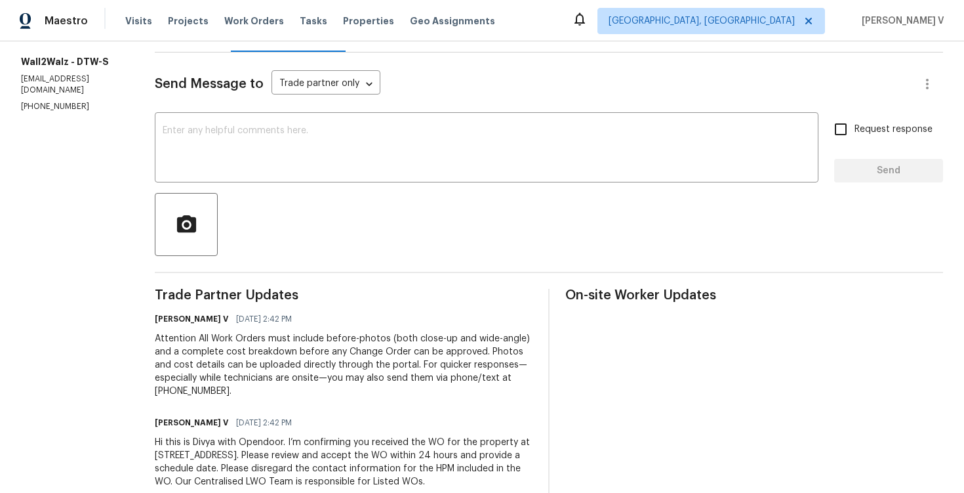
scroll to position [189, 0]
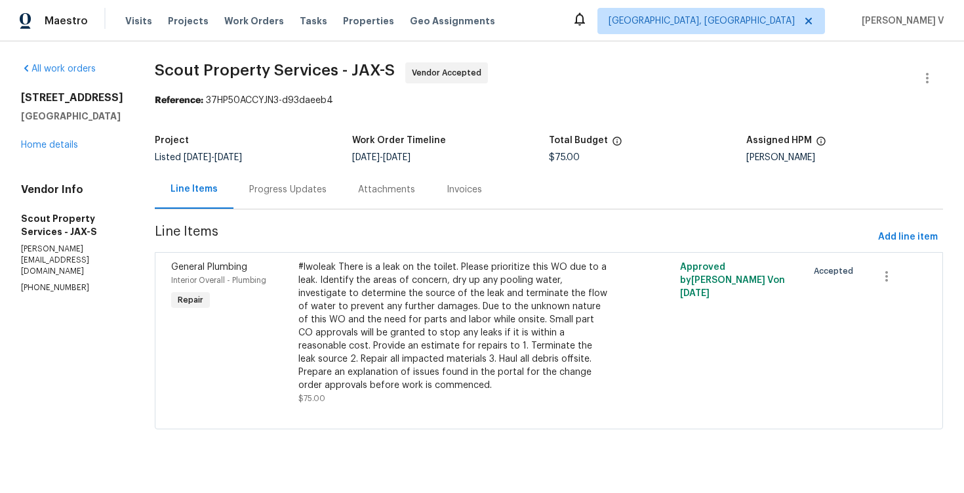
click at [278, 190] on div "Progress Updates" at bounding box center [287, 189] width 109 height 39
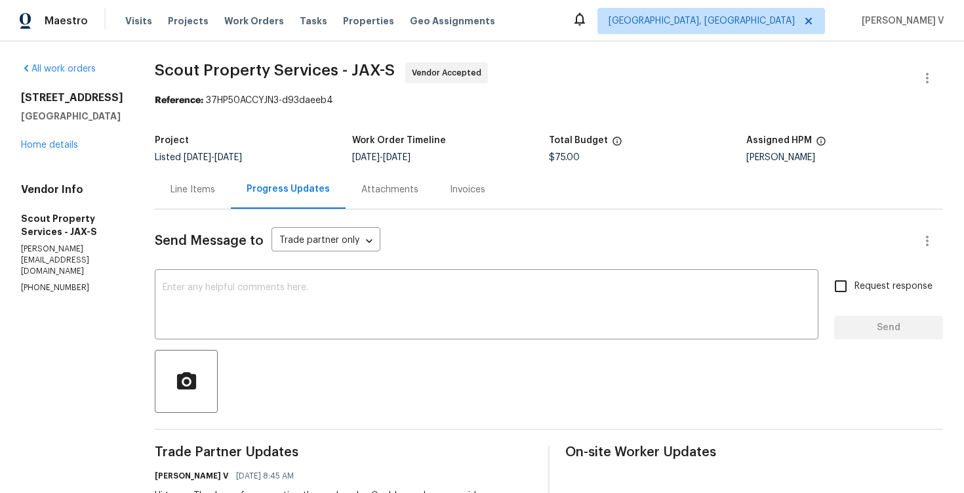
scroll to position [253, 0]
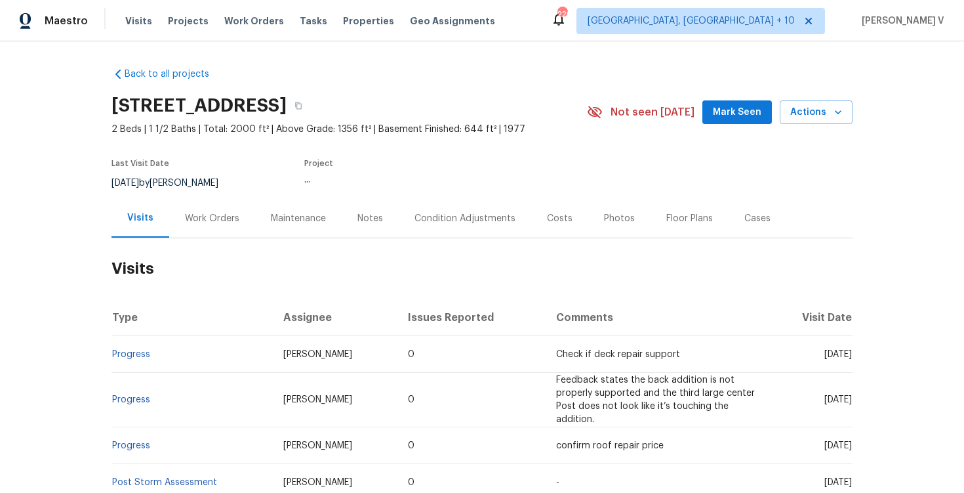
click at [224, 229] on div "Work Orders" at bounding box center [212, 218] width 86 height 39
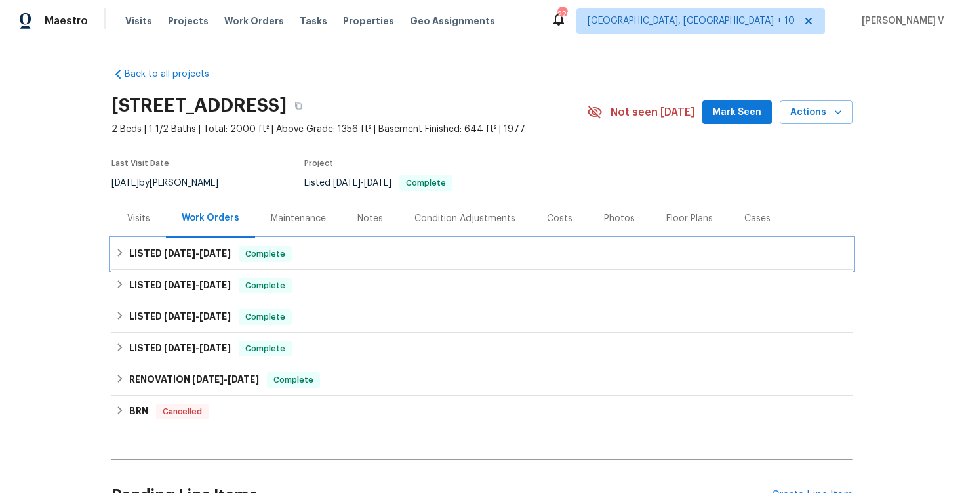
click at [220, 253] on span "9/5/25" at bounding box center [214, 253] width 31 height 9
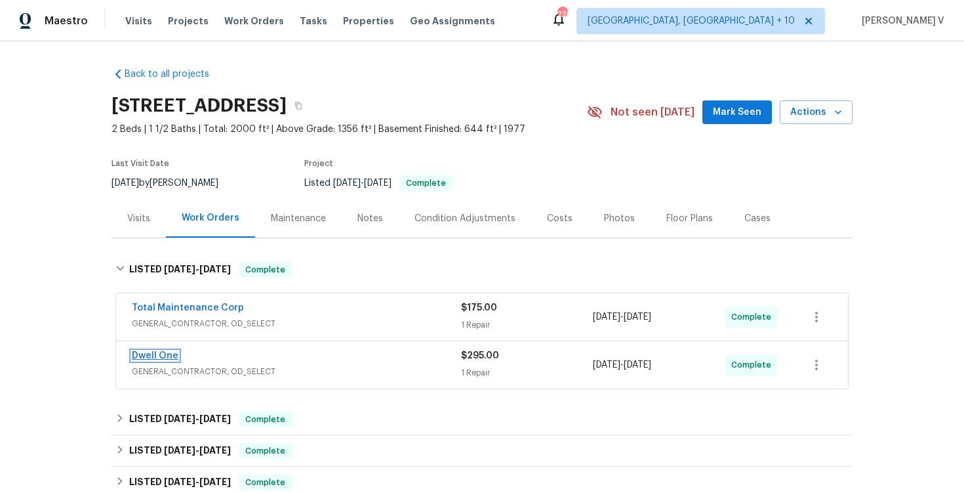
click at [164, 355] on link "Dwell One" at bounding box center [155, 355] width 47 height 9
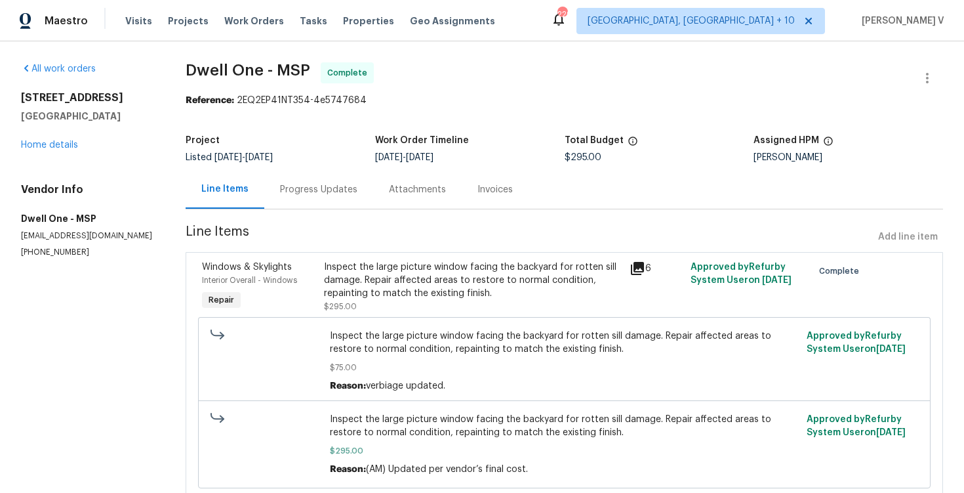
click at [322, 192] on div "Progress Updates" at bounding box center [318, 189] width 77 height 13
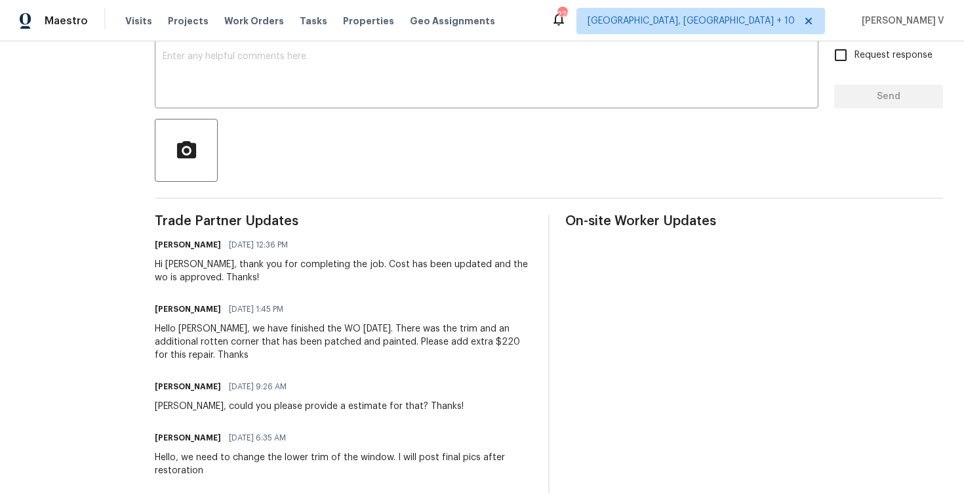
scroll to position [306, 0]
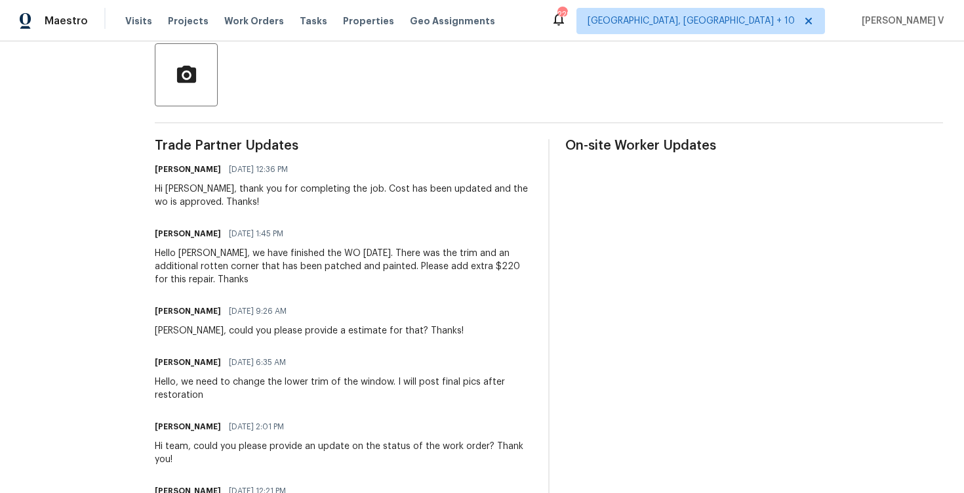
drag, startPoint x: 233, startPoint y: 232, endPoint x: 342, endPoint y: 232, distance: 108.9
click at [342, 233] on div "Miguel Loayza Ulloa 09/04/2025 1:45 PM" at bounding box center [344, 233] width 378 height 18
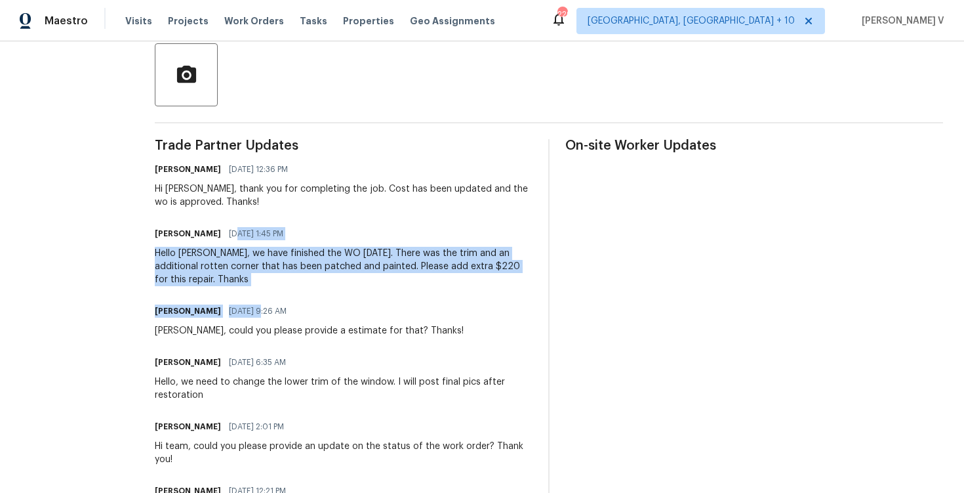
drag, startPoint x: 243, startPoint y: 232, endPoint x: 245, endPoint y: 314, distance: 82.0
click at [245, 310] on div "Trade Partner Updates Arvind Raj M 09/05/2025 12:36 PM Hi Miguel, thank you for…" at bounding box center [344, 387] width 378 height 497
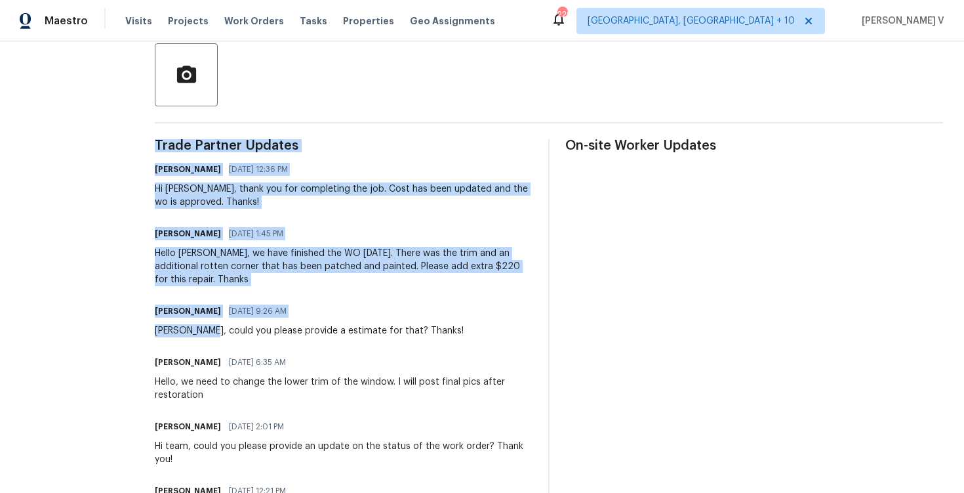
drag, startPoint x: 207, startPoint y: 335, endPoint x: 552, endPoint y: 336, distance: 345.0
click at [552, 336] on div "Trade Partner Updates Arvind Raj M 09/05/2025 12:36 PM Hi Miguel, thank you for…" at bounding box center [549, 387] width 788 height 497
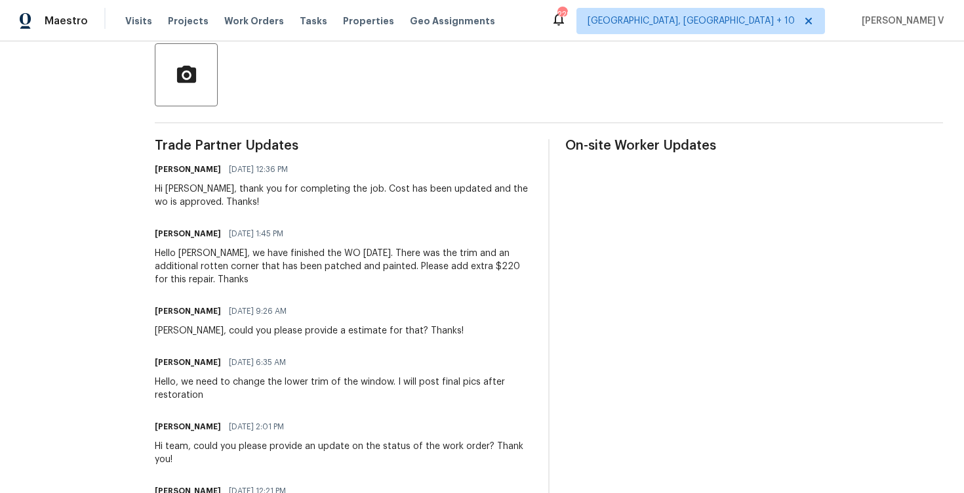
drag, startPoint x: 184, startPoint y: 249, endPoint x: 438, endPoint y: 265, distance: 254.3
click at [438, 266] on div "Hello Arvind, we have finished the WO today. There was the trim and an addition…" at bounding box center [344, 266] width 378 height 39
drag, startPoint x: 315, startPoint y: 254, endPoint x: 420, endPoint y: 256, distance: 105.0
click at [420, 257] on div "Hello Arvind, we have finished the WO today. There was the trim and an addition…" at bounding box center [344, 266] width 378 height 39
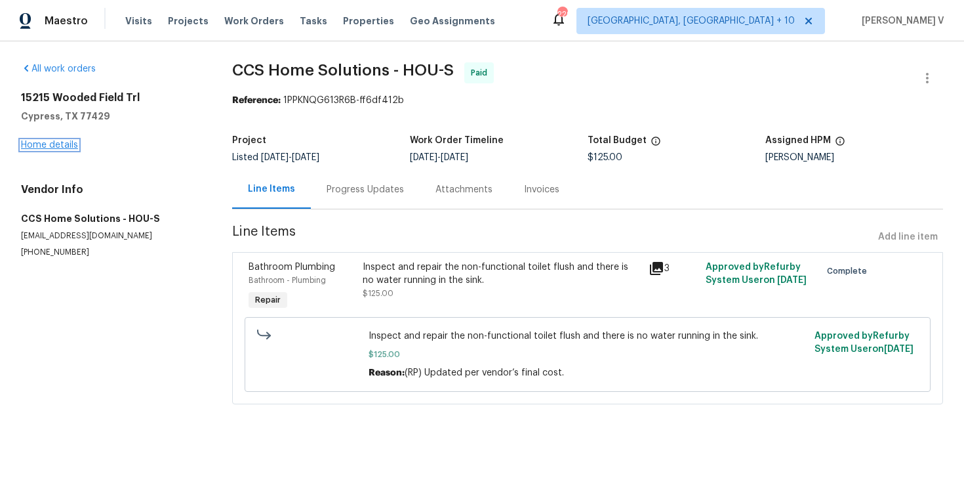
click at [70, 142] on link "Home details" at bounding box center [49, 144] width 57 height 9
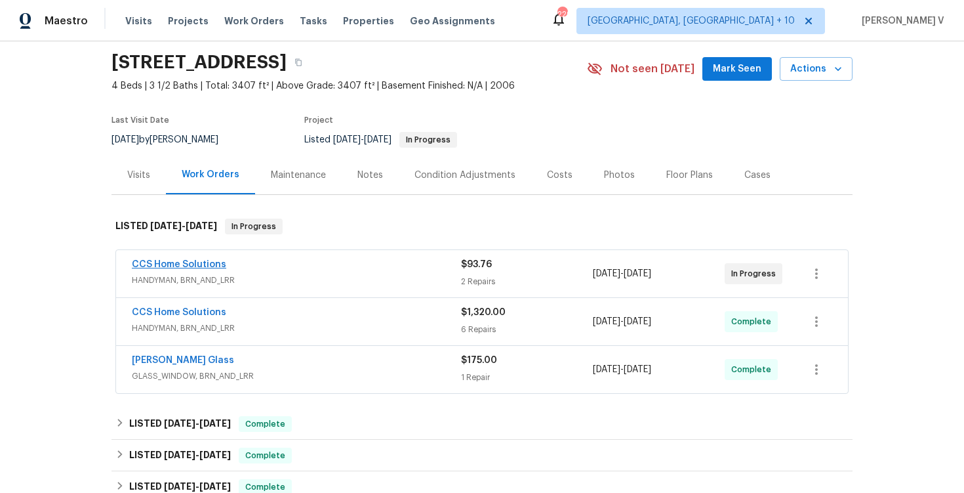
scroll to position [82, 0]
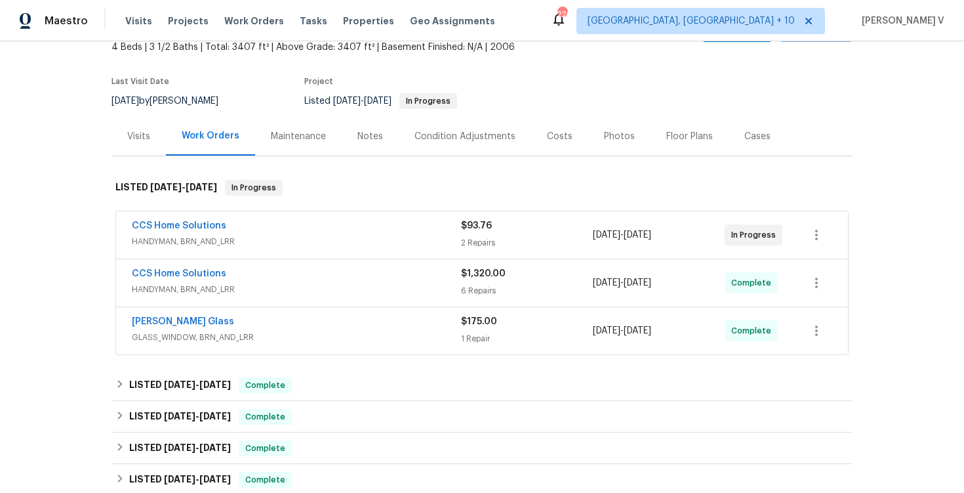
click at [330, 241] on span "HANDYMAN, BRN_AND_LRR" at bounding box center [296, 241] width 329 height 13
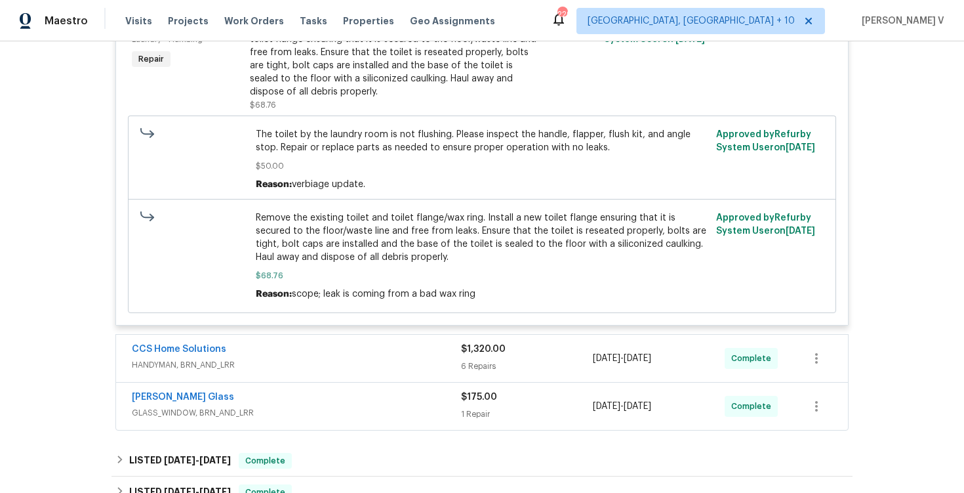
scroll to position [491, 0]
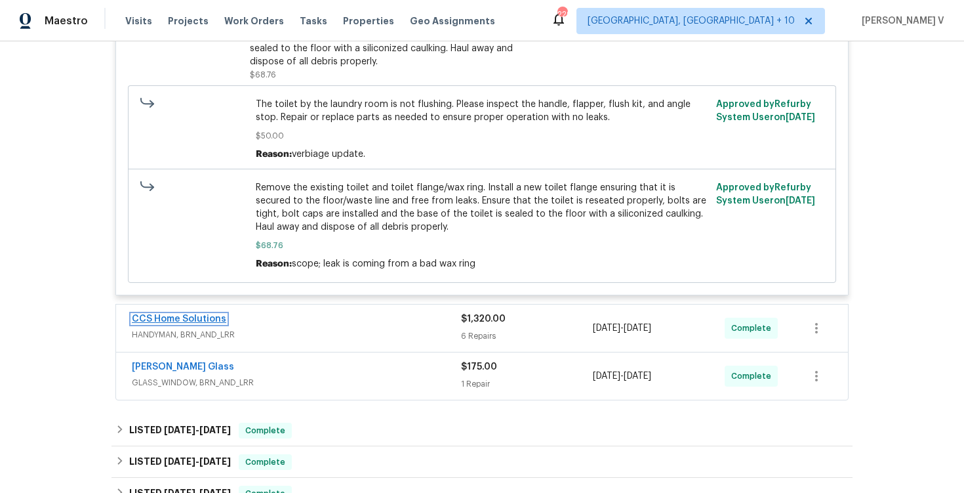
click at [159, 321] on link "CCS Home Solutions" at bounding box center [179, 318] width 94 height 9
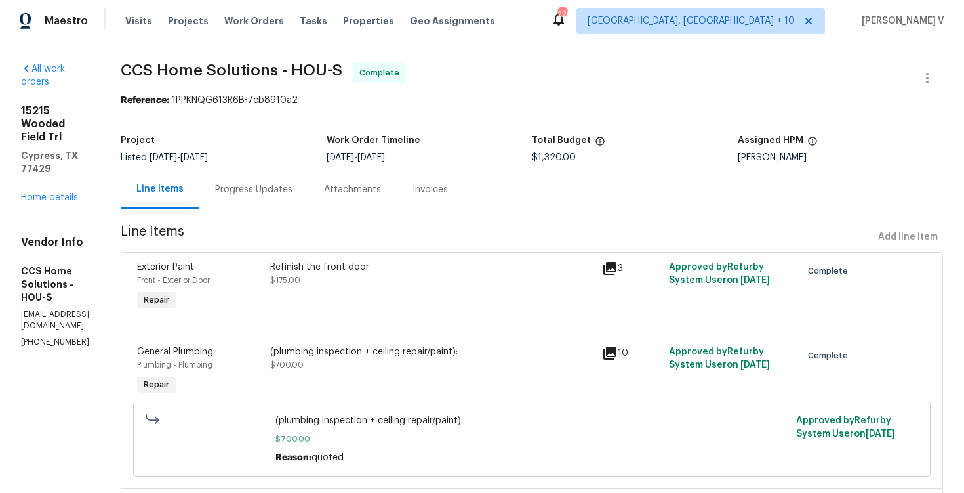
click at [293, 189] on div "Progress Updates" at bounding box center [253, 189] width 77 height 13
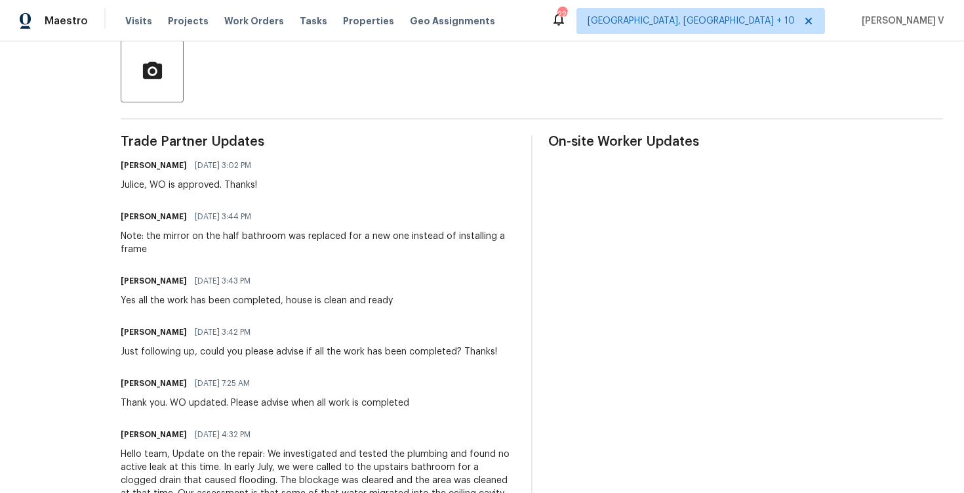
scroll to position [350, 0]
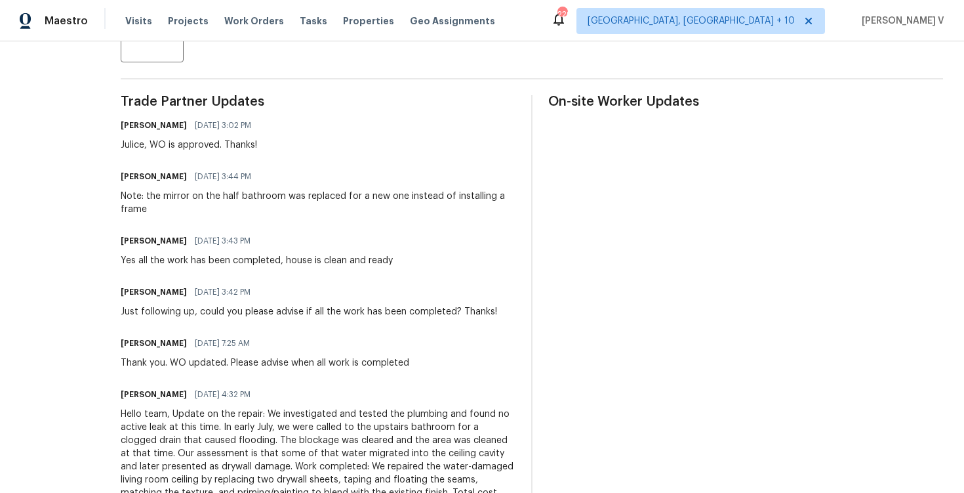
drag, startPoint x: 224, startPoint y: 287, endPoint x: 335, endPoint y: 287, distance: 110.8
click at [335, 287] on div "Arvind Raj M 09/12/2025 3:42 PM" at bounding box center [309, 292] width 376 height 18
click at [258, 261] on div "Yes all the work has been completed, house is clean and ready" at bounding box center [257, 260] width 272 height 13
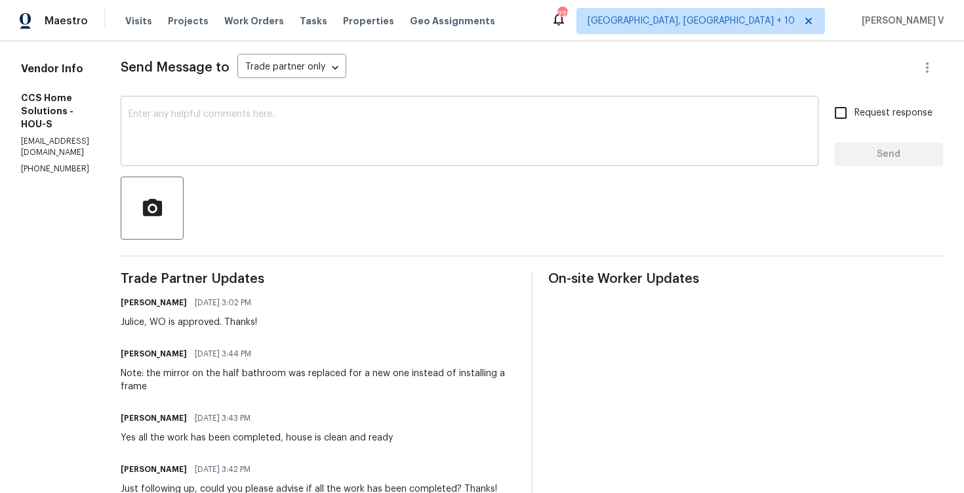
scroll to position [108, 0]
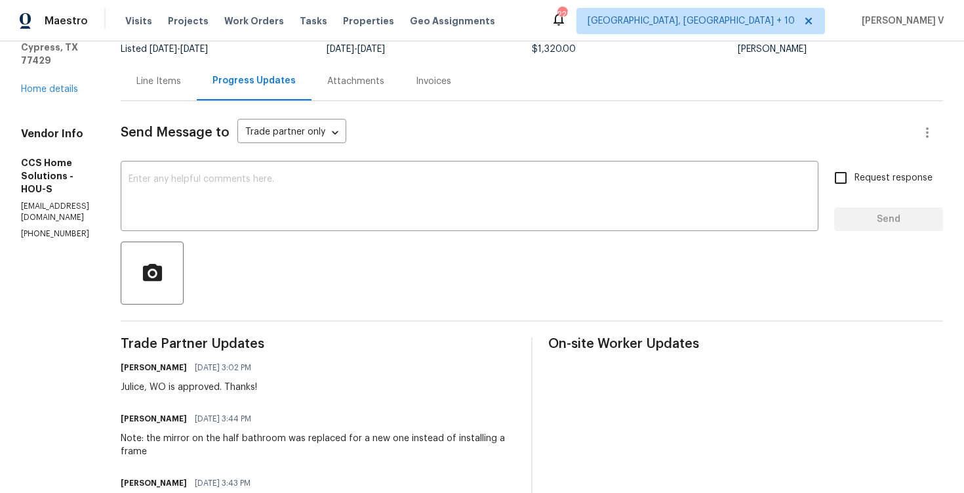
click at [197, 96] on div "Line Items" at bounding box center [159, 81] width 76 height 39
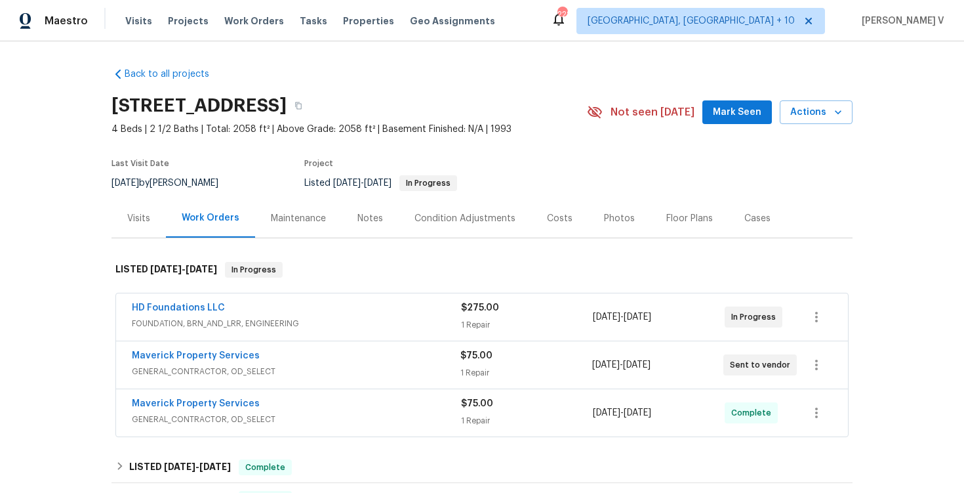
scroll to position [55, 0]
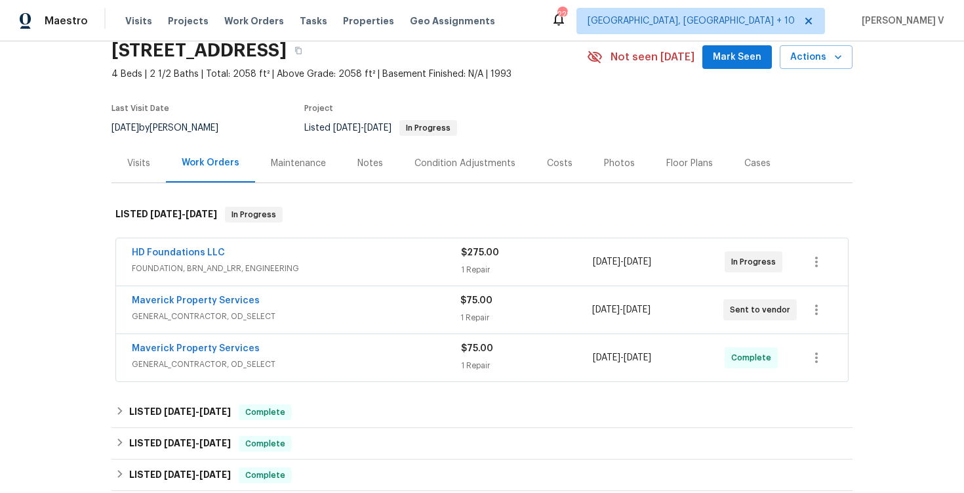
click at [290, 365] on span "GENERAL_CONTRACTOR, OD_SELECT" at bounding box center [296, 363] width 329 height 13
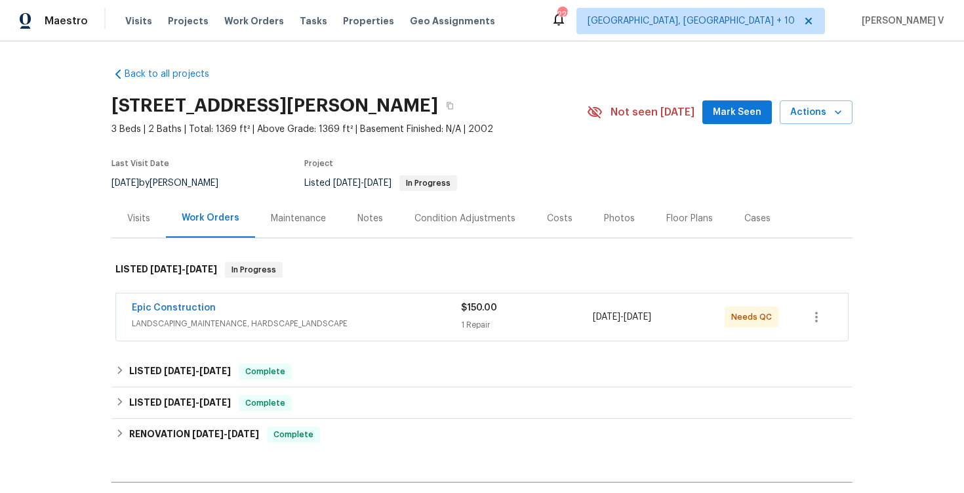
click at [298, 313] on div "Epic Construction" at bounding box center [296, 309] width 329 height 16
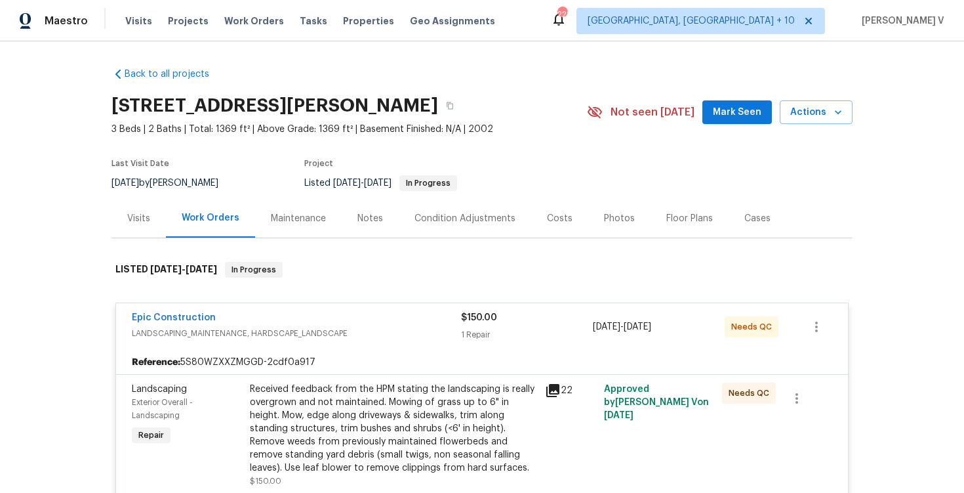
scroll to position [69, 0]
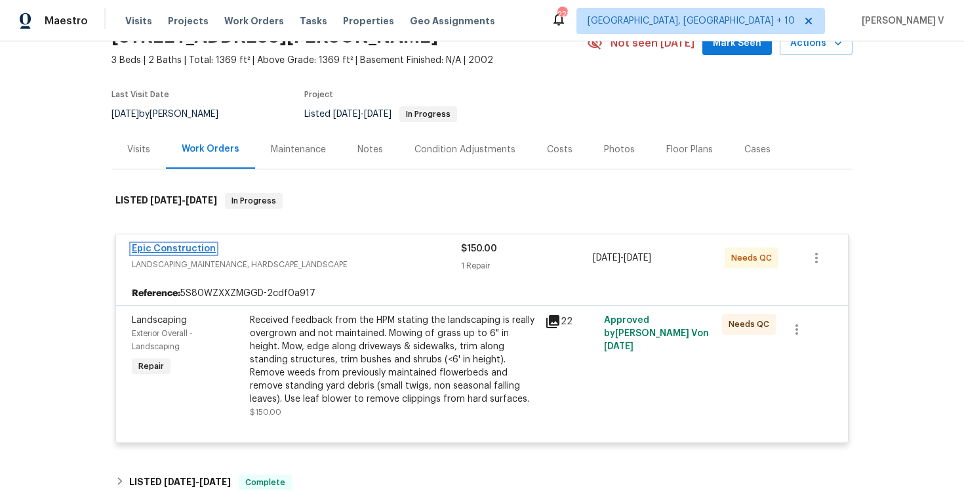
click at [172, 248] on link "Epic Construction" at bounding box center [174, 248] width 84 height 9
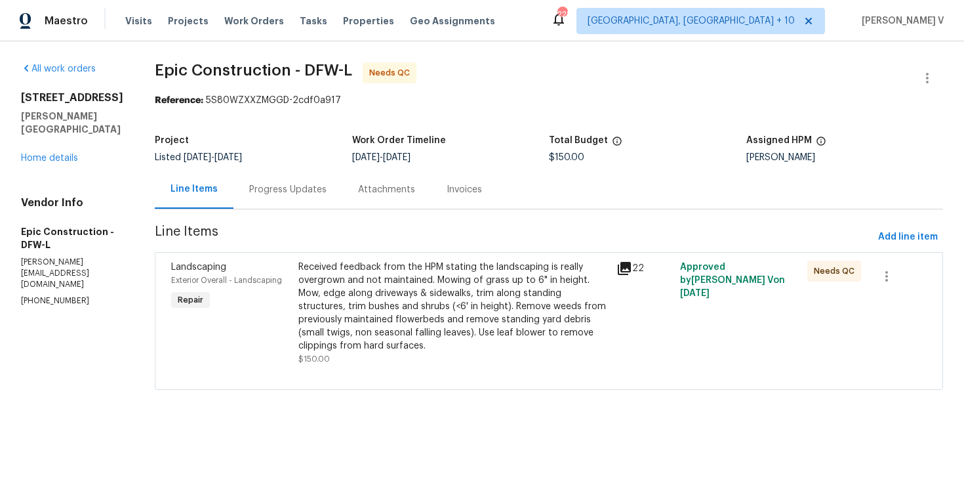
click at [305, 182] on div "Progress Updates" at bounding box center [287, 189] width 109 height 39
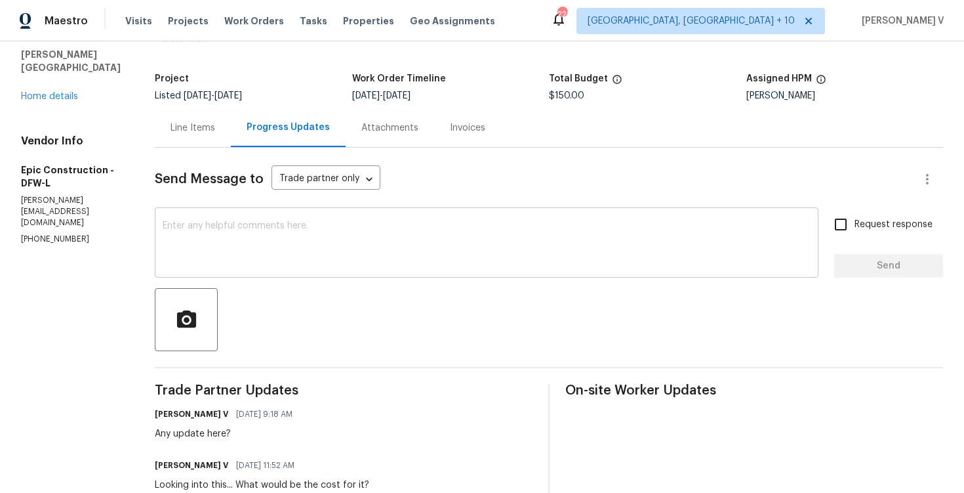
scroll to position [77, 0]
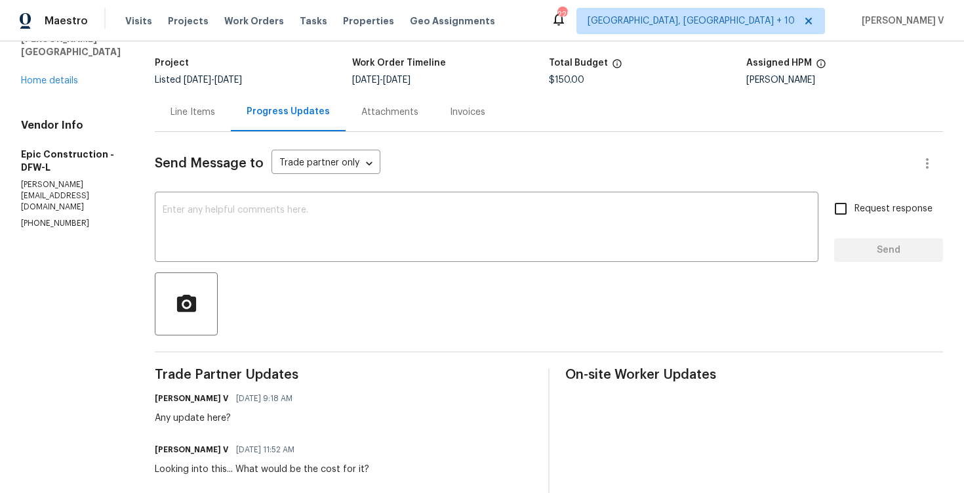
click at [41, 218] on p "[PHONE_NUMBER]" at bounding box center [72, 223] width 102 height 11
copy p "[PHONE_NUMBER]"
click at [48, 76] on link "Home details" at bounding box center [49, 80] width 57 height 9
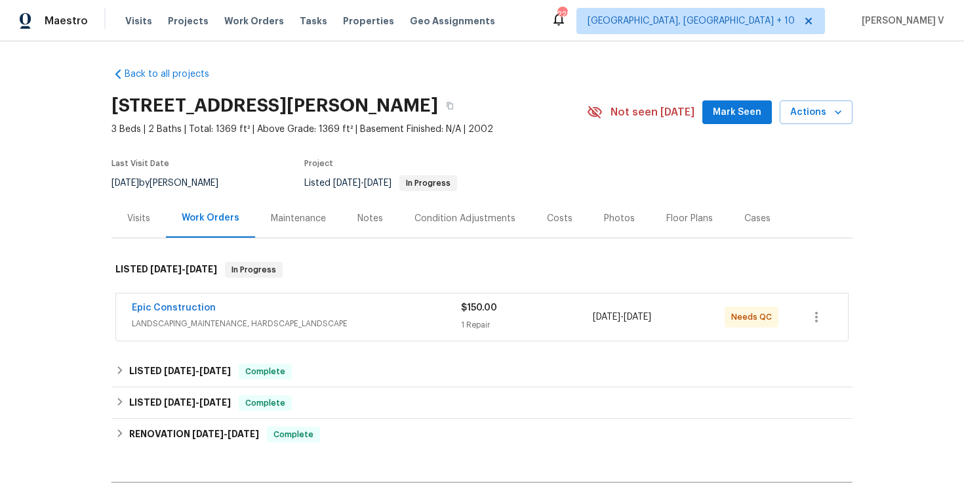
click at [351, 217] on div "Notes" at bounding box center [370, 218] width 57 height 39
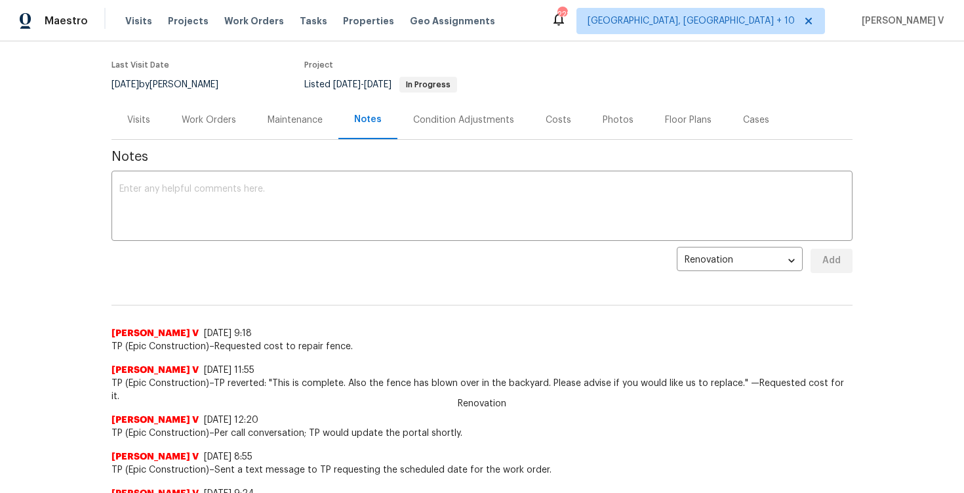
scroll to position [137, 0]
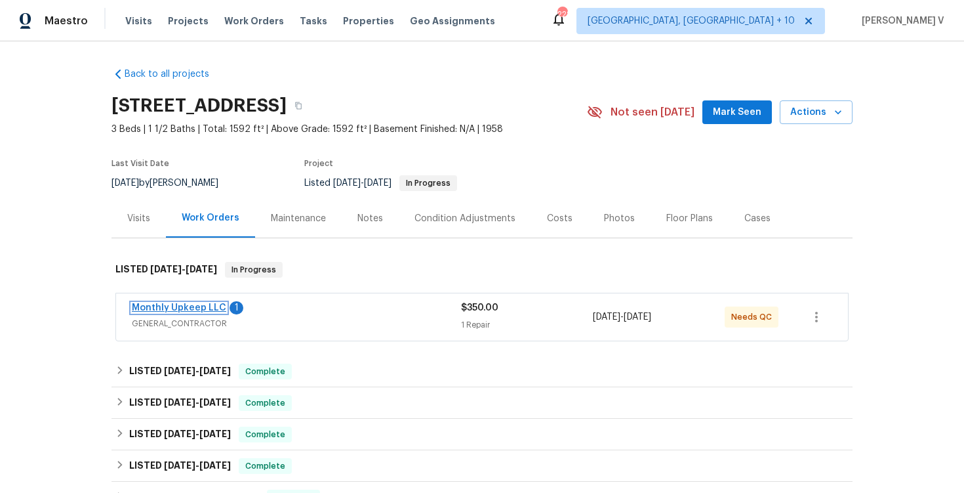
click at [171, 305] on link "Monthly Upkeep LLC" at bounding box center [179, 307] width 94 height 9
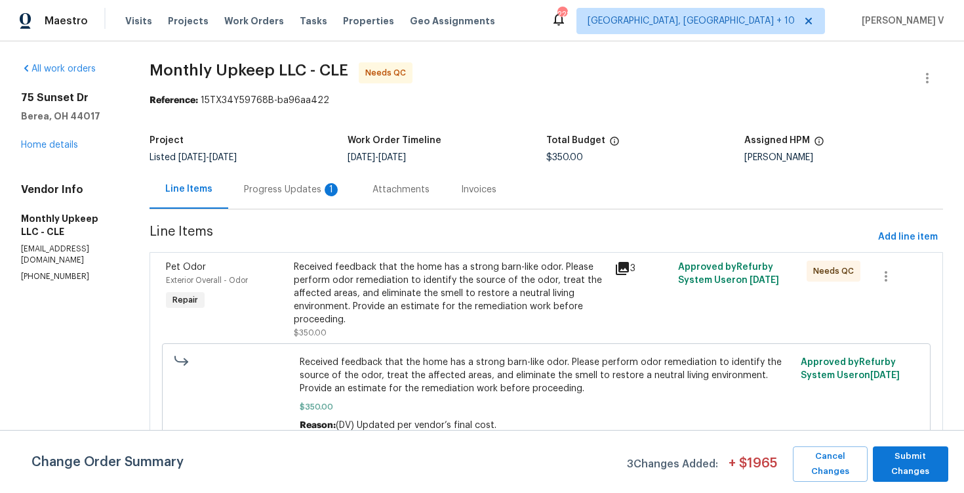
click at [314, 203] on div "Progress Updates 1" at bounding box center [292, 189] width 129 height 39
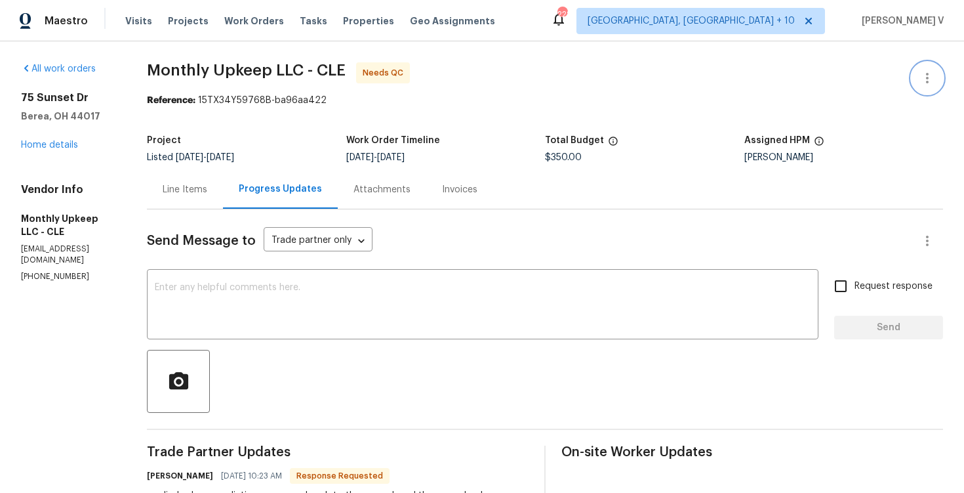
click at [924, 77] on icon "button" at bounding box center [927, 78] width 16 height 16
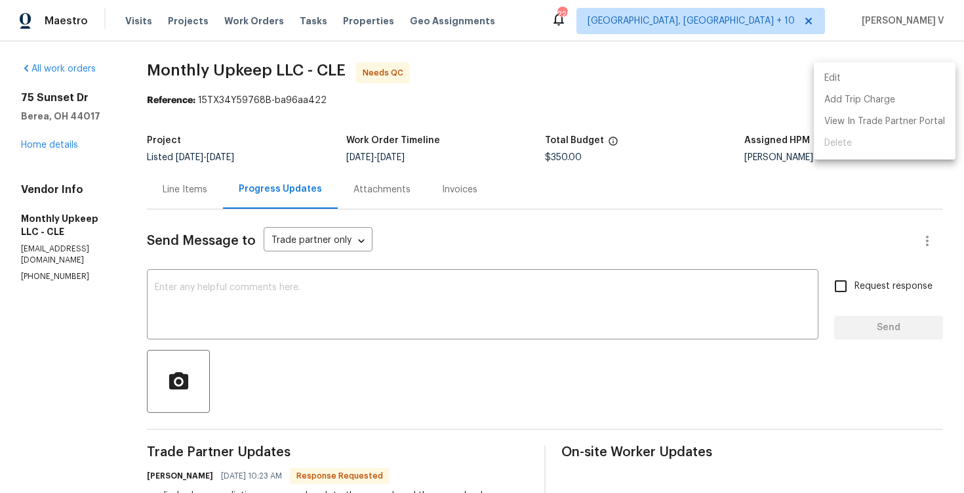
click at [924, 77] on li "Edit" at bounding box center [885, 79] width 142 height 22
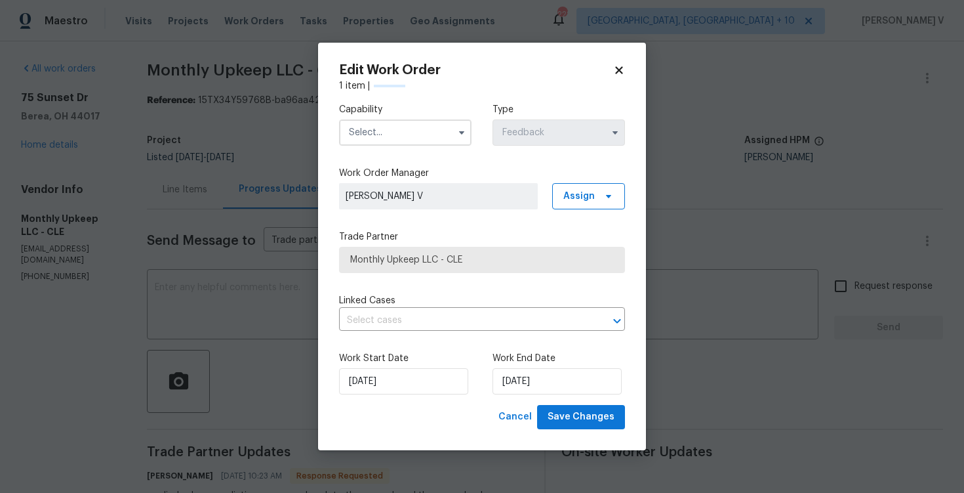
click at [402, 139] on input "text" at bounding box center [405, 132] width 132 height 26
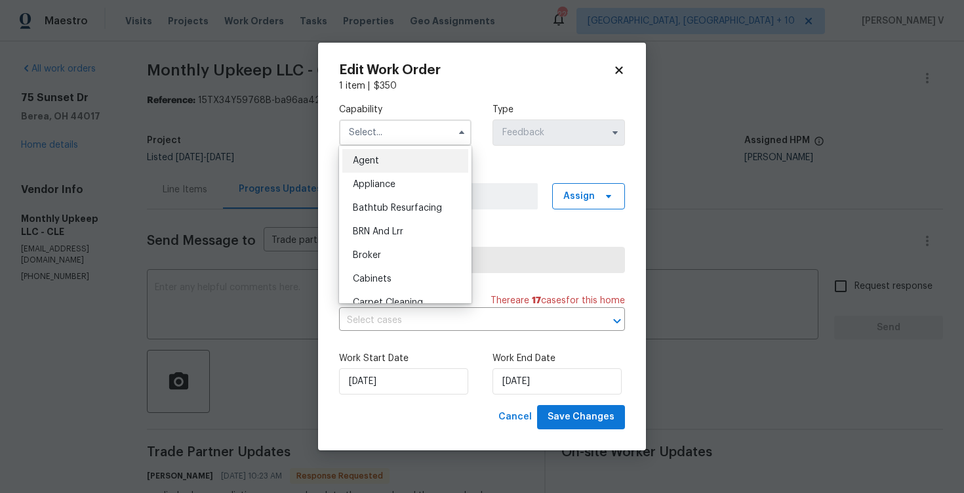
click at [350, 167] on div "Agent" at bounding box center [405, 161] width 126 height 24
type input "Agent"
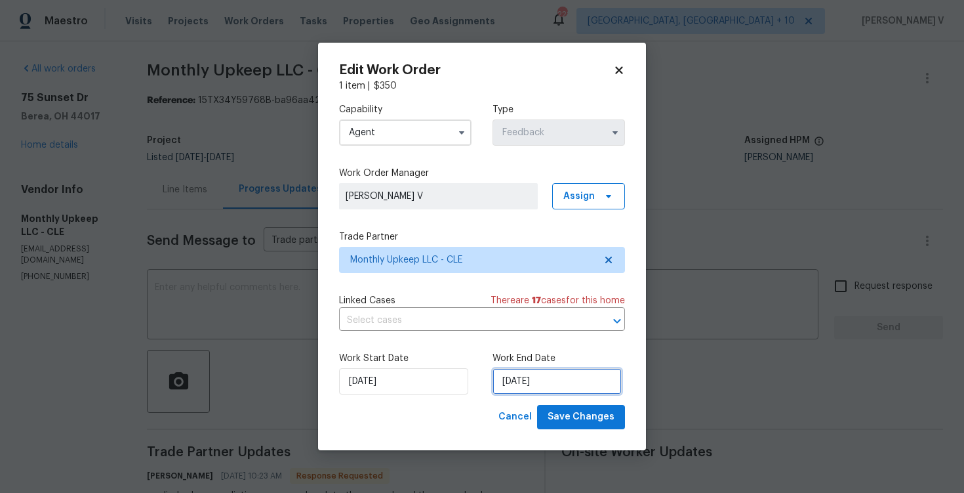
click at [554, 376] on input "15/09/2025" at bounding box center [557, 381] width 129 height 26
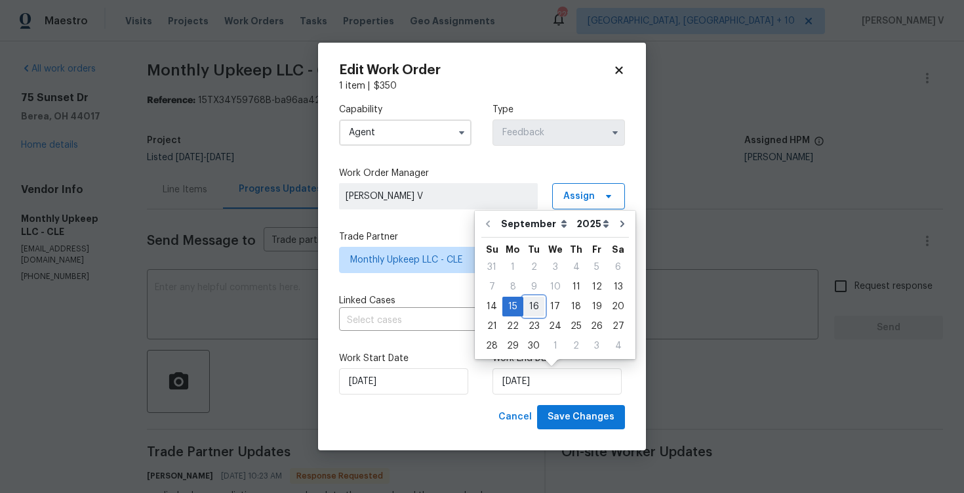
click at [536, 304] on div "16" at bounding box center [533, 306] width 21 height 18
type input "16/09/2025"
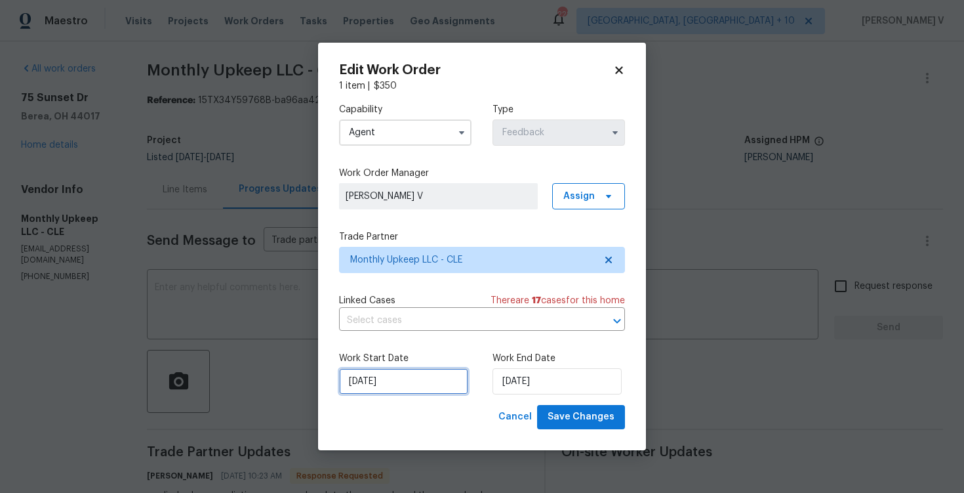
click at [374, 376] on input "11/09/2025" at bounding box center [403, 381] width 129 height 26
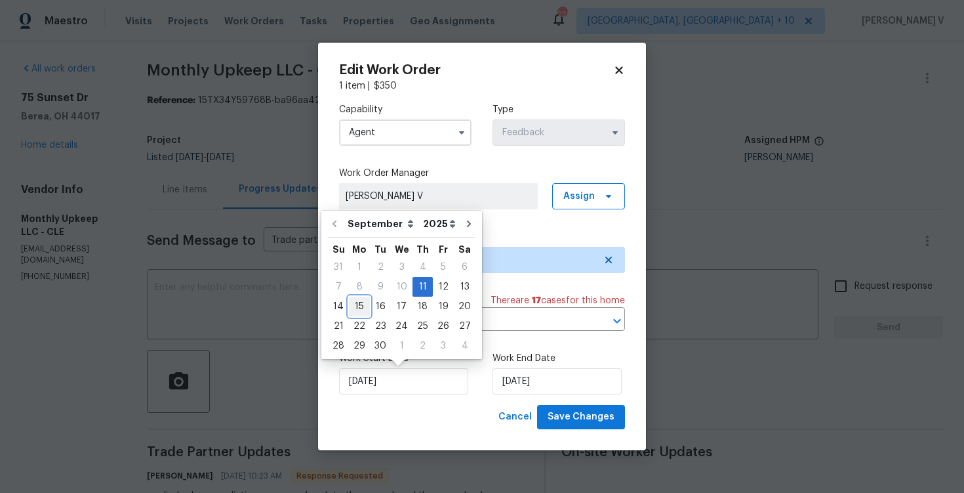
click at [361, 306] on div "15" at bounding box center [359, 306] width 21 height 18
type input "15/09/2025"
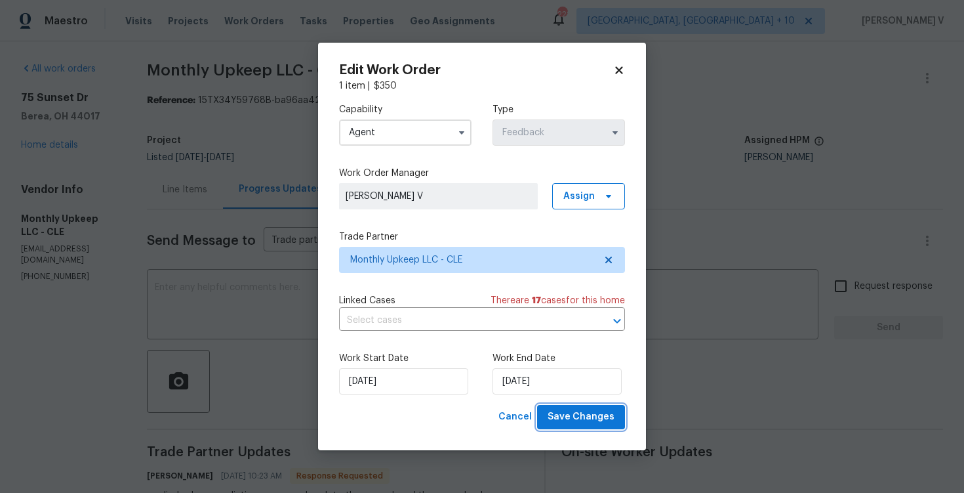
click at [574, 420] on span "Save Changes" at bounding box center [581, 417] width 67 height 16
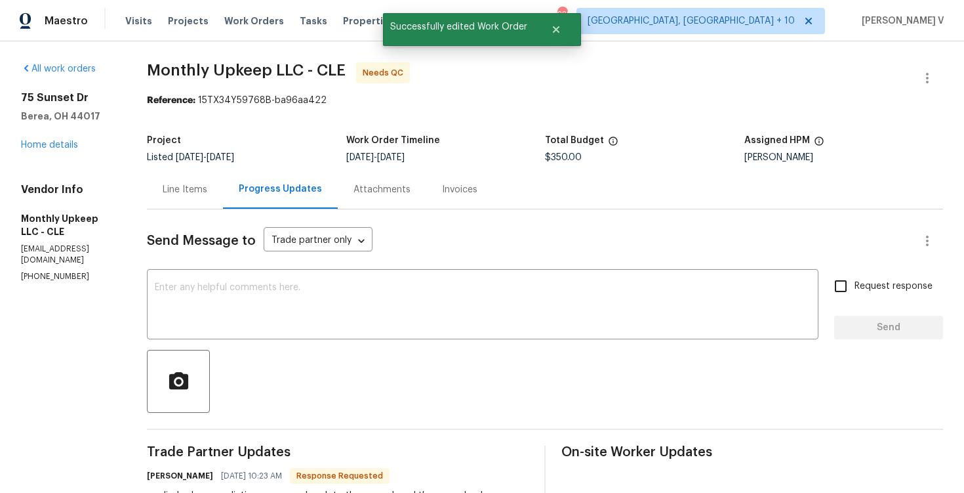
click at [184, 172] on div "Line Items" at bounding box center [185, 189] width 76 height 39
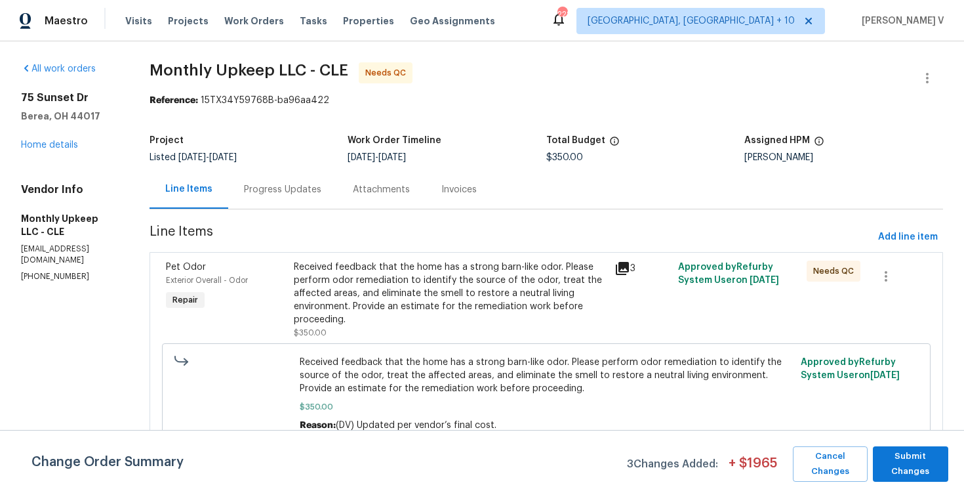
click at [284, 192] on div "Progress Updates" at bounding box center [282, 189] width 77 height 13
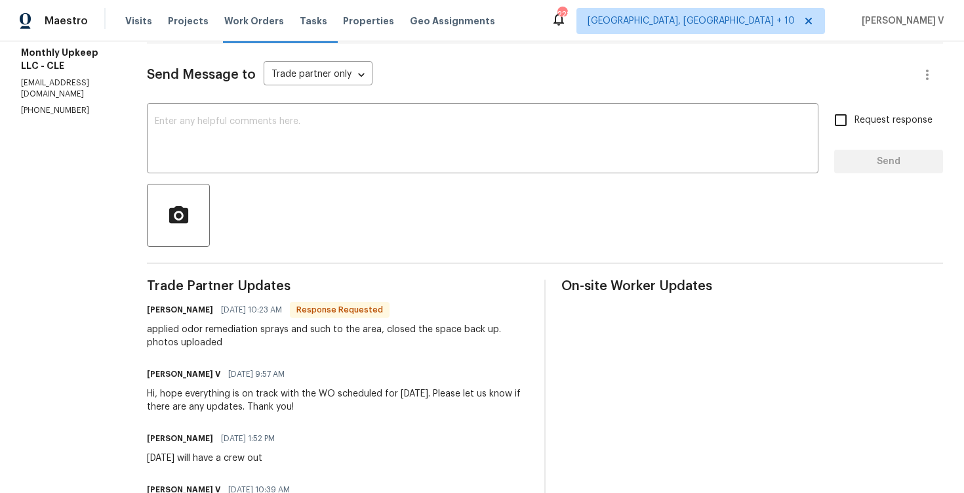
scroll to position [169, 0]
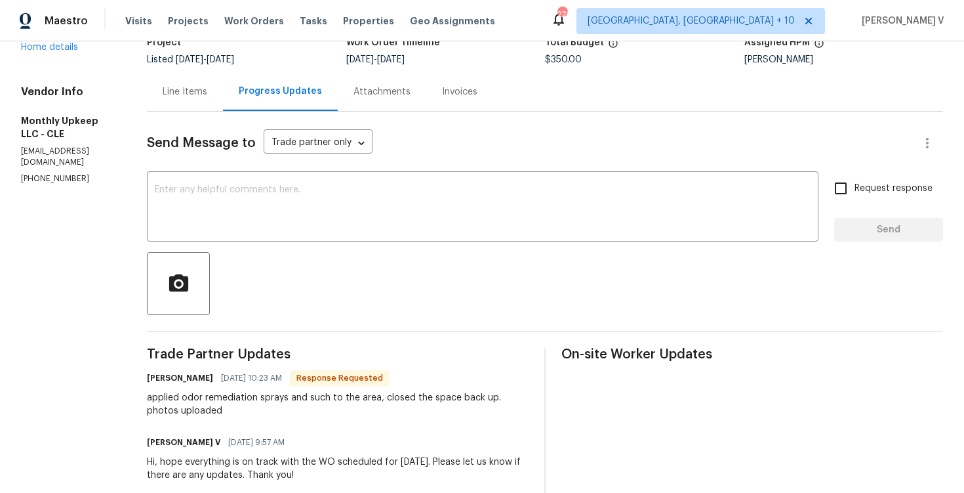
click at [206, 98] on div "Line Items" at bounding box center [185, 91] width 76 height 39
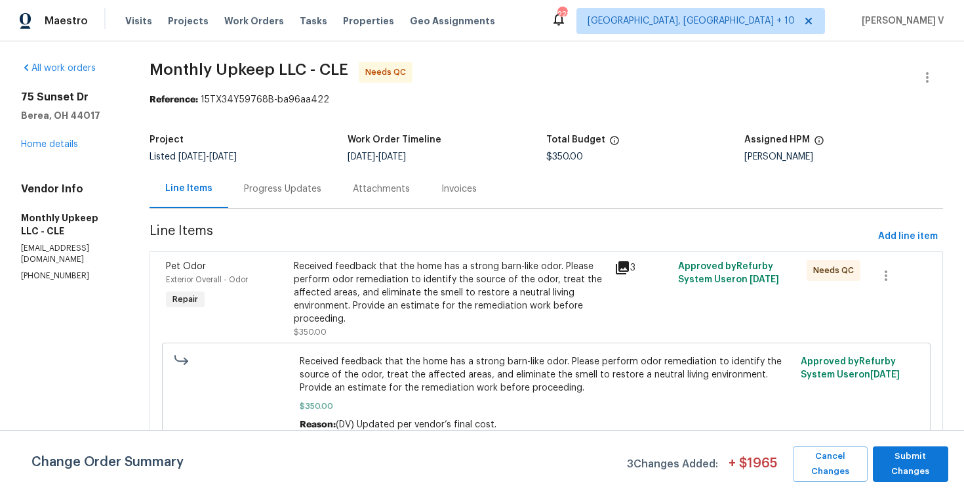
scroll to position [1, 0]
click at [368, 322] on div "Received feedback that the home has a strong barn-like odor. Please perform odo…" at bounding box center [450, 293] width 312 height 66
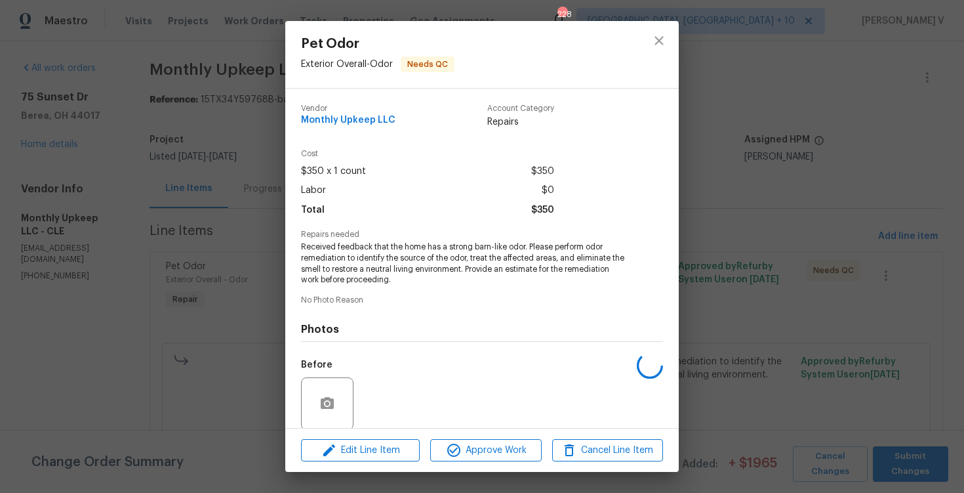
scroll to position [100, 0]
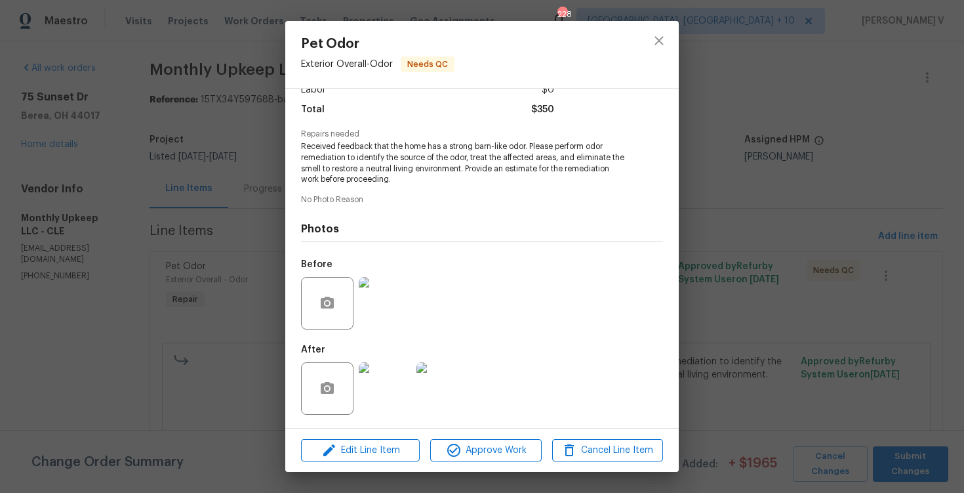
click at [382, 374] on img at bounding box center [385, 388] width 52 height 52
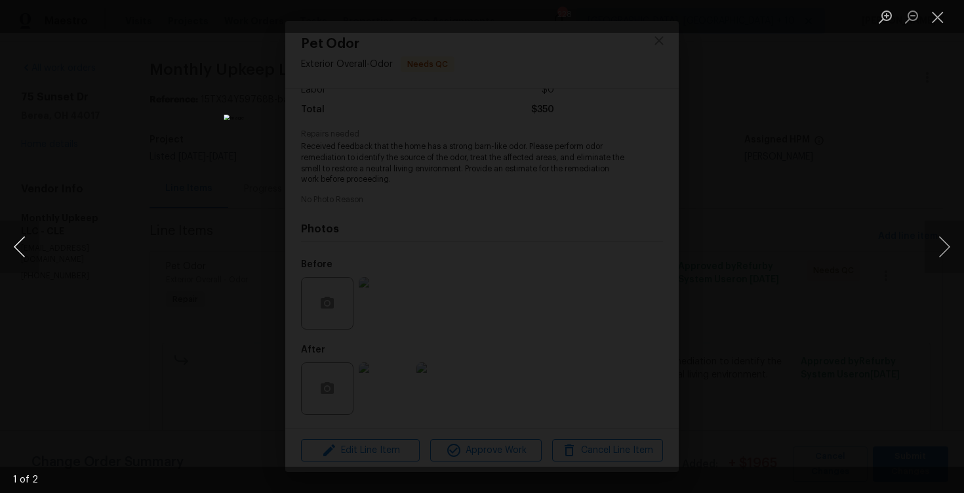
click at [23, 245] on button "Previous image" at bounding box center [19, 246] width 39 height 52
click at [104, 171] on div "Lightbox" at bounding box center [482, 246] width 964 height 493
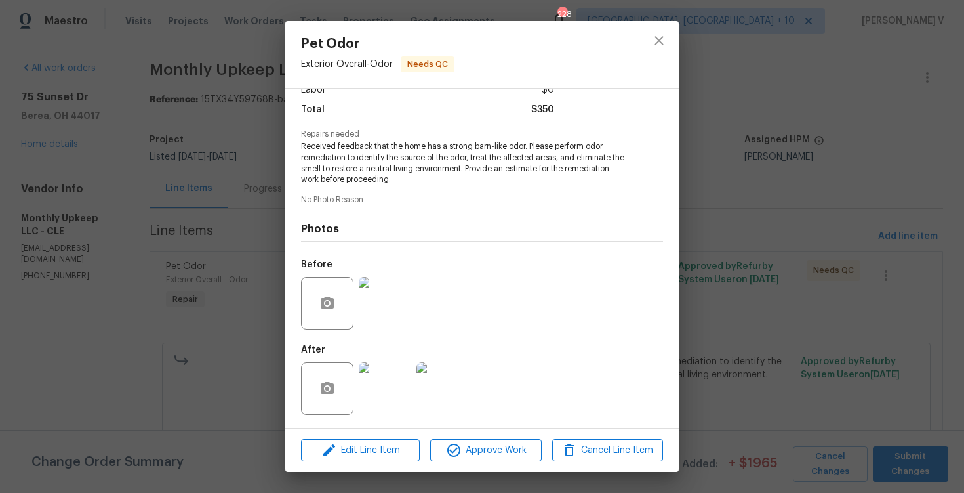
click at [104, 171] on div "Pet Odor Exterior Overall - Odor Needs QC Vendor Monthly Upkeep LLC Account Cat…" at bounding box center [482, 246] width 964 height 493
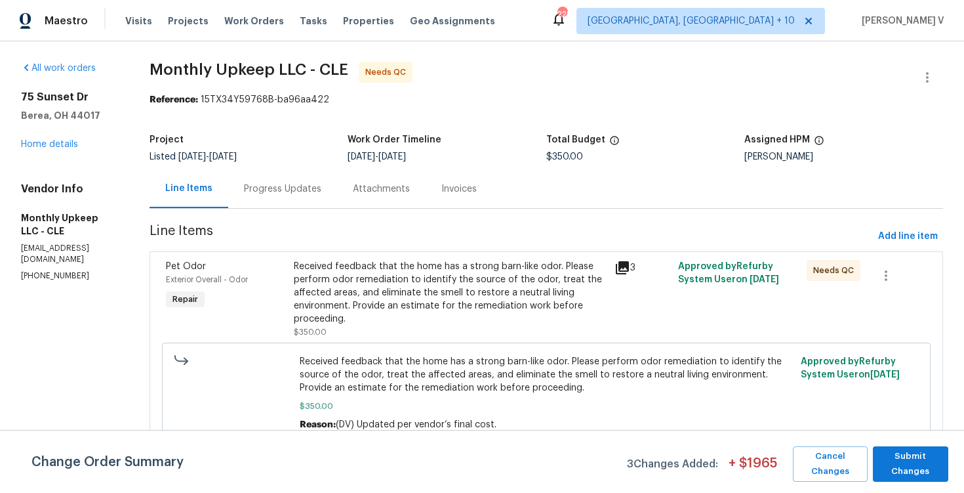
click at [305, 204] on div "Progress Updates" at bounding box center [282, 188] width 109 height 39
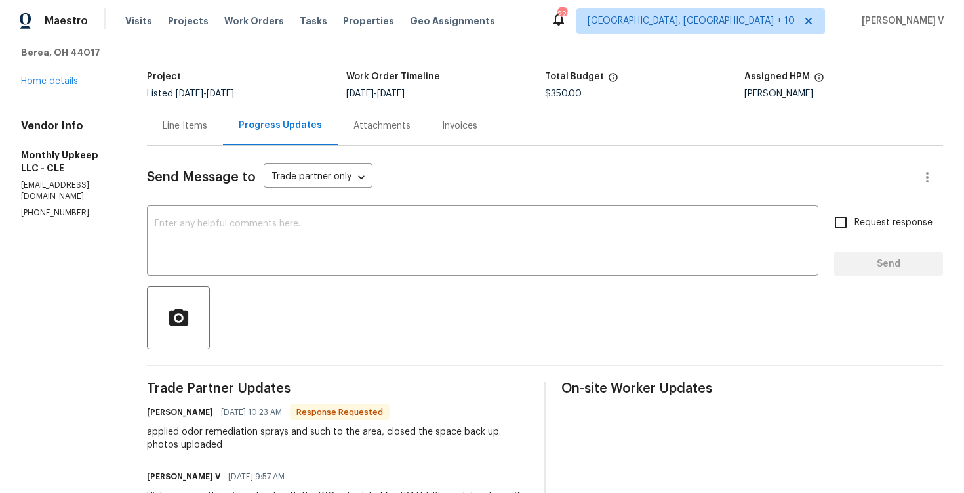
scroll to position [120, 0]
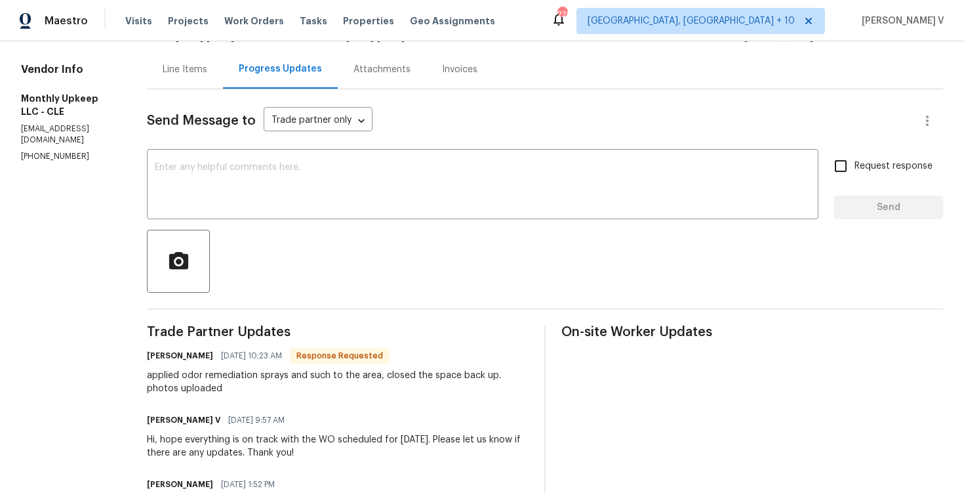
click at [197, 386] on div "applied odor remediation sprays and such to the area, closed the space back up.…" at bounding box center [338, 382] width 382 height 26
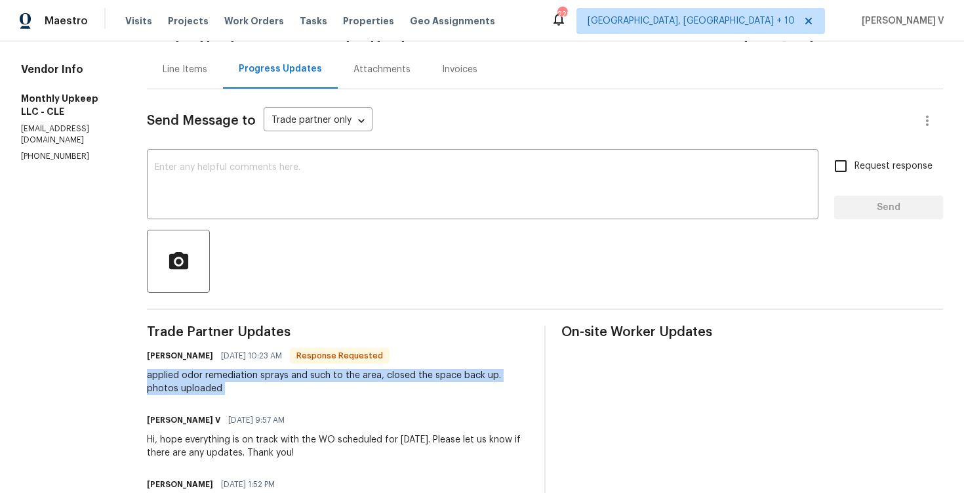
copy div "applied odor remediation sprays and such to the area, closed the space back up.…"
click at [338, 205] on textarea at bounding box center [483, 186] width 656 height 46
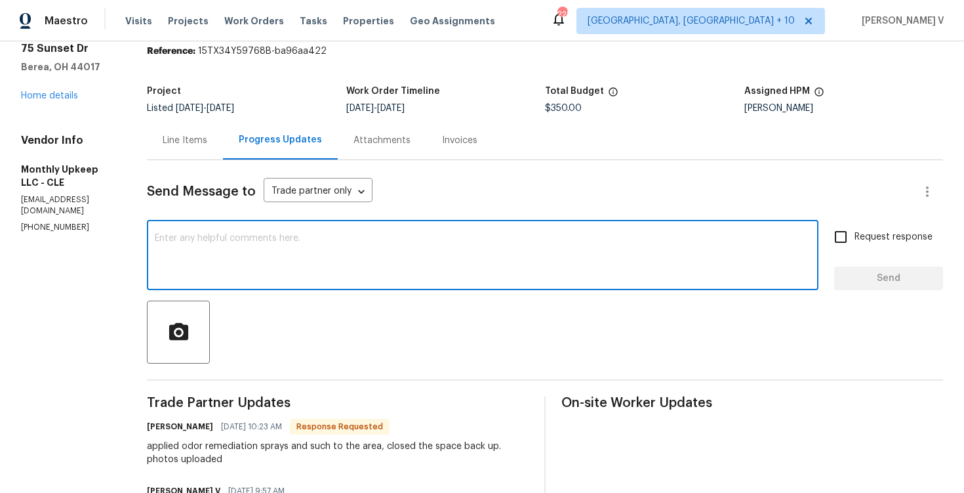
scroll to position [44, 0]
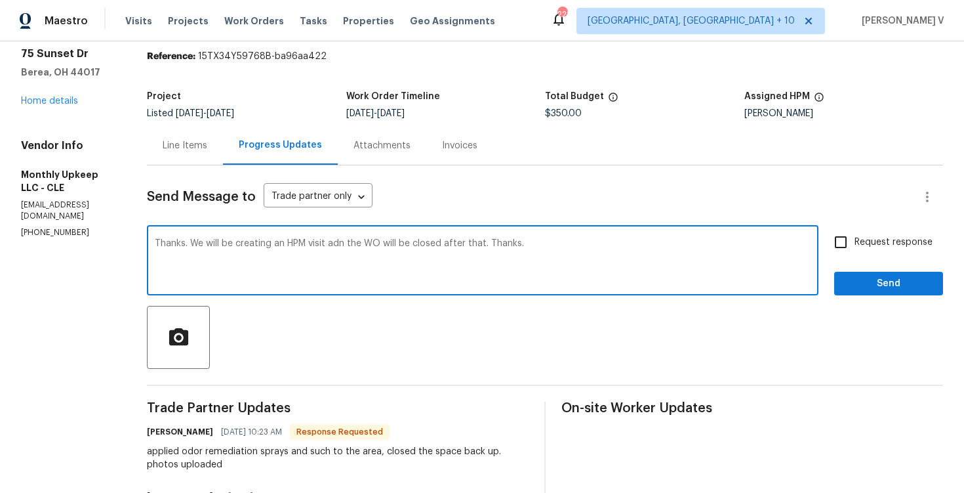
click at [0, 0] on span "." at bounding box center [0, 0] width 0 height 0
click at [352, 241] on textarea "Thanks. We will be creating an HPM visit. adn the WO will be closed after that.…" at bounding box center [483, 262] width 656 height 46
click at [333, 245] on textarea "Thanks. We will be creating an HPM visit. The WO will be closed after that. Tha…" at bounding box center [483, 262] width 656 height 46
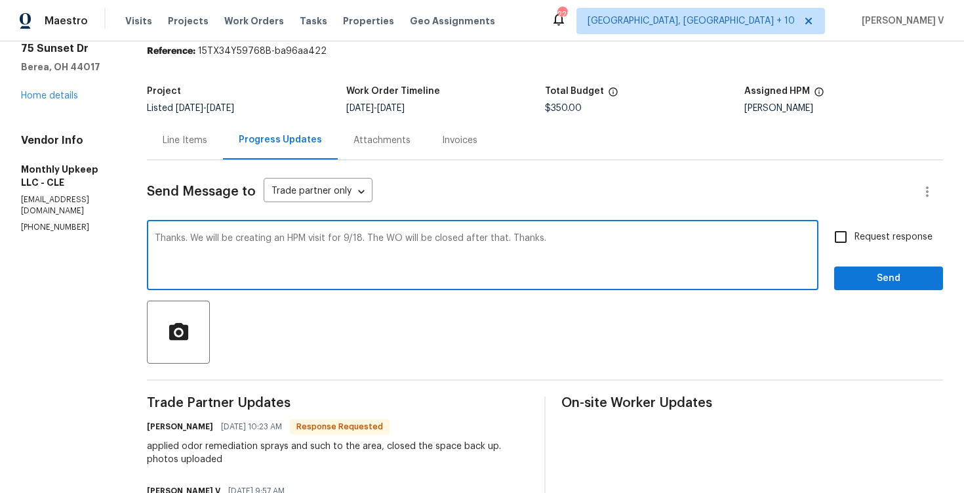
type textarea "Thanks. We will be creating an HPM visit for 9/18. The WO will be closed after …"
click at [843, 243] on input "Request response" at bounding box center [841, 237] width 28 height 28
checkbox input "true"
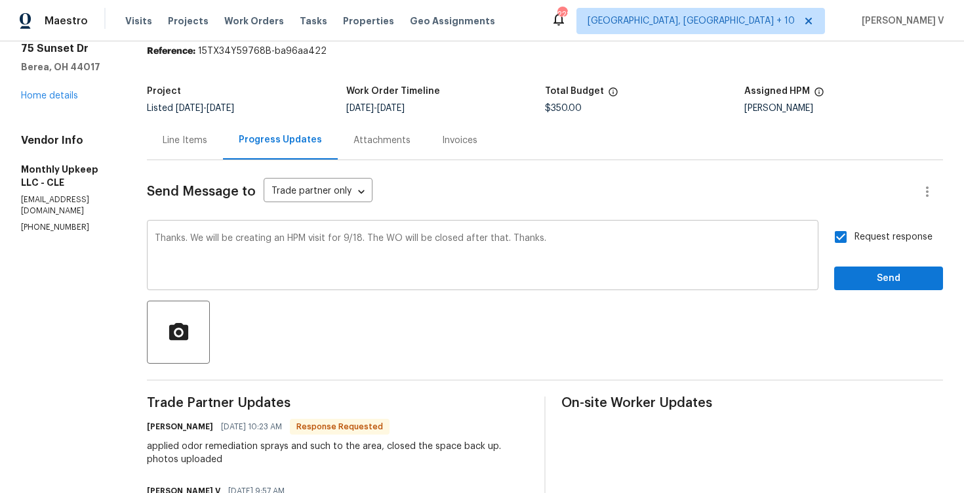
click at [200, 241] on textarea "Thanks. We will be creating an HPM visit for 9/18. The WO will be closed after …" at bounding box center [483, 256] width 656 height 46
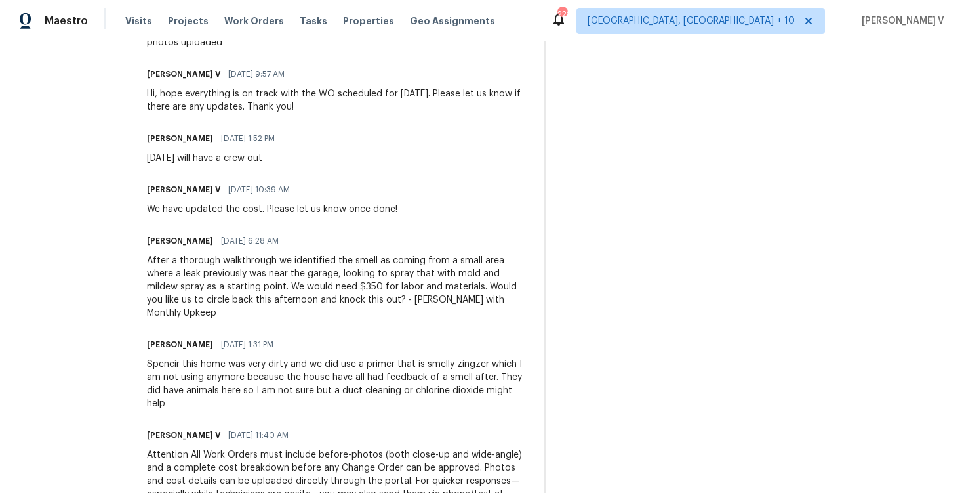
scroll to position [601, 0]
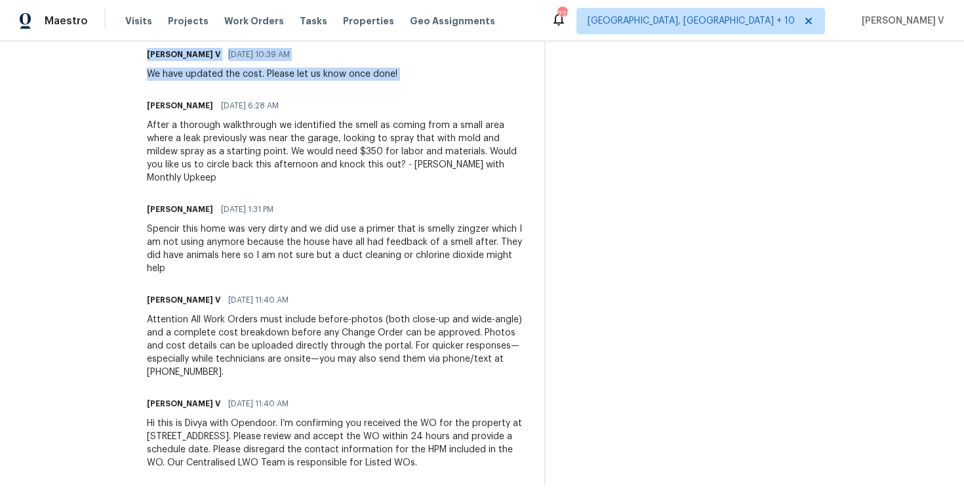
drag, startPoint x: 152, startPoint y: 104, endPoint x: 540, endPoint y: 249, distance: 414.4
click at [280, 180] on div "Trade Partner Updates Spensir Chappell 09/16/2025 10:23 AM Response Requested a…" at bounding box center [338, 165] width 382 height 640
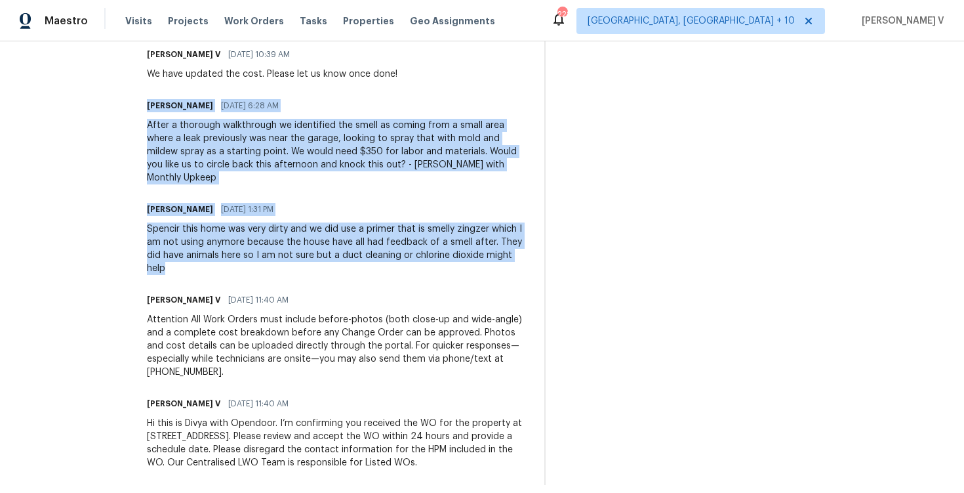
drag, startPoint x: 150, startPoint y: 103, endPoint x: 203, endPoint y: 264, distance: 169.0
copy div "Spensir Chappell 09/15/2025 6:28 AM After a thorough walkthrough we identified …"
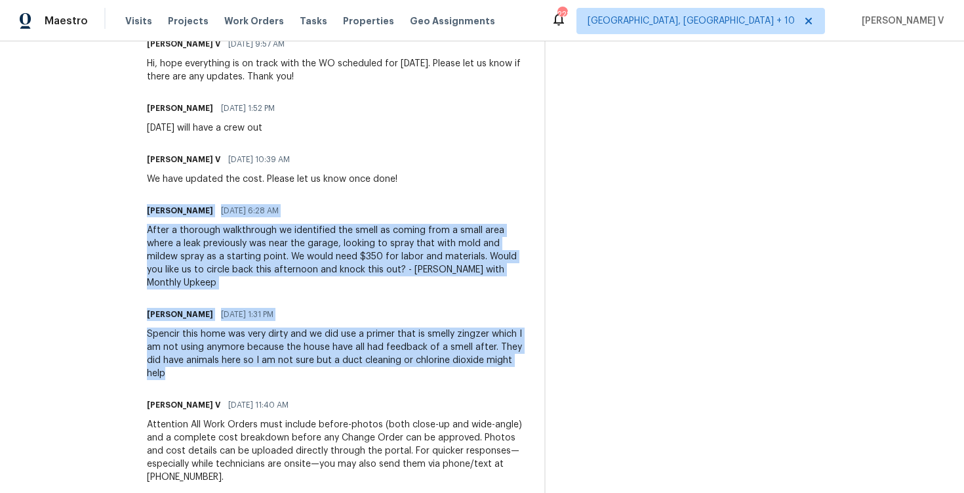
scroll to position [0, 0]
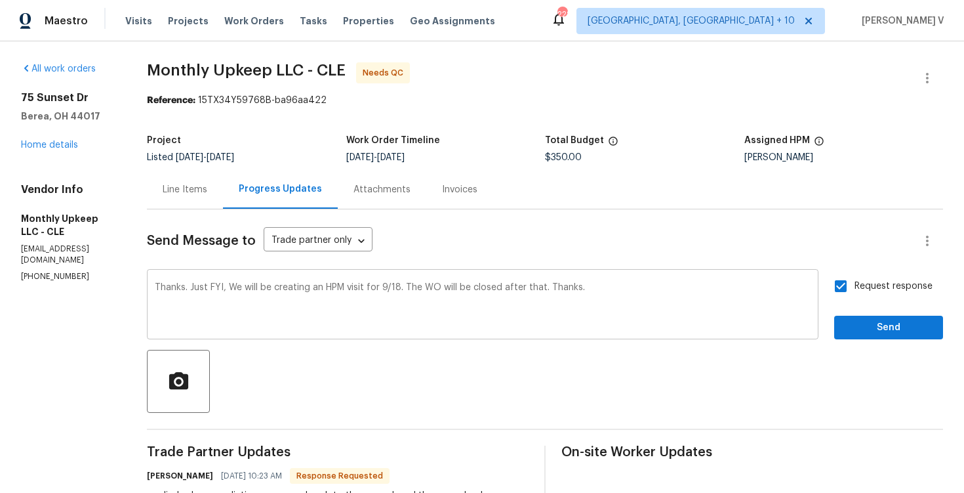
click at [180, 292] on textarea "Thanks. Just FYI, We will be creating an HPM visit for 9/18. The WO will be clo…" at bounding box center [483, 306] width 656 height 46
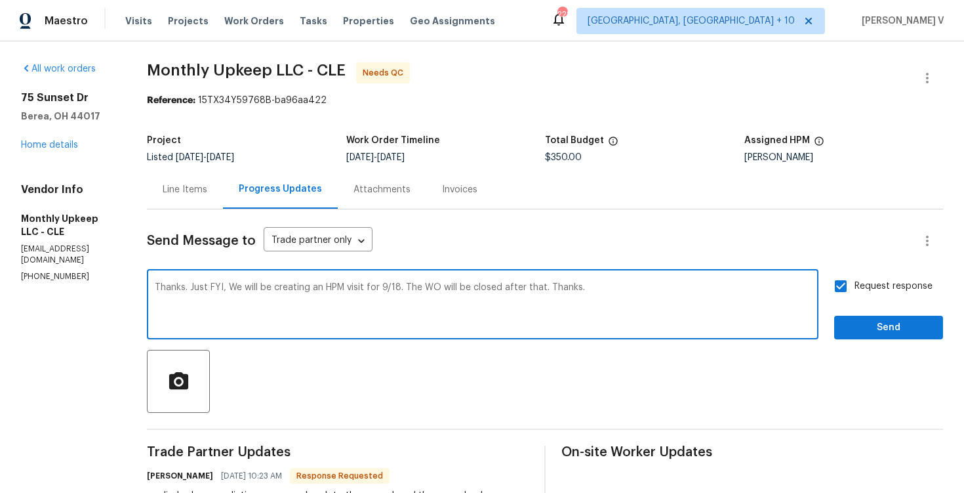
click at [180, 292] on textarea "Thanks. Just FYI, We will be creating an HPM visit for 9/18. The WO will be clo…" at bounding box center [483, 306] width 656 height 46
click at [194, 287] on textarea "Thanks. Just FYI, We will be creating an HPM visit for 9/18. The WO will be clo…" at bounding box center [483, 306] width 656 height 46
click at [0, 0] on span "we" at bounding box center [0, 0] width 0 height 0
type textarea "Thanks. Could you please confirm if there is no active leak? Just FYI, we will …"
click at [900, 328] on span "Send" at bounding box center [889, 327] width 88 height 16
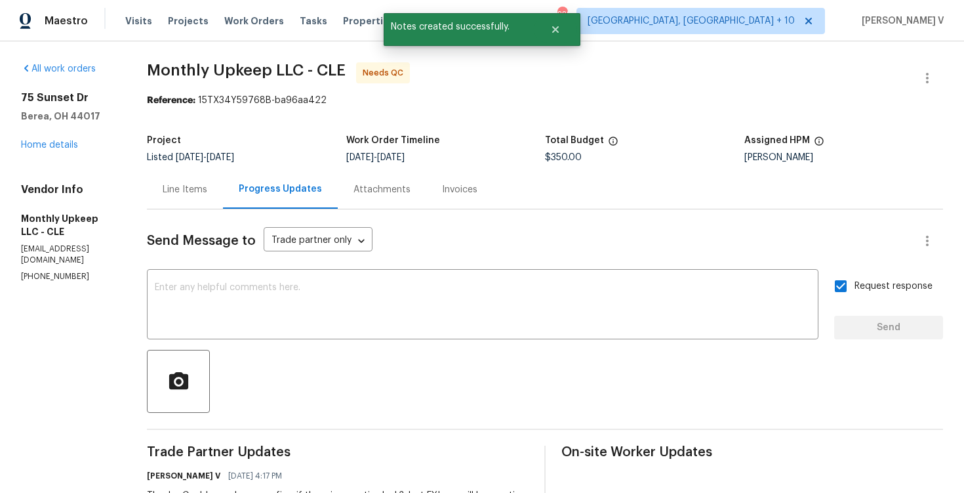
click at [38, 151] on div "All work orders 75 Sunset Dr Berea, OH 44017 Home details Vendor Info Monthly U…" at bounding box center [68, 172] width 94 height 220
click at [56, 146] on link "Home details" at bounding box center [49, 144] width 57 height 9
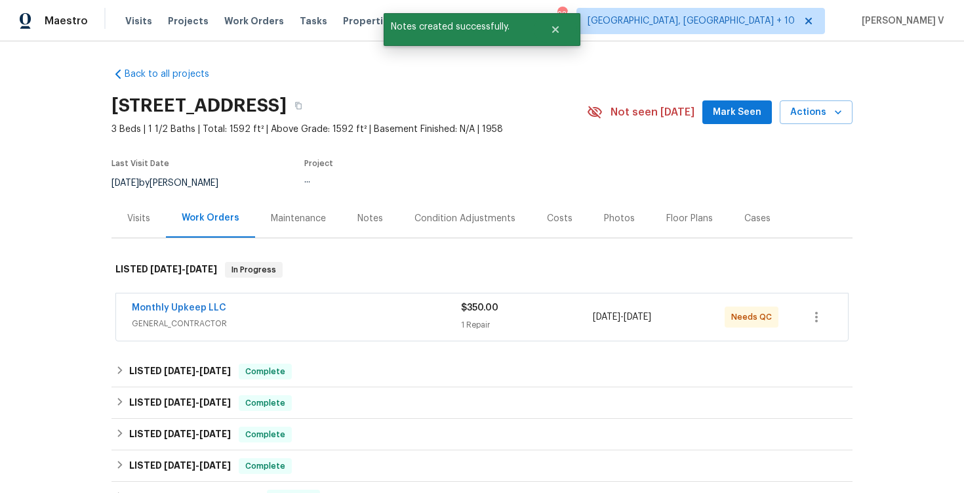
click at [147, 230] on div "Visits" at bounding box center [138, 218] width 54 height 39
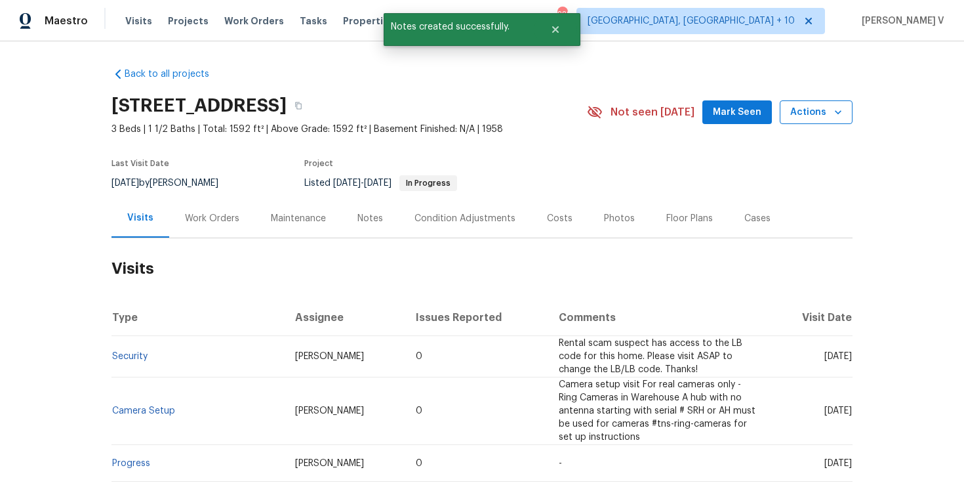
click at [824, 118] on span "Actions" at bounding box center [816, 112] width 52 height 16
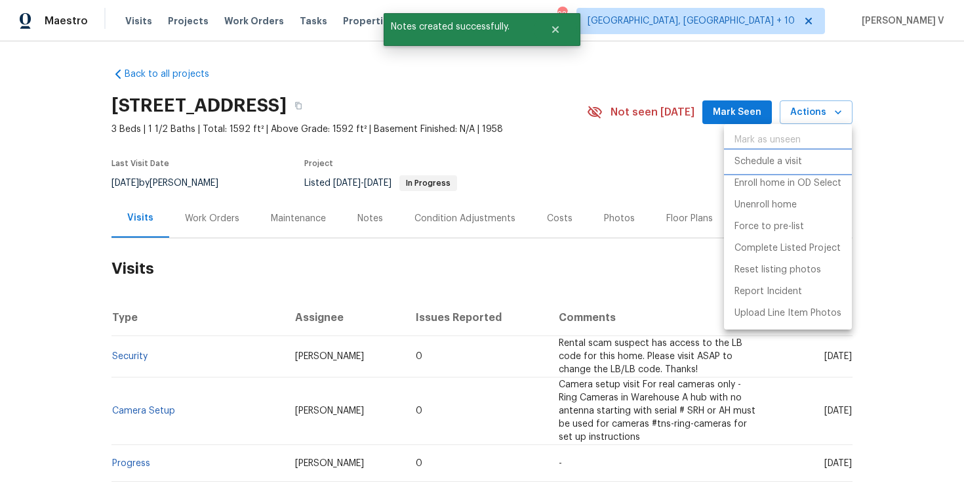
click at [790, 159] on p "Schedule a visit" at bounding box center [769, 162] width 68 height 14
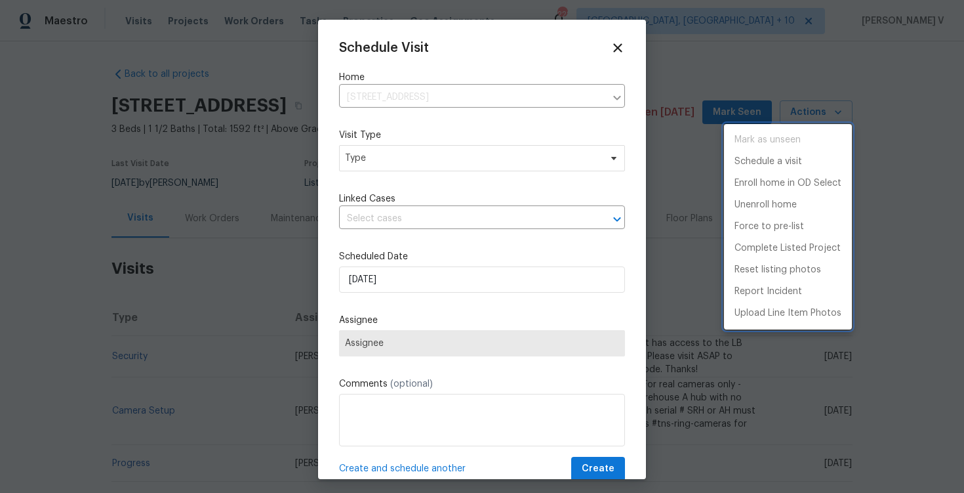
click at [405, 173] on div at bounding box center [482, 246] width 964 height 493
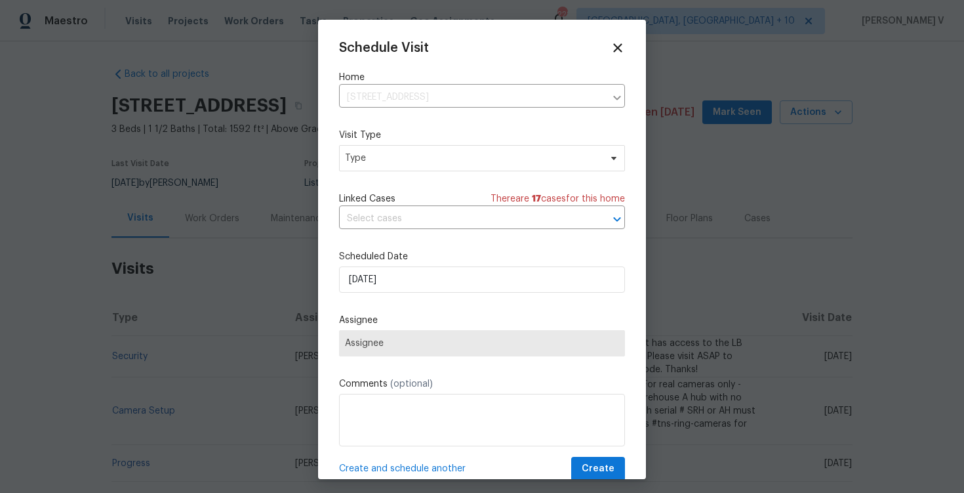
click at [409, 167] on div "Mark as unseen Schedule a visit Enroll home in OD Select Unenroll home Force to…" at bounding box center [482, 246] width 964 height 493
click at [409, 167] on span "Type" at bounding box center [482, 158] width 286 height 26
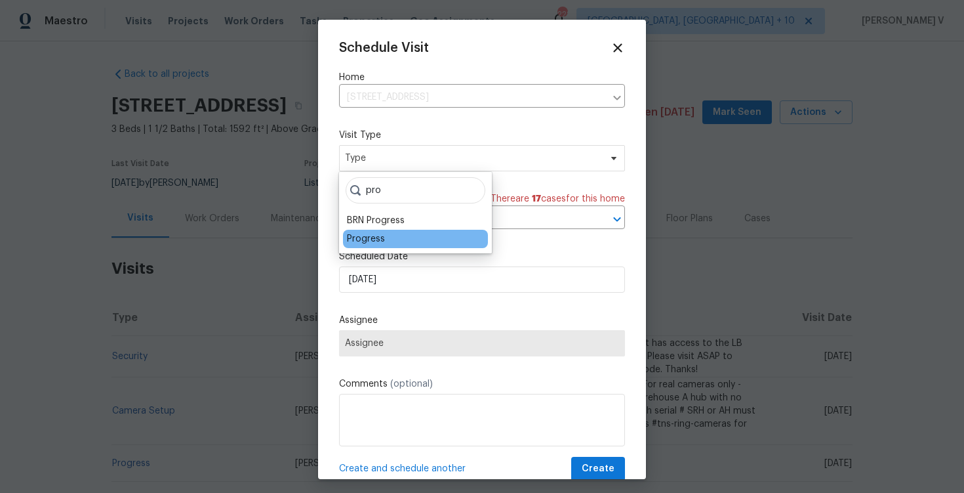
type input "pro"
click at [396, 241] on div "Progress" at bounding box center [415, 239] width 145 height 18
click at [371, 239] on div "Progress" at bounding box center [366, 238] width 38 height 13
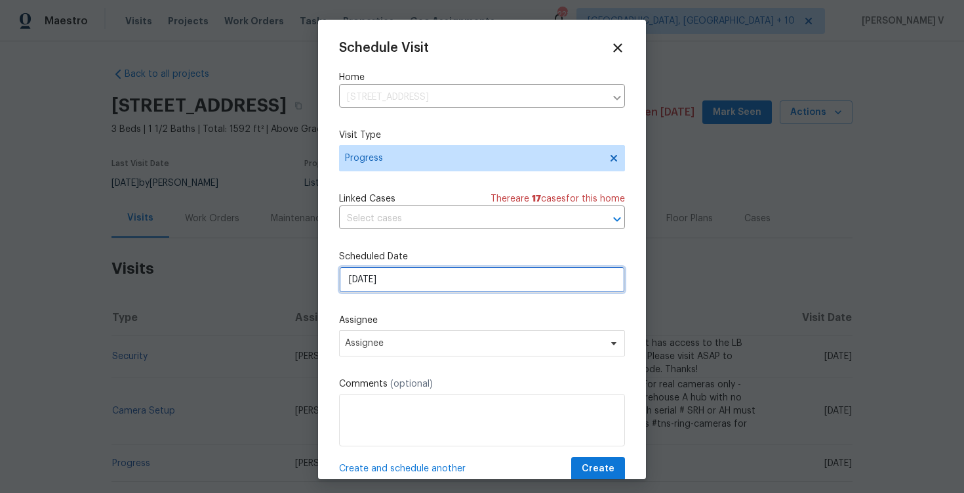
click at [380, 277] on input "16/09/2025" at bounding box center [482, 279] width 286 height 26
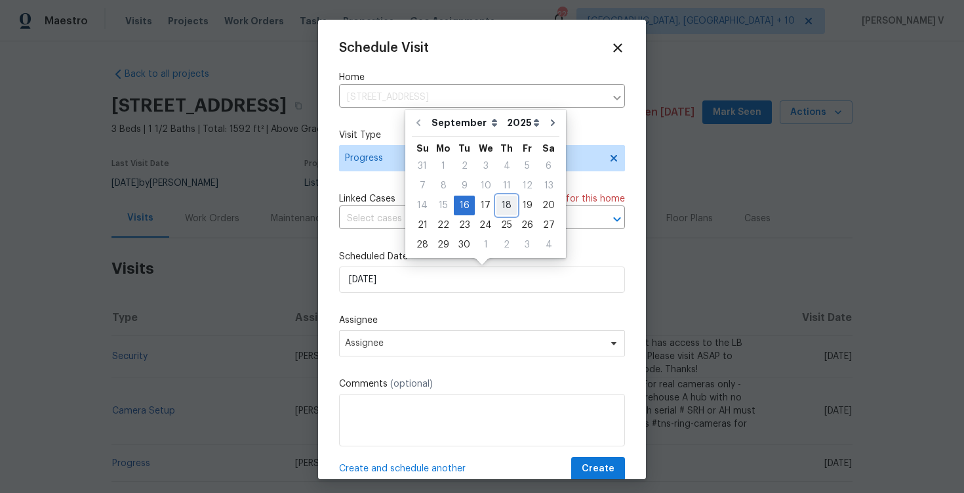
click at [496, 205] on div "18" at bounding box center [506, 205] width 20 height 18
type input "18/09/2025"
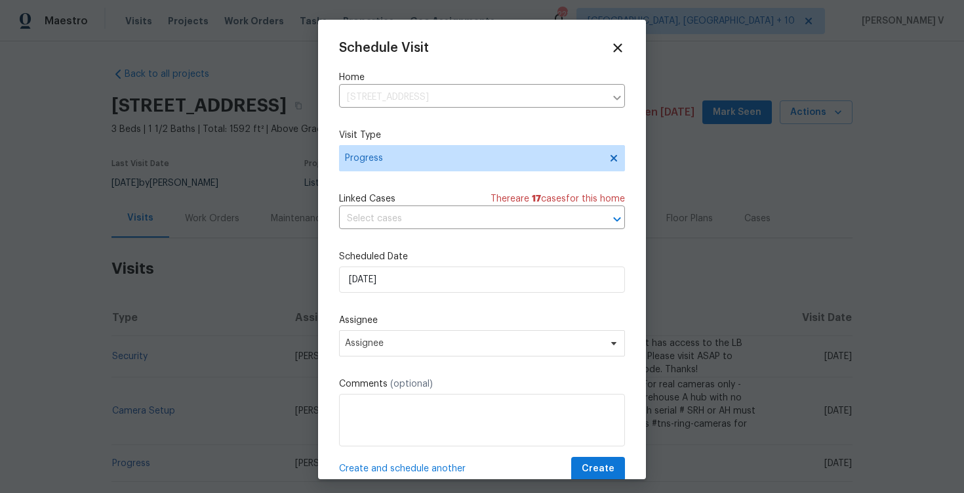
click at [465, 329] on div "Assignee Assignee" at bounding box center [482, 334] width 286 height 43
click at [441, 351] on span "Assignee" at bounding box center [482, 343] width 286 height 26
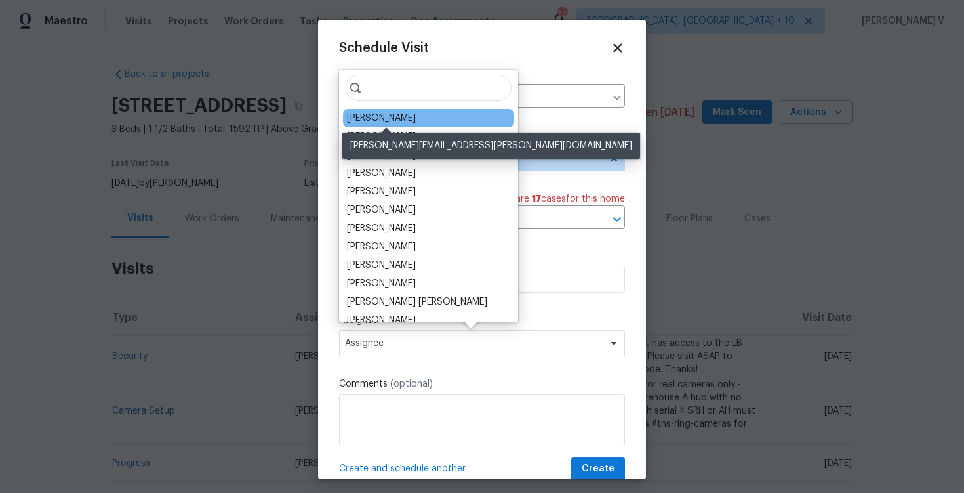
click at [371, 121] on div "Rebecca McMillen" at bounding box center [381, 117] width 69 height 13
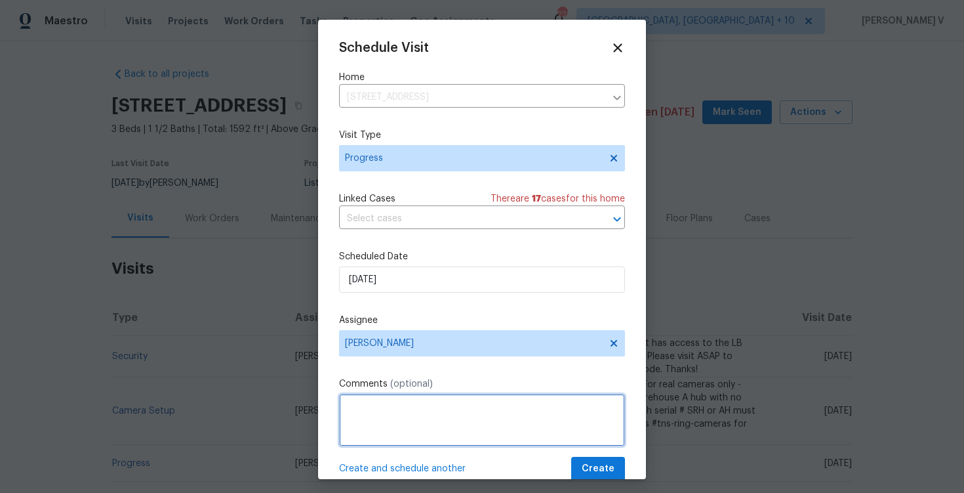
click at [376, 419] on textarea at bounding box center [482, 420] width 286 height 52
paste textarea "The TP (Creative Multicare) completed the ozone/odor treatment on 4/1. Please i…"
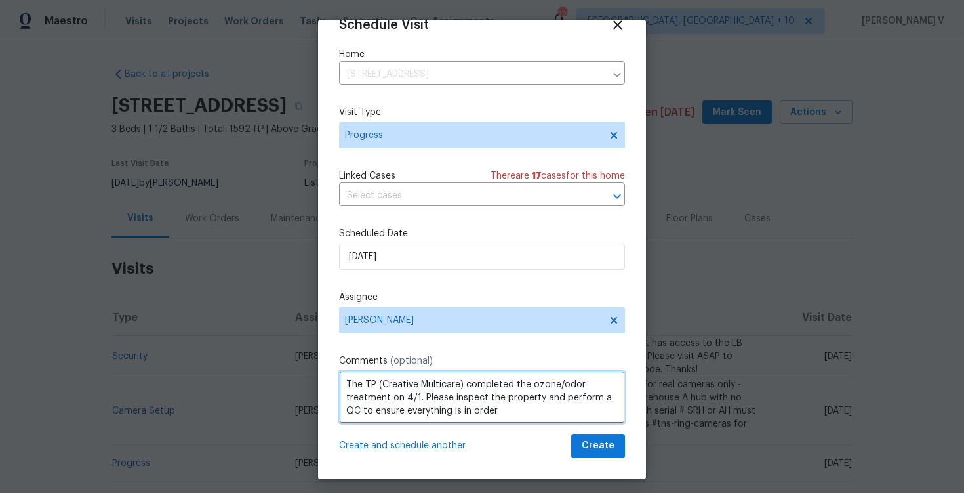
drag, startPoint x: 458, startPoint y: 388, endPoint x: 380, endPoint y: 388, distance: 78.0
click at [380, 388] on textarea "The TP (Creative Multicare) completed the ozone/odor treatment on 4/1. Please i…" at bounding box center [482, 397] width 286 height 52
paste textarea "Monthly Upkeep LLC"
click at [416, 400] on textarea "The TP (Monthly Upkeep LLC) completed the ozone/odor treatment on 4/1. Please i…" at bounding box center [482, 397] width 286 height 52
drag, startPoint x: 540, startPoint y: 386, endPoint x: 388, endPoint y: 398, distance: 152.0
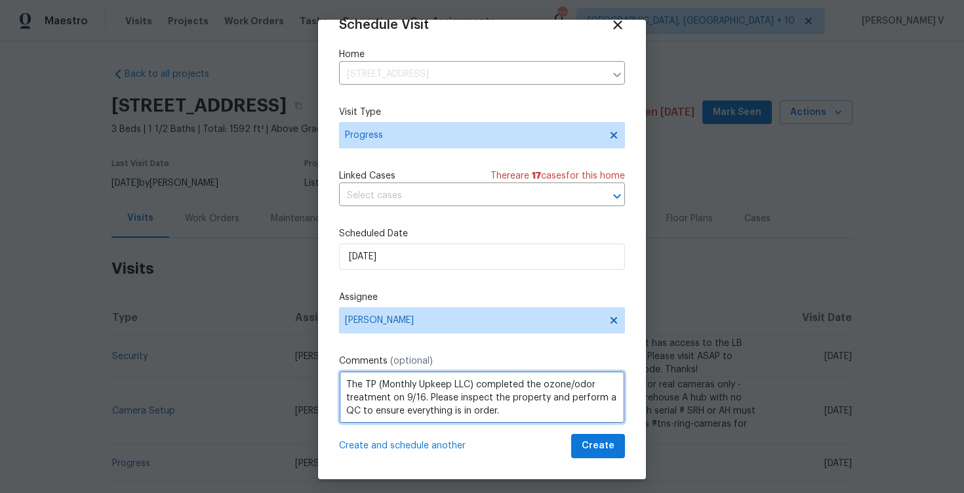
click at [388, 398] on textarea "The TP (Monthly Upkeep LLC) completed the ozone/odor treatment on 9/16. Please …" at bounding box center [482, 397] width 286 height 52
paste textarea "applied odor remediation sprays and such to the area, closed the space back up.…"
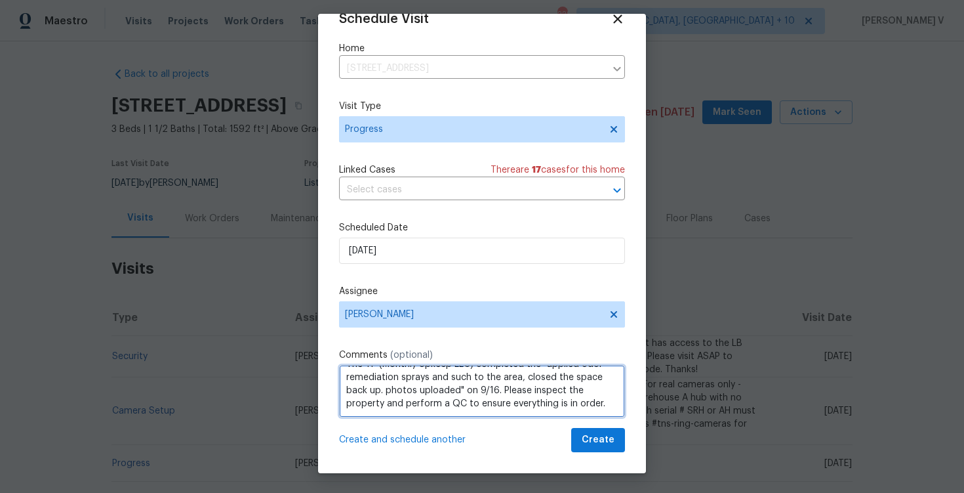
type textarea "The TP (Monthly Upkeep LLC) completed the "applied odor remediation sprays and …"
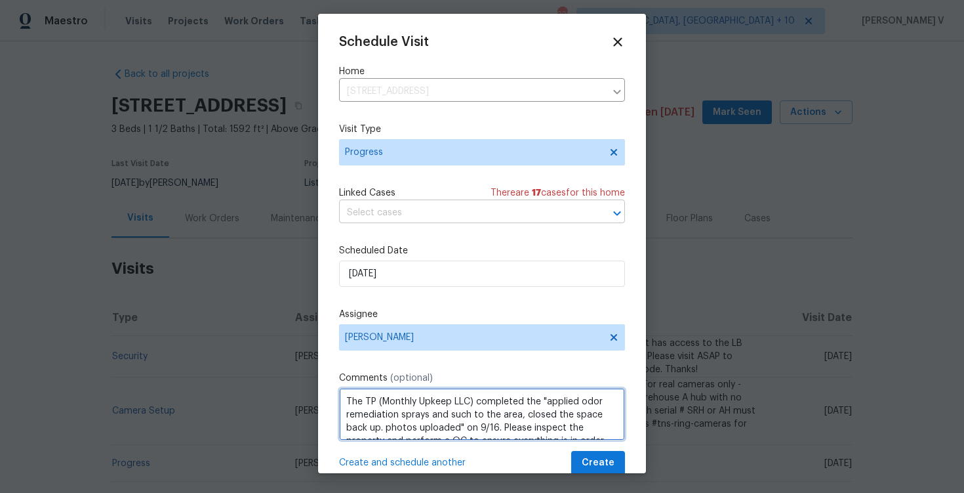
scroll to position [24, 0]
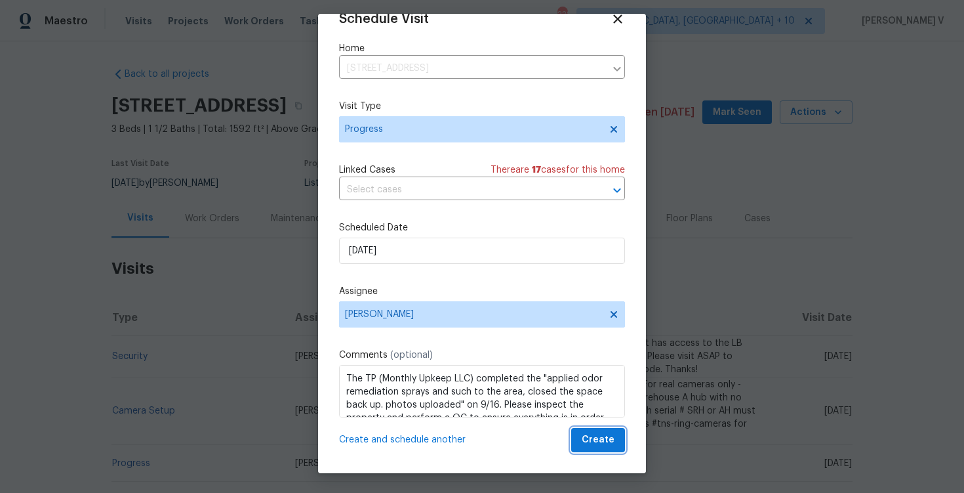
click at [598, 441] on span "Create" at bounding box center [598, 440] width 33 height 16
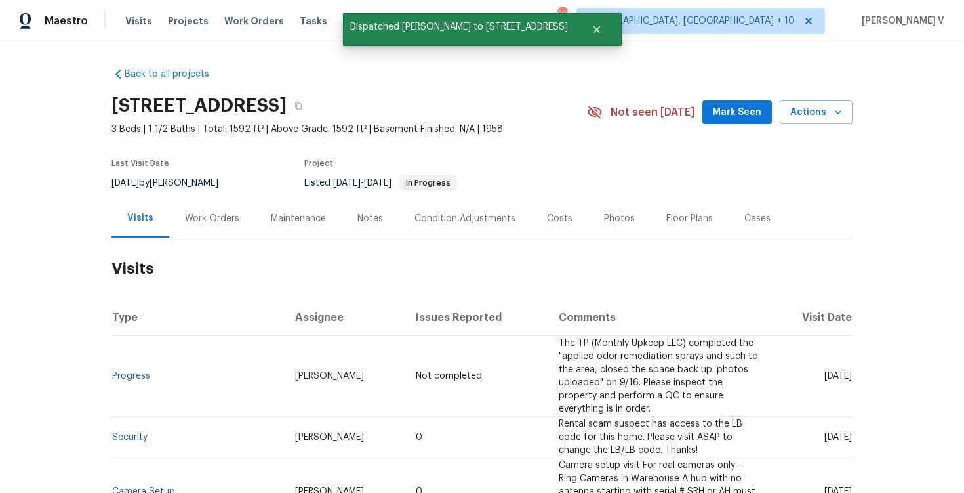
scroll to position [0, 0]
click at [194, 380] on td "Progress" at bounding box center [197, 376] width 173 height 81
copy link "Progress"
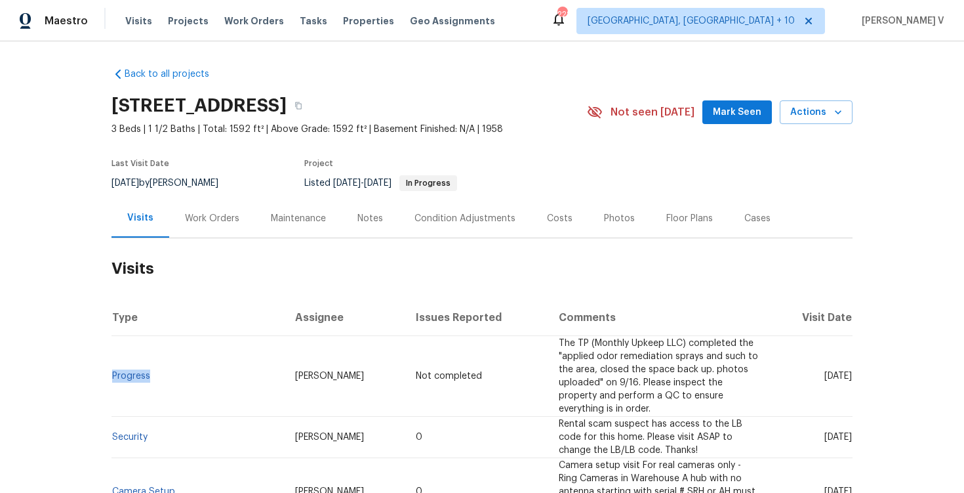
click at [215, 213] on div "Work Orders" at bounding box center [212, 218] width 54 height 13
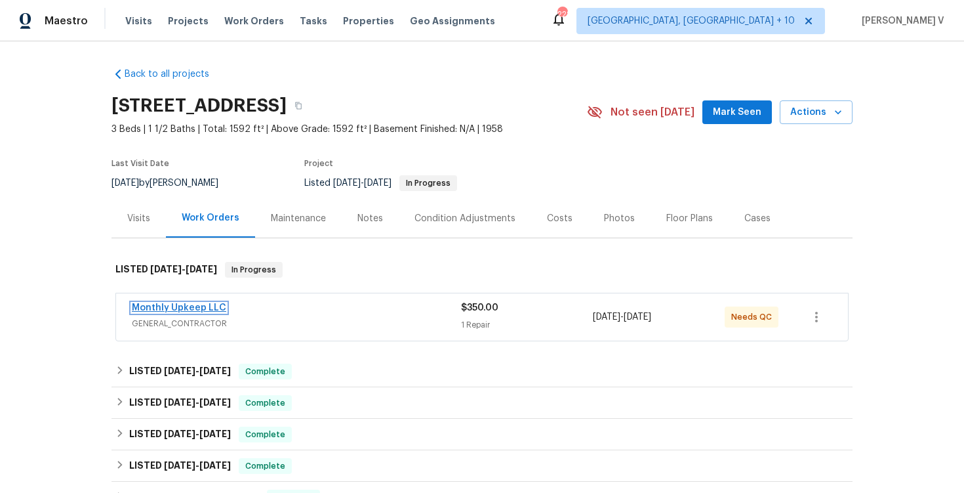
click at [196, 308] on link "Monthly Upkeep LLC" at bounding box center [179, 307] width 94 height 9
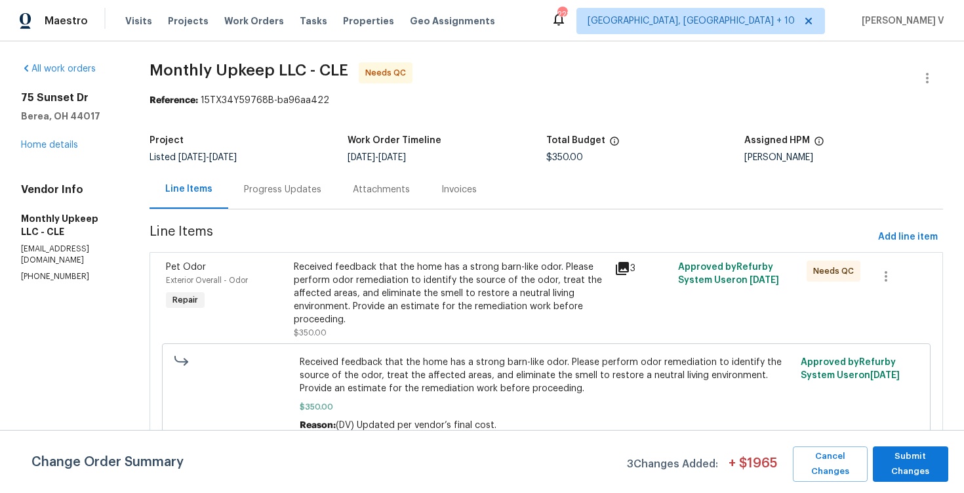
click at [299, 191] on div "Progress Updates" at bounding box center [282, 189] width 77 height 13
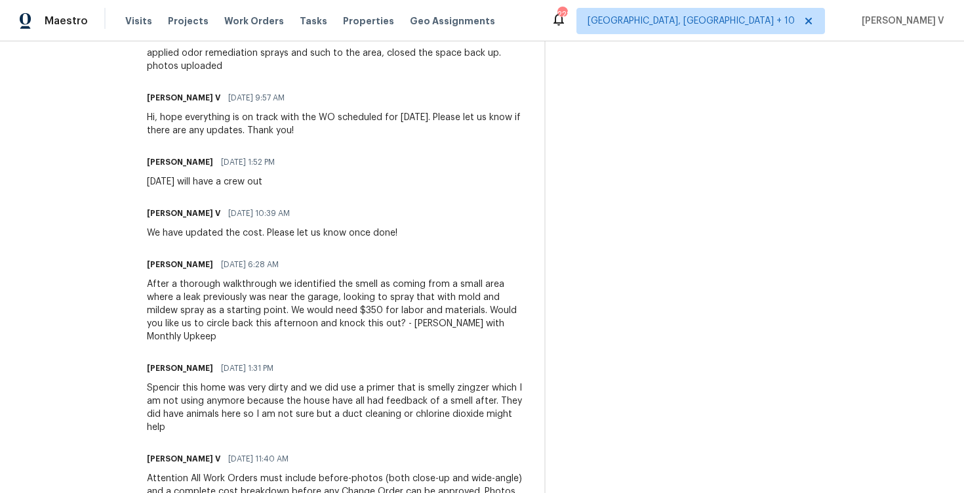
scroll to position [390, 0]
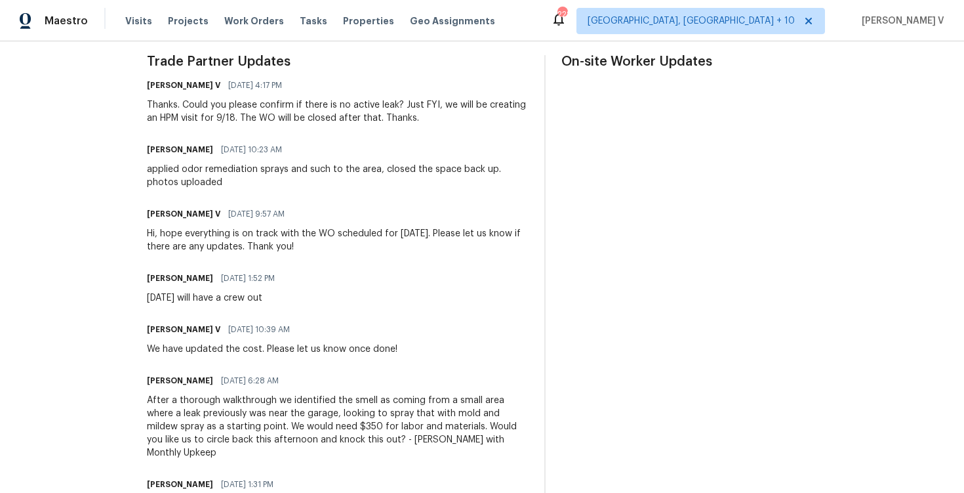
click at [193, 171] on div "applied odor remediation sprays and such to the area, closed the space back up.…" at bounding box center [338, 176] width 382 height 26
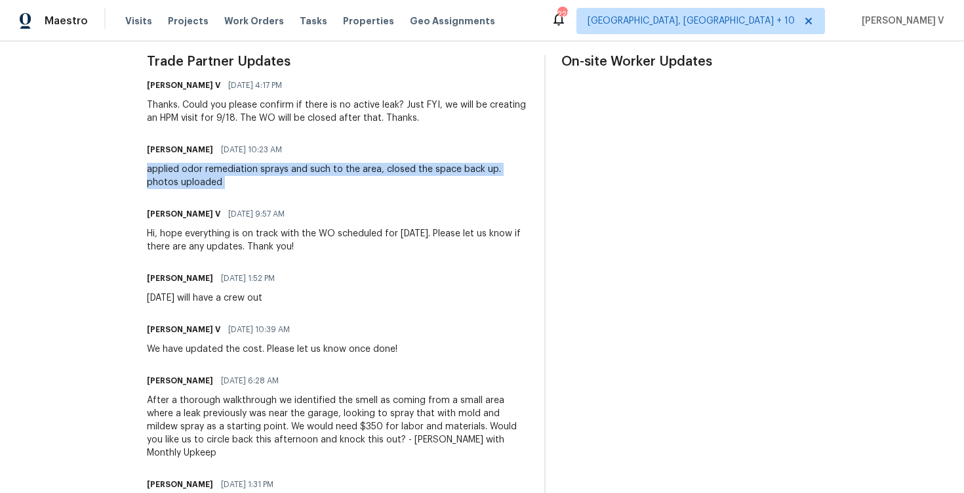
copy div "applied odor remediation sprays and such to the area, closed the space back up.…"
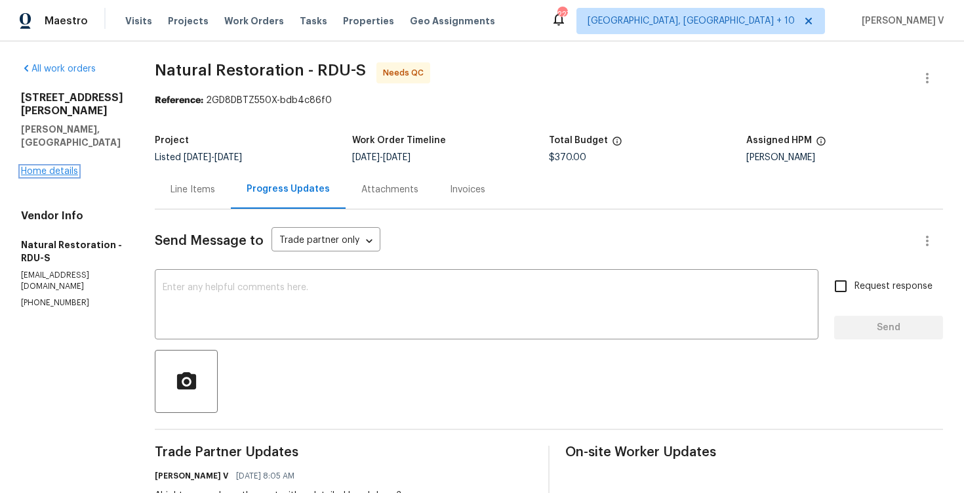
click at [69, 167] on link "Home details" at bounding box center [49, 171] width 57 height 9
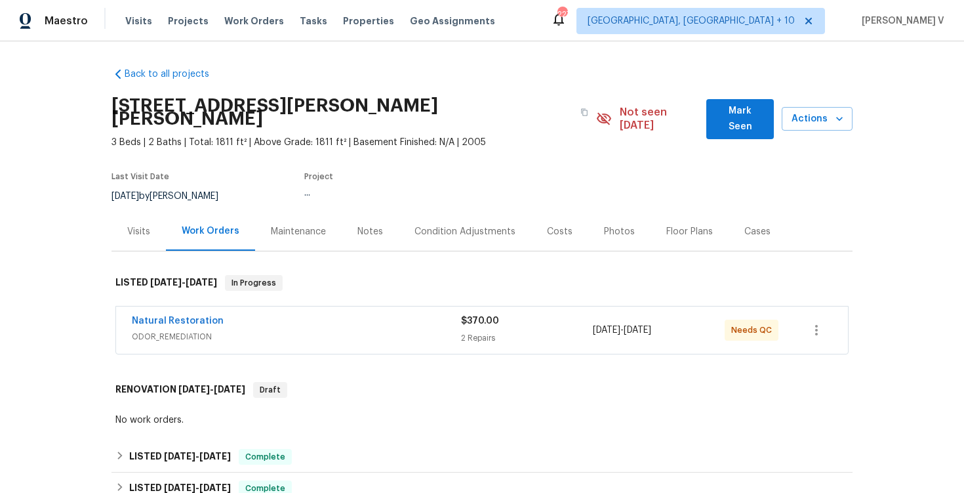
click at [352, 233] on div "Notes" at bounding box center [370, 231] width 57 height 39
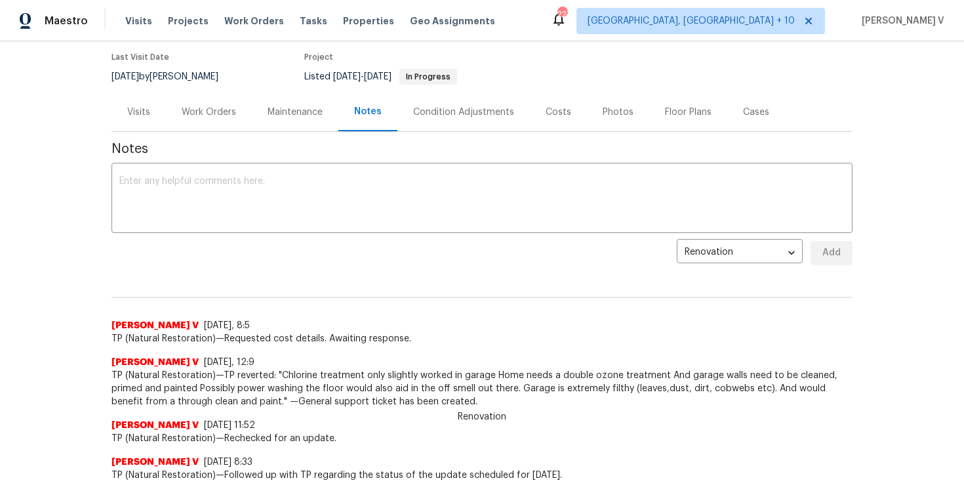
scroll to position [163, 0]
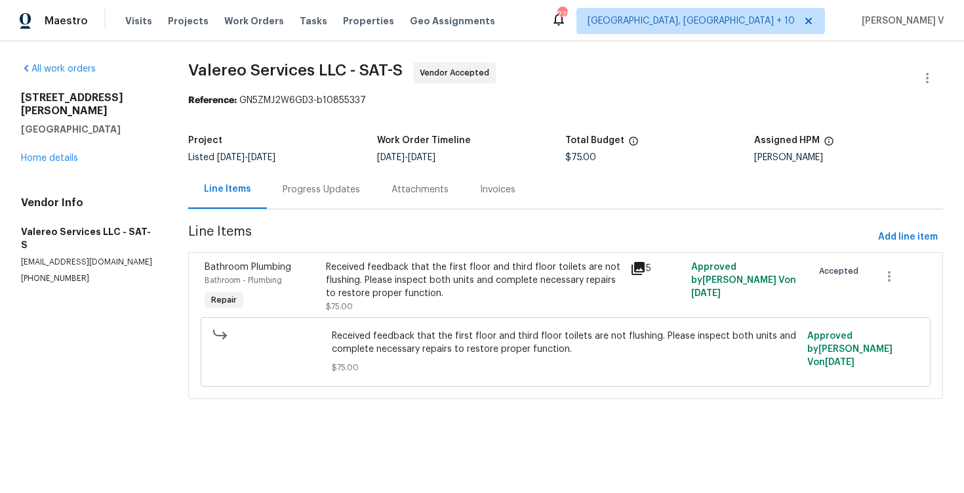
click at [302, 205] on div "Progress Updates" at bounding box center [321, 189] width 109 height 39
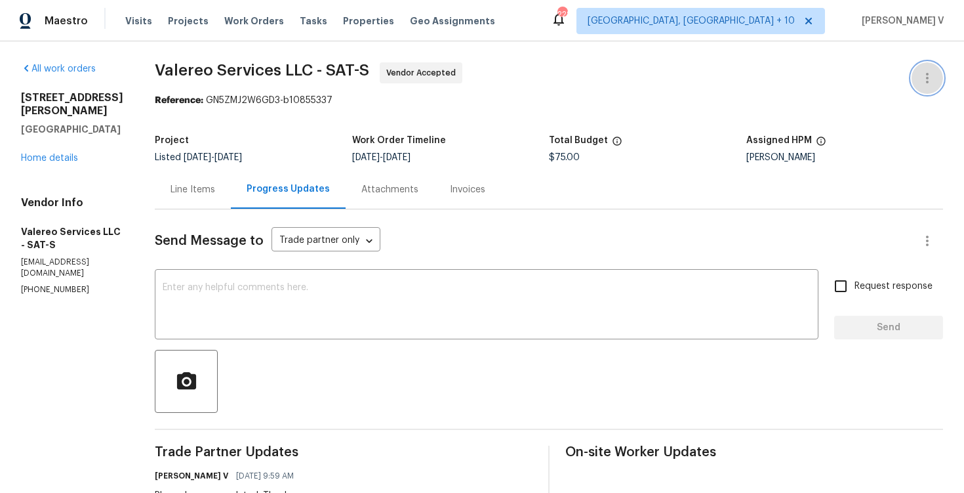
click at [933, 71] on icon "button" at bounding box center [927, 78] width 16 height 16
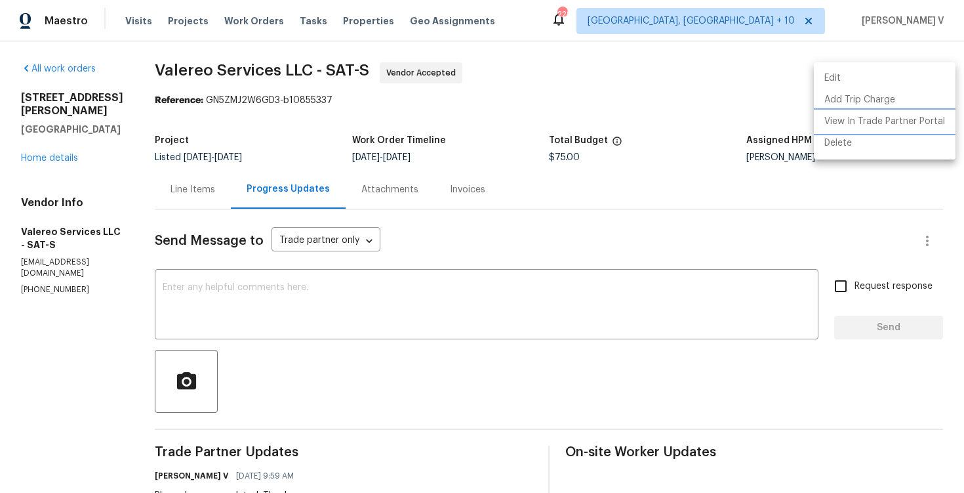
click at [883, 115] on li "View In Trade Partner Portal" at bounding box center [885, 122] width 142 height 22
click at [413, 400] on div at bounding box center [482, 246] width 964 height 493
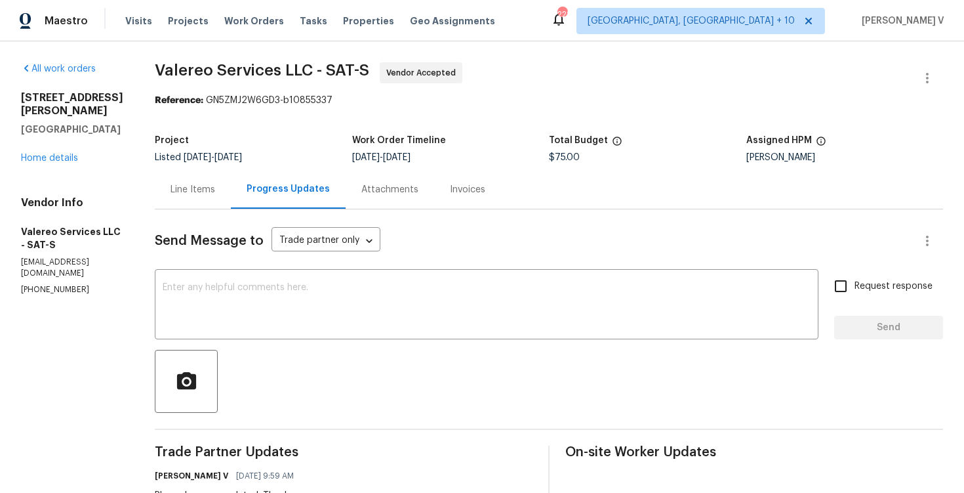
click at [212, 175] on div "Line Items" at bounding box center [193, 189] width 76 height 39
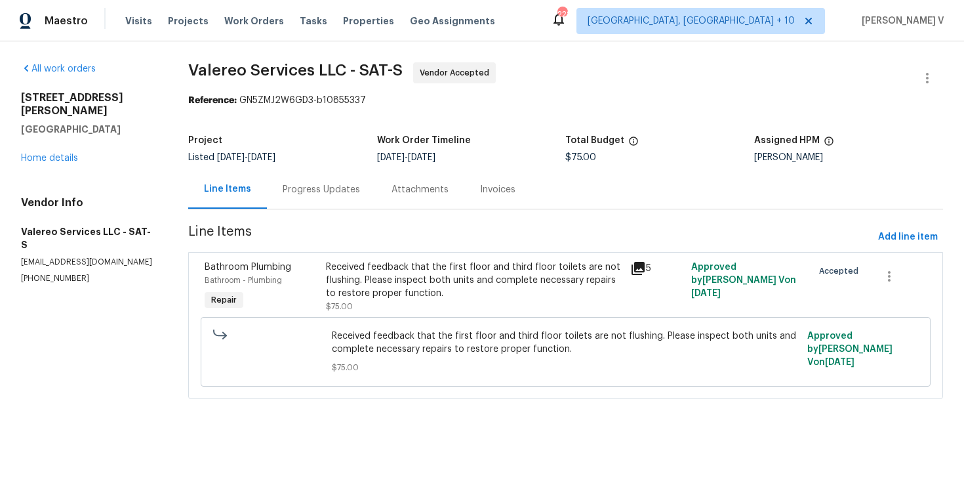
click at [434, 263] on div "Received feedback that the first floor and third floor toilets are not flushing…" at bounding box center [474, 279] width 296 height 39
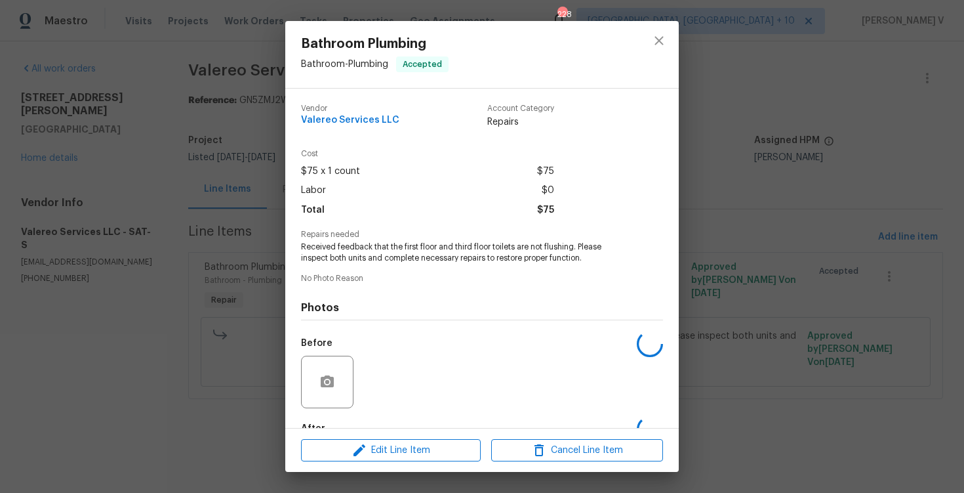
scroll to position [79, 0]
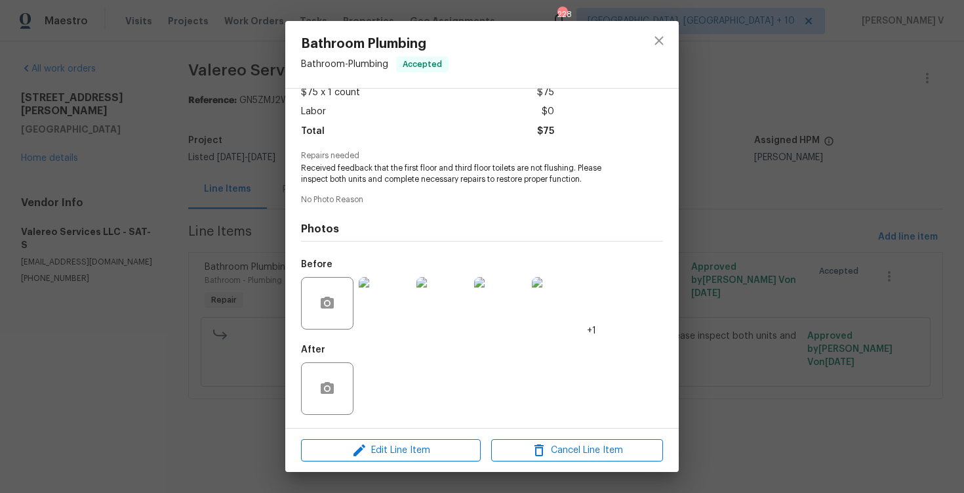
click at [432, 330] on div at bounding box center [443, 303] width 58 height 68
click at [431, 302] on img at bounding box center [442, 303] width 52 height 52
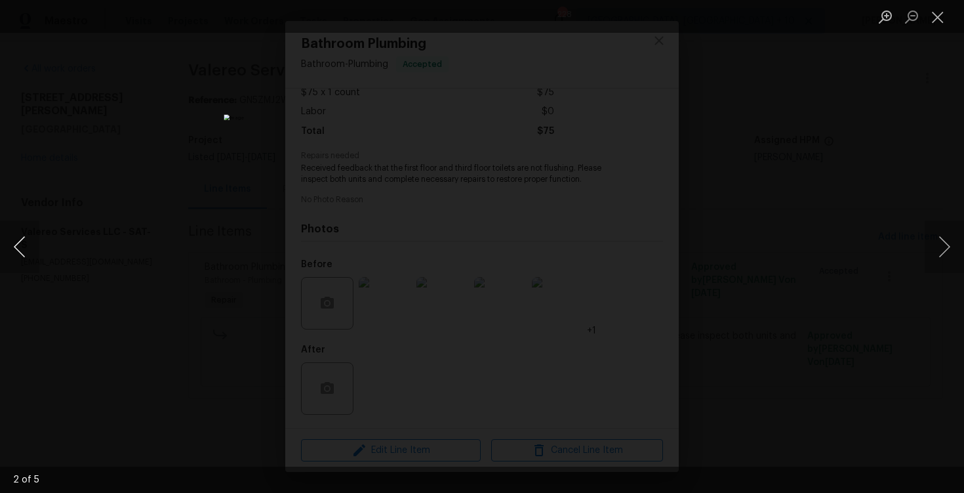
click at [26, 241] on button "Previous image" at bounding box center [19, 246] width 39 height 52
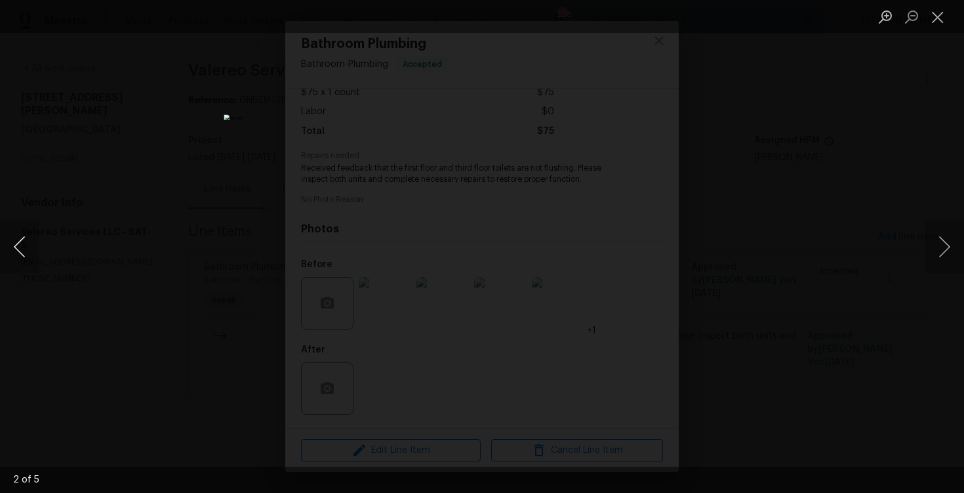
click at [26, 241] on button "Previous image" at bounding box center [19, 246] width 39 height 52
click at [127, 167] on div "Lightbox" at bounding box center [482, 246] width 964 height 493
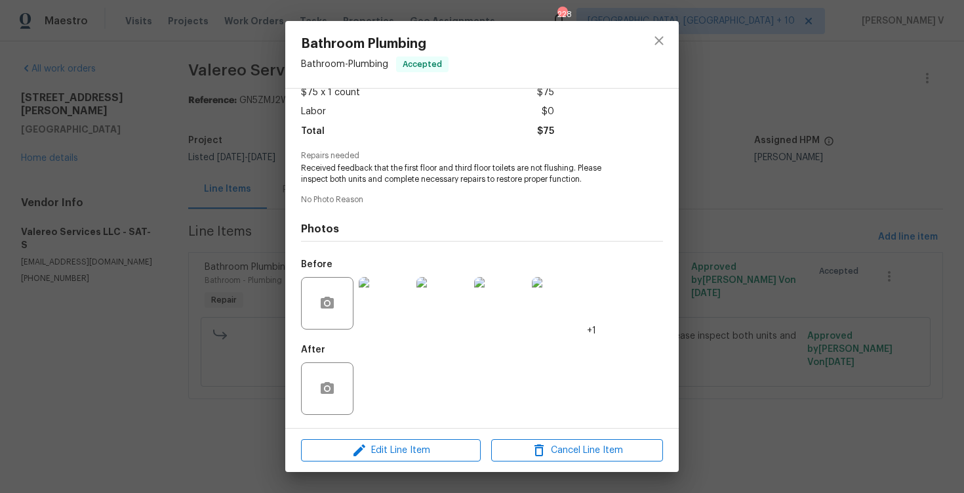
click at [453, 301] on img at bounding box center [442, 303] width 52 height 52
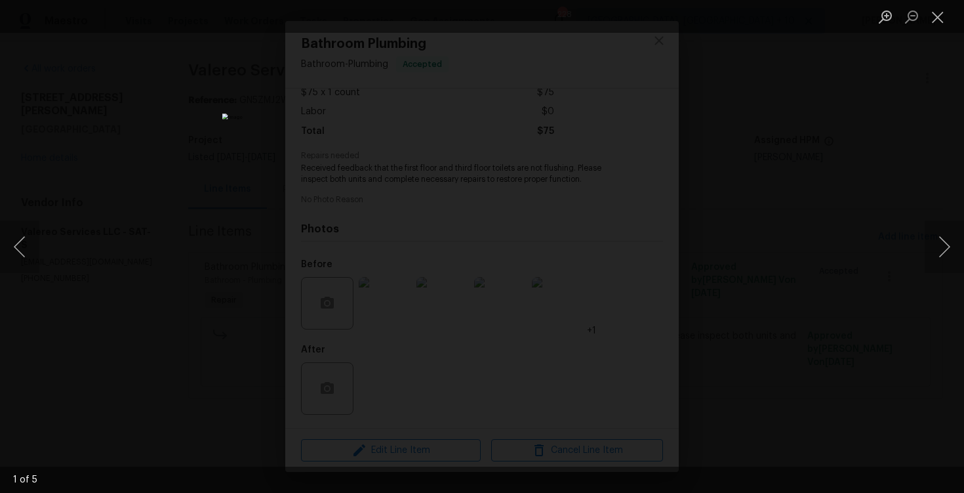
click at [80, 182] on div "Lightbox" at bounding box center [482, 246] width 964 height 493
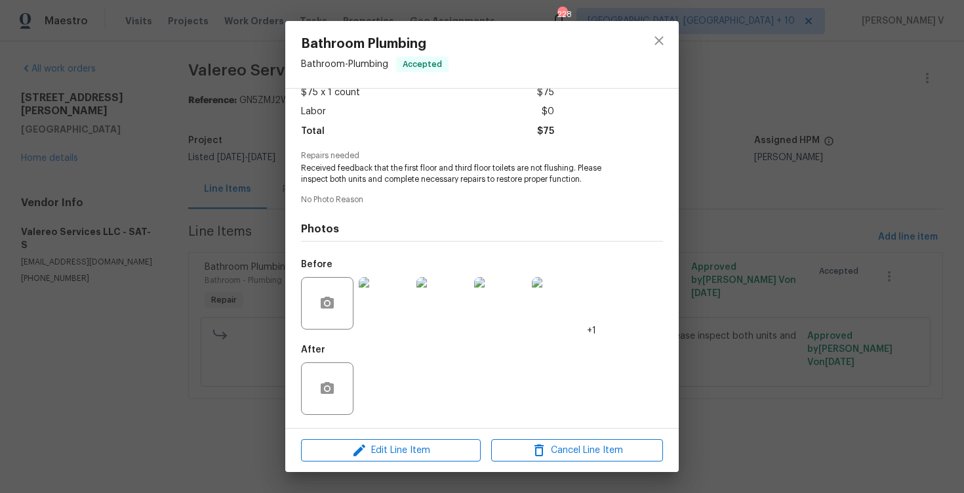
click at [80, 182] on div "Bathroom Plumbing Bathroom - Plumbing Accepted Vendor Valereo Services LLC Acco…" at bounding box center [482, 246] width 964 height 493
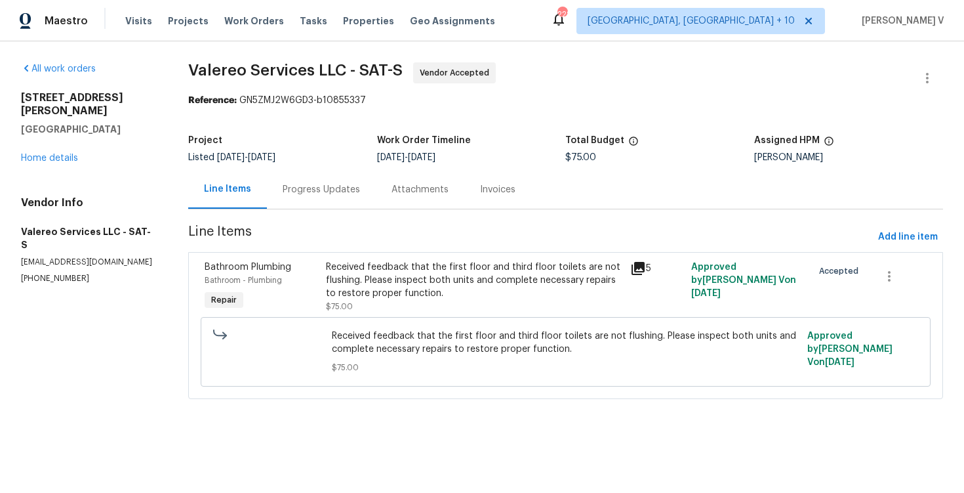
click at [241, 169] on div "Project Listed 9/15/2025 - 9/17/2025 Work Order Timeline 9/15/2025 - 9/17/2025 …" at bounding box center [565, 149] width 755 height 42
click at [288, 184] on div "Progress Updates" at bounding box center [321, 189] width 77 height 13
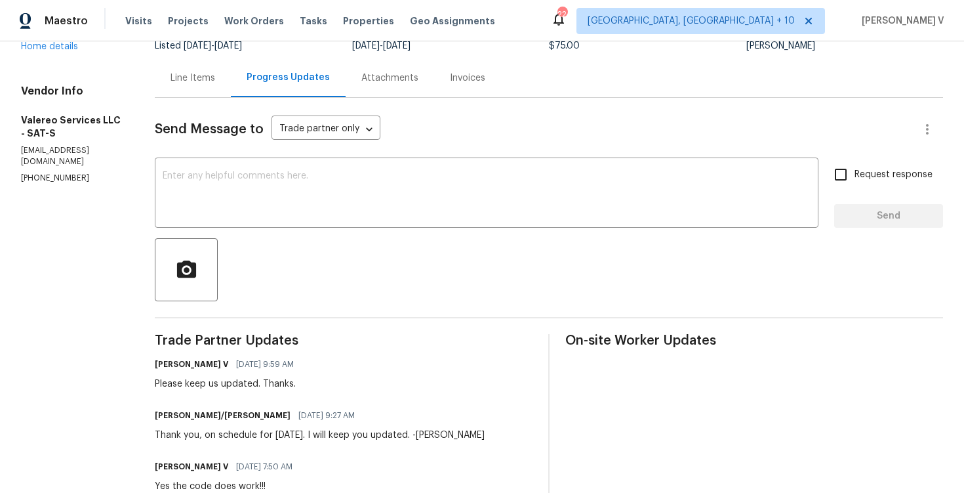
scroll to position [150, 0]
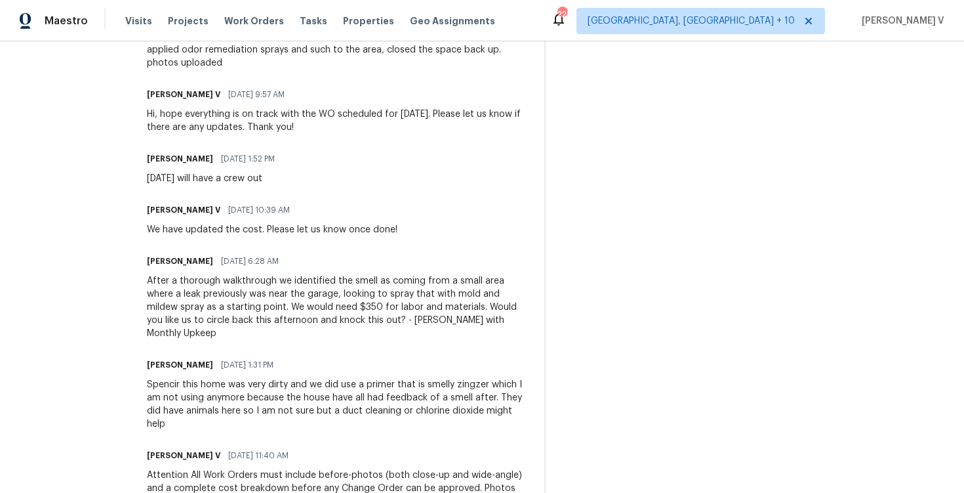
scroll to position [453, 0]
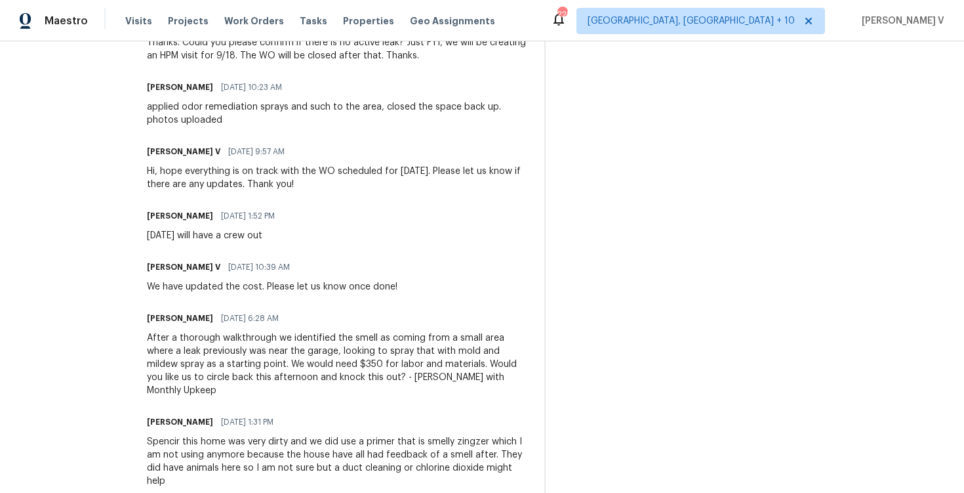
click at [178, 121] on div "applied odor remediation sprays and such to the area, closed the space back up.…" at bounding box center [338, 113] width 382 height 26
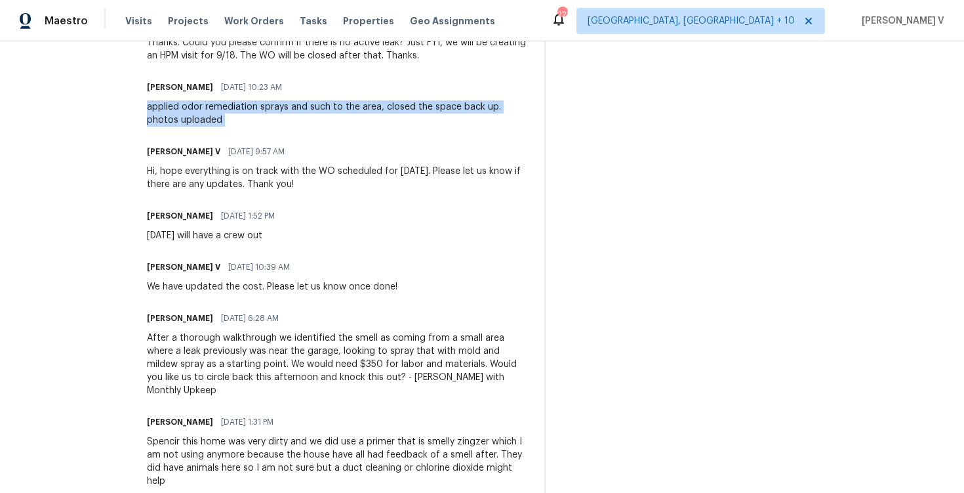
click at [178, 121] on div "applied odor remediation sprays and such to the area, closed the space back up.…" at bounding box center [338, 113] width 382 height 26
copy div "applied odor remediation sprays and such to the area, closed the space back up.…"
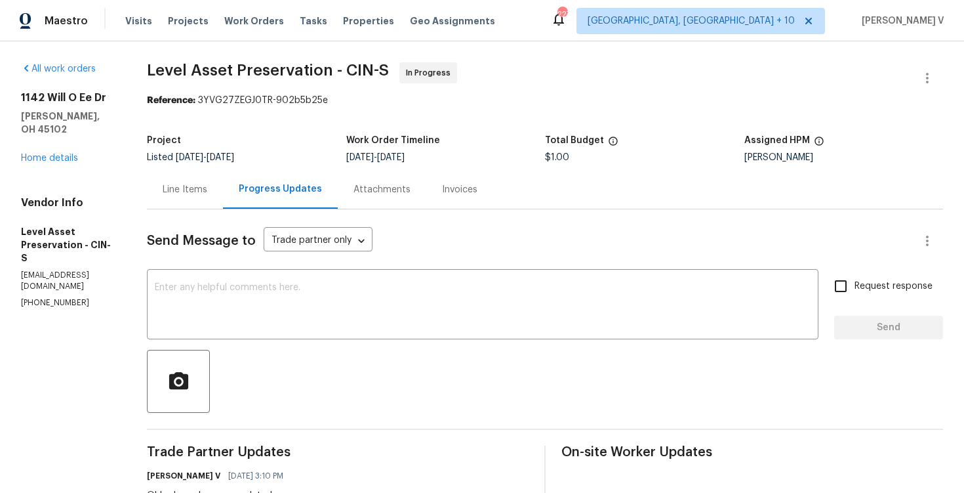
scroll to position [142, 0]
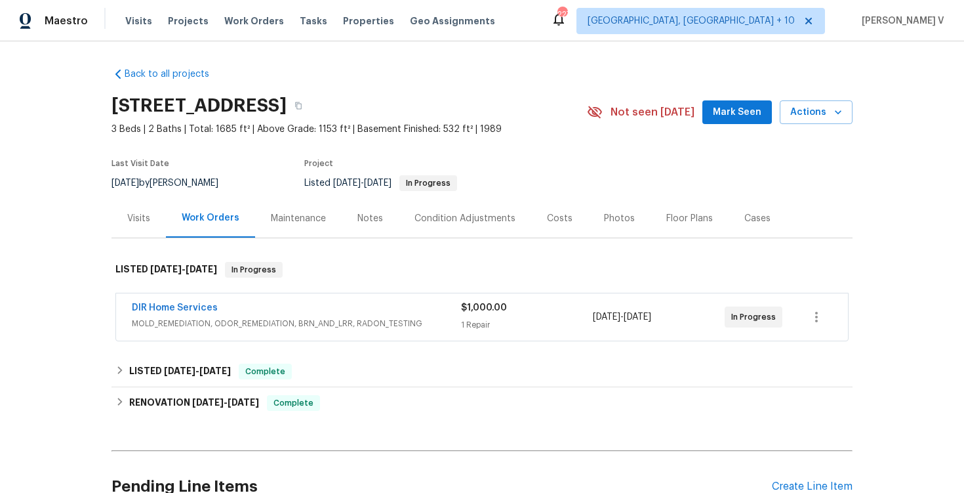
click at [304, 298] on div "DIR Home Services MOLD_REMEDIATION, ODOR_REMEDIATION, BRN_AND_LRR, RADON_TESTIN…" at bounding box center [482, 316] width 732 height 47
click at [297, 319] on span "MOLD_REMEDIATION, ODOR_REMEDIATION, BRN_AND_LRR, RADON_TESTING" at bounding box center [296, 323] width 329 height 13
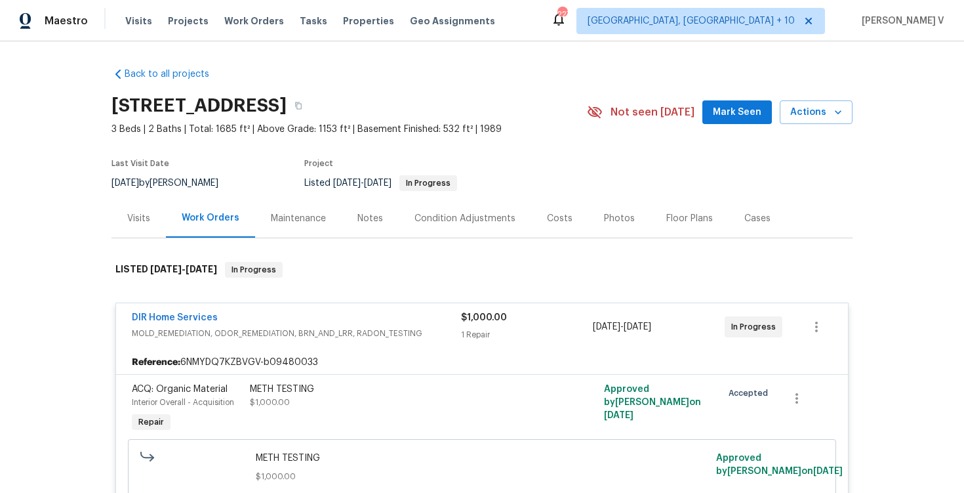
scroll to position [310, 0]
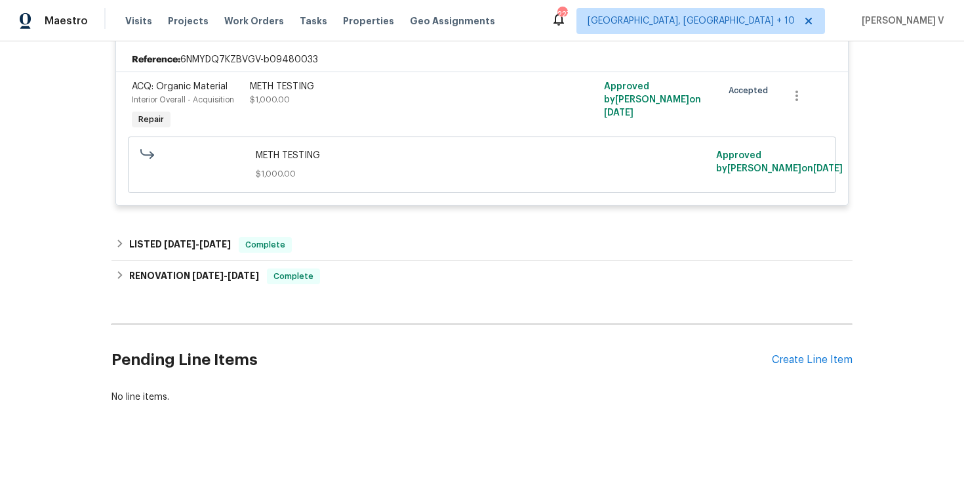
click at [806, 374] on div "Pending Line Items Create Line Item" at bounding box center [481, 359] width 741 height 61
click at [805, 352] on div "Pending Line Items Create Line Item" at bounding box center [481, 359] width 741 height 61
click at [805, 359] on div "Create Line Item" at bounding box center [812, 359] width 81 height 12
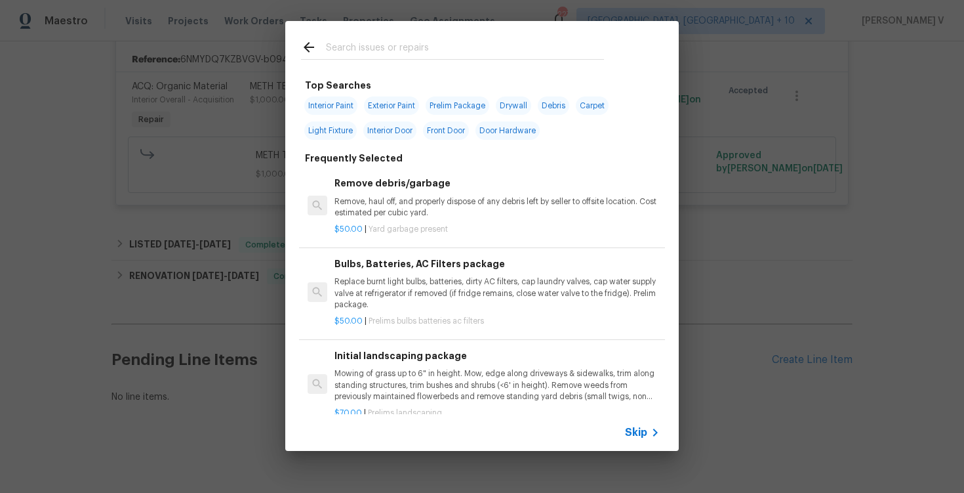
click at [638, 424] on div "Skip" at bounding box center [482, 432] width 394 height 37
click at [638, 424] on div "Skip" at bounding box center [644, 432] width 38 height 16
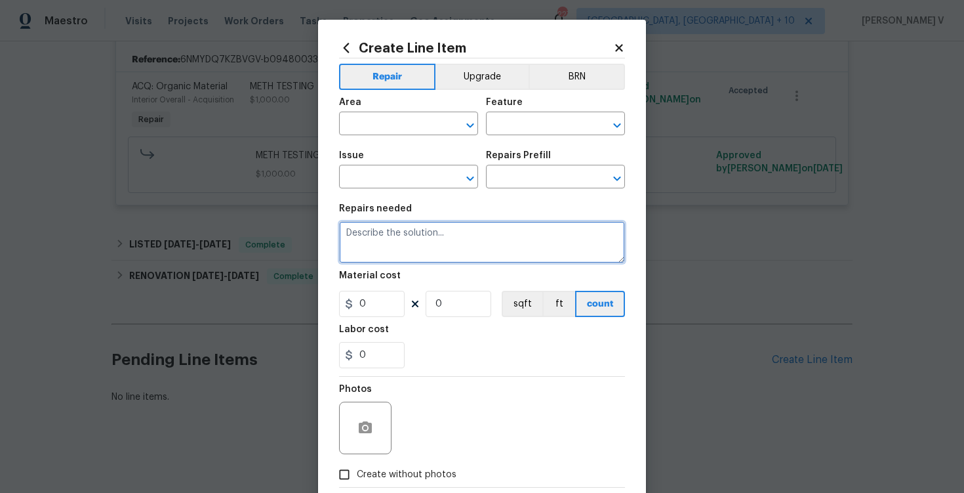
click at [430, 248] on textarea at bounding box center [482, 242] width 286 height 42
paste textarea "Received feedback that spiders are present throughout the home, both inside and…"
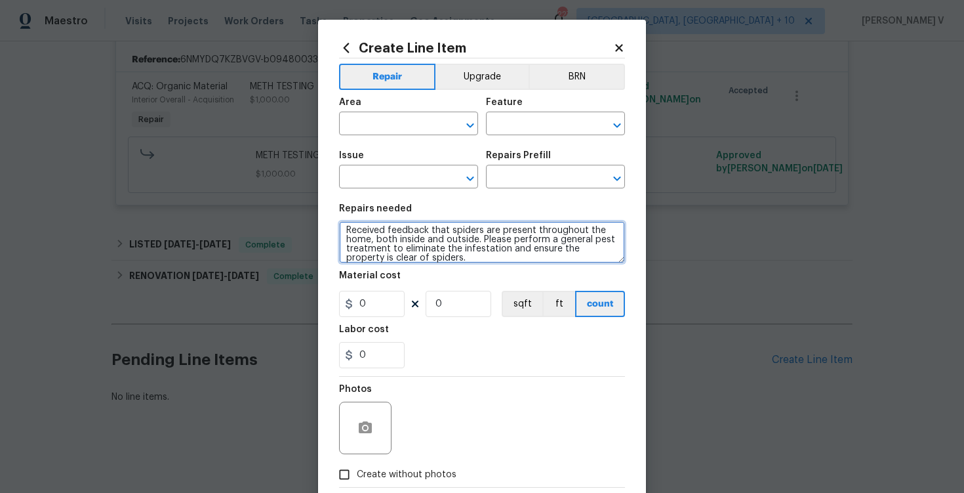
scroll to position [0, 0]
type textarea "Received feedback that spiders are present throughout the home, both inside and…"
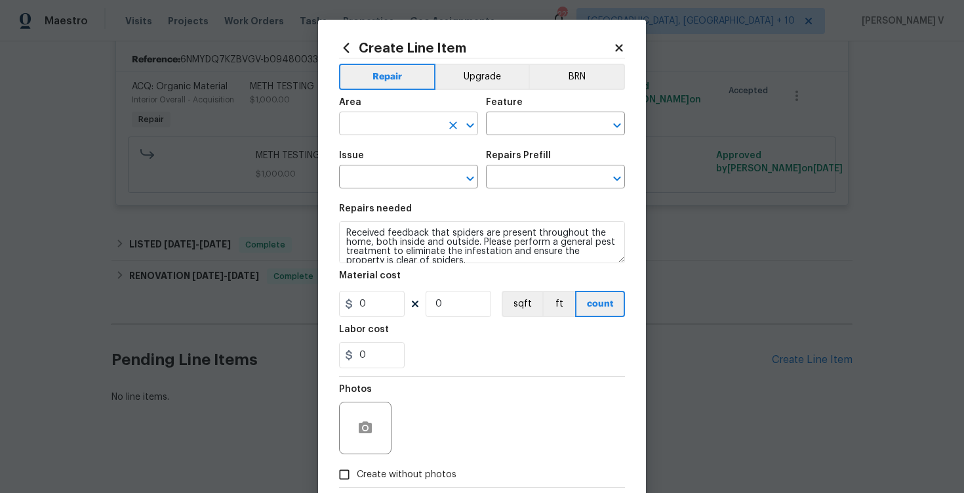
click at [410, 131] on input "text" at bounding box center [390, 125] width 102 height 20
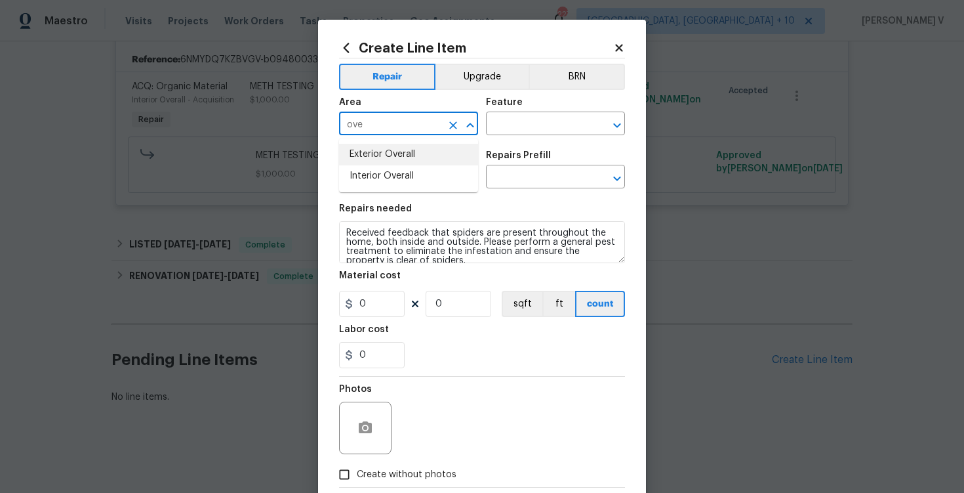
click at [372, 164] on li "Exterior Overall" at bounding box center [408, 155] width 139 height 22
drag, startPoint x: 381, startPoint y: 119, endPoint x: 282, endPoint y: 119, distance: 99.0
click at [282, 119] on div "Create Line Item Repair Upgrade BRN Area Exterior Overall ​ Feature ​ Issue ​ R…" at bounding box center [482, 246] width 964 height 493
drag, startPoint x: 383, startPoint y: 125, endPoint x: 219, endPoint y: 119, distance: 164.1
click at [219, 119] on div "Create Line Item Repair Upgrade BRN Area Exterior Overall ​ Feature ​ Issue ​ R…" at bounding box center [482, 246] width 964 height 493
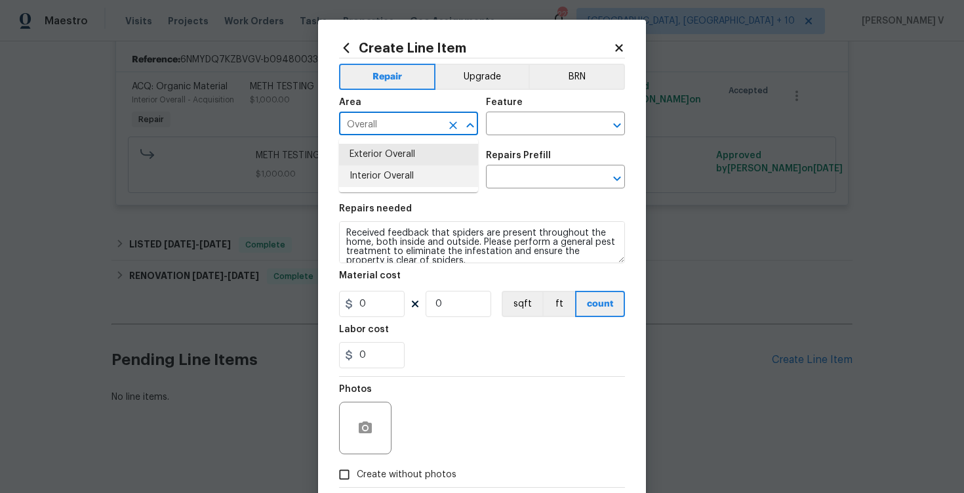
click at [353, 173] on li "Interior Overall" at bounding box center [408, 176] width 139 height 22
type input "Interior Overall"
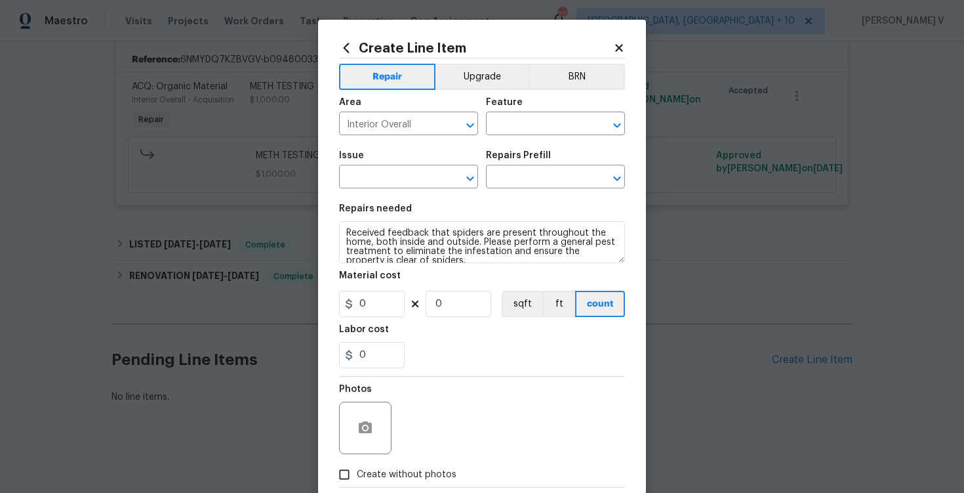
click at [521, 113] on div "Feature" at bounding box center [555, 106] width 139 height 17
click at [521, 117] on input "text" at bounding box center [537, 125] width 102 height 20
click at [541, 182] on li "Pests" at bounding box center [555, 186] width 139 height 22
type input "Pests"
click at [418, 184] on input "text" at bounding box center [390, 178] width 102 height 20
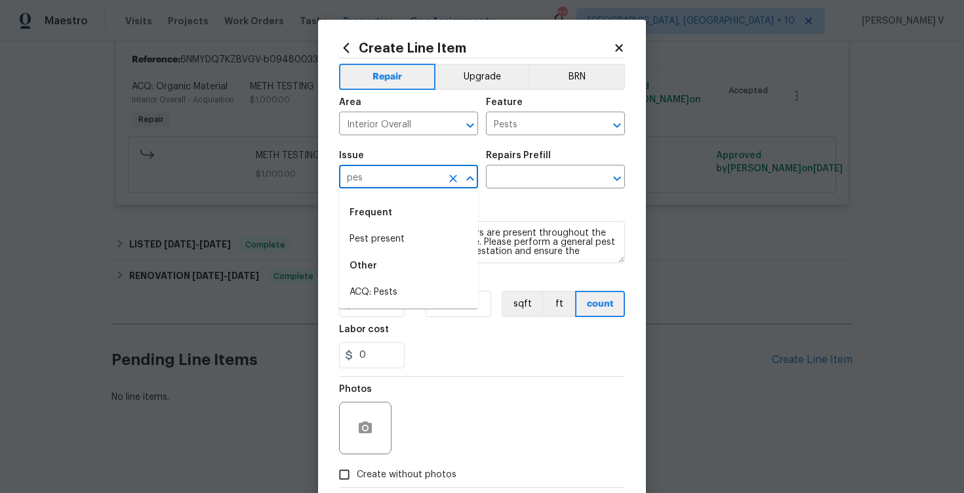
click at [416, 232] on li "Pest present" at bounding box center [408, 239] width 139 height 22
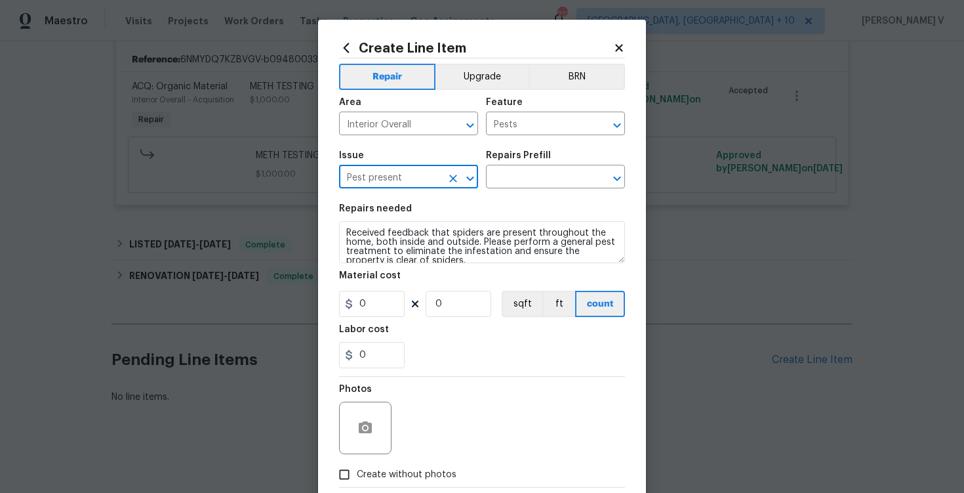
type input "Pest present"
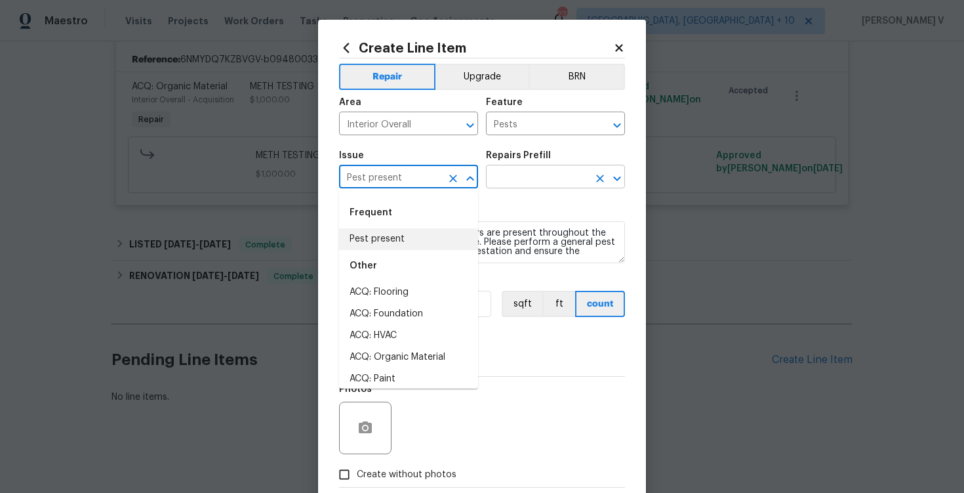
click at [519, 179] on input "text" at bounding box center [537, 178] width 102 height 20
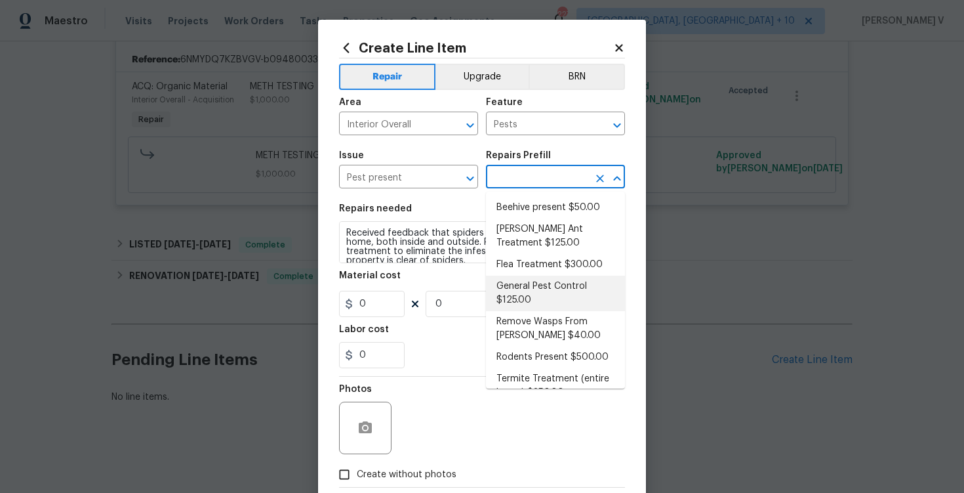
click at [519, 285] on li "General Pest Control $125.00" at bounding box center [555, 292] width 139 height 35
type input "General Pest Control $125.00"
type textarea "General pest treatment for active pest/insect infestation - non termite"
type input "125"
type input "1"
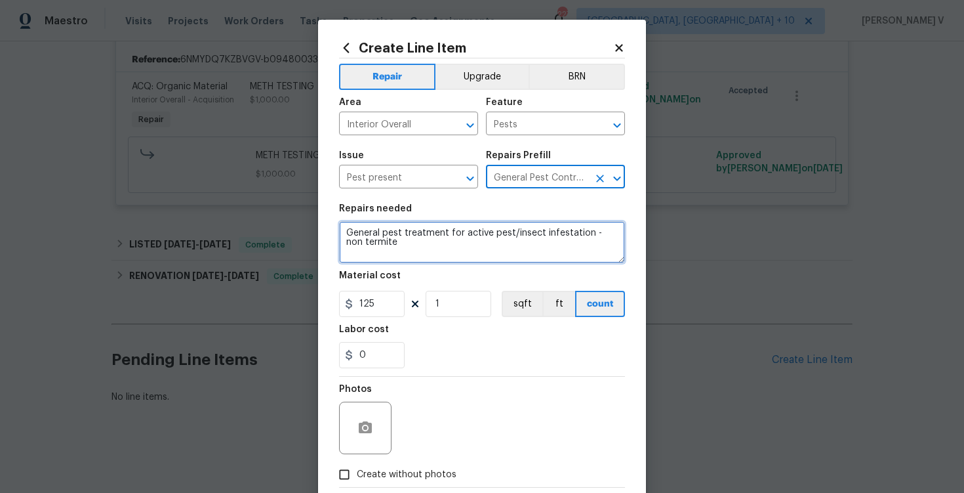
click at [504, 243] on textarea "General pest treatment for active pest/insect infestation - non termite" at bounding box center [482, 242] width 286 height 42
paste textarea "Received feedback that spiders are present throughout the home, both inside and…"
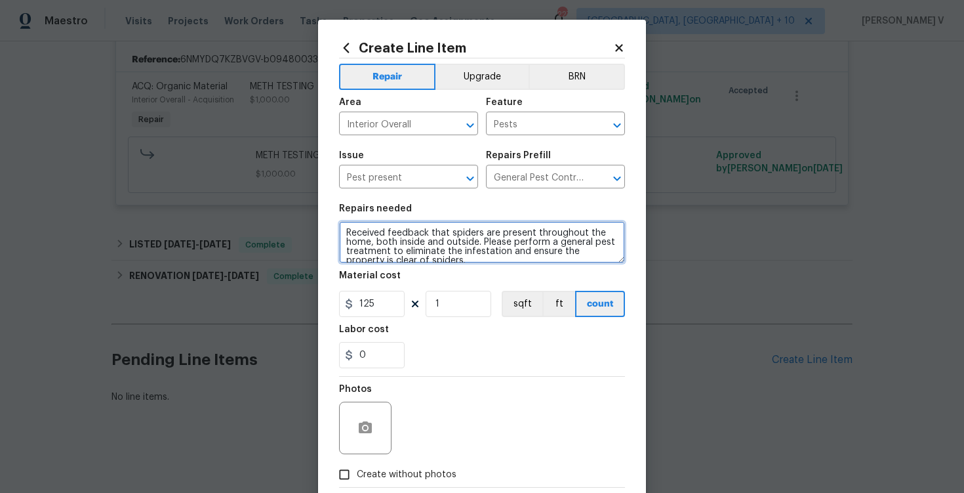
type textarea "Received feedback that spiders are present throughout the home, both inside and…"
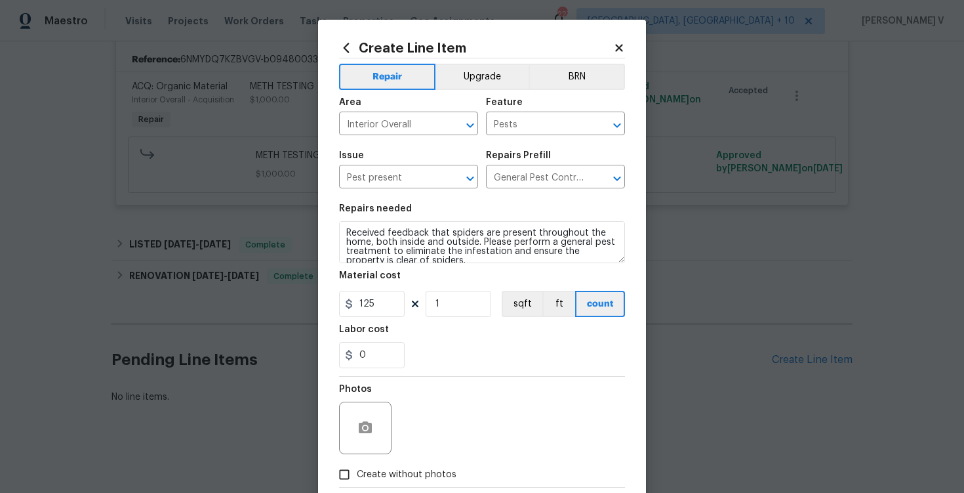
click at [363, 283] on div "Material cost" at bounding box center [482, 279] width 286 height 17
click at [367, 297] on input "125" at bounding box center [372, 304] width 66 height 26
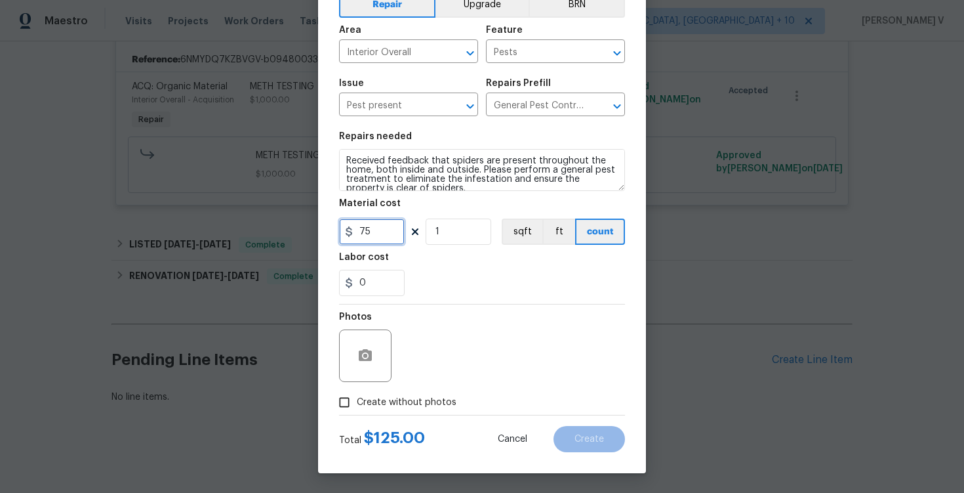
type input "75"
click at [363, 400] on span "Create without photos" at bounding box center [407, 402] width 100 height 14
click at [357, 400] on input "Create without photos" at bounding box center [344, 402] width 25 height 25
checkbox input "true"
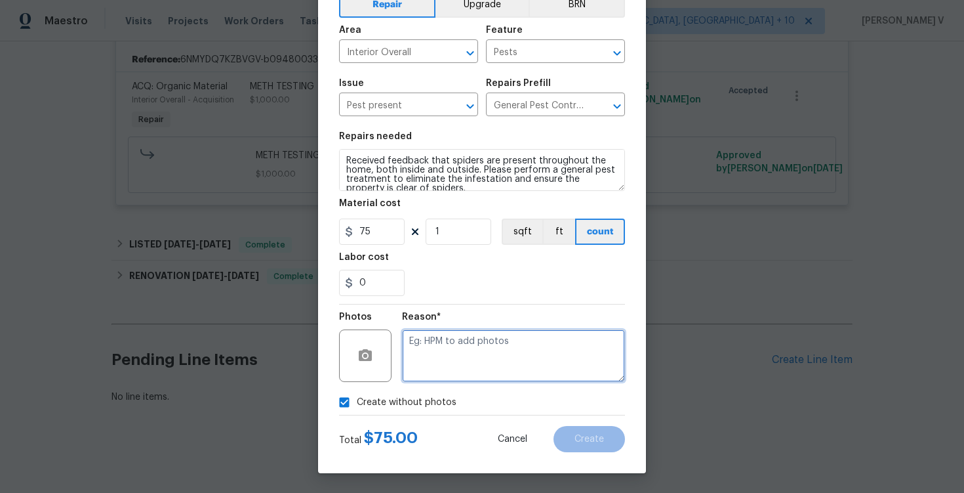
click at [441, 355] on textarea at bounding box center [513, 355] width 223 height 52
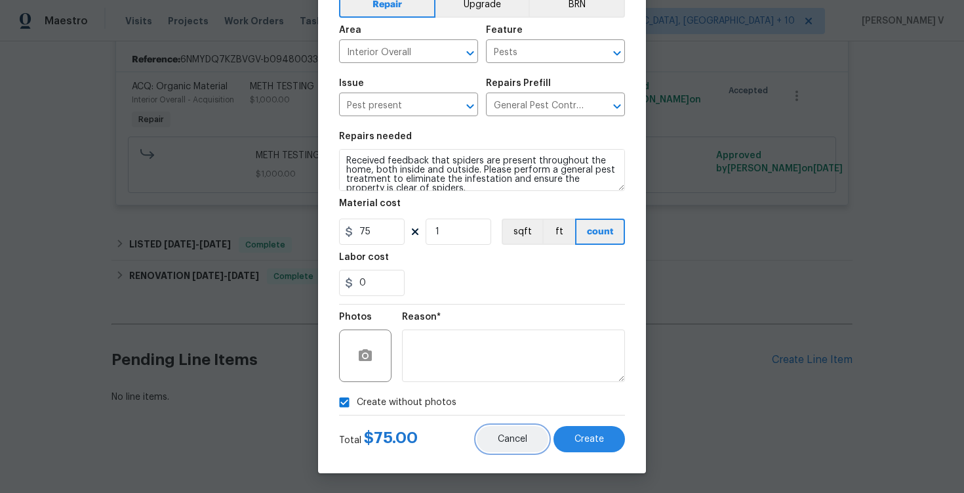
click at [538, 437] on button "Cancel" at bounding box center [512, 439] width 71 height 26
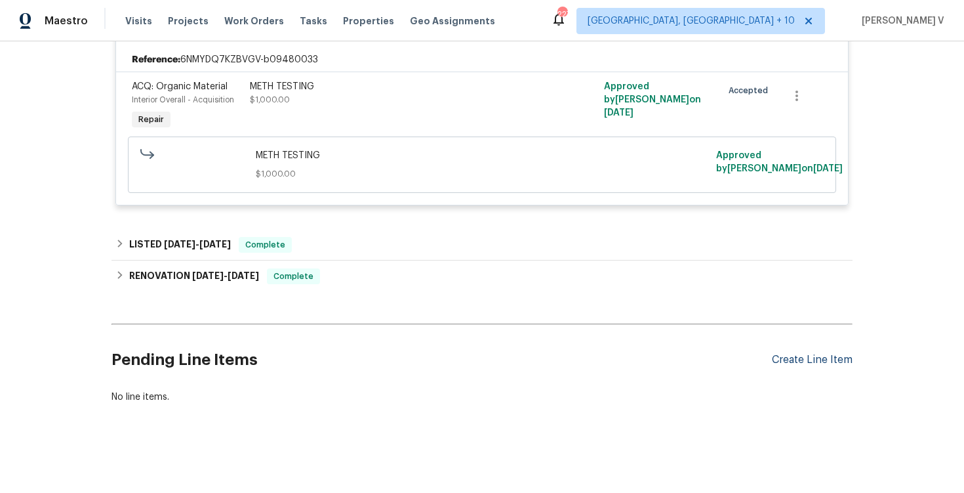
click at [809, 365] on div "Create Line Item" at bounding box center [812, 359] width 81 height 12
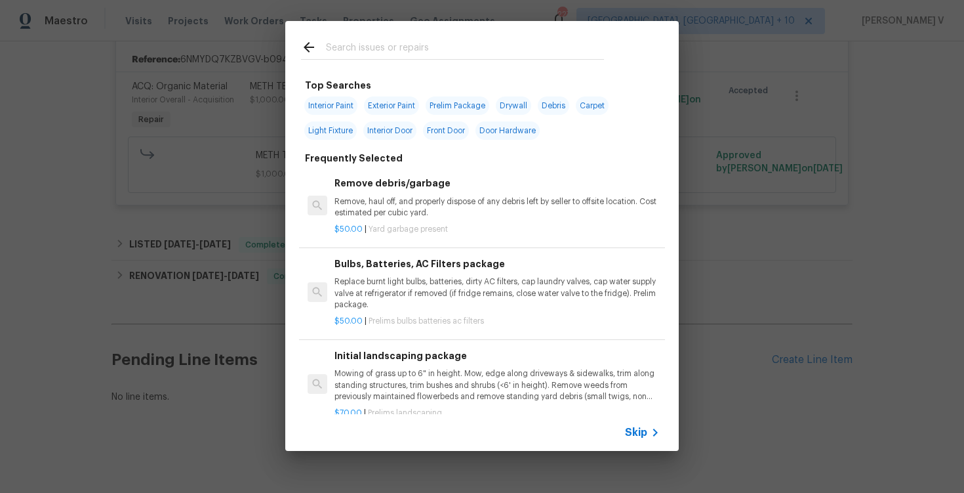
click at [630, 430] on span "Skip" at bounding box center [636, 432] width 22 height 13
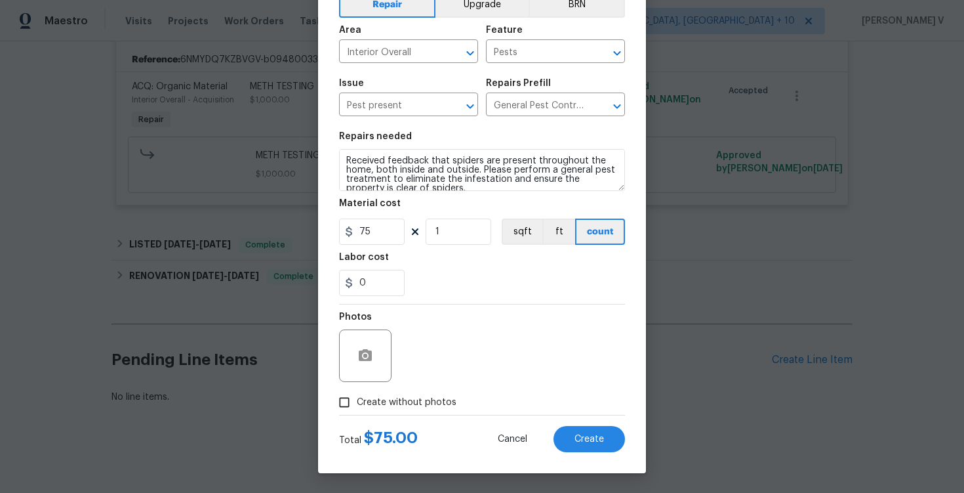
click at [363, 411] on label "Create without photos" at bounding box center [394, 402] width 125 height 25
click at [357, 411] on input "Create without photos" at bounding box center [344, 402] width 25 height 25
checkbox input "true"
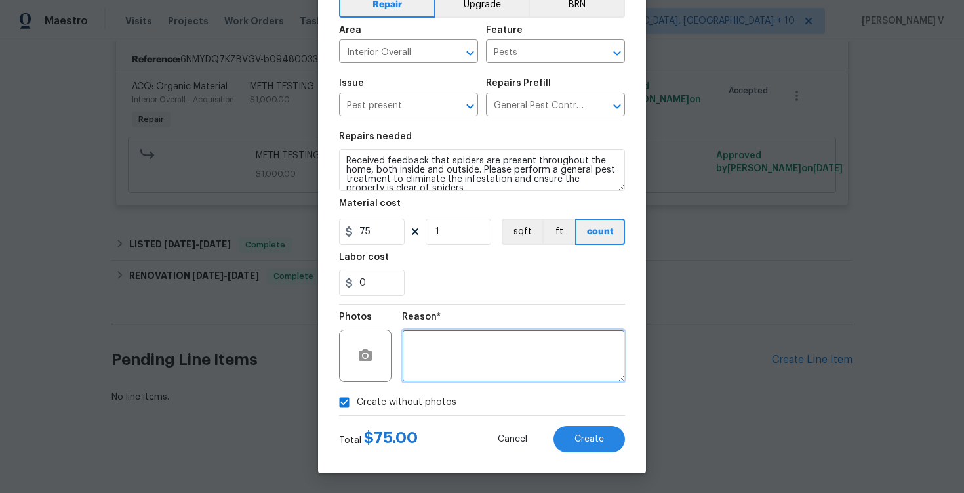
click at [476, 345] on textarea at bounding box center [513, 355] width 223 height 52
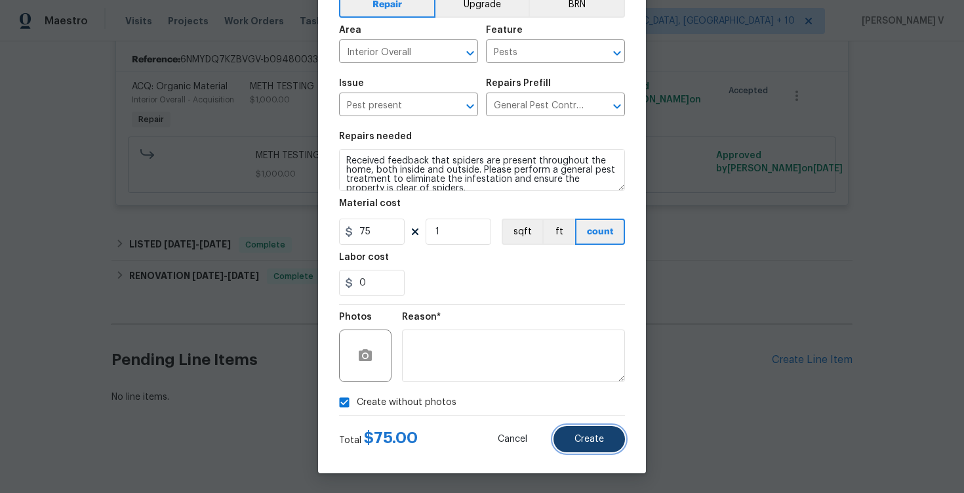
click at [567, 428] on button "Create" at bounding box center [589, 439] width 71 height 26
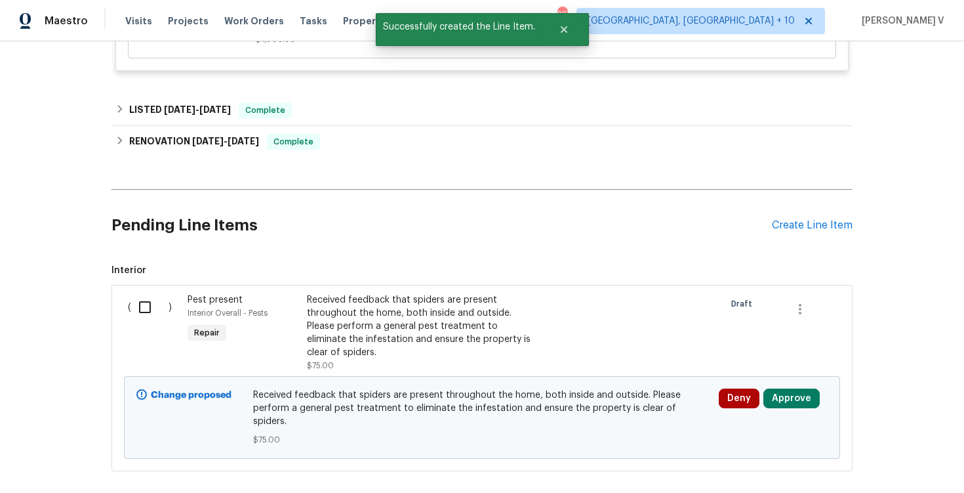
scroll to position [462, 0]
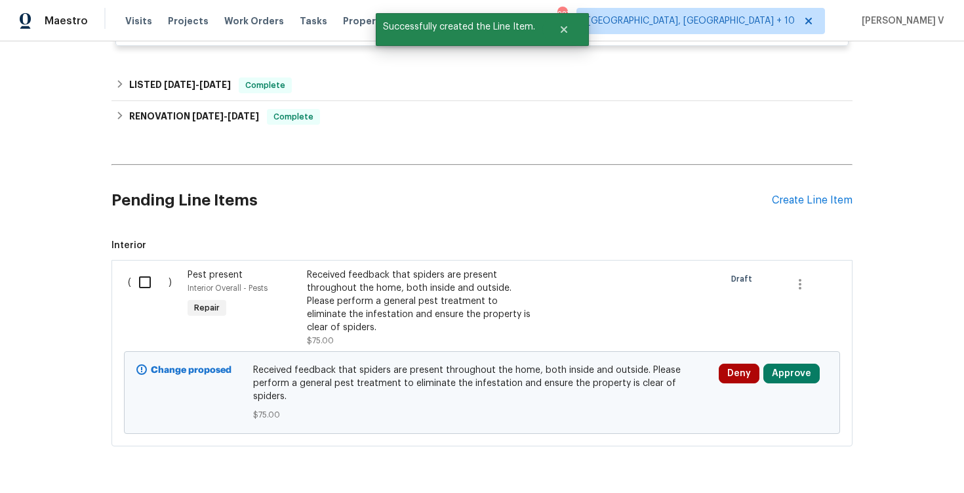
click at [153, 294] on input "checkbox" at bounding box center [149, 282] width 37 height 28
checkbox input "true"
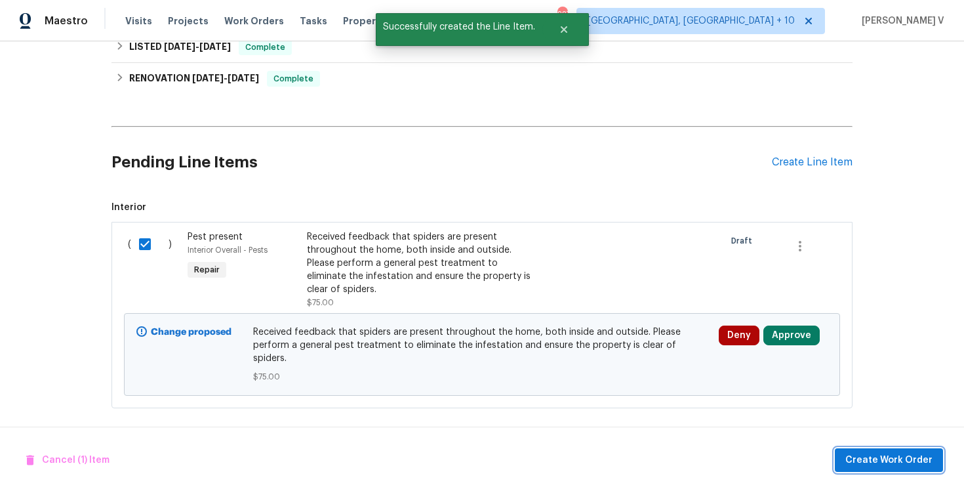
click at [916, 453] on span "Create Work Order" at bounding box center [888, 460] width 87 height 16
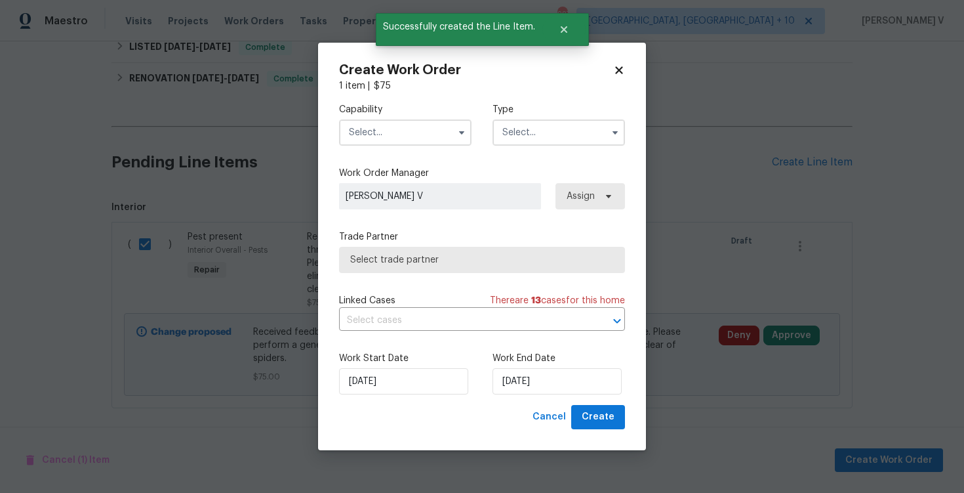
click at [416, 123] on input "text" at bounding box center [405, 132] width 132 height 26
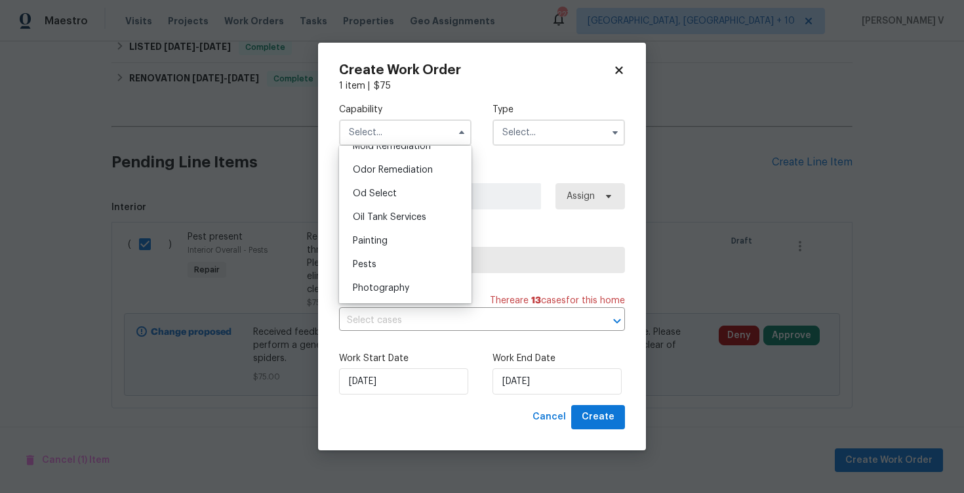
scroll to position [1076, 0]
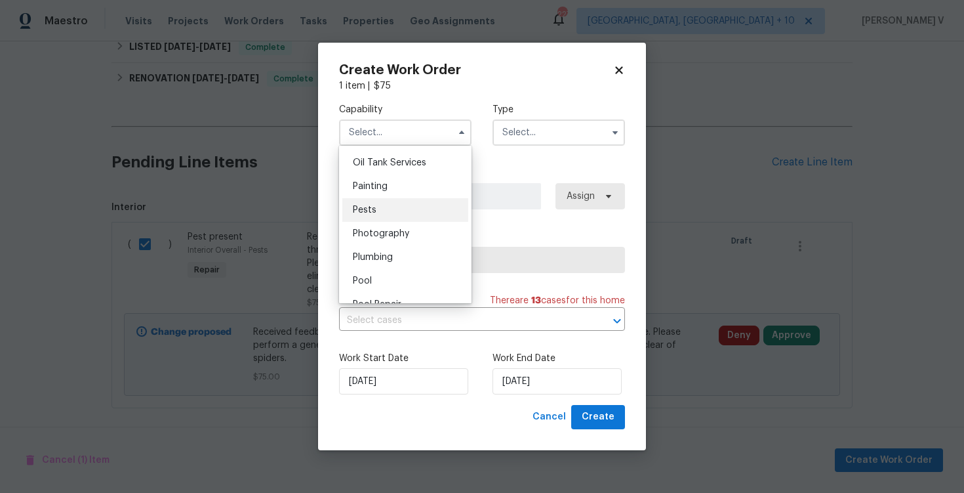
click at [389, 216] on div "Pests" at bounding box center [405, 210] width 126 height 24
type input "Pests"
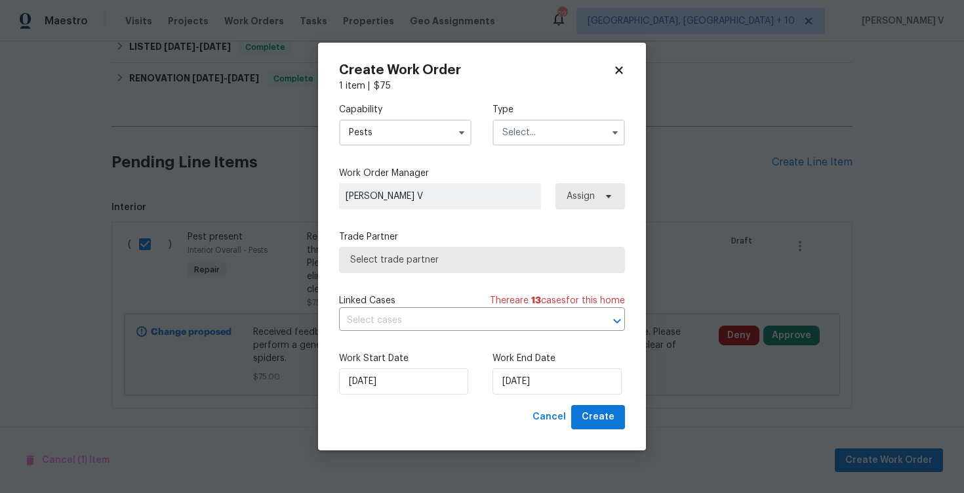
click at [513, 153] on div "Capability Pests Agent Appliance Bathtub Resurfacing BRN And Lrr Broker Cabinet…" at bounding box center [482, 124] width 286 height 64
click at [545, 134] on input "text" at bounding box center [559, 132] width 132 height 26
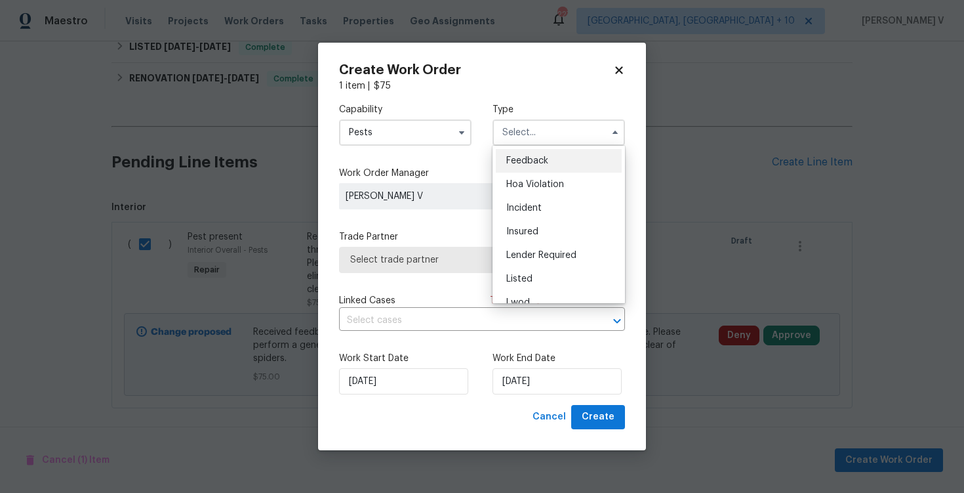
click at [522, 168] on div "Feedback" at bounding box center [559, 161] width 126 height 24
type input "Feedback"
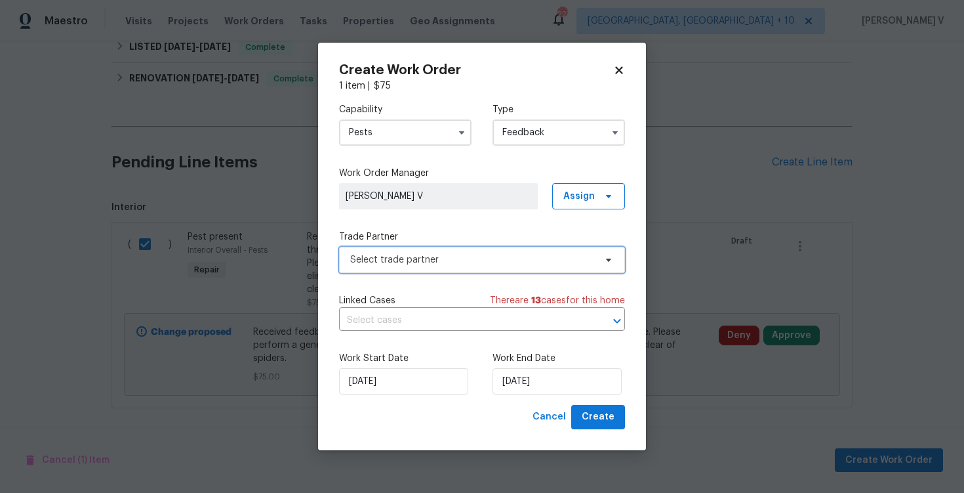
click at [407, 258] on span "Select trade partner" at bounding box center [472, 259] width 245 height 13
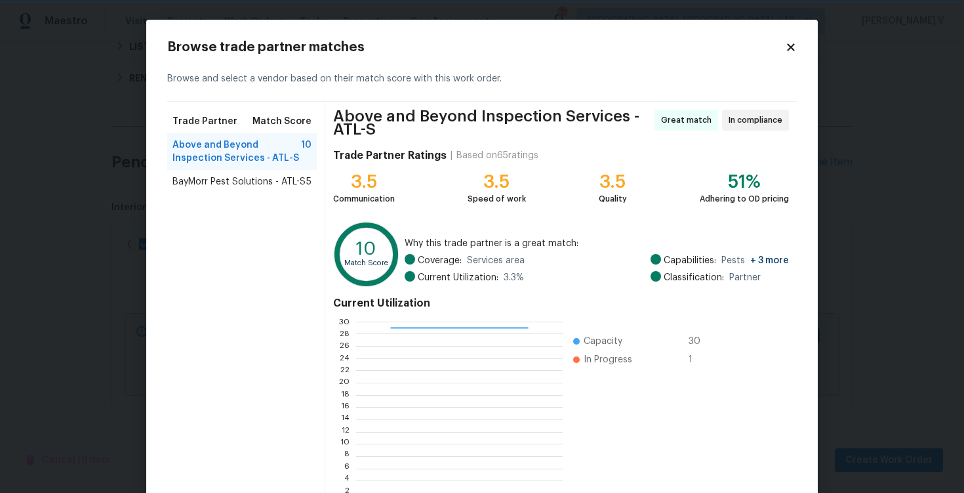
scroll to position [91, 0]
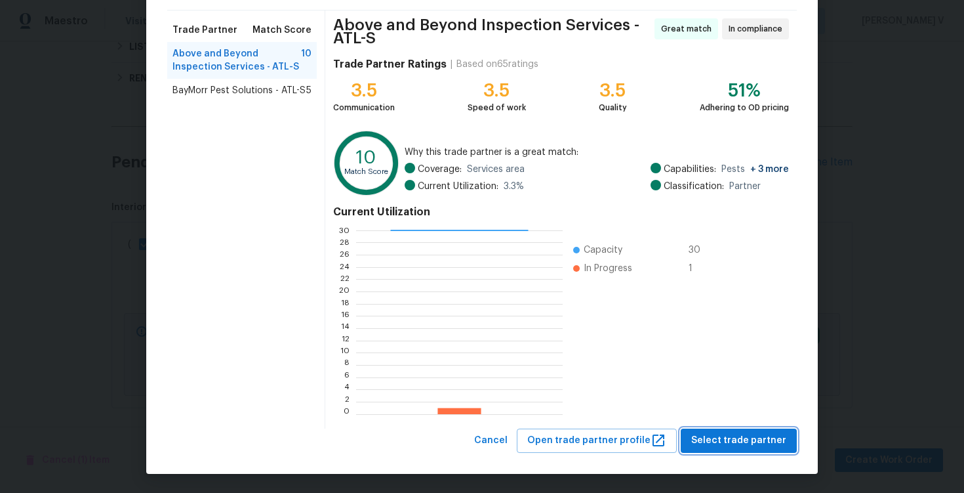
click at [737, 442] on span "Select trade partner" at bounding box center [738, 440] width 95 height 16
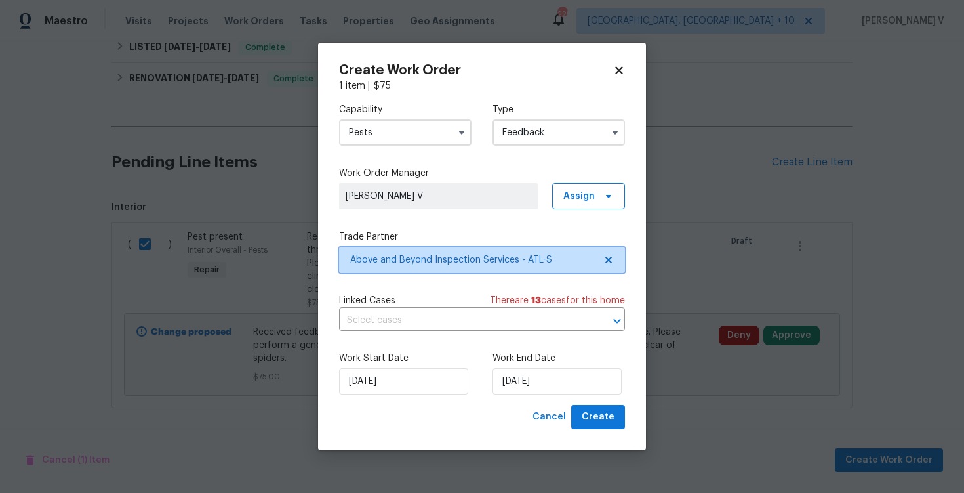
scroll to position [0, 0]
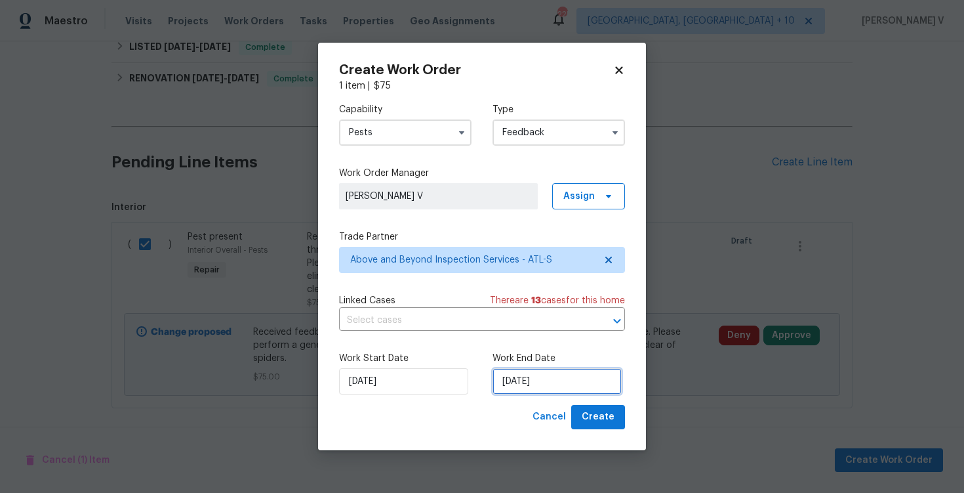
click at [519, 372] on input "16/09/2025" at bounding box center [557, 381] width 129 height 26
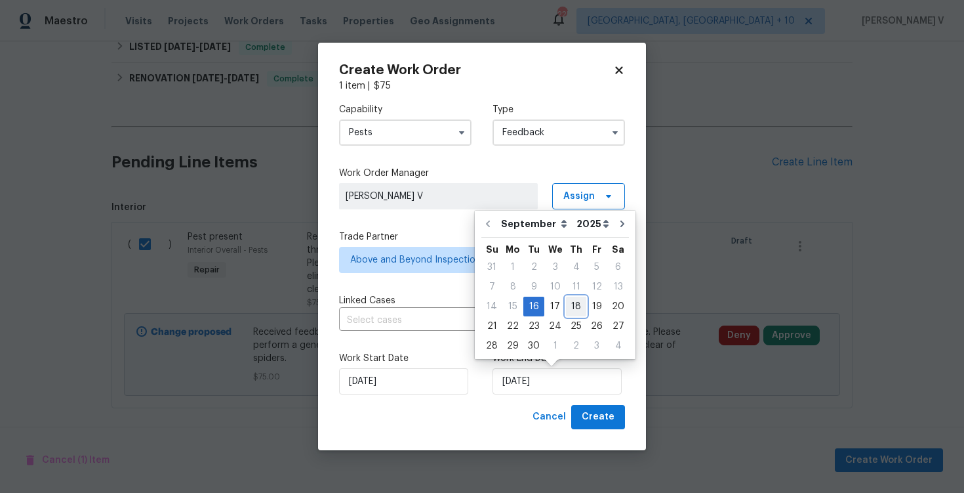
click at [574, 308] on div "18" at bounding box center [576, 306] width 20 height 18
type input "18/09/2025"
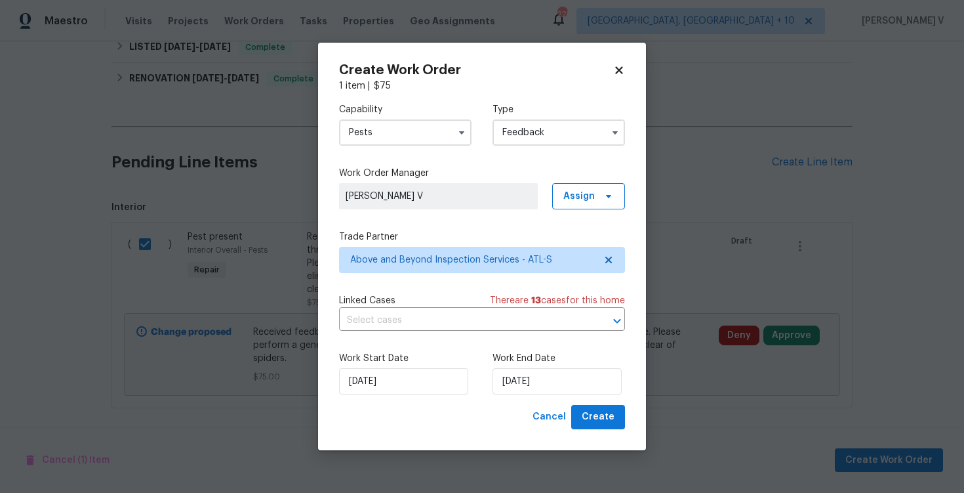
click at [608, 445] on div "Create Work Order 1 item | $ 75 Capability Pests Type Feedback Work Order Manag…" at bounding box center [482, 246] width 328 height 407
click at [601, 420] on span "Create" at bounding box center [598, 417] width 33 height 16
checkbox input "false"
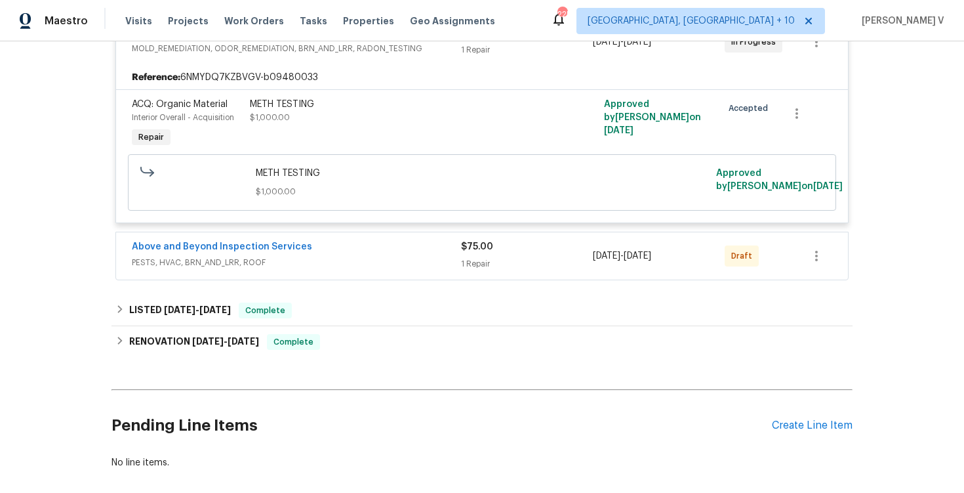
scroll to position [239, 0]
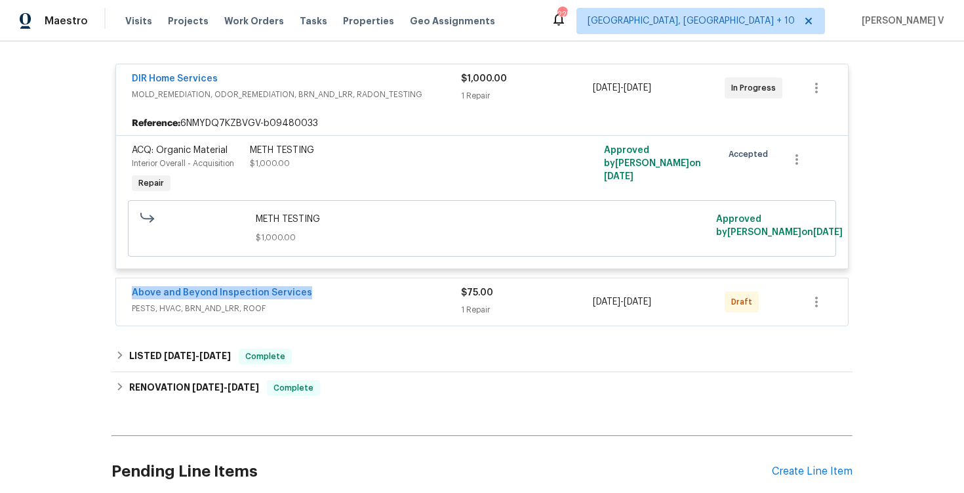
drag, startPoint x: 384, startPoint y: 304, endPoint x: 14, endPoint y: 304, distance: 369.9
click at [14, 304] on div "Back to all projects 89 Paces Lakes Pt, Dallas, GA 30157 3 Beds | 2 Baths | Tot…" at bounding box center [482, 266] width 964 height 451
copy link "Above and Beyond Inspection Services"
click at [212, 297] on link "Above and Beyond Inspection Services" at bounding box center [222, 292] width 180 height 9
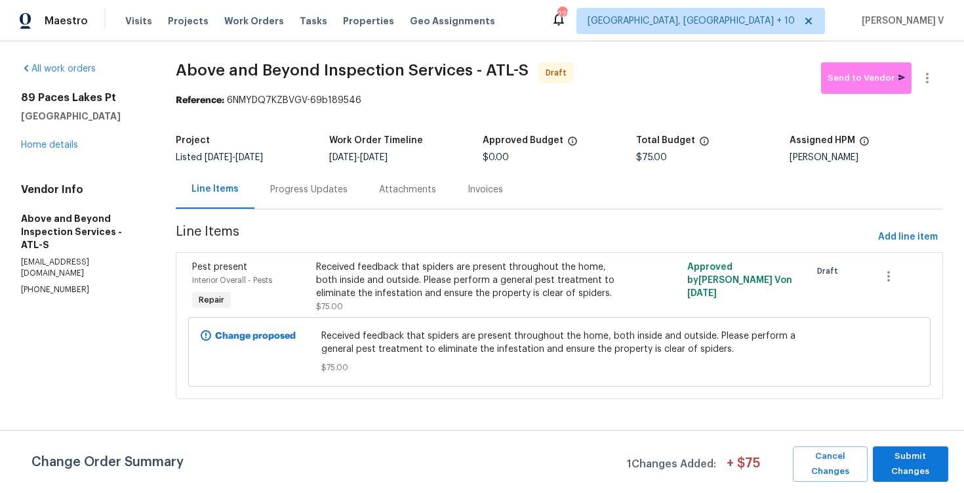
click at [326, 186] on div "Progress Updates" at bounding box center [308, 189] width 77 height 13
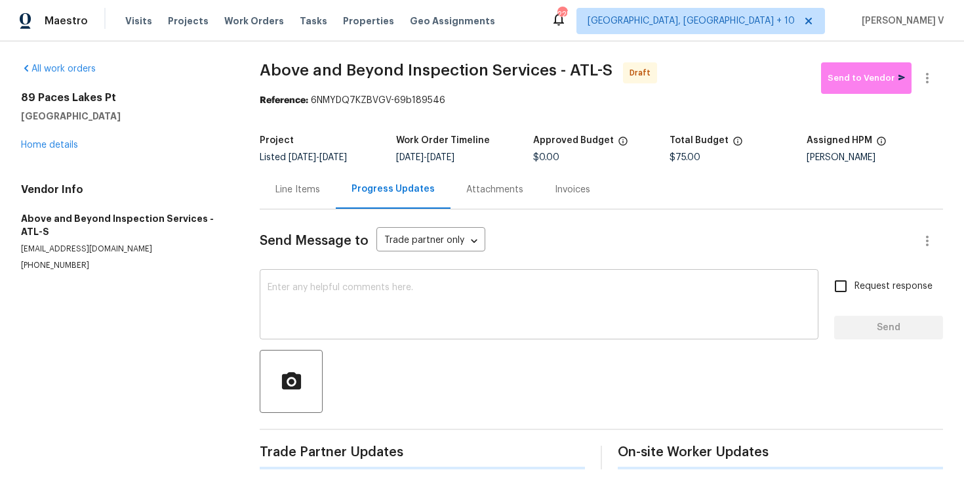
click at [344, 313] on textarea at bounding box center [539, 306] width 543 height 46
paste textarea "Hi this is Divya with Opendoor. I’m confirming you received the WO for the prop…"
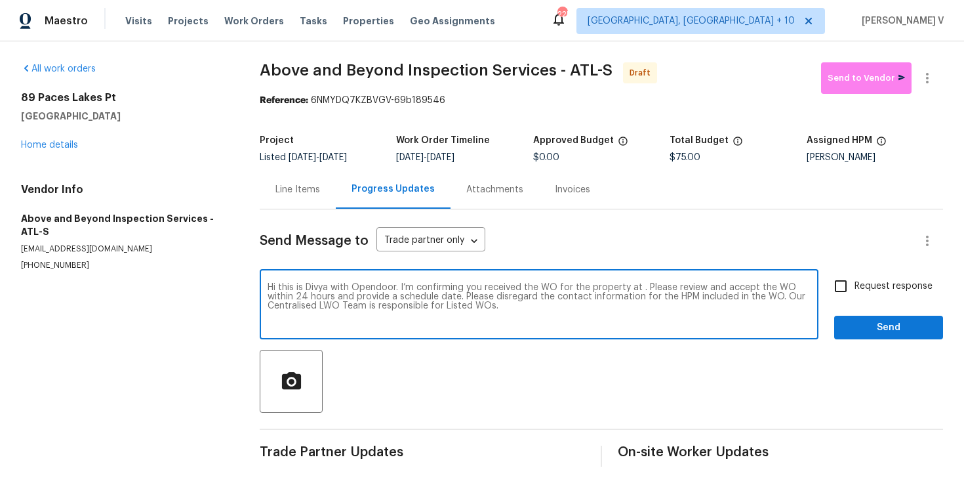
click at [641, 289] on textarea "Hi this is Divya with Opendoor. I’m confirming you received the WO for the prop…" at bounding box center [539, 306] width 543 height 46
paste textarea "89 Paces Lakes Pt, Dallas, GA 30157"
type textarea "Hi this is Divya with Opendoor. I’m confirming you received the WO for the prop…"
click at [832, 291] on input "Request response" at bounding box center [841, 286] width 28 height 28
checkbox input "true"
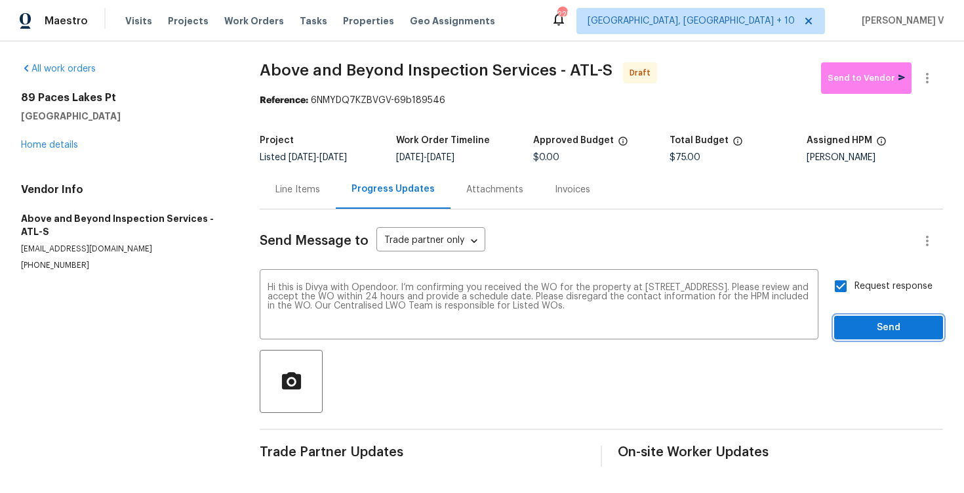
click at [865, 337] on button "Send" at bounding box center [888, 327] width 109 height 24
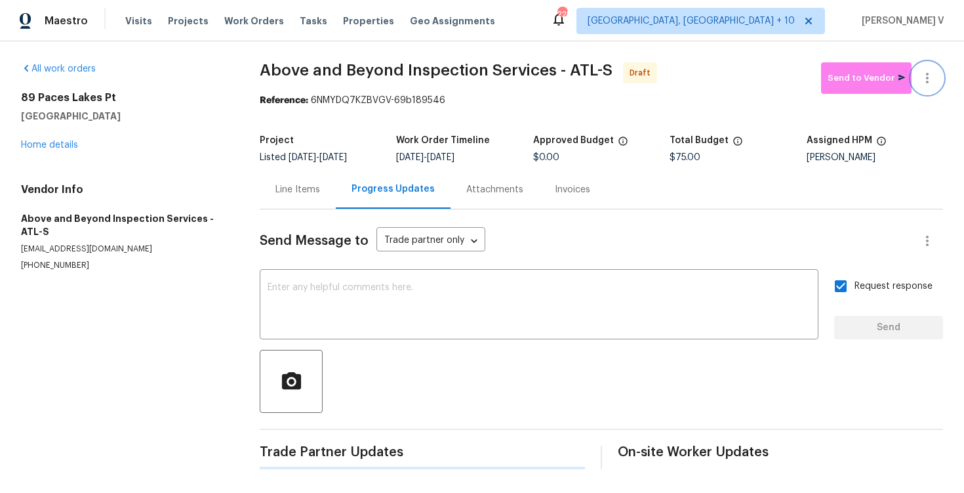
click at [932, 81] on icon "button" at bounding box center [927, 78] width 16 height 16
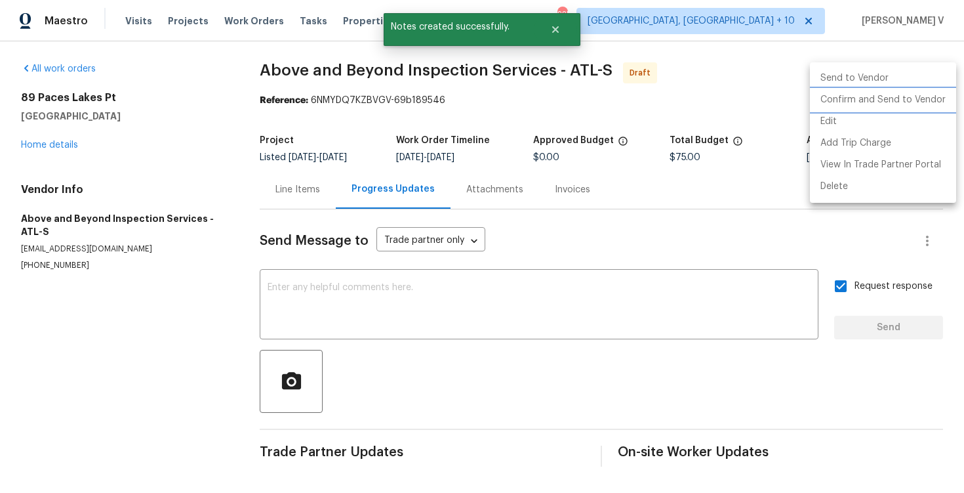
click at [862, 98] on li "Confirm and Send to Vendor" at bounding box center [883, 100] width 146 height 22
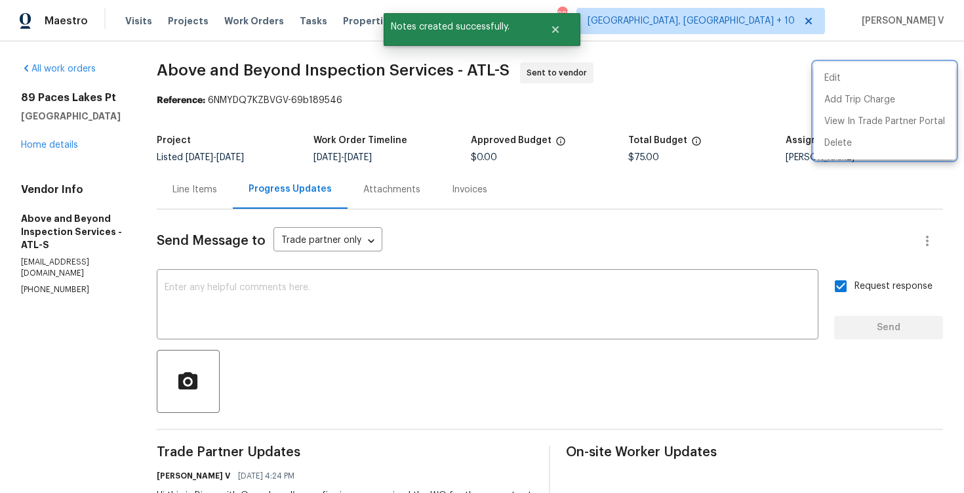
click at [338, 319] on div at bounding box center [482, 246] width 964 height 493
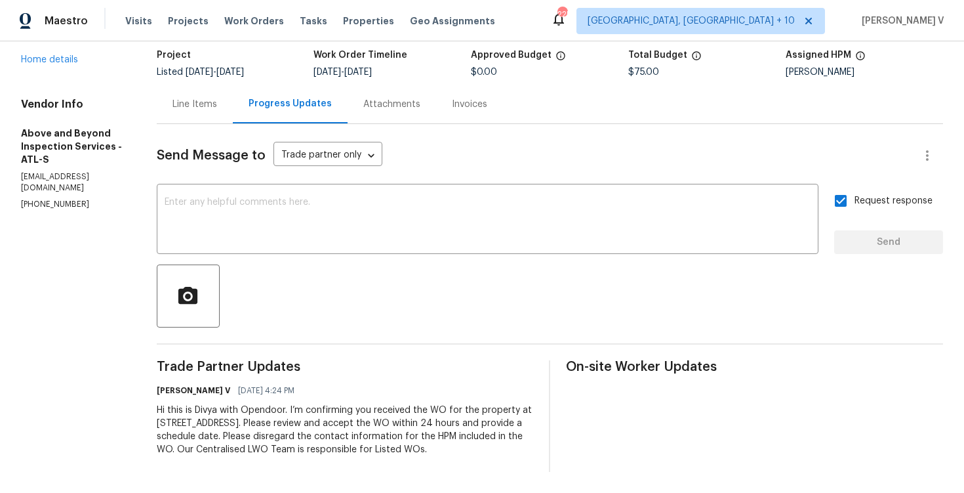
scroll to position [98, 0]
click at [547, 197] on textarea at bounding box center [488, 220] width 646 height 46
paste textarea "Attention All Work Orders must include before-photos (both close-up and wide-an…"
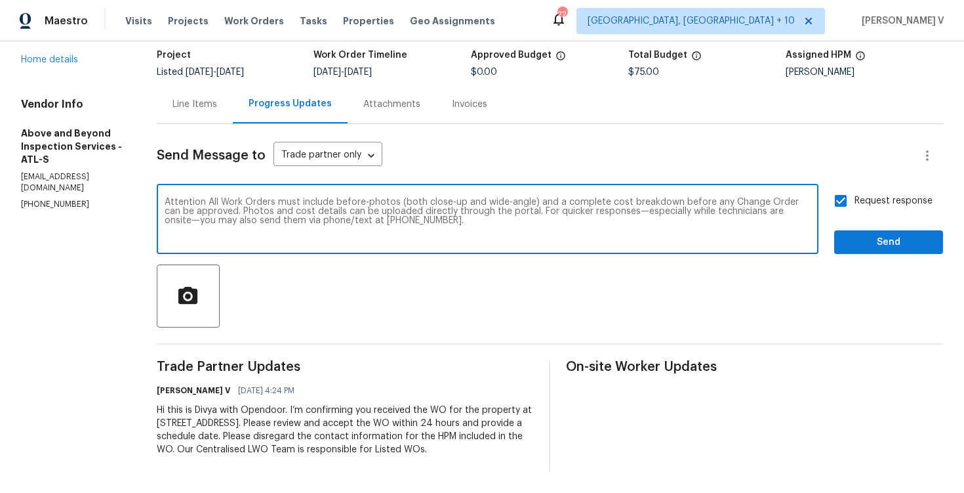
type textarea "Attention All Work Orders must include before-photos (both close-up and wide-an…"
click at [842, 230] on button "Send" at bounding box center [888, 242] width 109 height 24
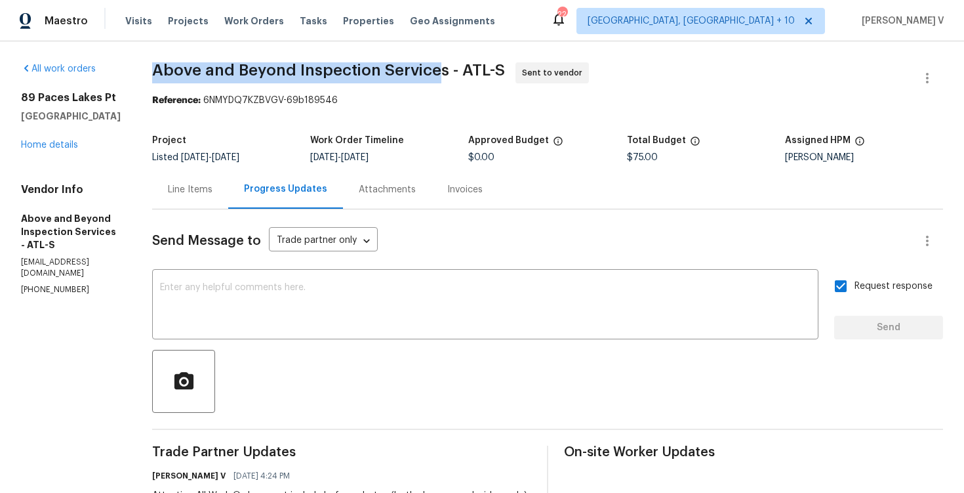
drag, startPoint x: 197, startPoint y: 69, endPoint x: 487, endPoint y: 70, distance: 290.5
click at [487, 70] on div "All work orders 89 Paces Lakes Pt Dallas, GA 30157 Home details Vendor Info Abo…" at bounding box center [482, 361] width 964 height 640
copy span "Above and Beyond Inspection Service"
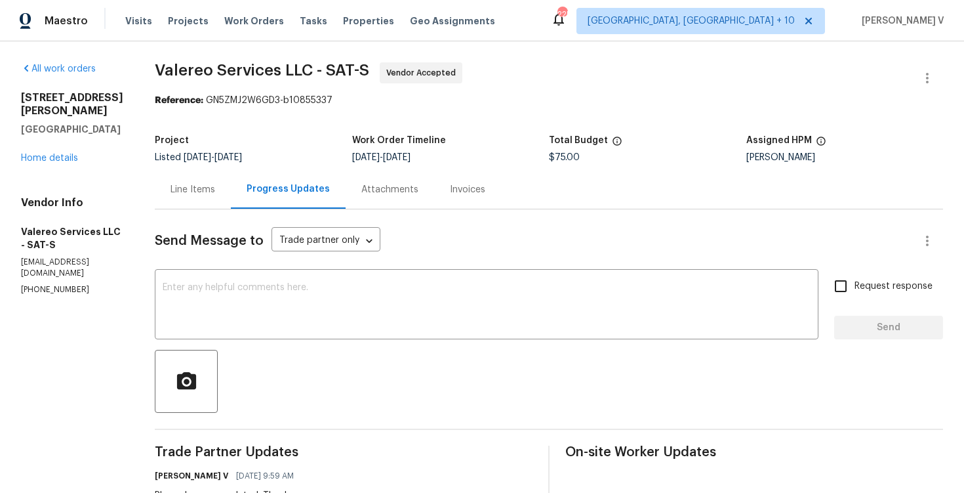
click at [73, 165] on div "[STREET_ADDRESS][PERSON_NAME] Home details" at bounding box center [72, 127] width 102 height 73
click at [68, 163] on link "Home details" at bounding box center [49, 157] width 57 height 9
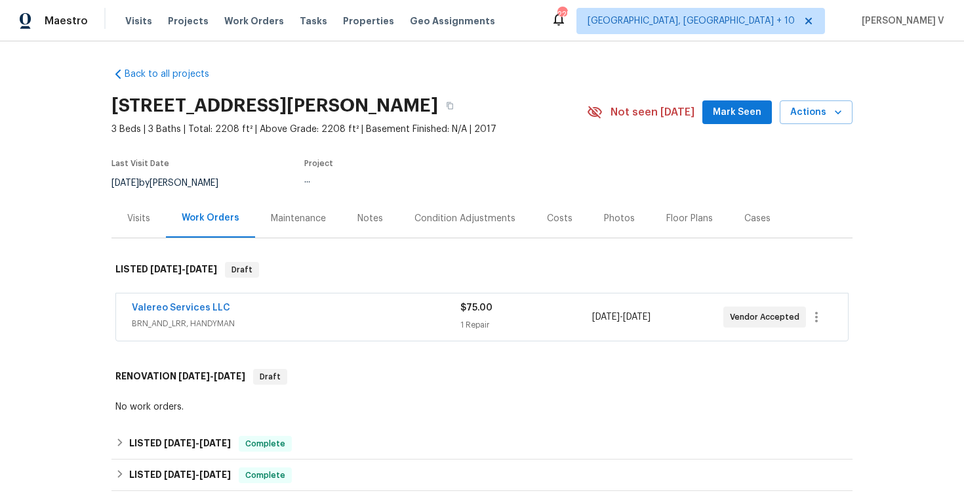
drag, startPoint x: 129, startPoint y: 313, endPoint x: 286, endPoint y: 313, distance: 157.4
click at [286, 313] on div "Valereo Services LLC BRN_AND_LRR, HANDYMAN $75.00 1 Repair [DATE] - [DATE] Vend…" at bounding box center [482, 316] width 732 height 47
drag, startPoint x: 110, startPoint y: 319, endPoint x: 323, endPoint y: 319, distance: 213.1
click at [323, 319] on div "Back to all projects [STREET_ADDRESS][PERSON_NAME] 3 Beds | 3 Baths | Total: 22…" at bounding box center [482, 266] width 964 height 451
copy link "Valereo Services LLC"
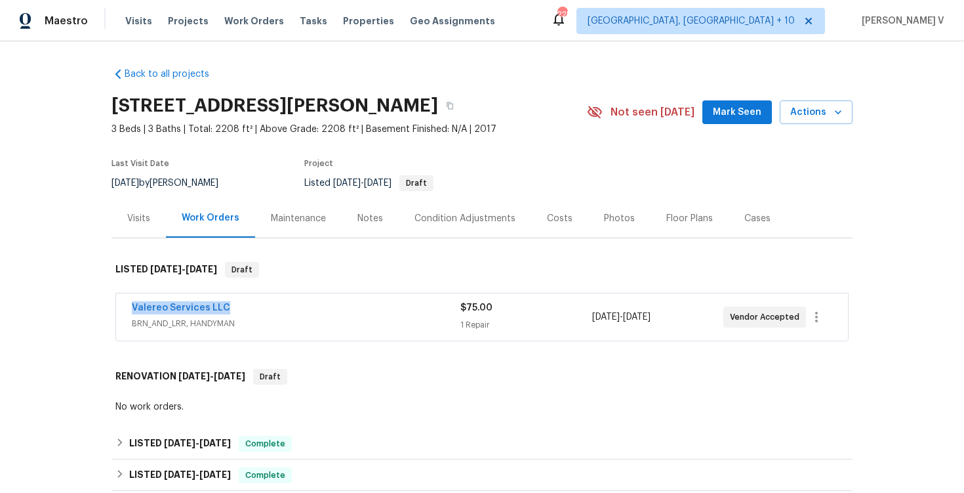
click at [201, 314] on span "Valereo Services LLC" at bounding box center [181, 307] width 98 height 13
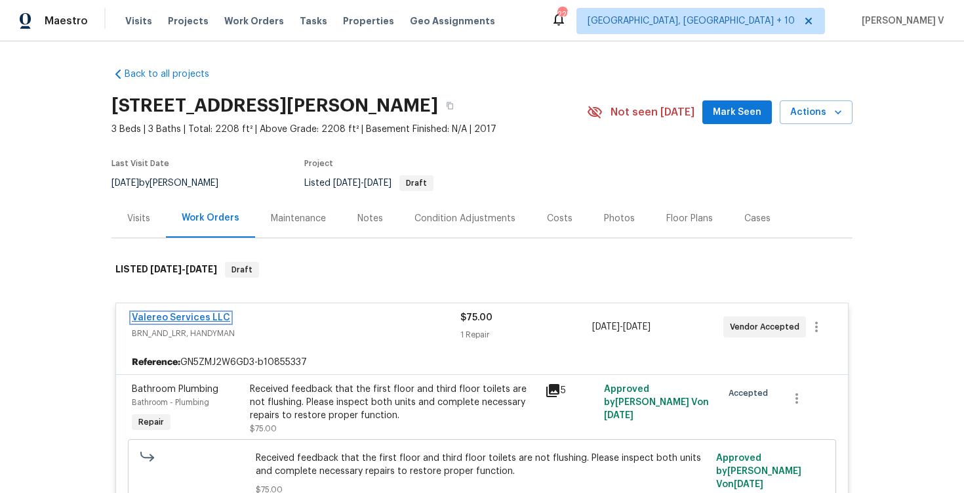
click at [201, 322] on link "Valereo Services LLC" at bounding box center [181, 317] width 98 height 9
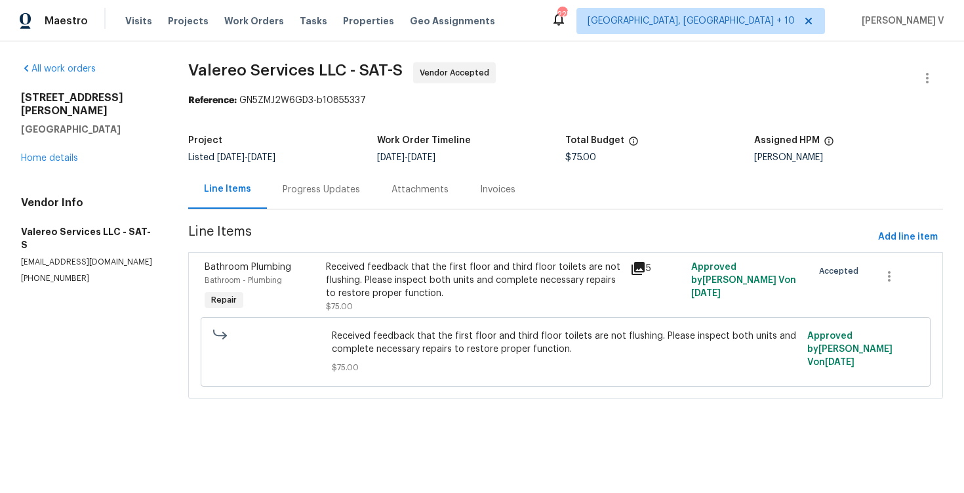
click at [336, 188] on div "Progress Updates" at bounding box center [321, 189] width 77 height 13
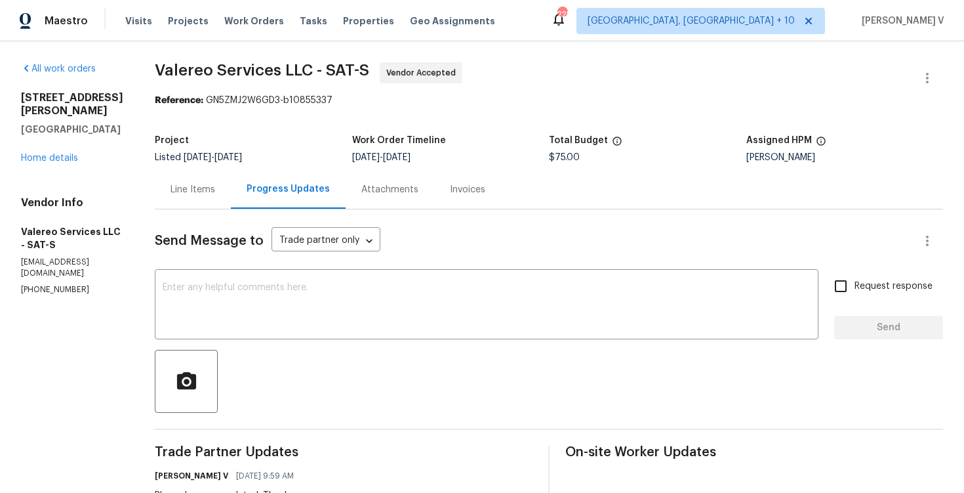
click at [190, 189] on div "Line Items" at bounding box center [193, 189] width 45 height 13
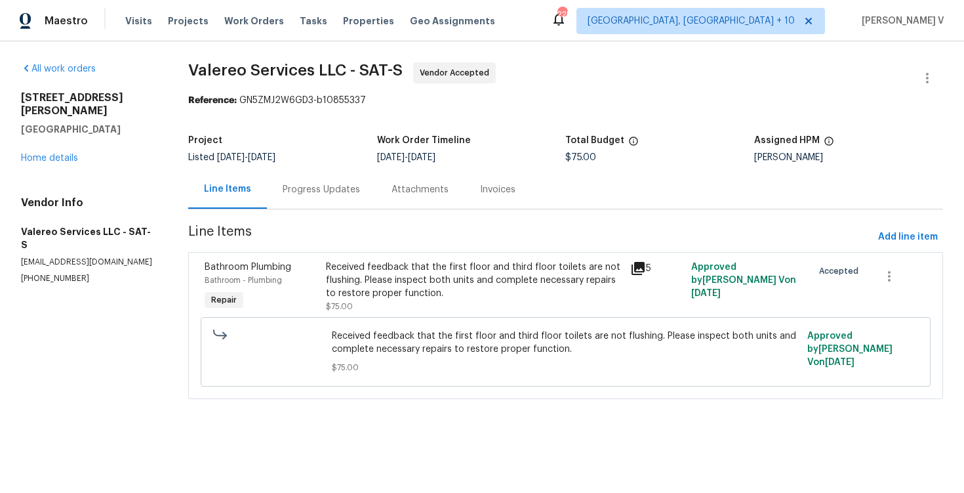
click at [468, 265] on div "Received feedback that the first floor and third floor toilets are not flushing…" at bounding box center [474, 279] width 296 height 39
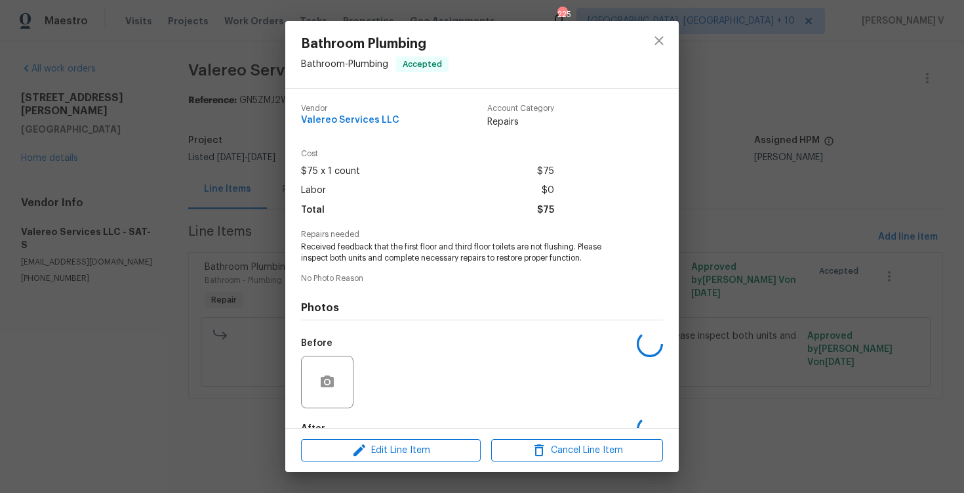
scroll to position [79, 0]
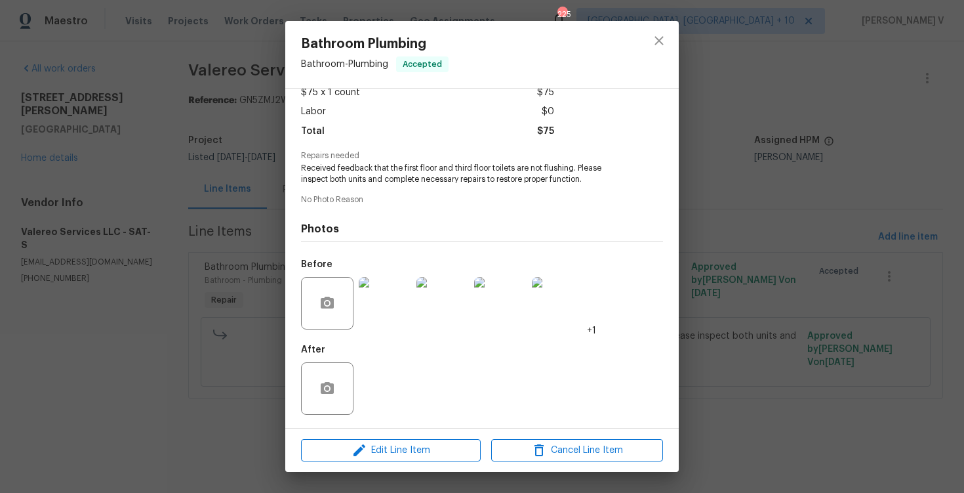
click at [386, 317] on img at bounding box center [385, 303] width 52 height 52
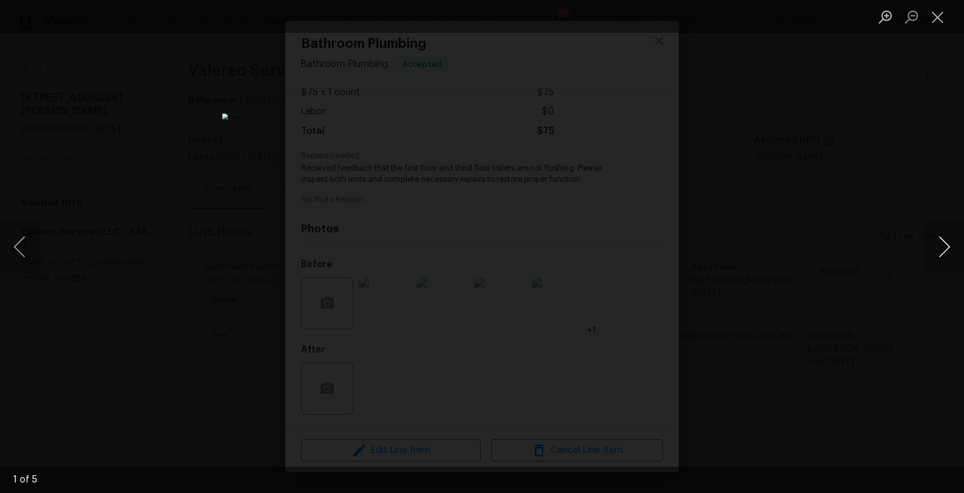
click at [935, 245] on button "Next image" at bounding box center [944, 246] width 39 height 52
click at [958, 247] on button "Next image" at bounding box center [944, 246] width 39 height 52
click at [949, 239] on button "Next image" at bounding box center [944, 246] width 39 height 52
click at [940, 240] on button "Next image" at bounding box center [944, 246] width 39 height 52
